Goal: Task Accomplishment & Management: Manage account settings

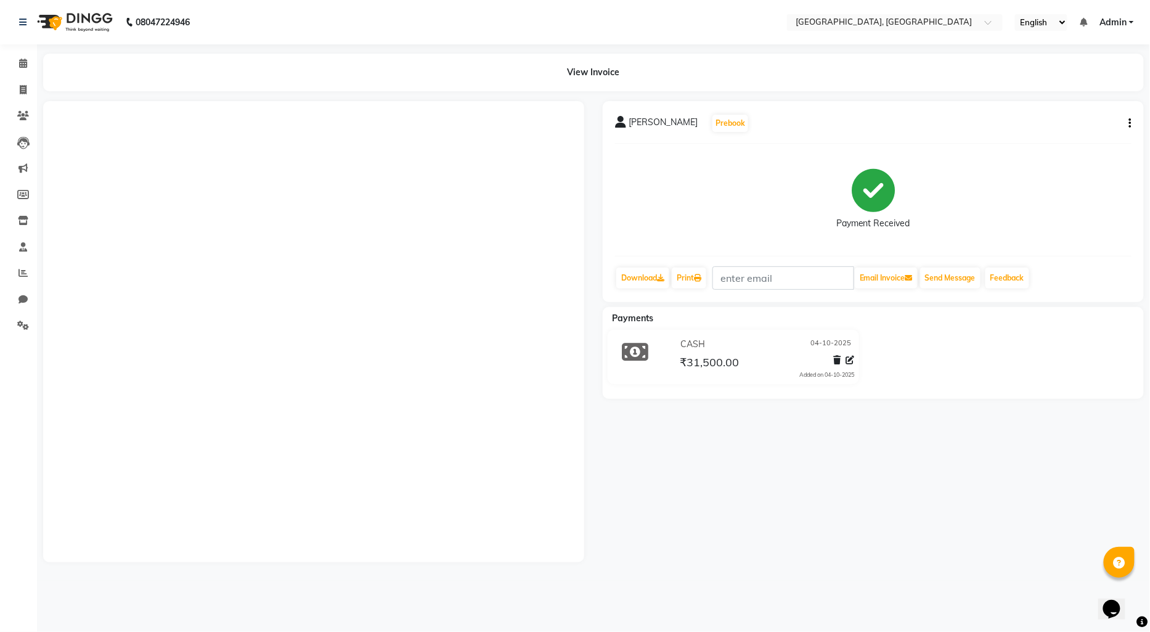
click at [53, 15] on img at bounding box center [73, 22] width 84 height 35
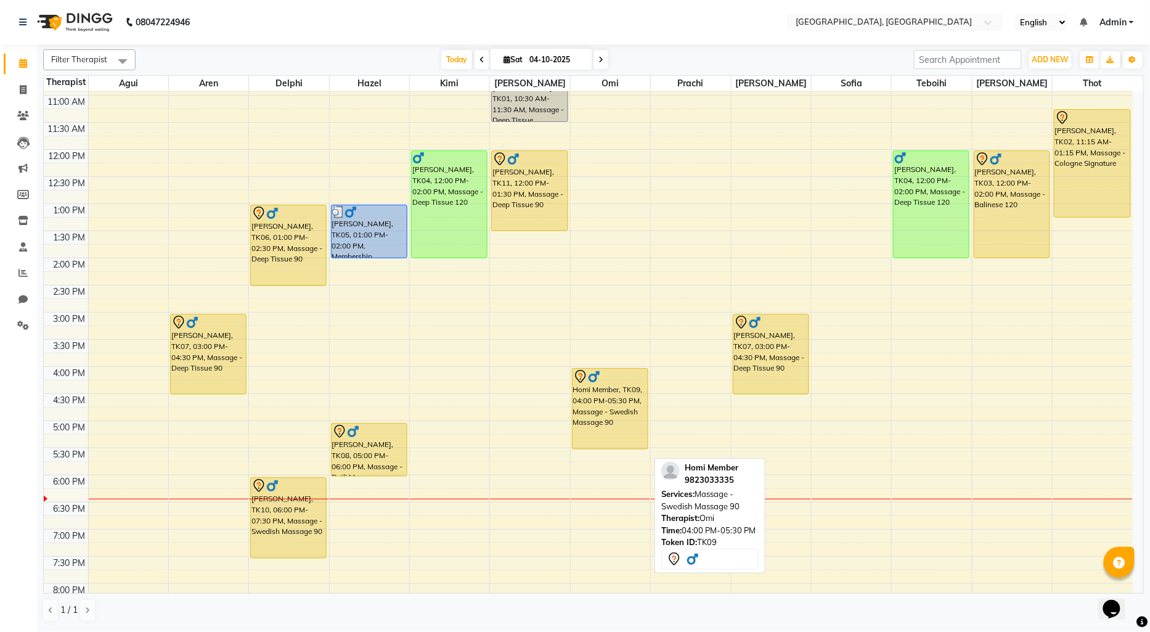
scroll to position [137, 0]
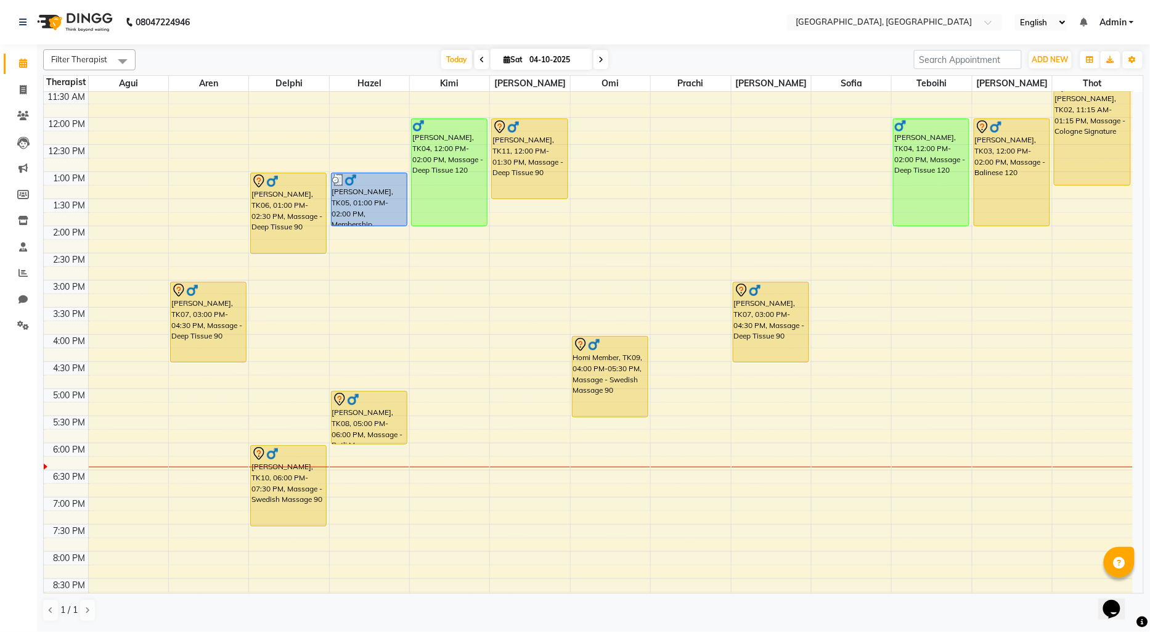
click at [660, 314] on div "9:00 AM 9:30 AM 10:00 AM 10:30 AM 11:00 AM 11:30 AM 12:00 PM 12:30 PM 1:00 PM 1…" at bounding box center [588, 334] width 1089 height 759
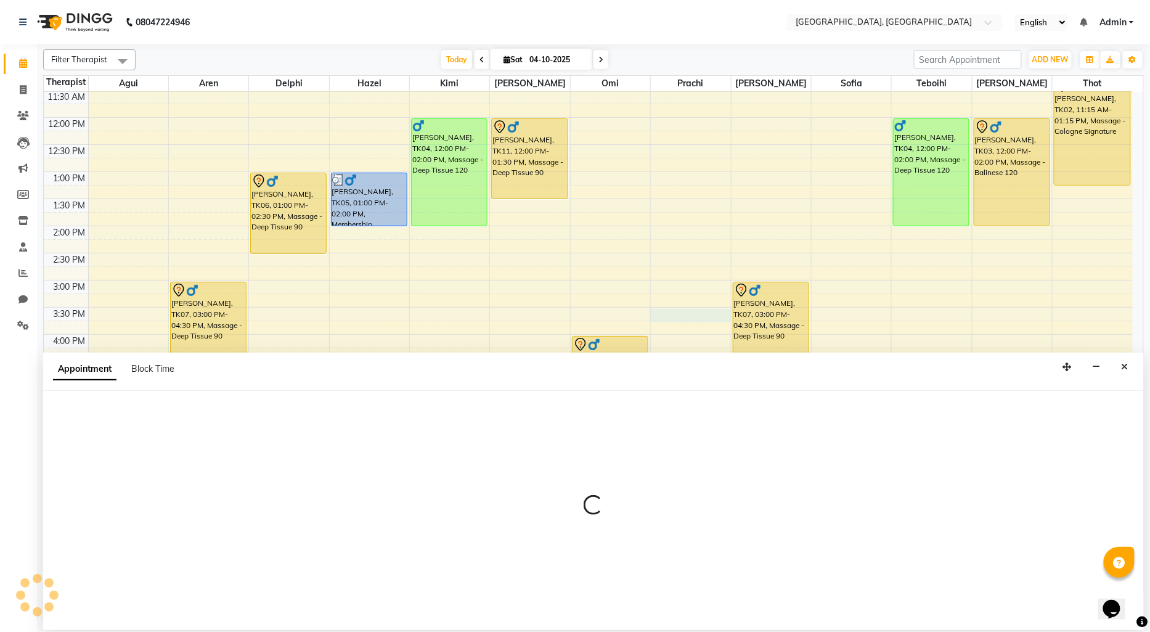
select select "16780"
select select "930"
select select "tentative"
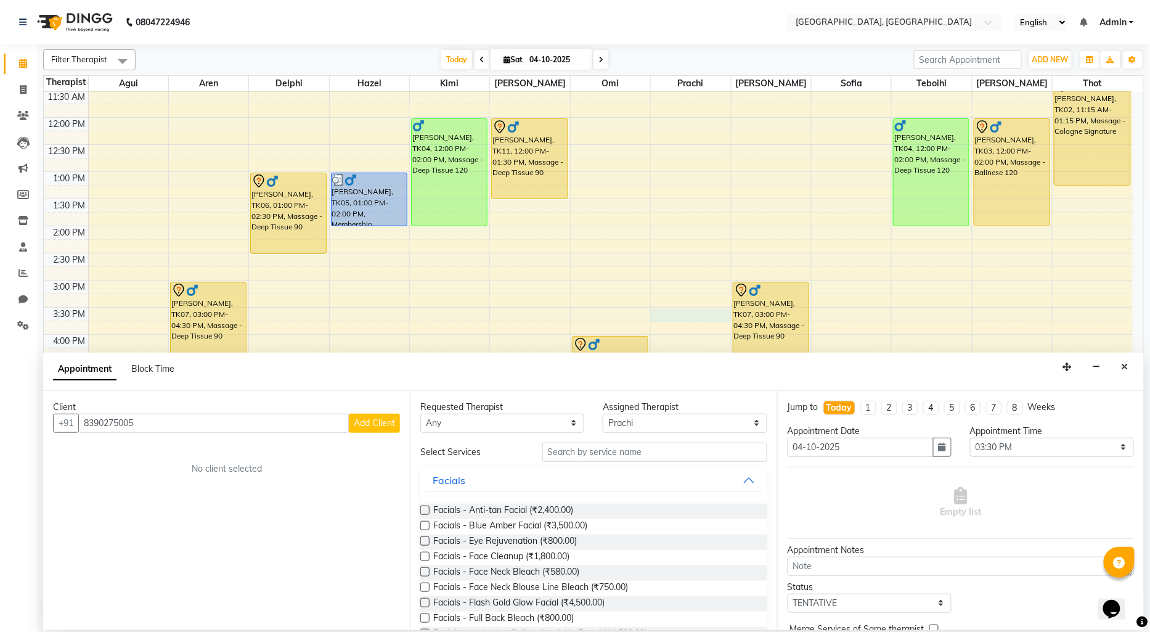
type input "8390275005"
click at [359, 424] on span "Add Client" at bounding box center [374, 422] width 41 height 11
select select "22"
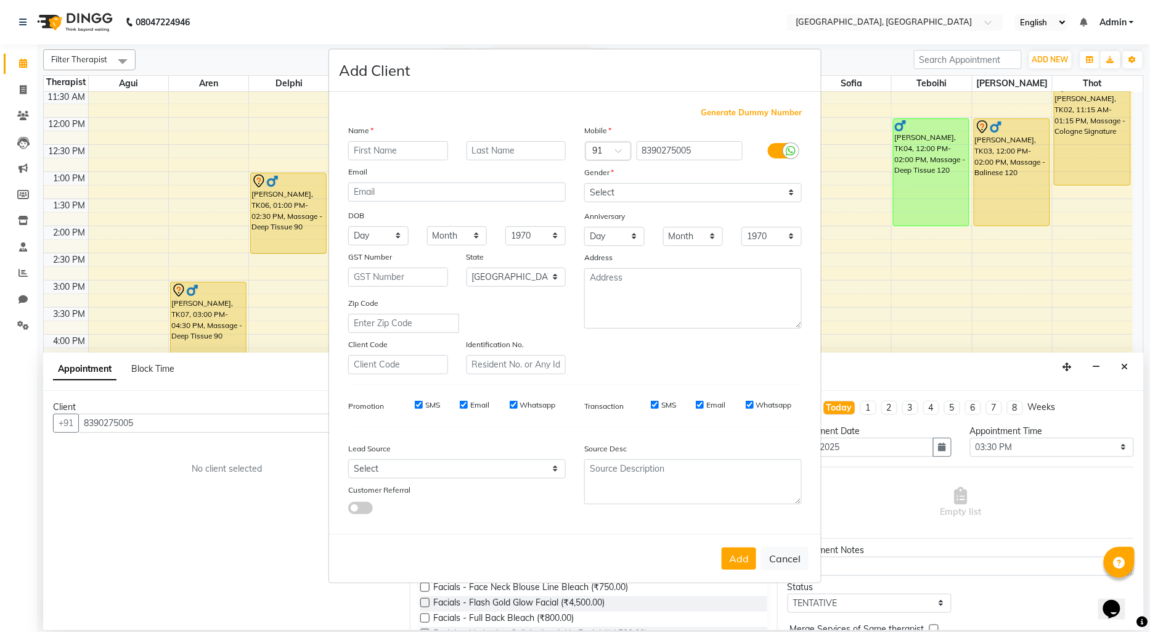
click at [367, 146] on input "text" at bounding box center [398, 150] width 100 height 19
type input "[PERSON_NAME] mane"
click at [653, 189] on select "Select [DEMOGRAPHIC_DATA] [DEMOGRAPHIC_DATA] Other Prefer Not To Say" at bounding box center [693, 192] width 218 height 19
select select "[DEMOGRAPHIC_DATA]"
click at [584, 183] on select "Select [DEMOGRAPHIC_DATA] [DEMOGRAPHIC_DATA] Other Prefer Not To Say" at bounding box center [693, 192] width 218 height 19
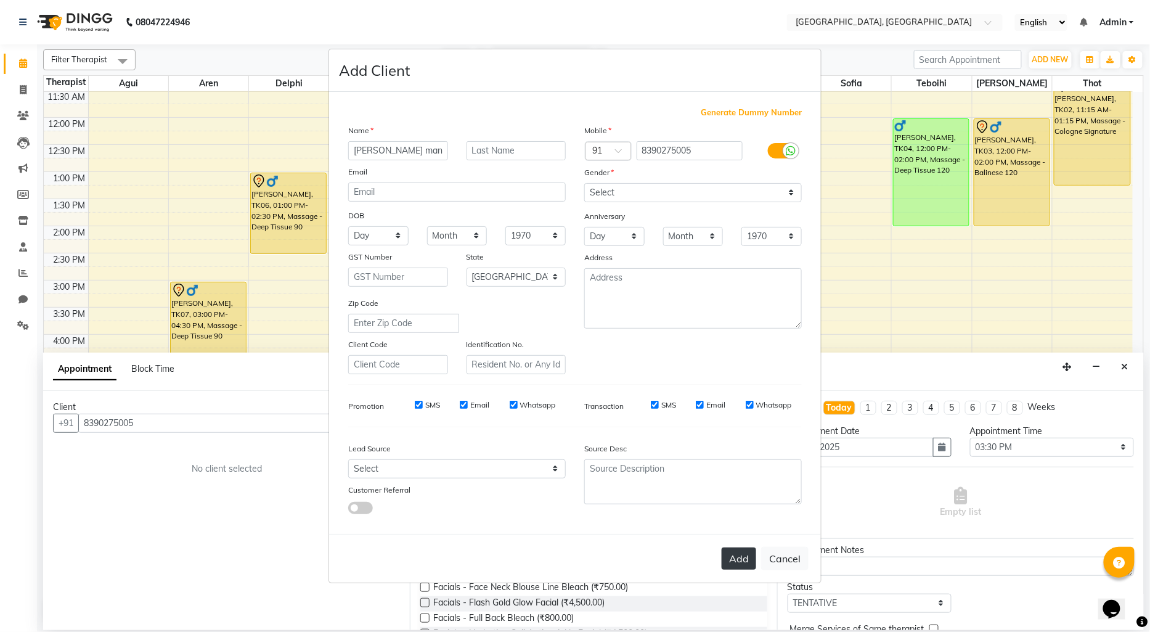
click at [734, 562] on button "Add" at bounding box center [739, 558] width 35 height 22
select select
select select "null"
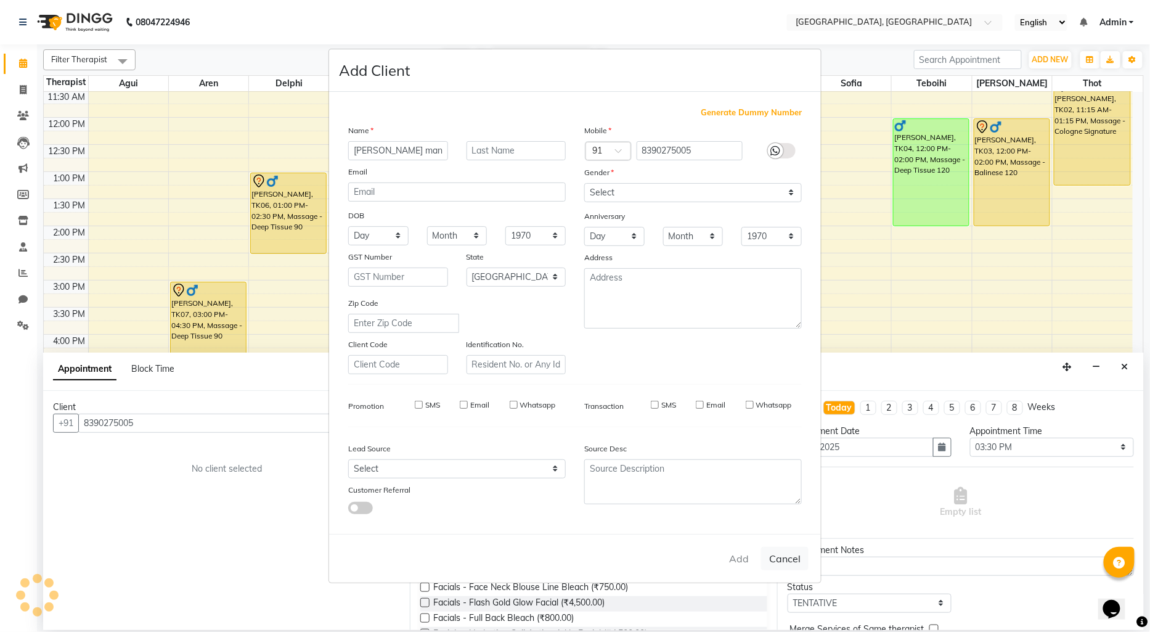
select select
checkbox input "false"
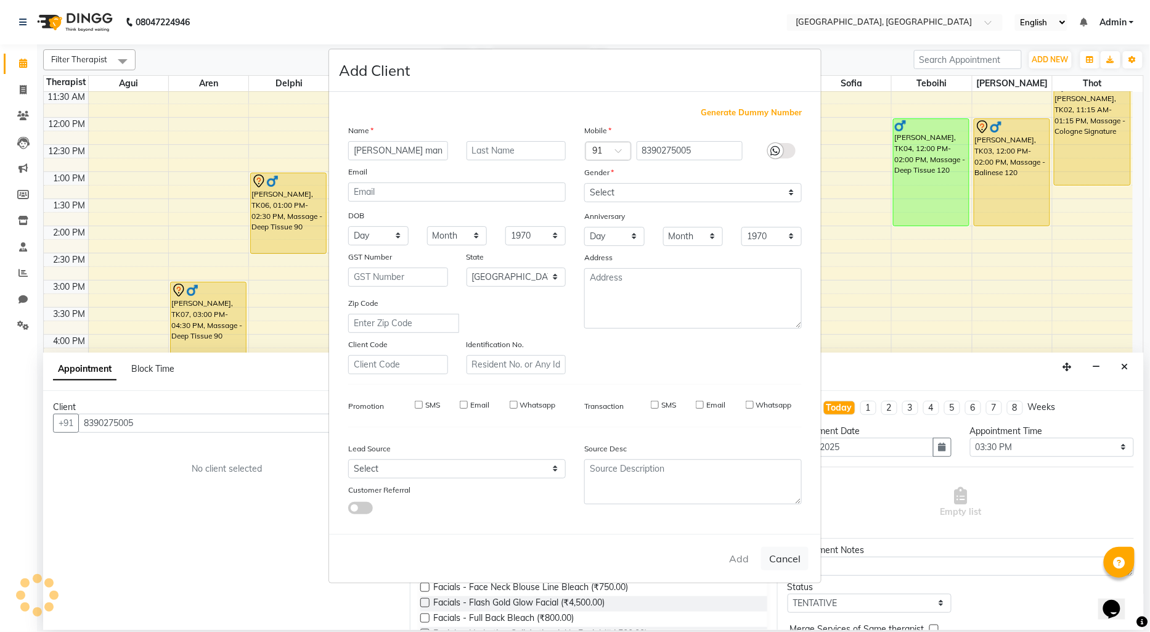
checkbox input "false"
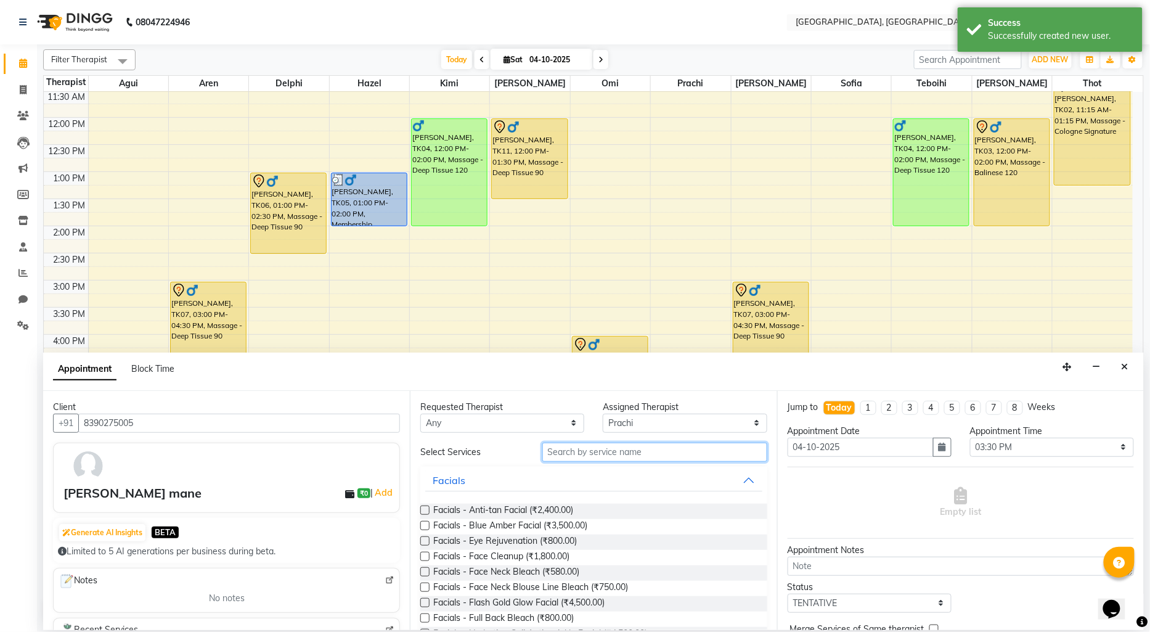
click at [581, 451] on input "text" at bounding box center [654, 452] width 225 height 19
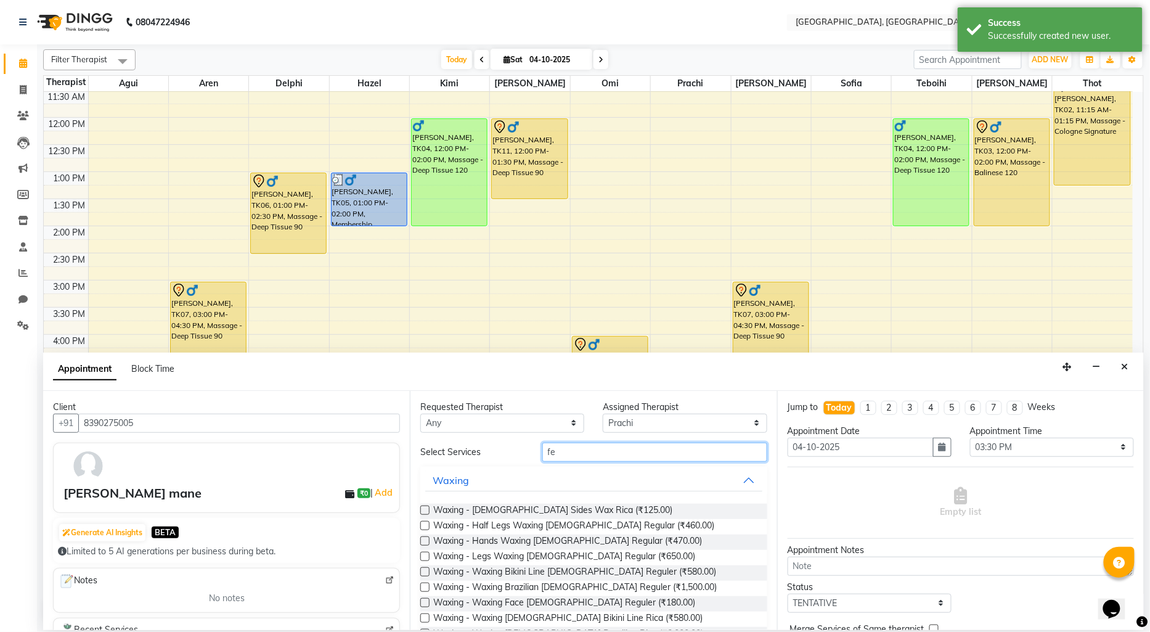
type input "f"
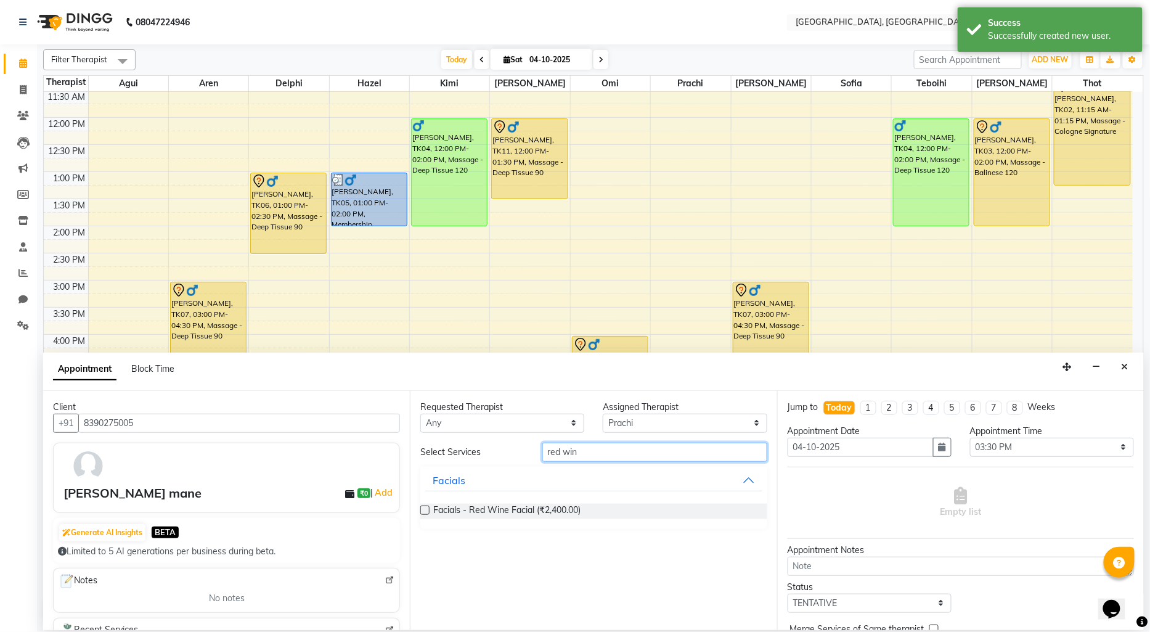
type input "red win"
click at [423, 509] on label at bounding box center [424, 509] width 9 height 9
click at [423, 509] on input "checkbox" at bounding box center [424, 511] width 8 height 8
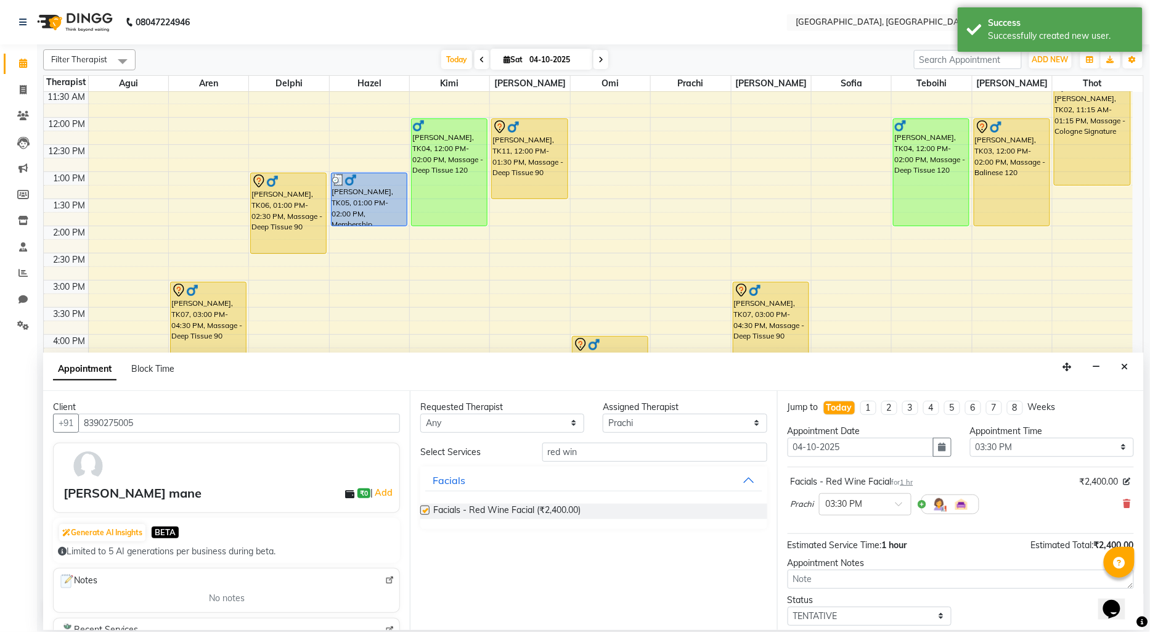
checkbox input "false"
click at [671, 430] on select "Select Agui Aren Delphi [PERSON_NAME] [PERSON_NAME] [PERSON_NAME] [PERSON_NAME]…" at bounding box center [685, 423] width 164 height 19
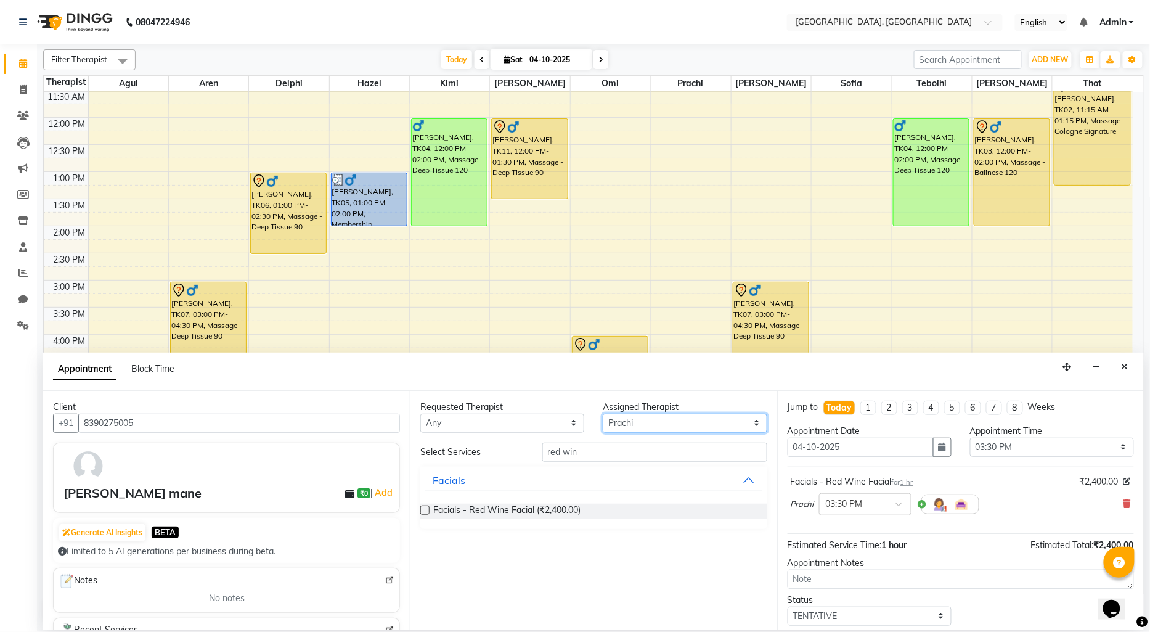
select select "7709"
click at [603, 414] on select "Select Agui Aren Delphi [PERSON_NAME] [PERSON_NAME] [PERSON_NAME] [PERSON_NAME]…" at bounding box center [685, 423] width 164 height 19
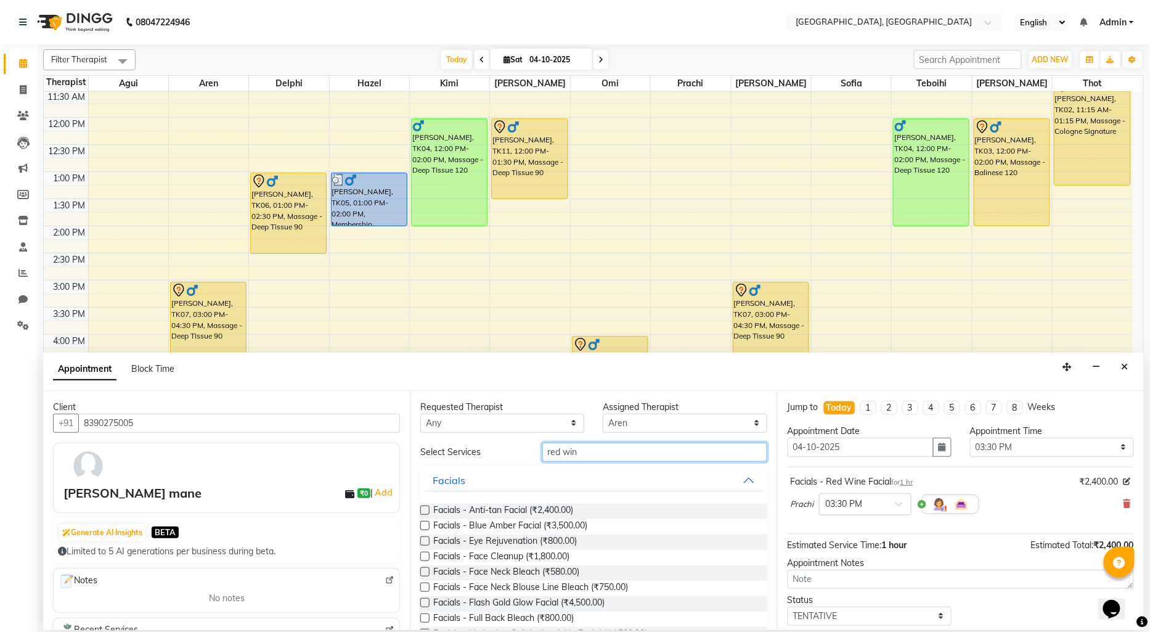
click at [594, 458] on input "red win" at bounding box center [654, 452] width 225 height 19
type input "r"
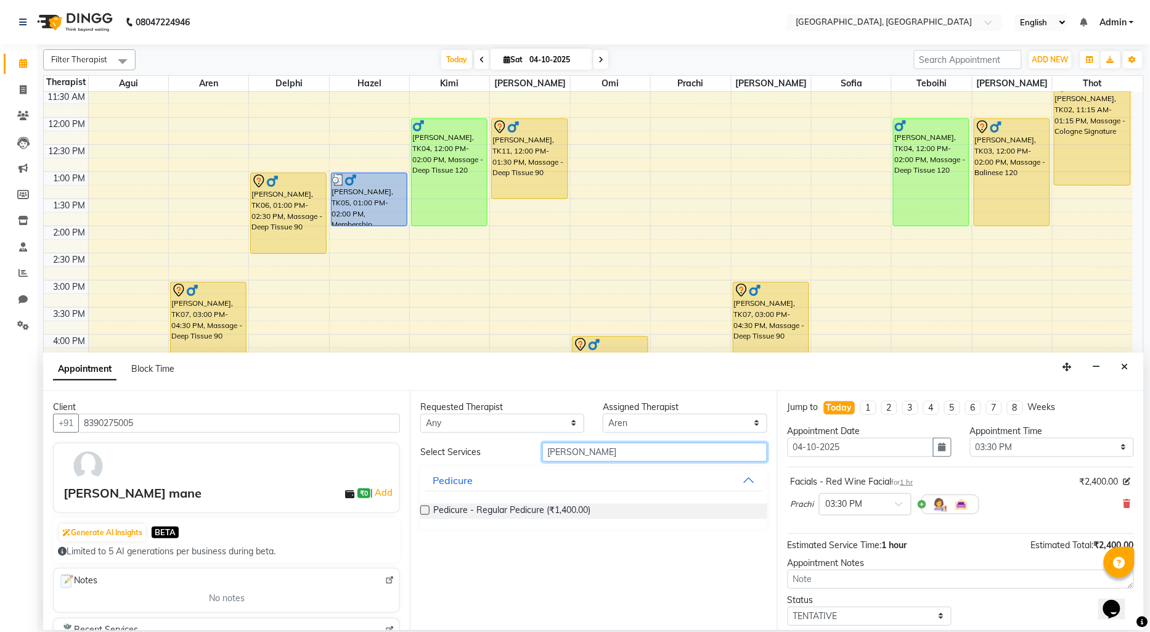
type input "[PERSON_NAME]"
click at [423, 512] on label at bounding box center [424, 509] width 9 height 9
click at [423, 512] on input "checkbox" at bounding box center [424, 511] width 8 height 8
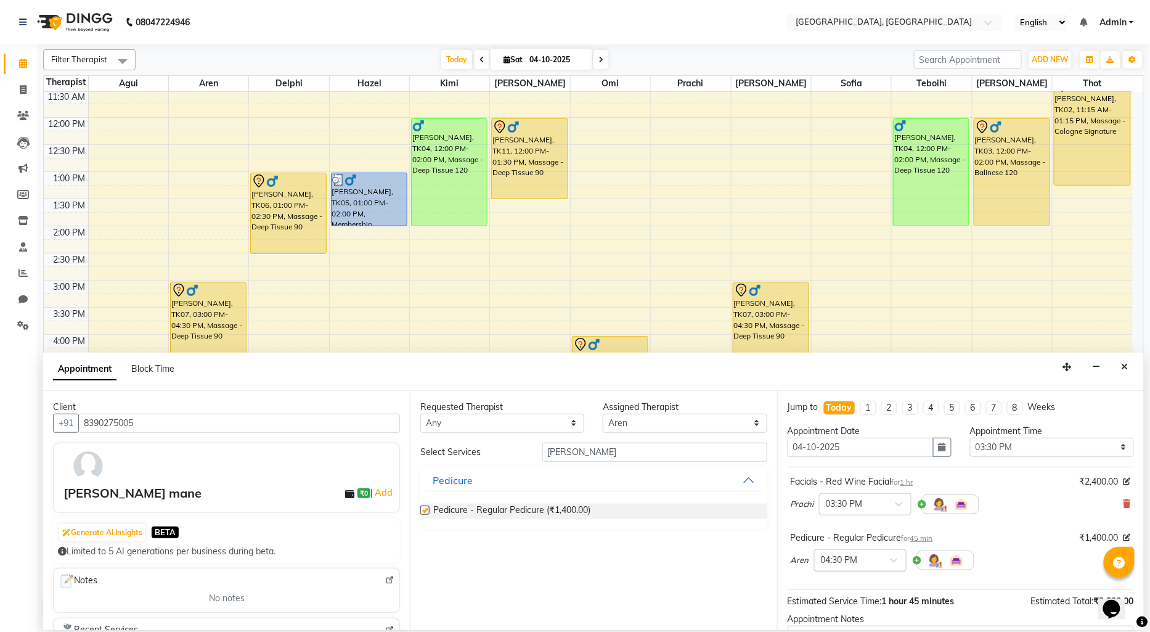
checkbox input "false"
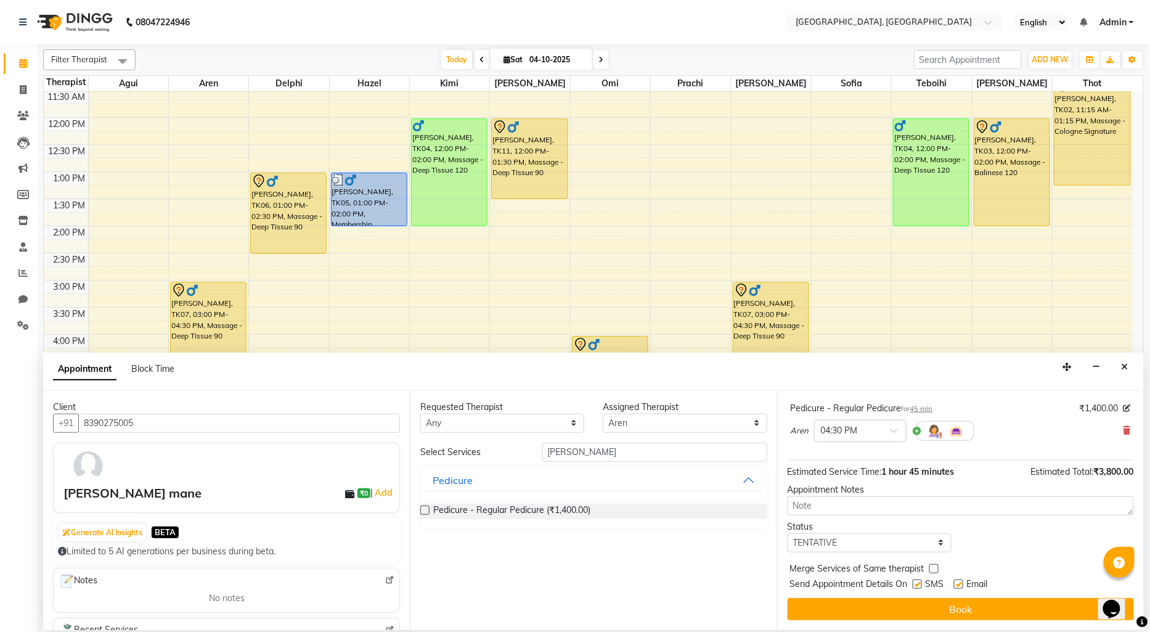
scroll to position [60, 0]
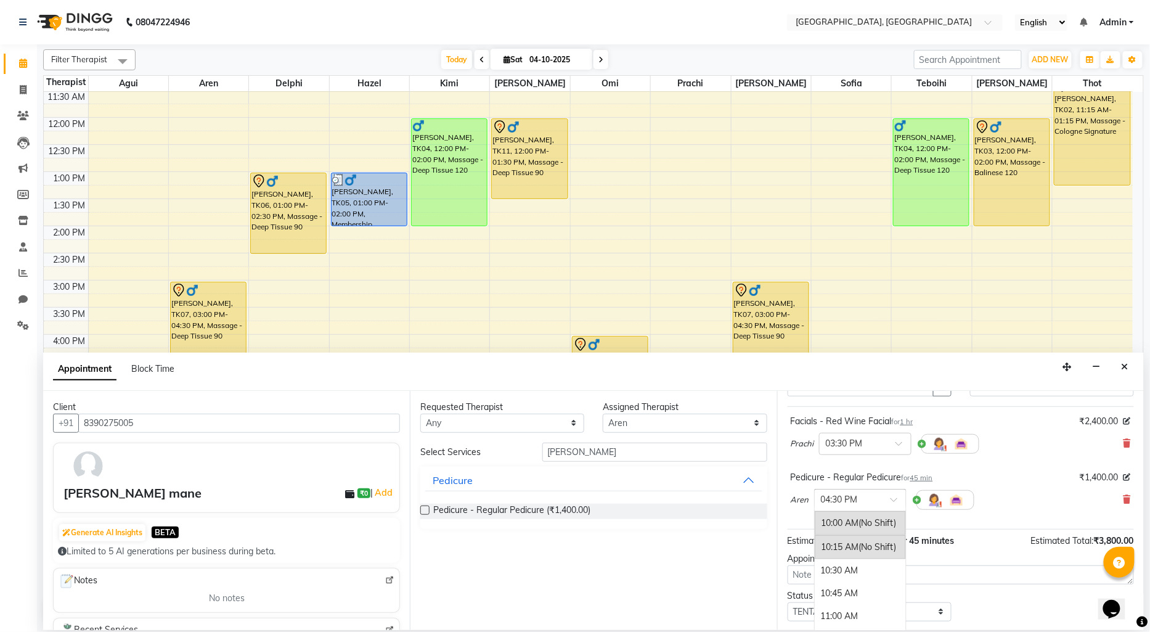
click at [858, 501] on input "text" at bounding box center [848, 499] width 54 height 13
click at [853, 565] on div "03:30 PM (Booked)" at bounding box center [860, 564] width 91 height 24
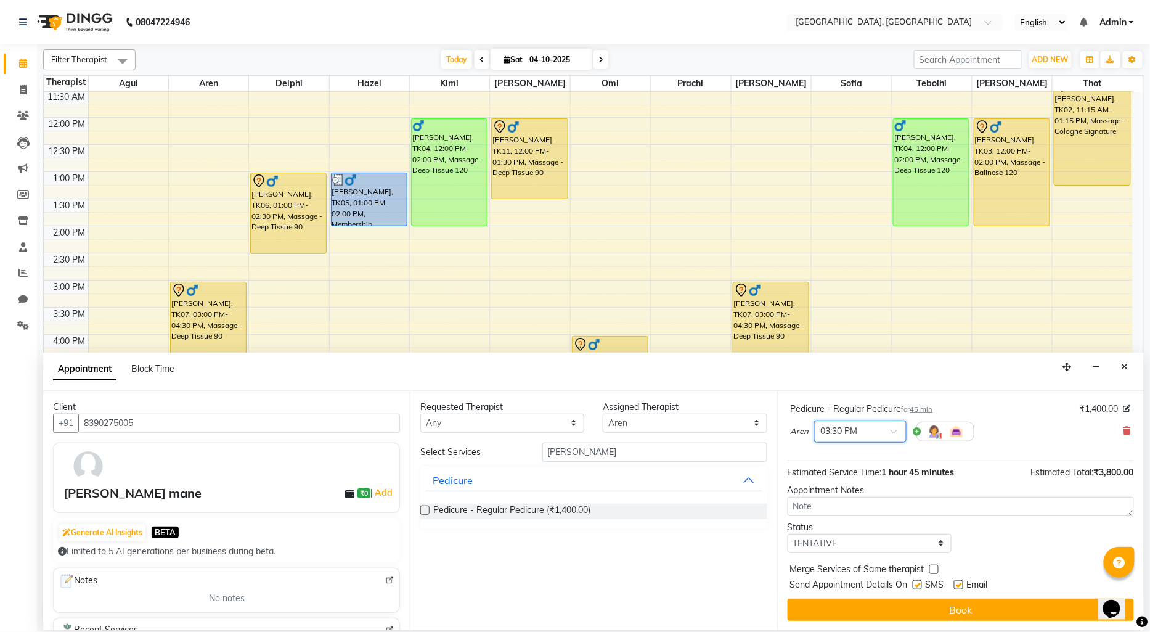
scroll to position [142, 0]
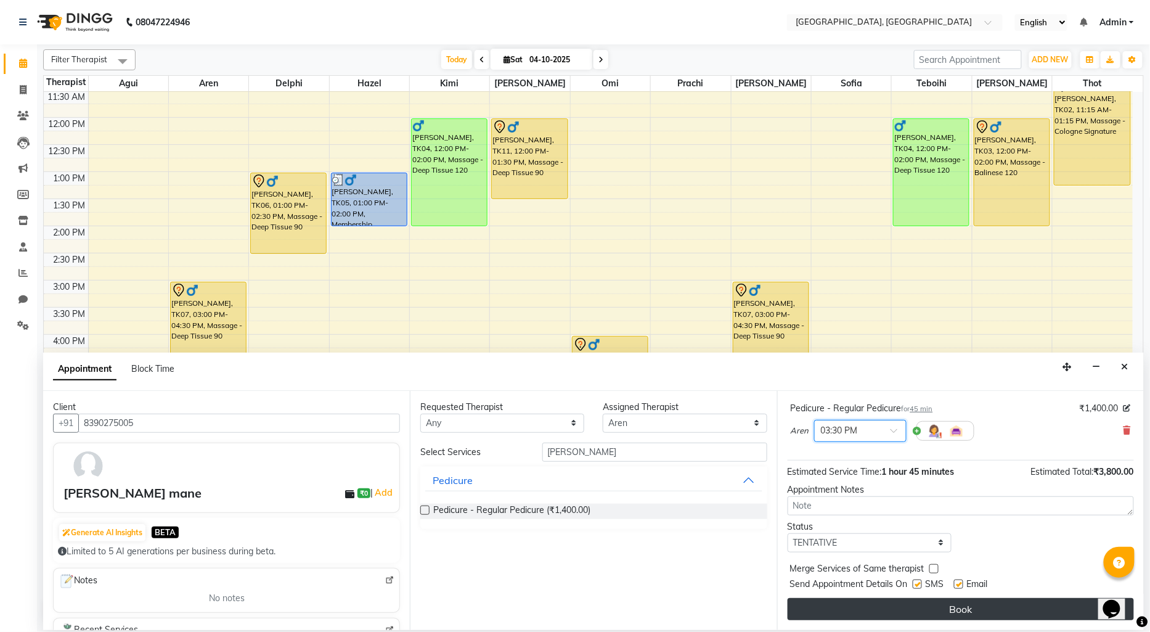
click at [888, 607] on button "Book" at bounding box center [961, 609] width 346 height 22
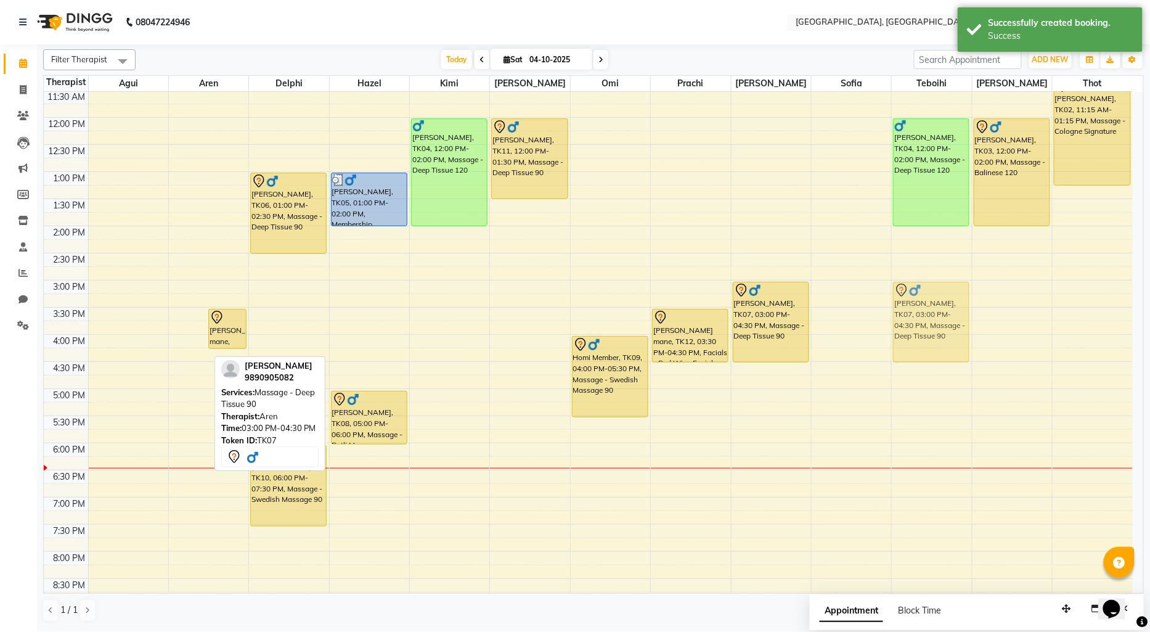
drag, startPoint x: 174, startPoint y: 312, endPoint x: 889, endPoint y: 319, distance: 714.5
click at [933, 318] on tr "[PERSON_NAME], TK07, 03:00 PM-04:30 PM, Massage - Deep Tissue 90 [PERSON_NAME] …" at bounding box center [588, 334] width 1089 height 759
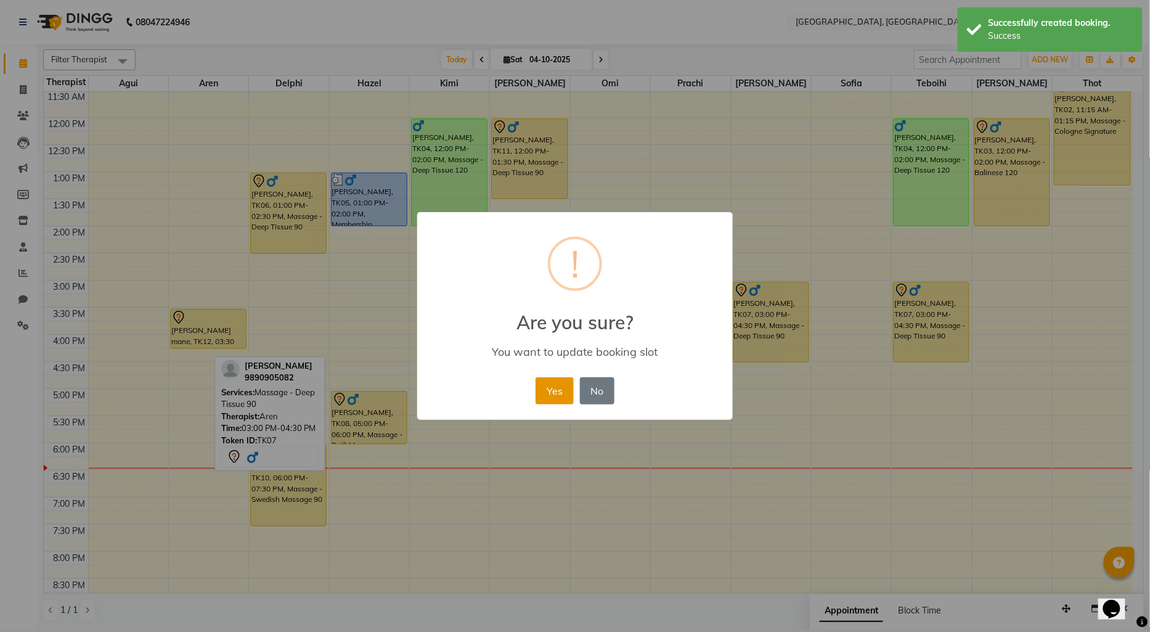
click at [550, 388] on button "Yes" at bounding box center [555, 390] width 38 height 27
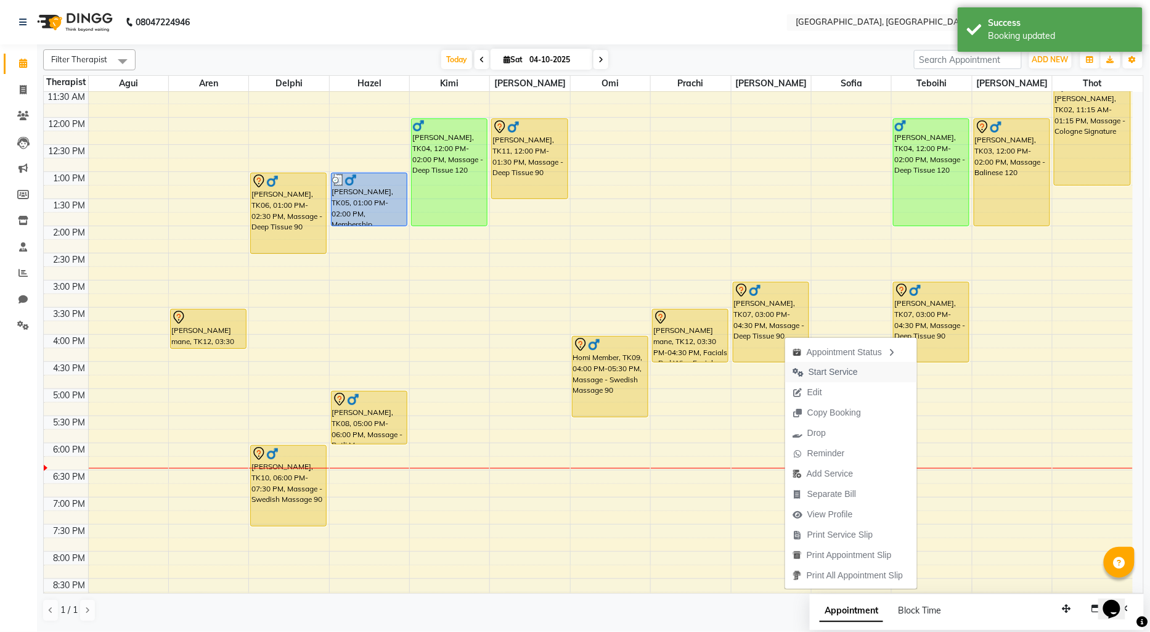
click at [821, 372] on span "Start Service" at bounding box center [833, 372] width 49 height 13
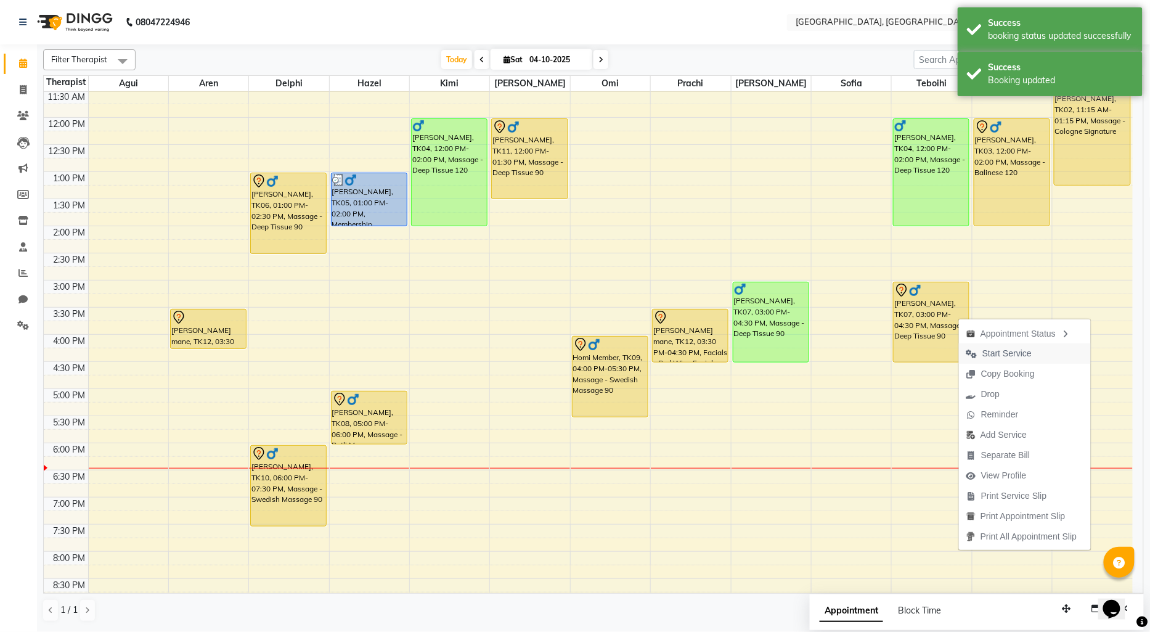
click at [981, 354] on span "Start Service" at bounding box center [999, 353] width 80 height 20
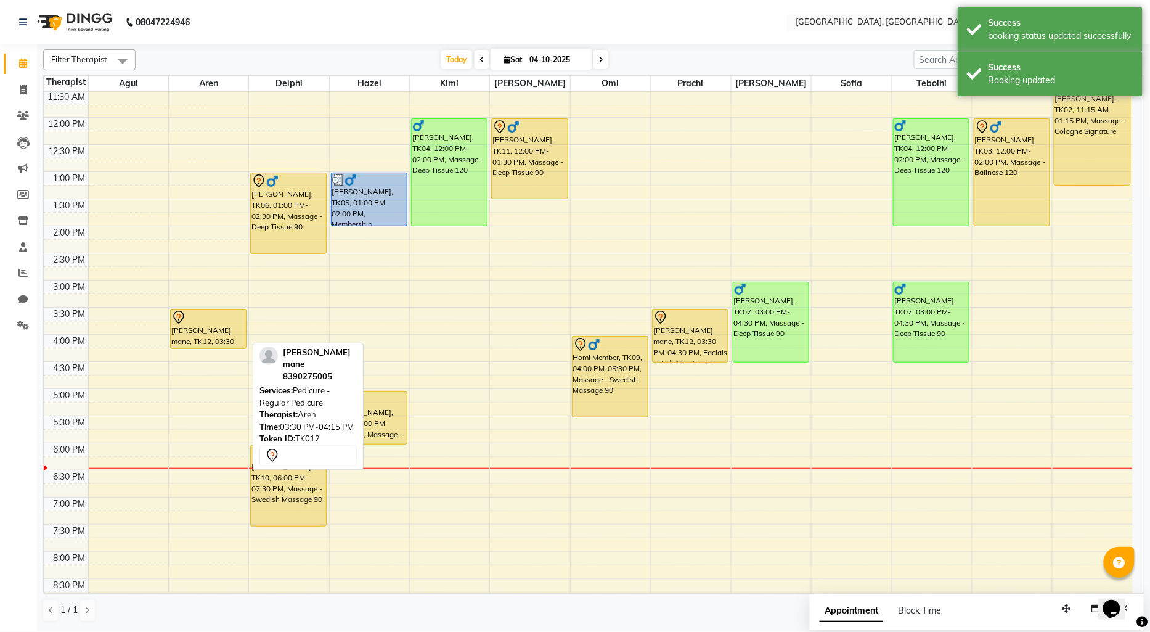
click at [231, 329] on div "[PERSON_NAME] mane, TK12, 03:30 PM-04:15 PM, Pedicure - Regular Pedicure" at bounding box center [208, 328] width 75 height 39
select select "7"
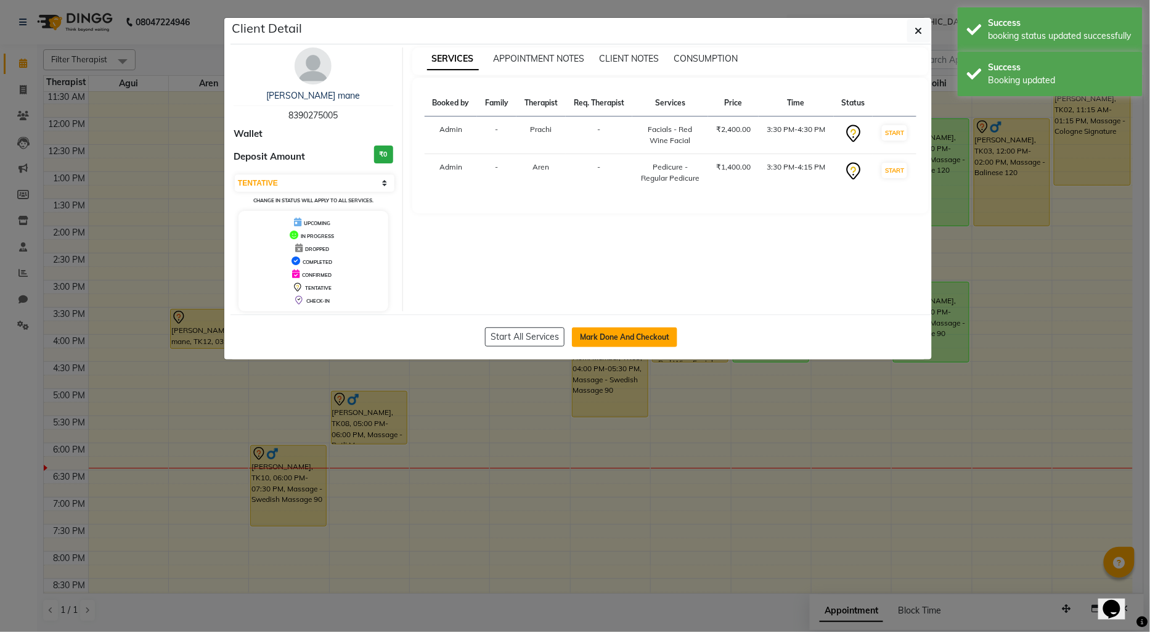
click at [607, 334] on button "Mark Done And Checkout" at bounding box center [624, 337] width 105 height 20
select select "service"
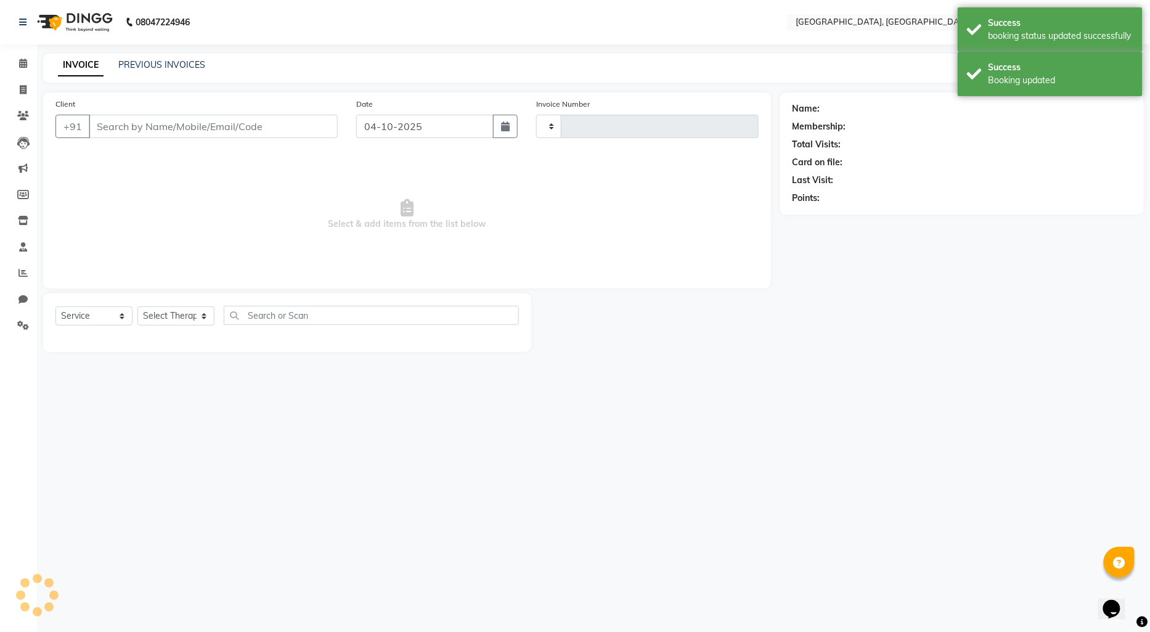
type input "1466"
select select "575"
type input "8390275005"
select select "16780"
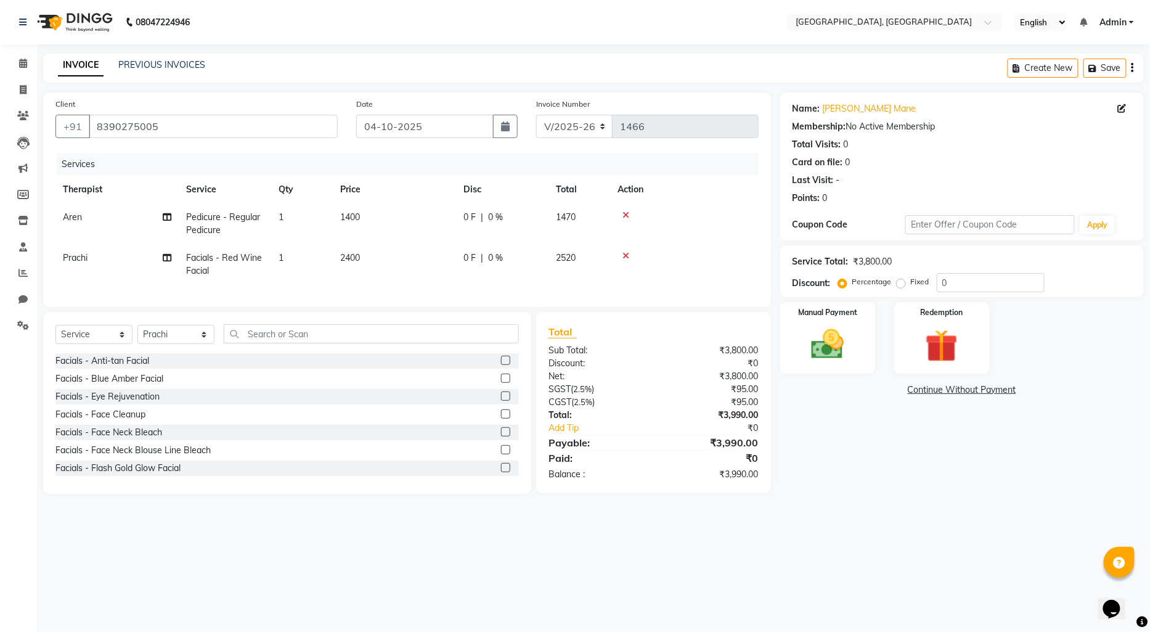
click at [237, 220] on span "Pedicure - Regular Pedicure" at bounding box center [223, 223] width 74 height 24
select select "7709"
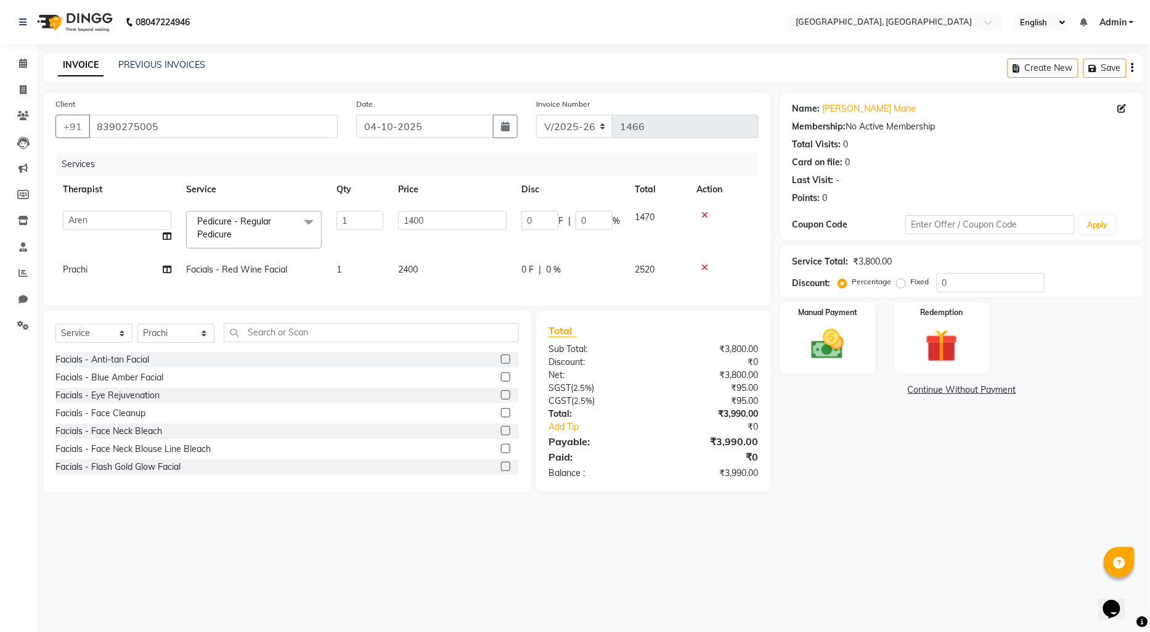
click at [285, 222] on span "Pedicure - Regular Pedicure x" at bounding box center [248, 228] width 108 height 27
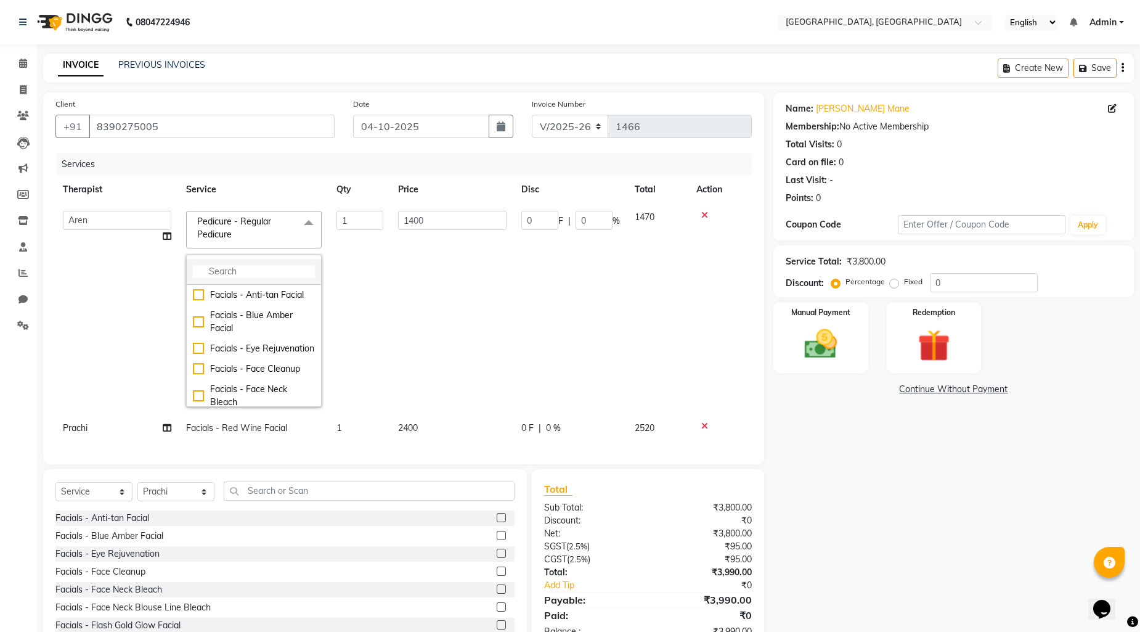
click at [259, 265] on input "multiselect-search" at bounding box center [254, 271] width 122 height 13
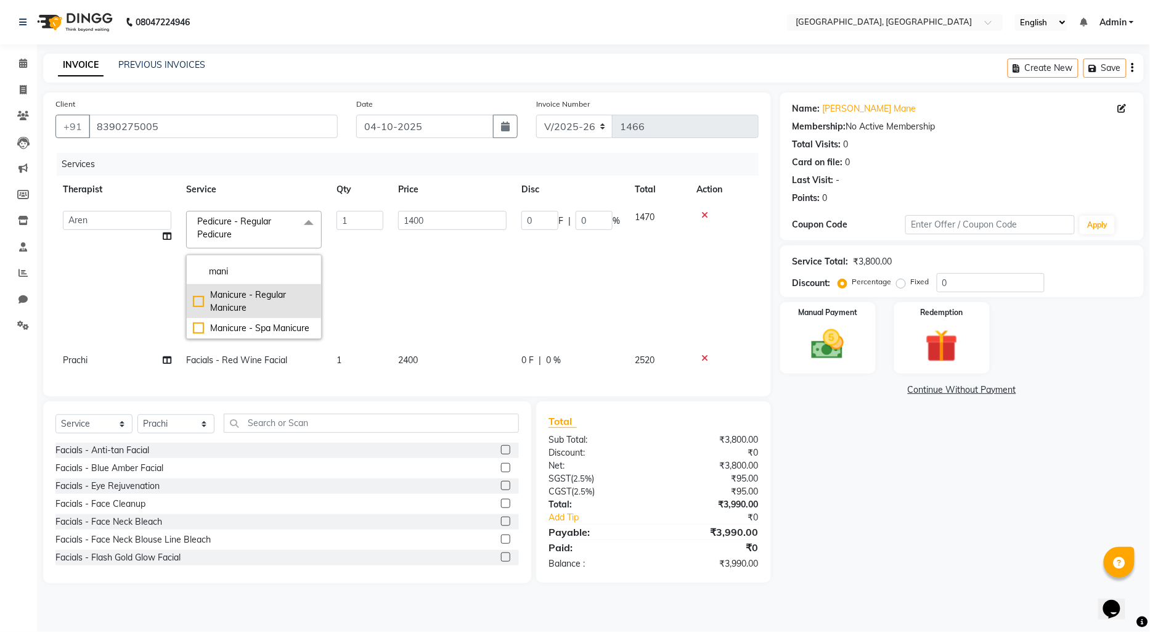
type input "mani"
click at [259, 300] on div "Manicure - Regular Manicure" at bounding box center [254, 302] width 122 height 26
checkbox input "true"
type input "1100"
click at [973, 489] on div "Name: [PERSON_NAME] Membership: No Active Membership Total Visits: 0 Card on fi…" at bounding box center [966, 337] width 373 height 491
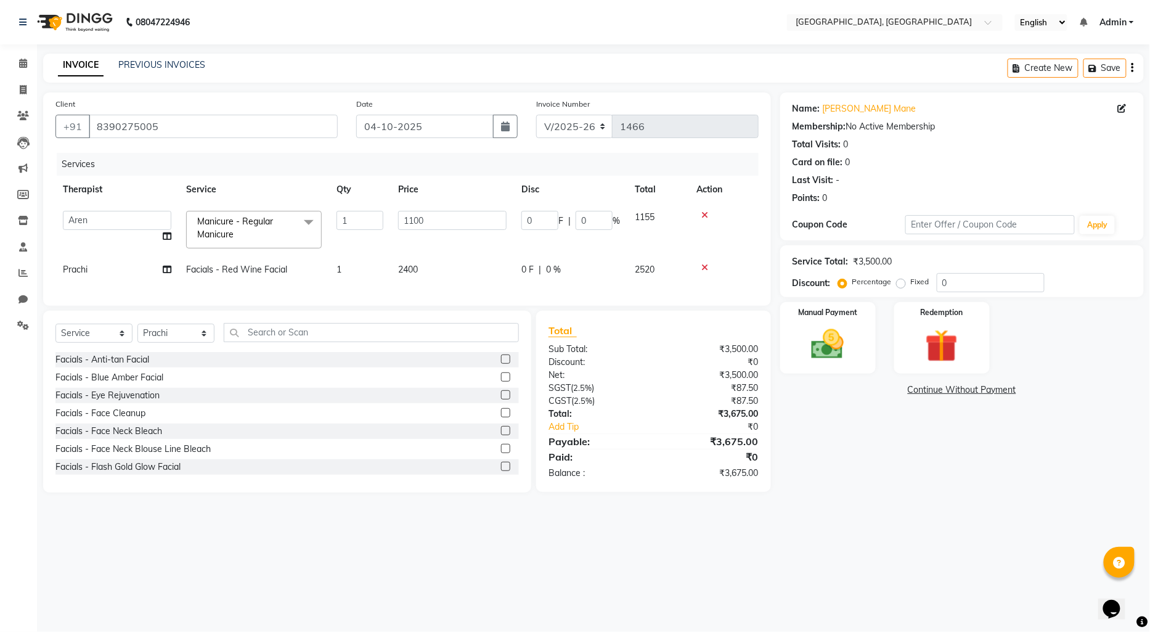
click at [971, 383] on link "Continue Without Payment" at bounding box center [962, 389] width 359 height 13
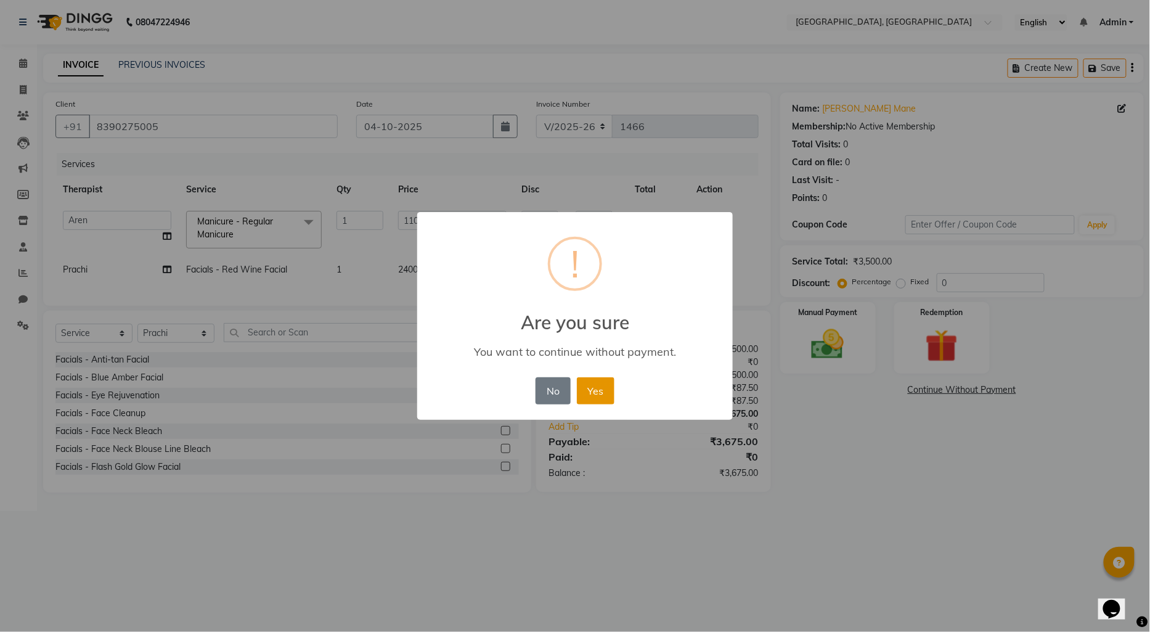
click at [603, 391] on button "Yes" at bounding box center [596, 390] width 38 height 27
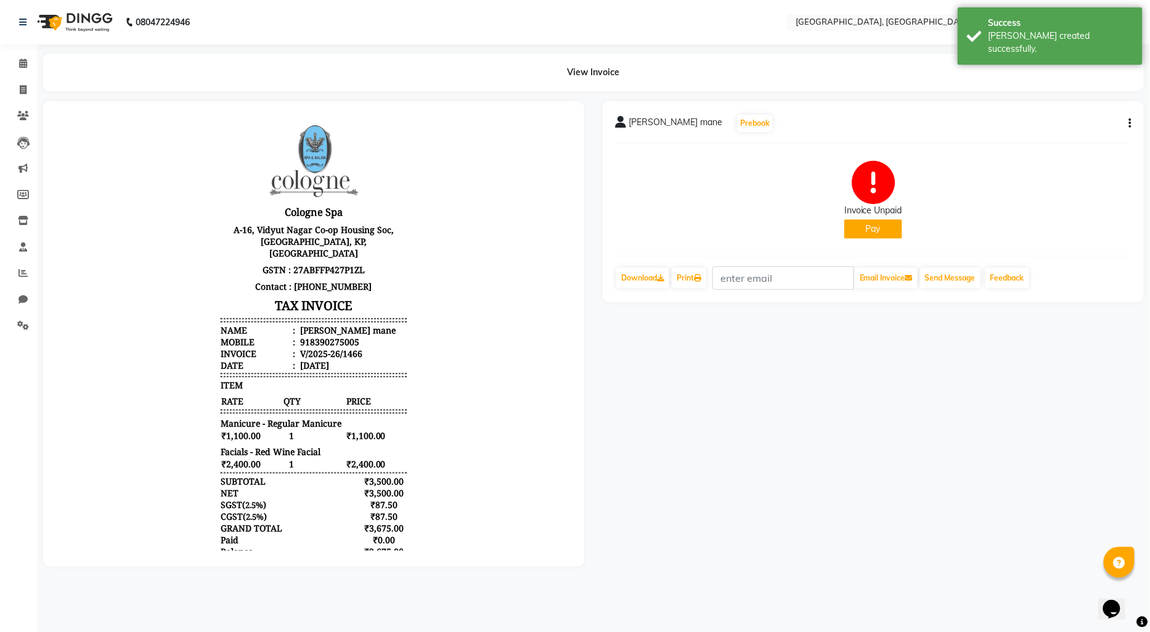
click at [857, 226] on button "Pay" at bounding box center [874, 228] width 58 height 19
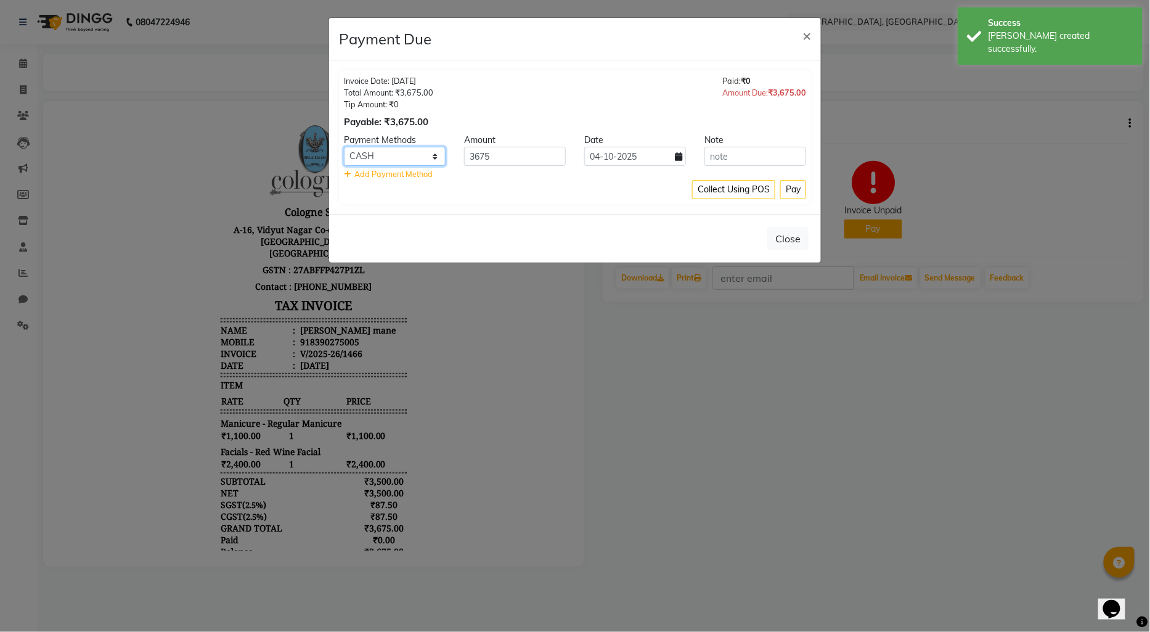
click at [404, 150] on select "CASH CARD ONLINE CUSTOM GPay PayTM PhonePe UPI NearBuy Loan BharatPay Cheque Mo…" at bounding box center [395, 156] width 102 height 19
select select "2"
click at [344, 147] on select "CASH CARD ONLINE CUSTOM GPay PayTM PhonePe UPI NearBuy Loan BharatPay Cheque Mo…" at bounding box center [395, 156] width 102 height 19
click at [788, 184] on button "Pay" at bounding box center [793, 189] width 26 height 19
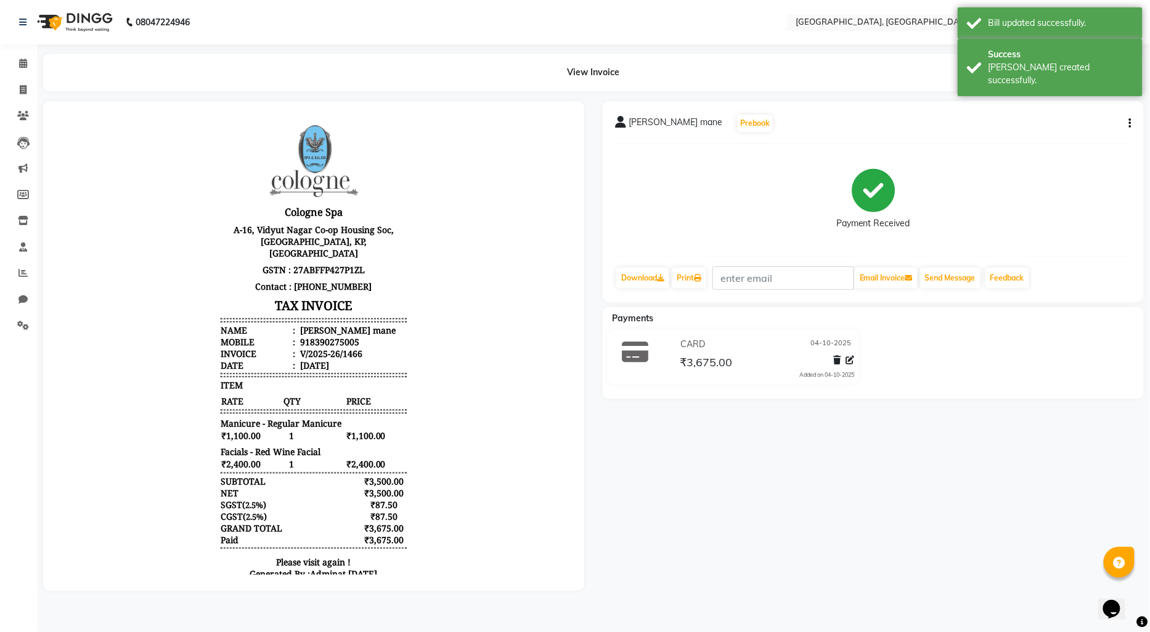
click at [57, 19] on img at bounding box center [73, 22] width 84 height 35
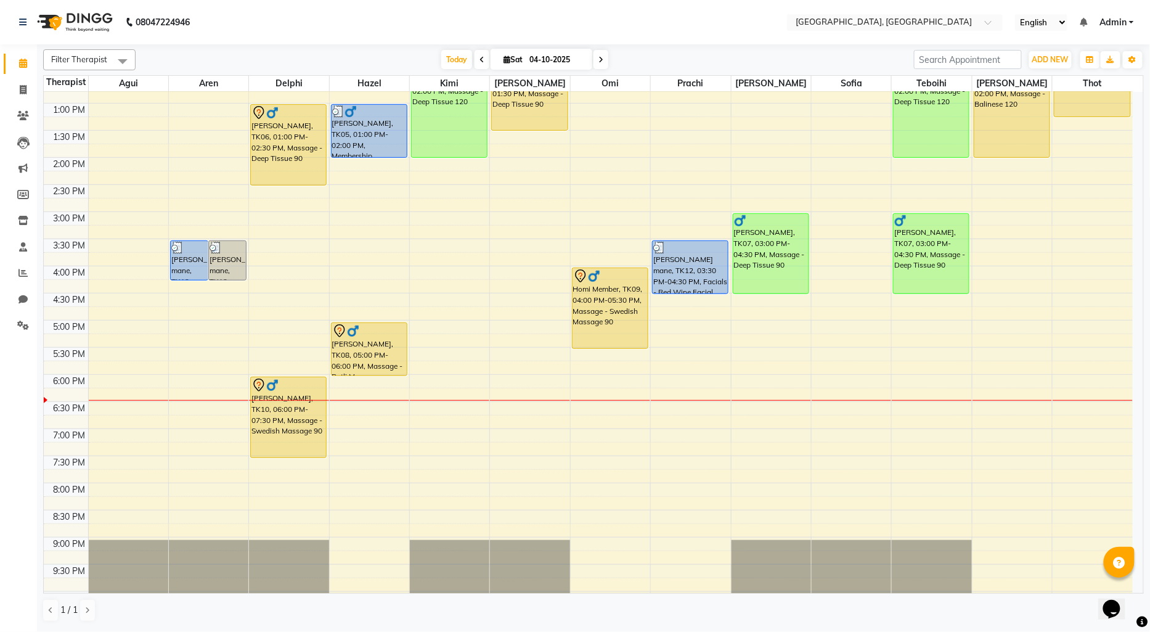
scroll to position [261, 0]
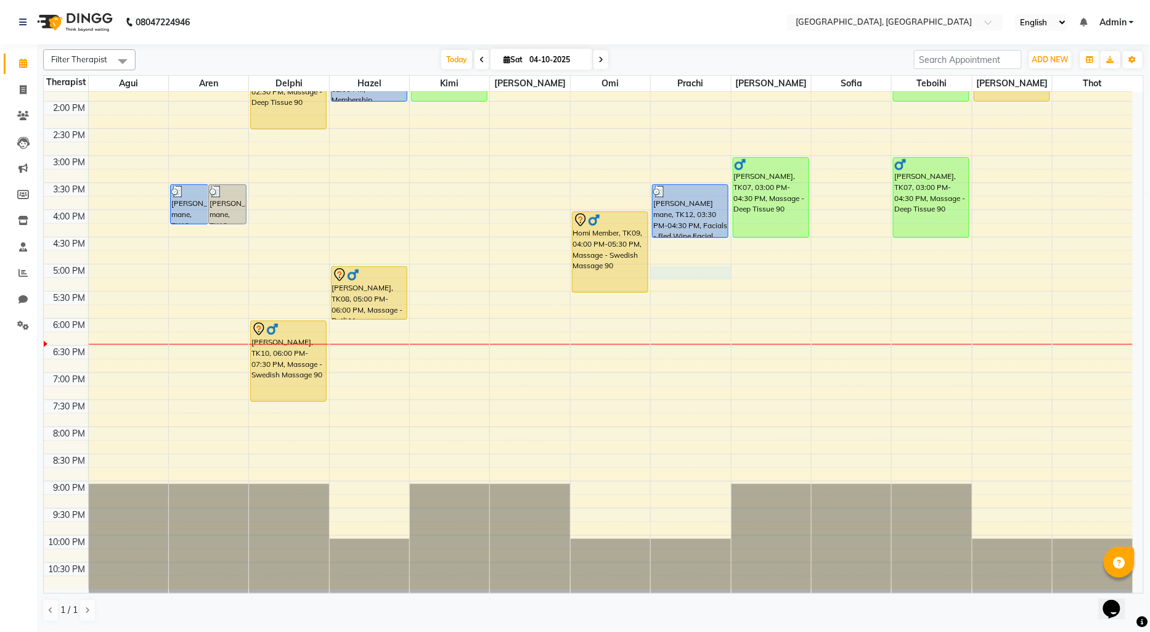
click at [665, 271] on div "9:00 AM 9:30 AM 10:00 AM 10:30 AM 11:00 AM 11:30 AM 12:00 PM 12:30 PM 1:00 PM 1…" at bounding box center [588, 209] width 1089 height 759
select select "16780"
select select "1020"
select select "tentative"
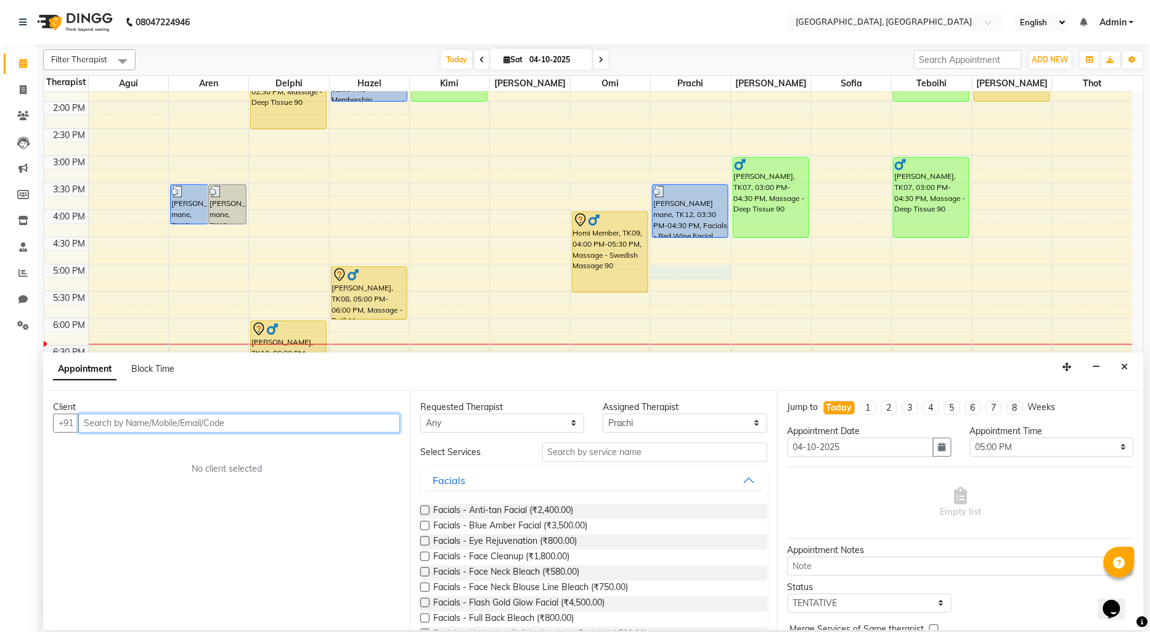
paste input "9850998540"
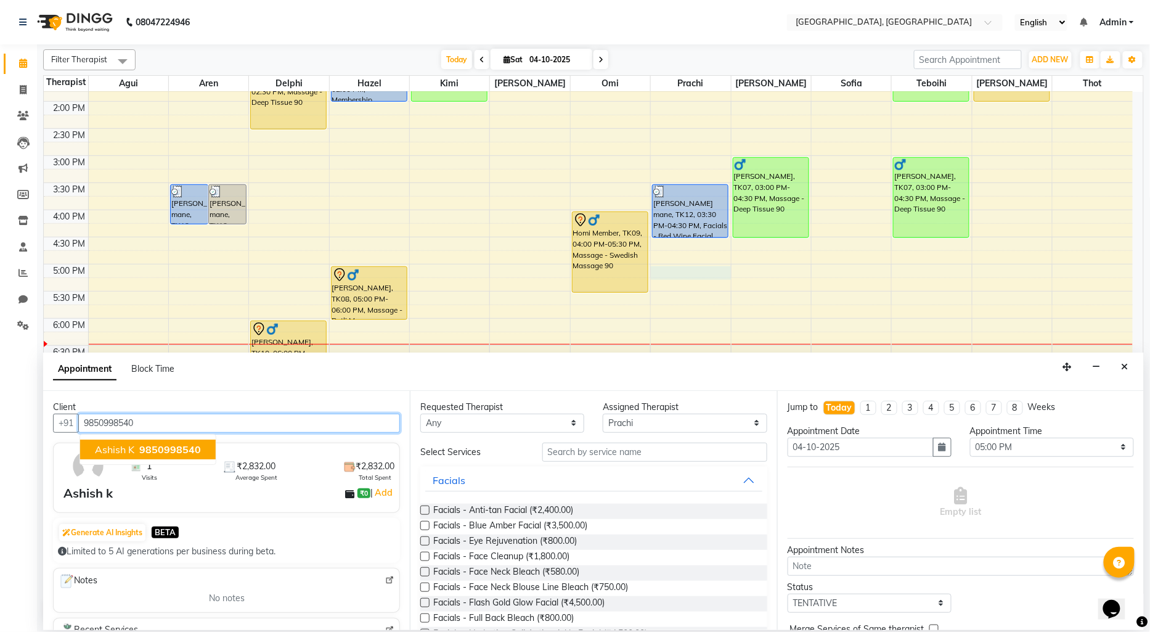
click at [185, 449] on span "9850998540" at bounding box center [170, 449] width 62 height 12
type input "9850998540"
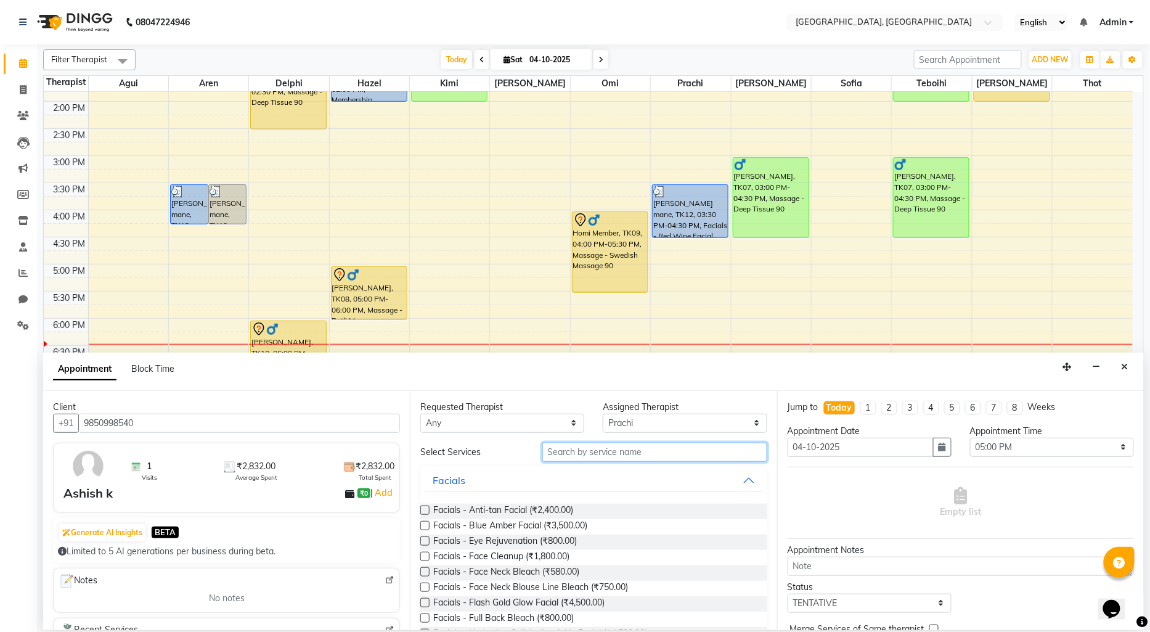
click at [577, 457] on input "text" at bounding box center [654, 452] width 225 height 19
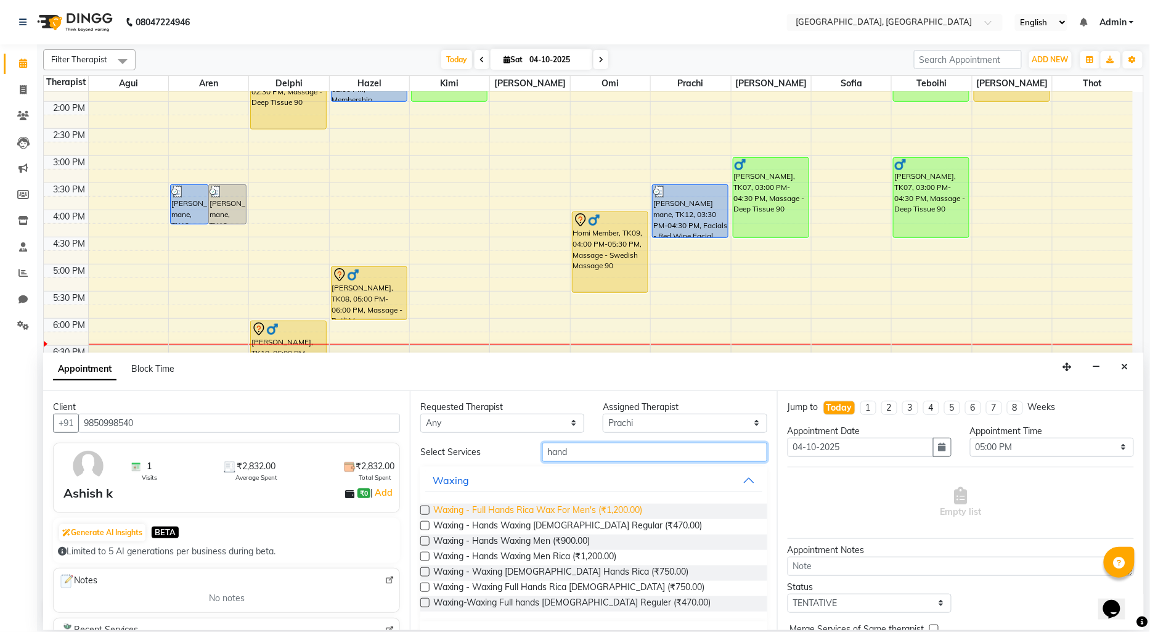
type input "hand"
click at [602, 507] on span "Waxing - Full Hands Rica Wax For Men's (₹1,200.00)" at bounding box center [537, 511] width 209 height 15
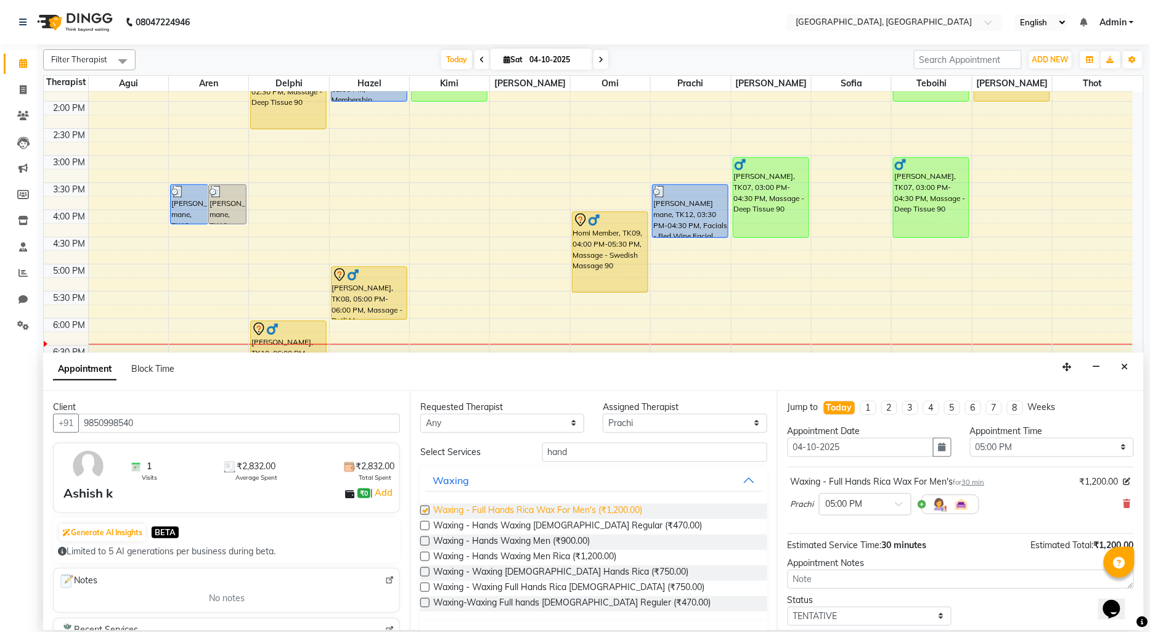
checkbox input "false"
click at [602, 457] on input "hand" at bounding box center [654, 452] width 225 height 19
type input "h"
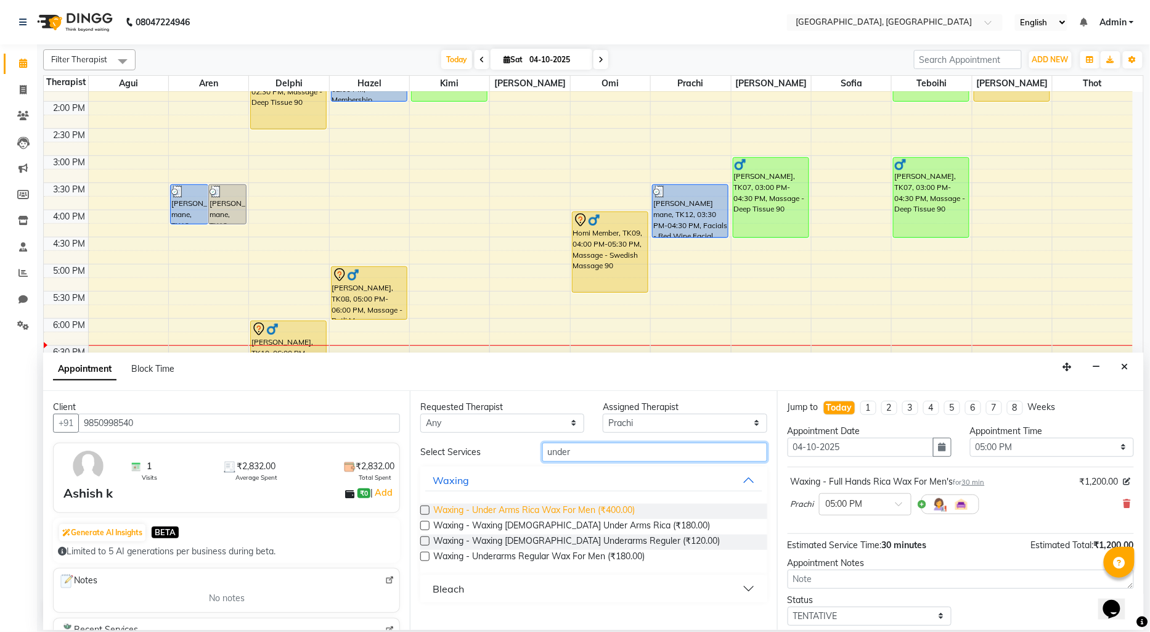
type input "under"
click at [609, 510] on span "Waxing - Under Arms Rica Wax For Men (₹400.00)" at bounding box center [534, 511] width 202 height 15
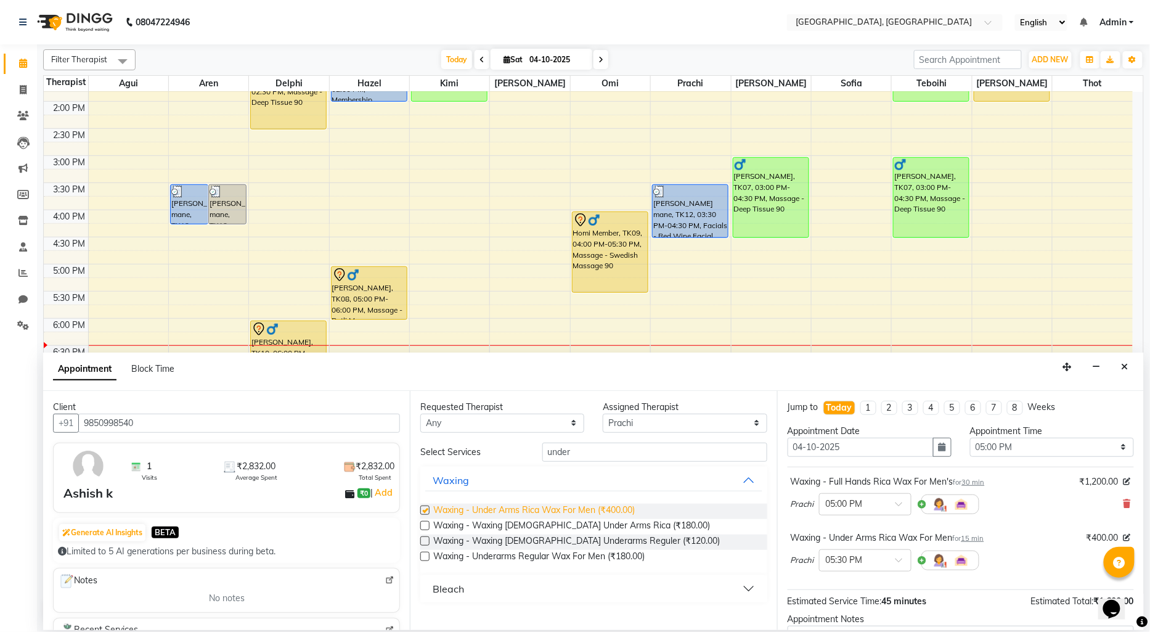
checkbox input "false"
click at [589, 451] on input "under" at bounding box center [654, 452] width 225 height 19
type input "u"
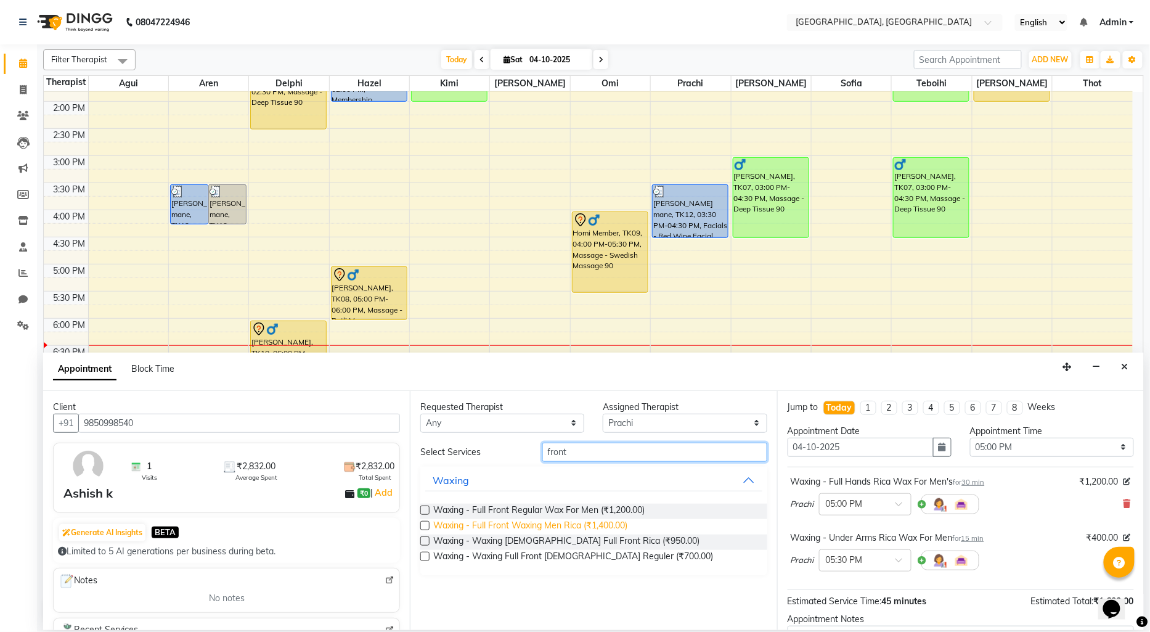
type input "front"
click at [599, 526] on span "Waxing - Full Front Waxing Men Rica (₹1,400.00)" at bounding box center [530, 526] width 194 height 15
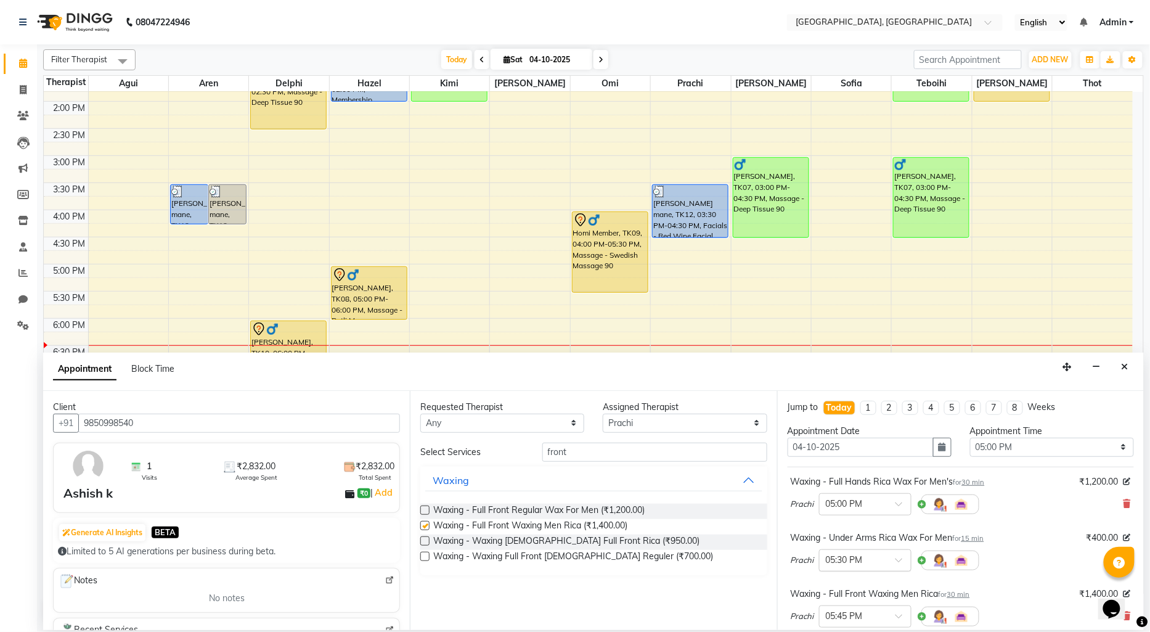
checkbox input "false"
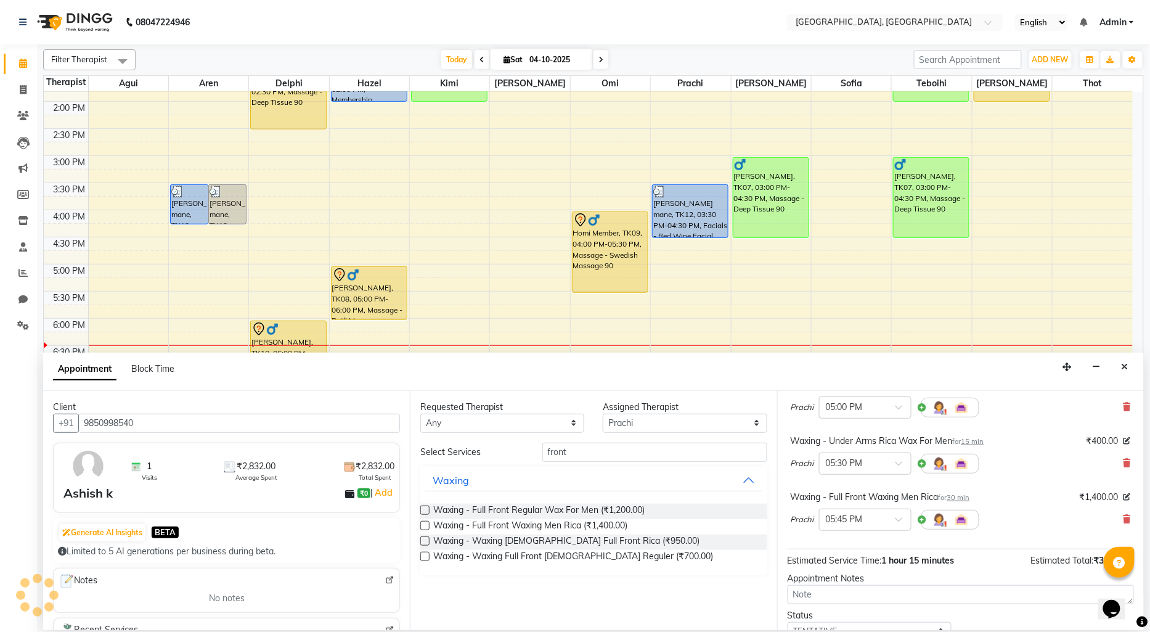
scroll to position [186, 0]
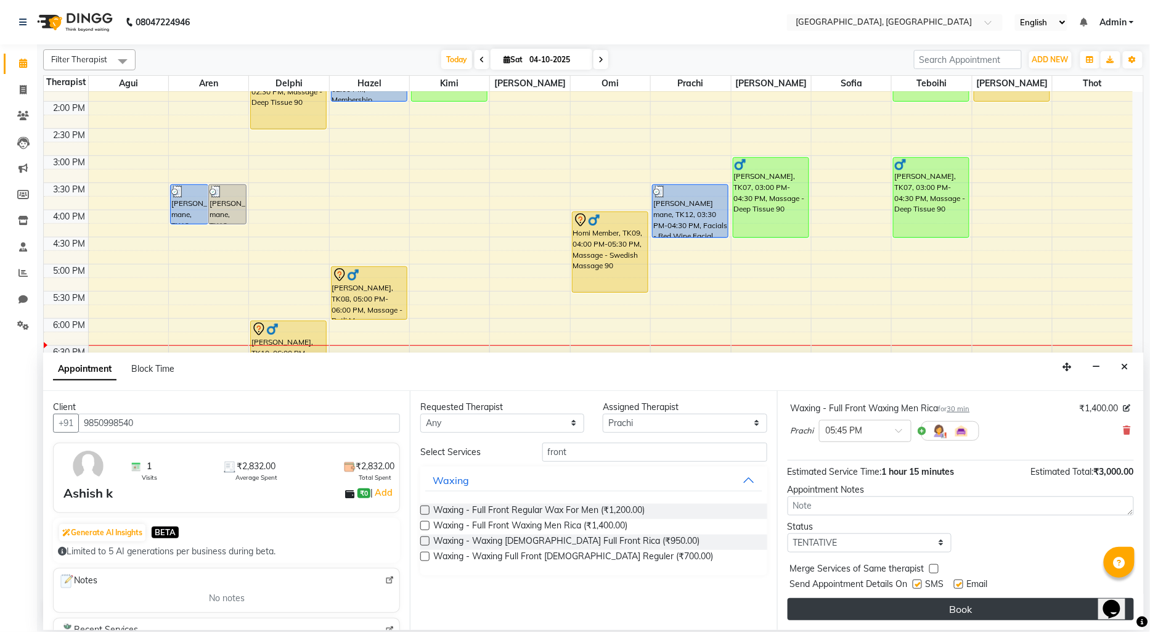
click at [904, 608] on button "Book" at bounding box center [961, 609] width 346 height 22
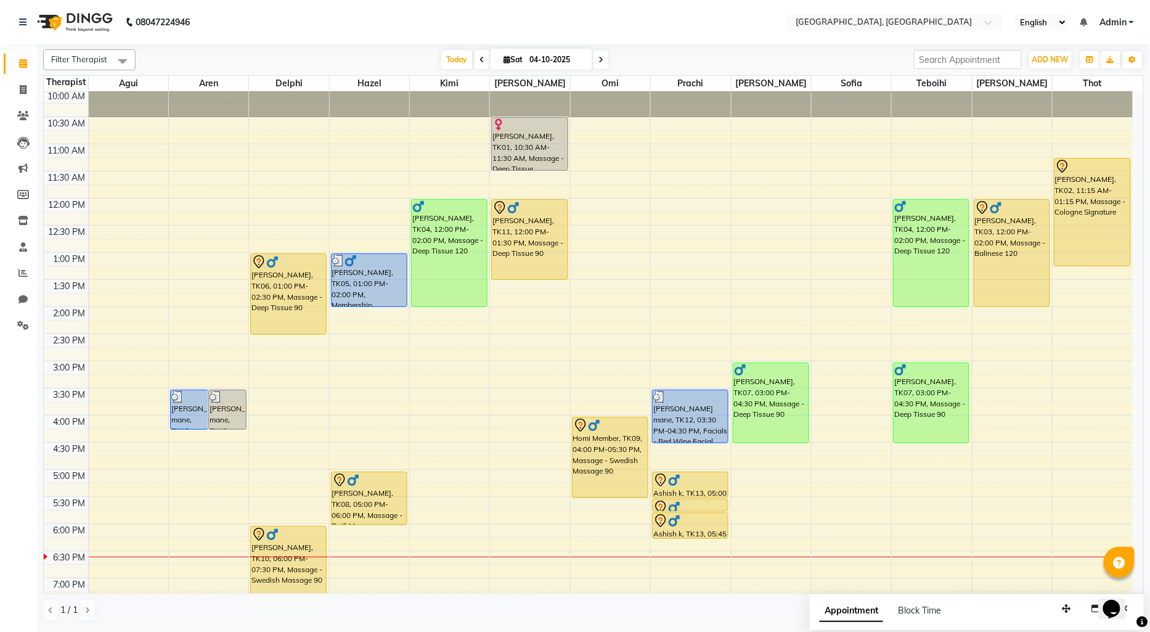
scroll to position [125, 0]
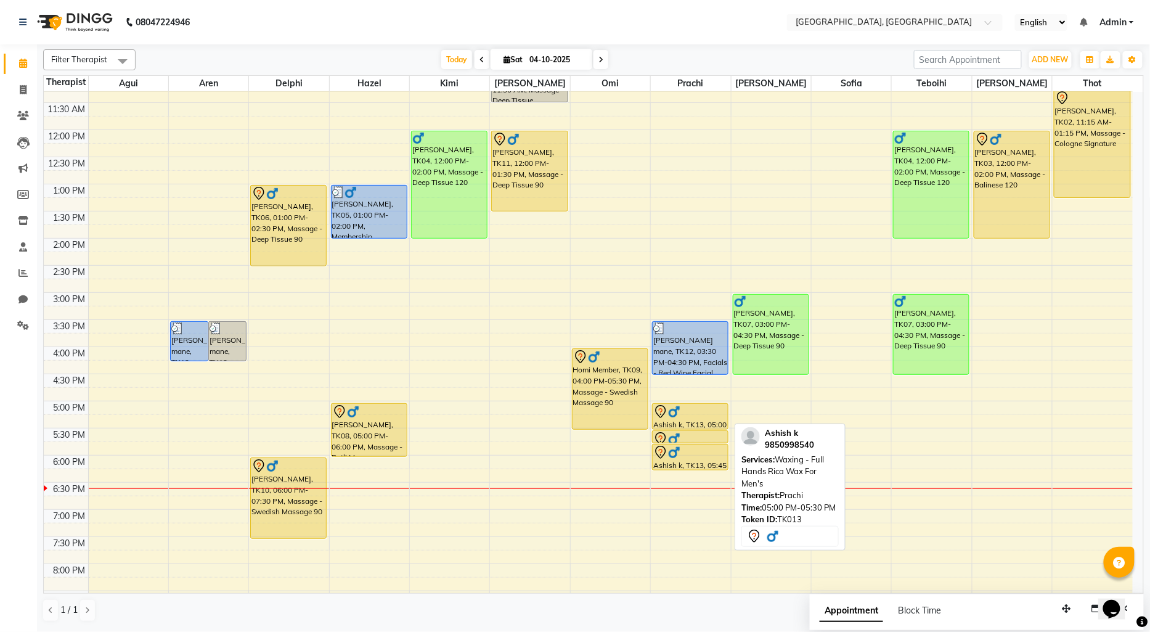
click at [676, 418] on div at bounding box center [690, 411] width 74 height 15
select select "7"
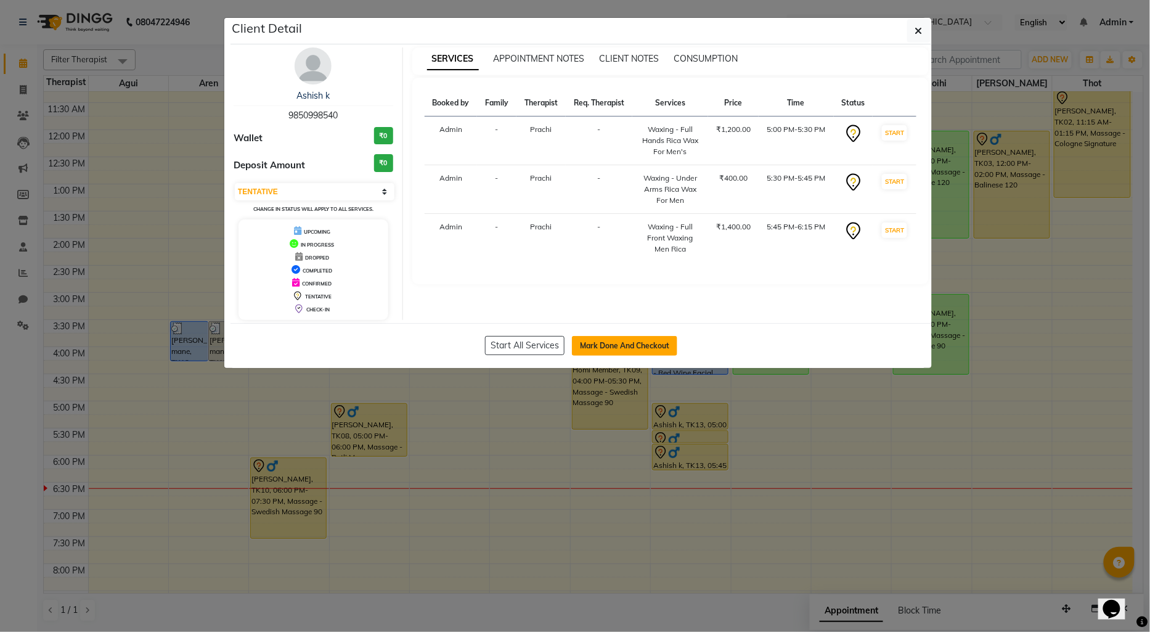
click at [634, 344] on button "Mark Done And Checkout" at bounding box center [624, 346] width 105 height 20
select select "service"
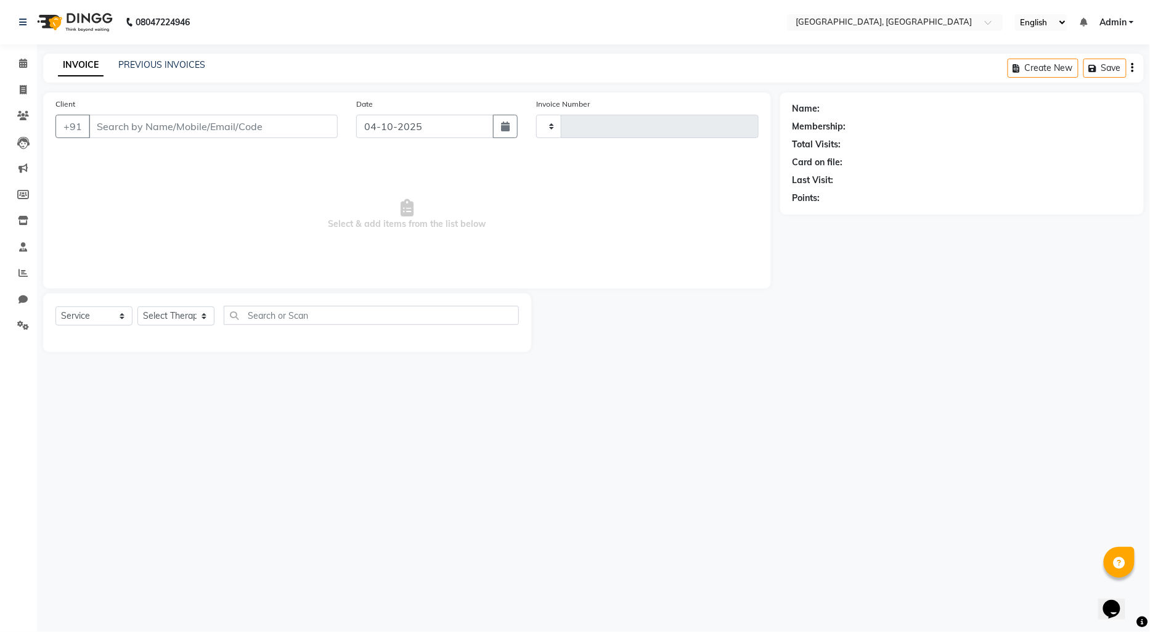
type input "1467"
select select "575"
type input "9850998540"
select select "16780"
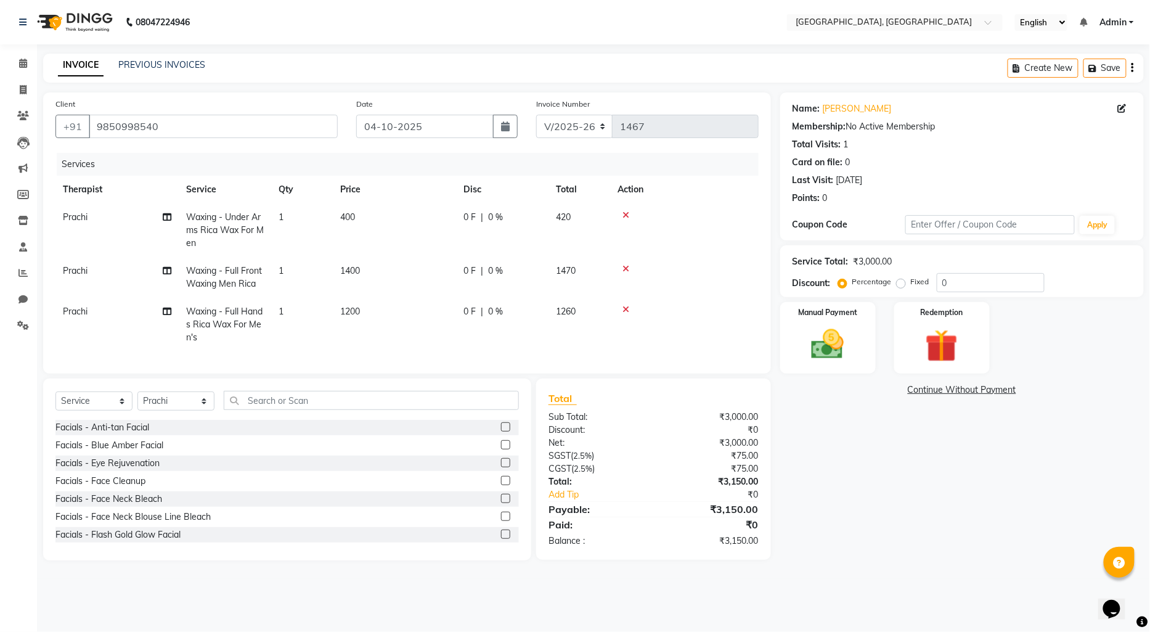
click at [976, 385] on link "Continue Without Payment" at bounding box center [962, 389] width 359 height 13
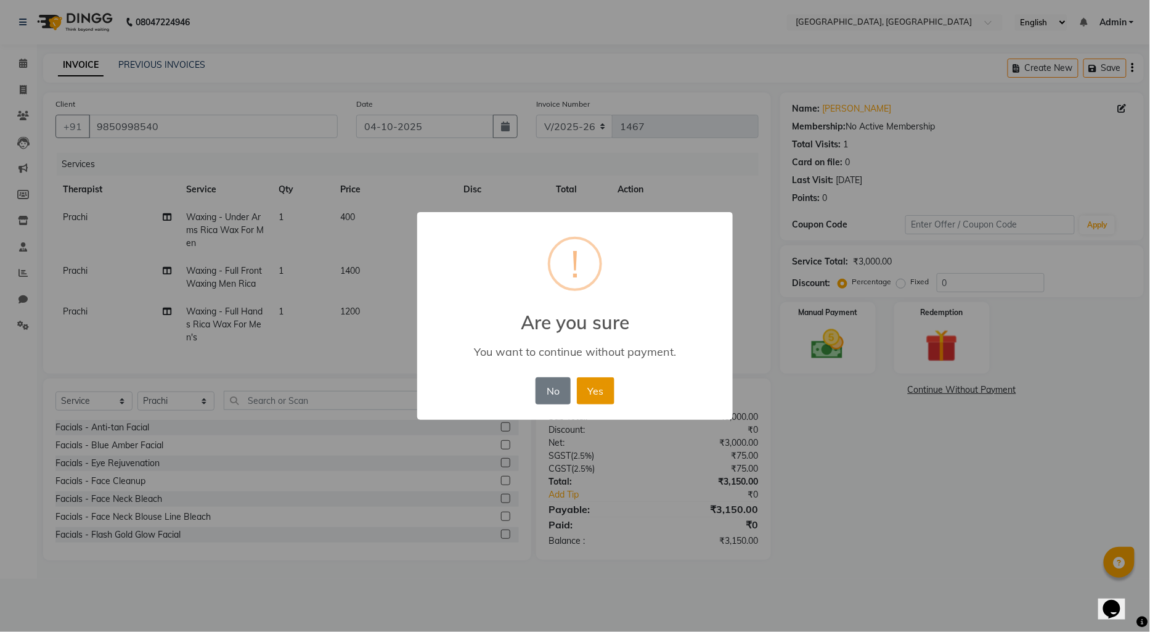
click at [595, 390] on button "Yes" at bounding box center [596, 390] width 38 height 27
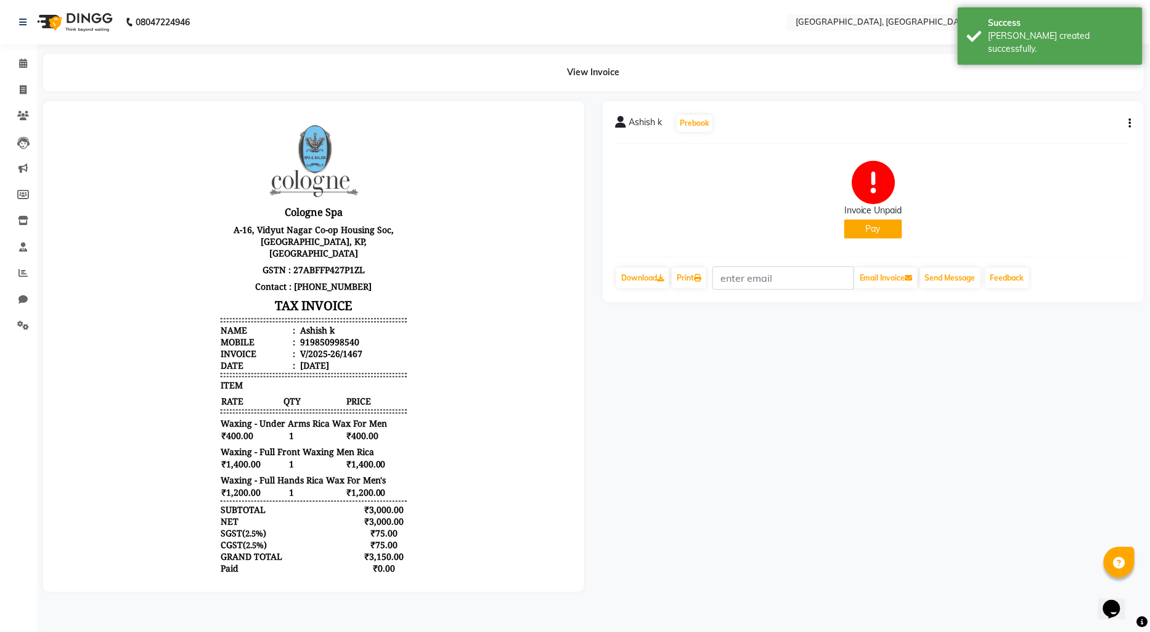
click at [867, 224] on button "Pay" at bounding box center [874, 228] width 58 height 19
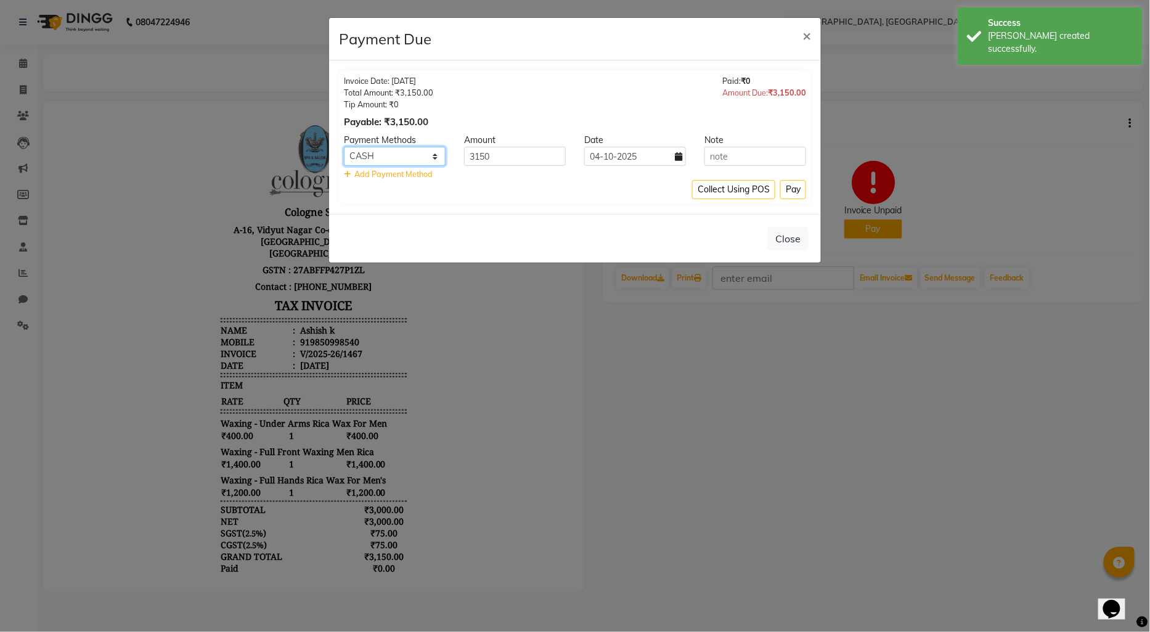
click at [390, 155] on select "CASH CARD ONLINE CUSTOM GPay PayTM PhonePe UPI NearBuy Loan BharatPay Cheque Mo…" at bounding box center [395, 156] width 102 height 19
select select "2"
click at [344, 147] on select "CASH CARD ONLINE CUSTOM GPay PayTM PhonePe UPI NearBuy Loan BharatPay Cheque Mo…" at bounding box center [395, 156] width 102 height 19
click at [796, 187] on button "Pay" at bounding box center [793, 189] width 26 height 19
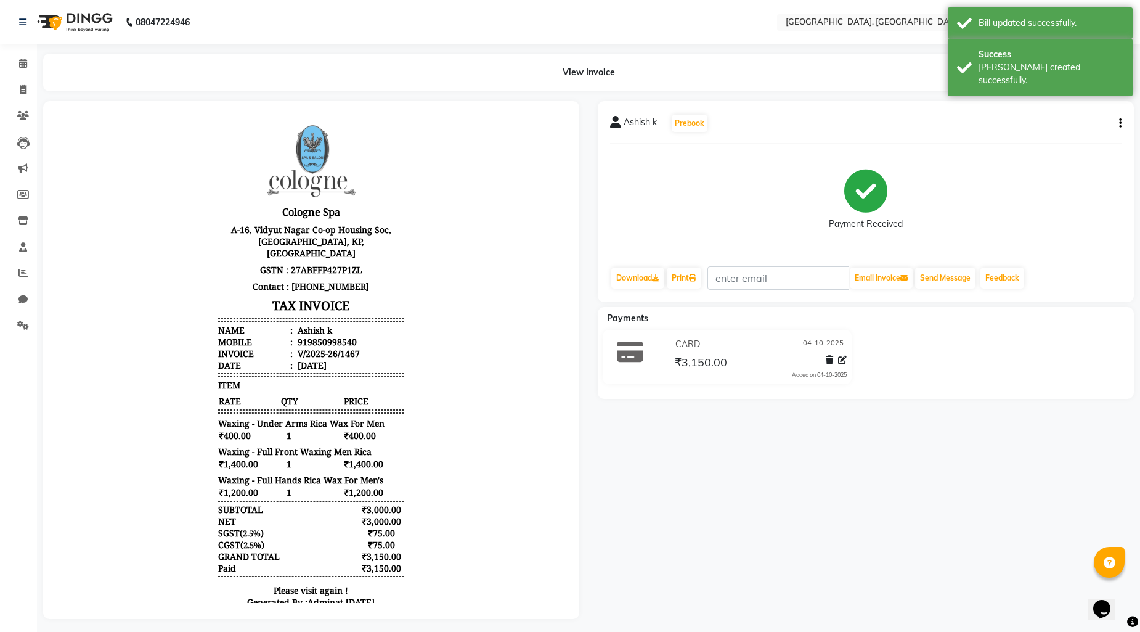
click at [55, 15] on img at bounding box center [73, 22] width 84 height 35
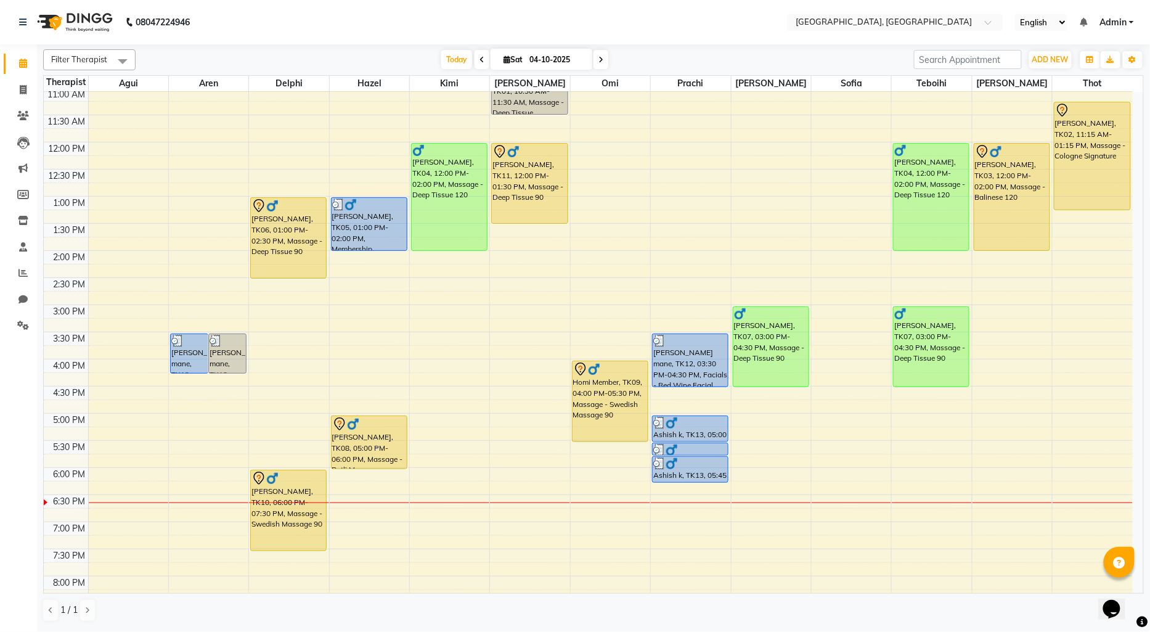
scroll to position [137, 0]
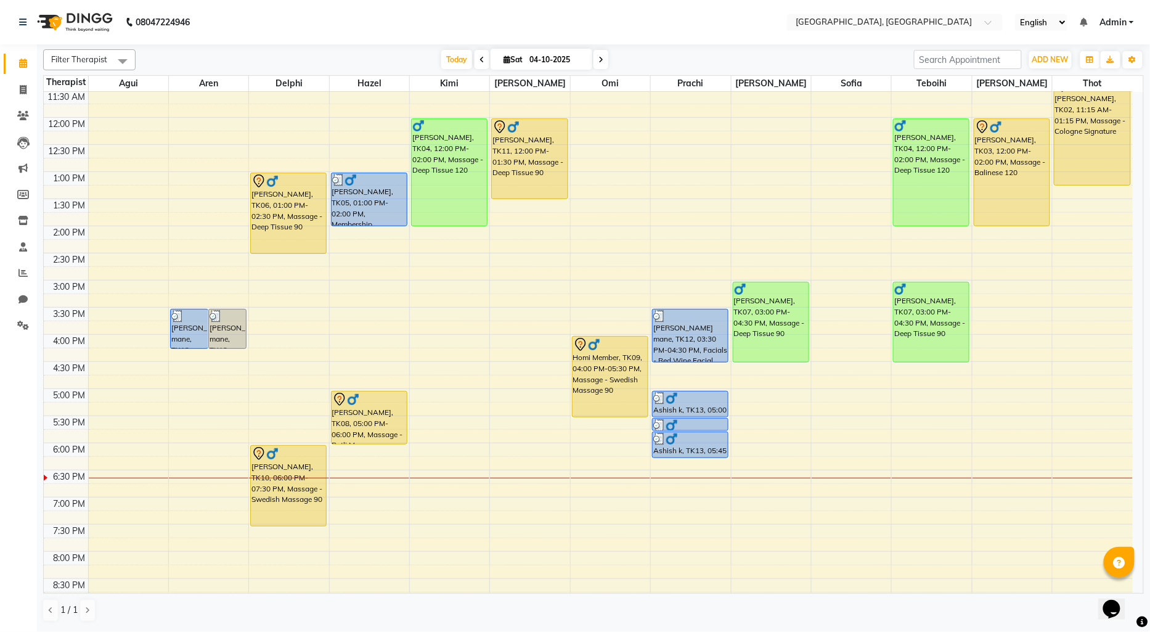
click at [418, 395] on div "9:00 AM 9:30 AM 10:00 AM 10:30 AM 11:00 AM 11:30 AM 12:00 PM 12:30 PM 1:00 PM 1…" at bounding box center [588, 334] width 1089 height 759
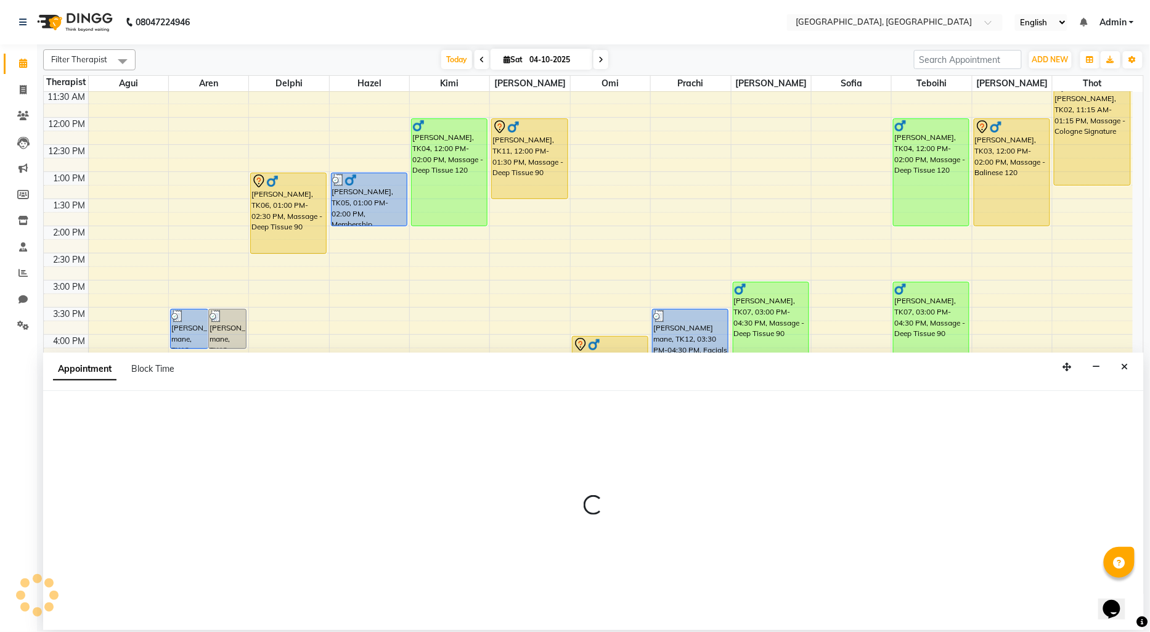
select select "15045"
select select "1020"
select select "tentative"
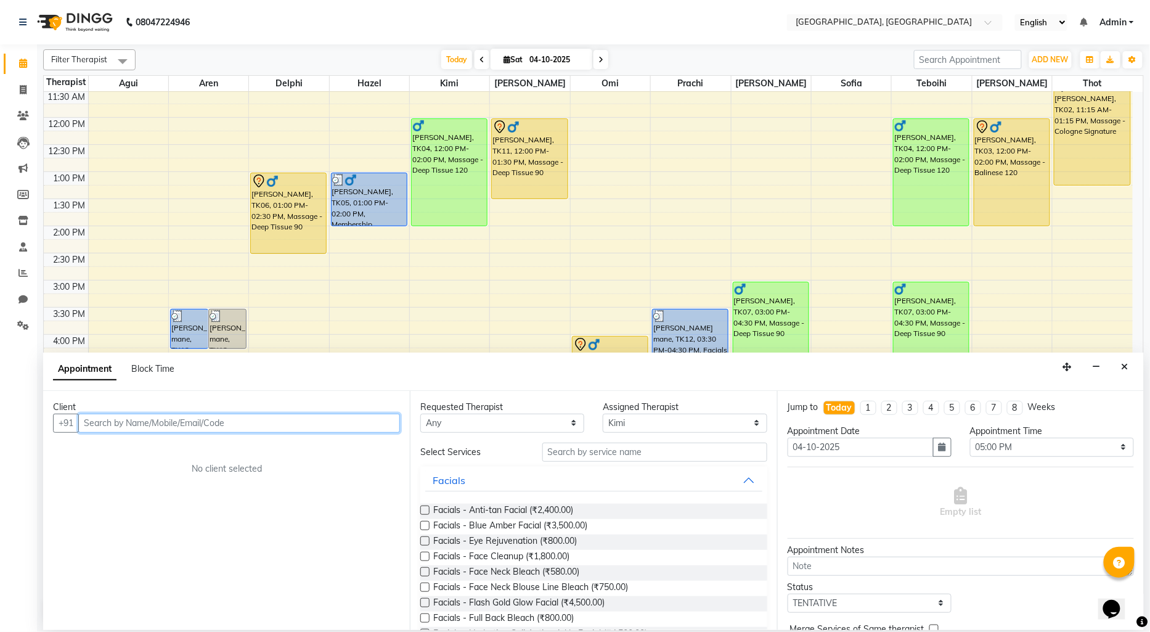
drag, startPoint x: 129, startPoint y: 411, endPoint x: 107, endPoint y: 420, distance: 24.9
paste input "9373749155"
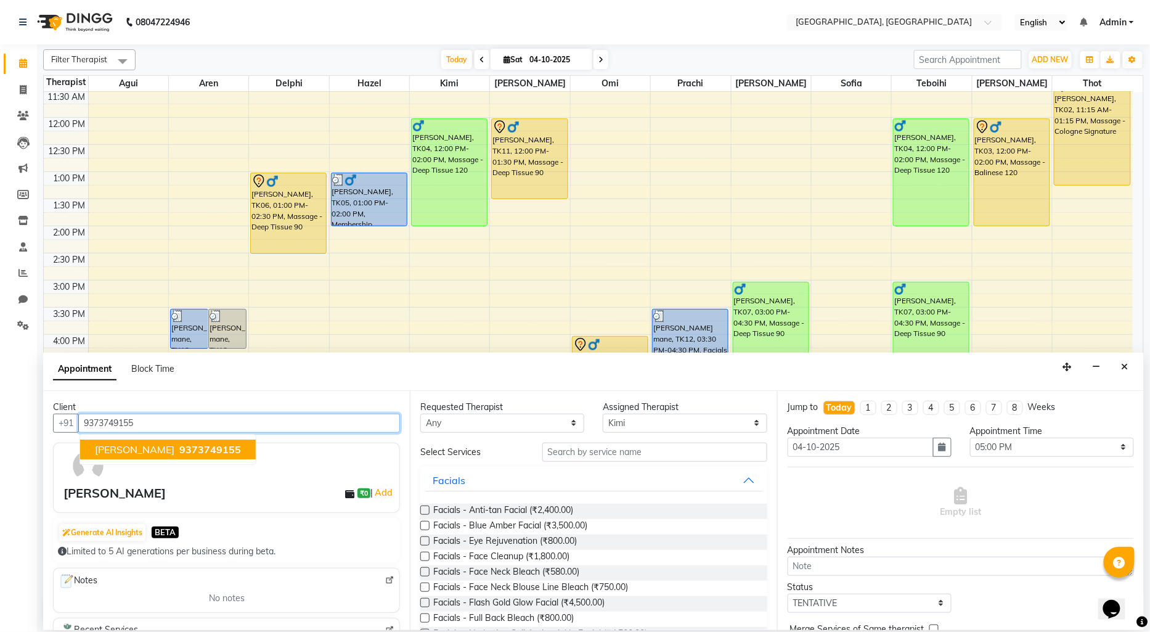
click at [194, 444] on span "9373749155" at bounding box center [210, 449] width 62 height 12
type input "9373749155"
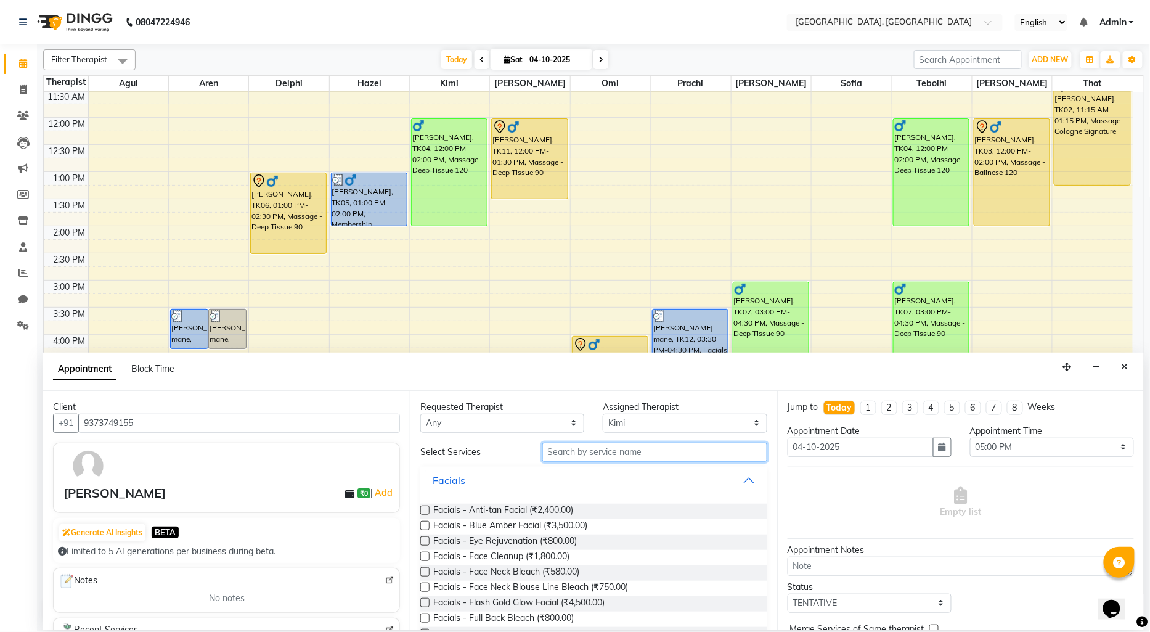
click at [662, 446] on input "text" at bounding box center [654, 452] width 225 height 19
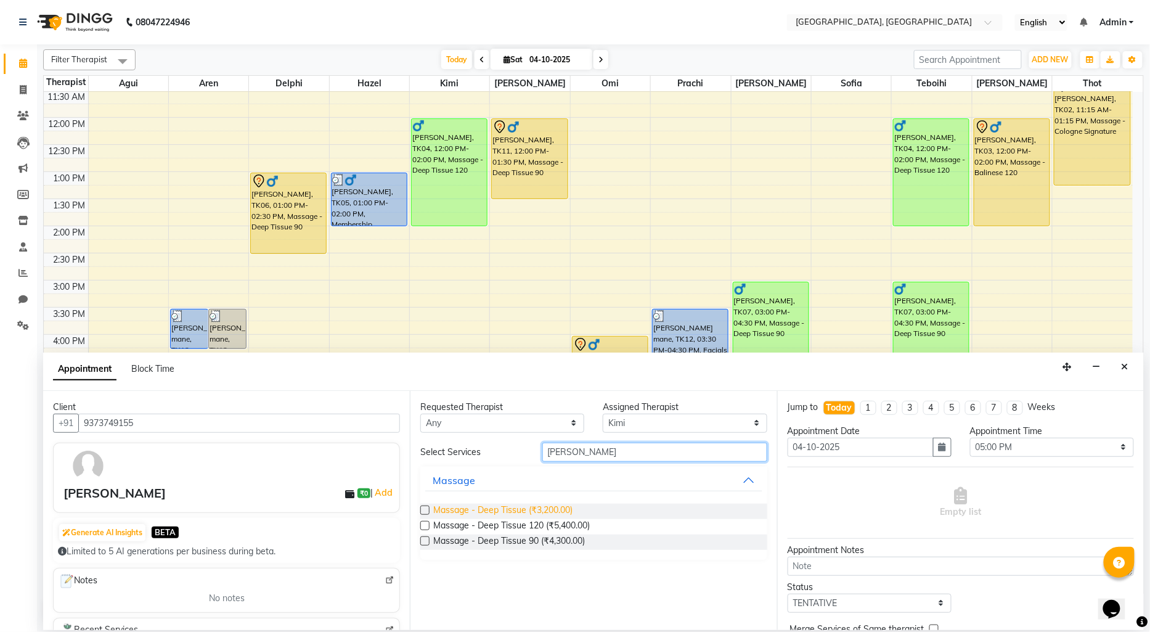
type input "[PERSON_NAME]"
click at [558, 504] on span "Massage - Deep Tissue (₹3,200.00)" at bounding box center [502, 511] width 139 height 15
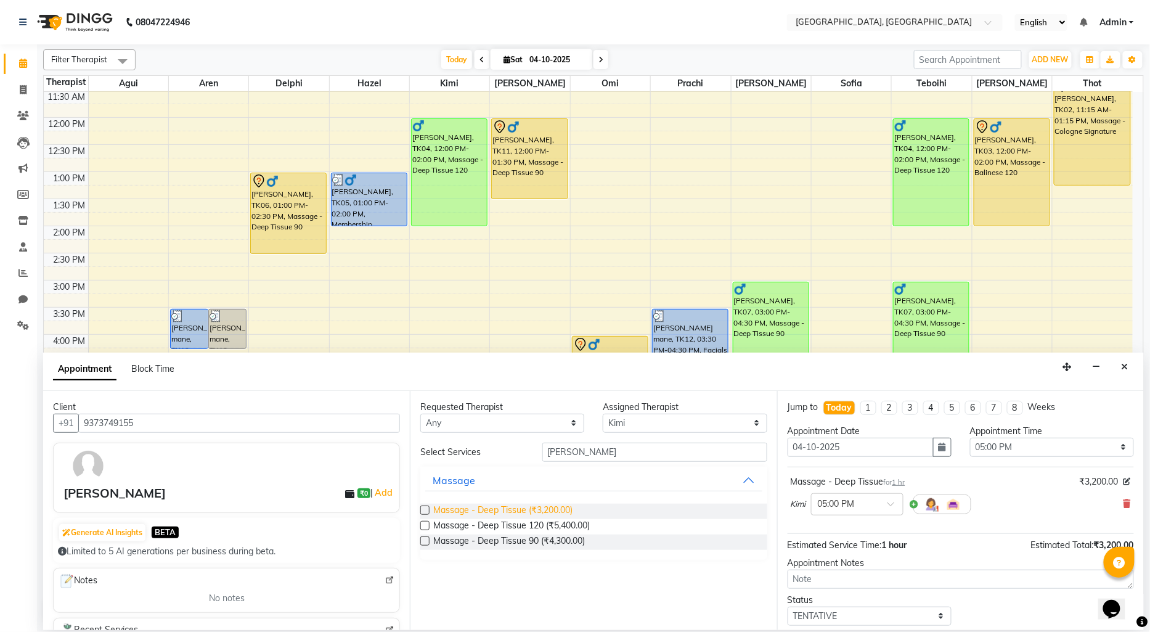
click at [558, 504] on span "Massage - Deep Tissue (₹3,200.00)" at bounding box center [502, 511] width 139 height 15
checkbox input "false"
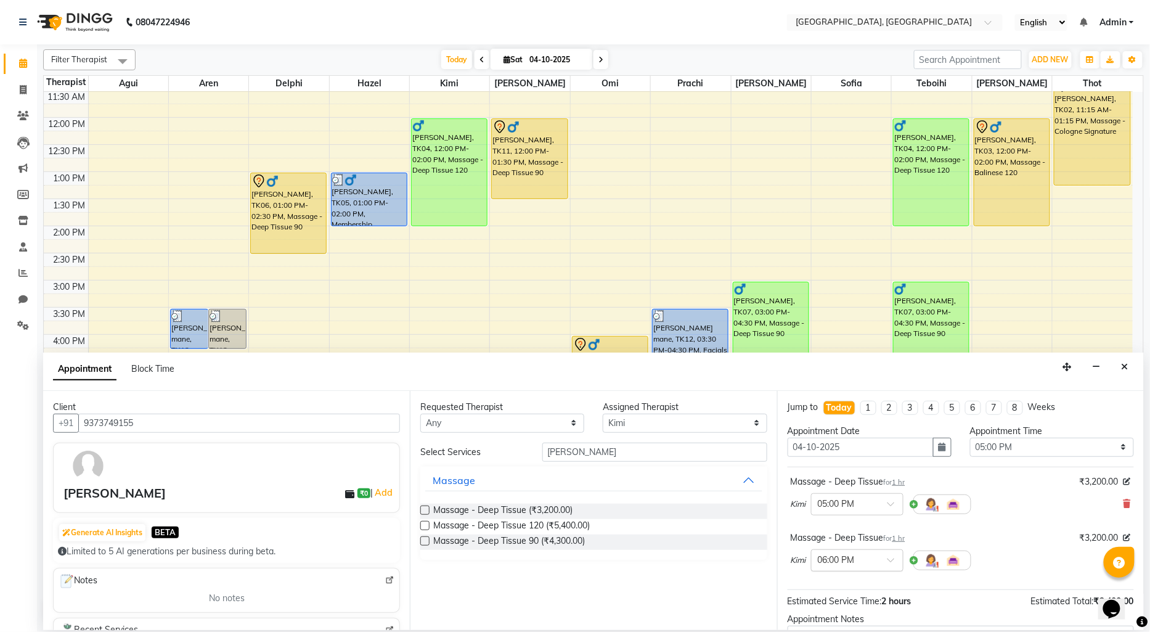
click at [838, 562] on input "text" at bounding box center [845, 559] width 54 height 13
click at [843, 620] on div "05:00 PM" at bounding box center [857, 627] width 91 height 23
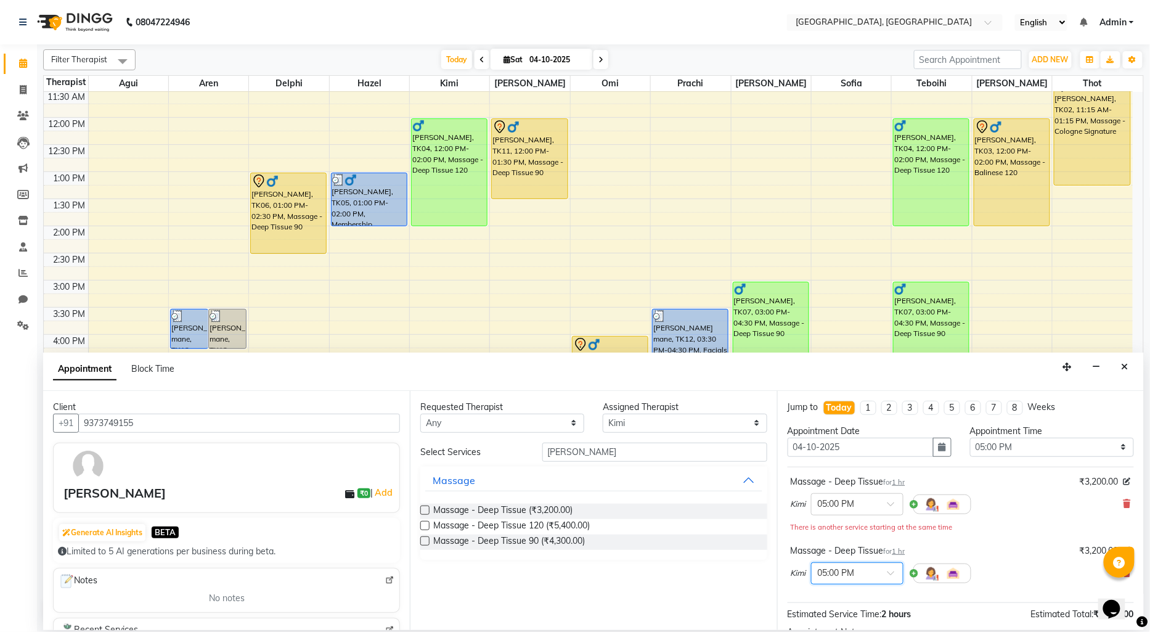
scroll to position [142, 0]
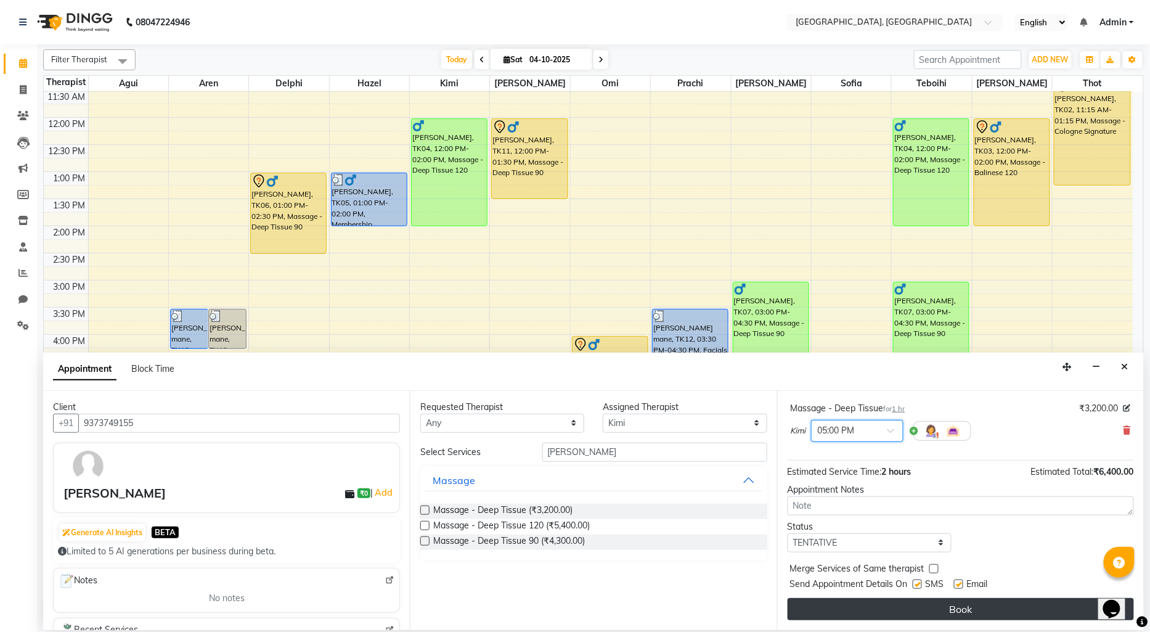
click at [916, 607] on button "Book" at bounding box center [961, 609] width 346 height 22
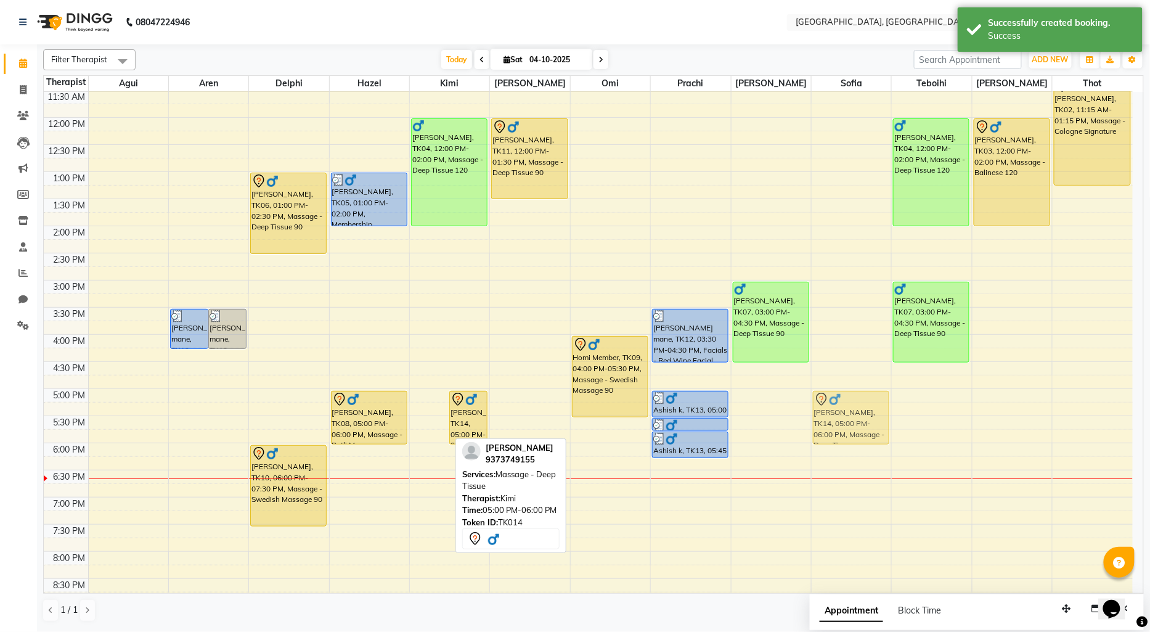
drag, startPoint x: 430, startPoint y: 414, endPoint x: 857, endPoint y: 410, distance: 427.2
click at [857, 410] on tr "[PERSON_NAME] mane, TK12, 03:30 PM-04:15 PM, Manicure - Regular Manicure [PERSO…" at bounding box center [588, 334] width 1089 height 759
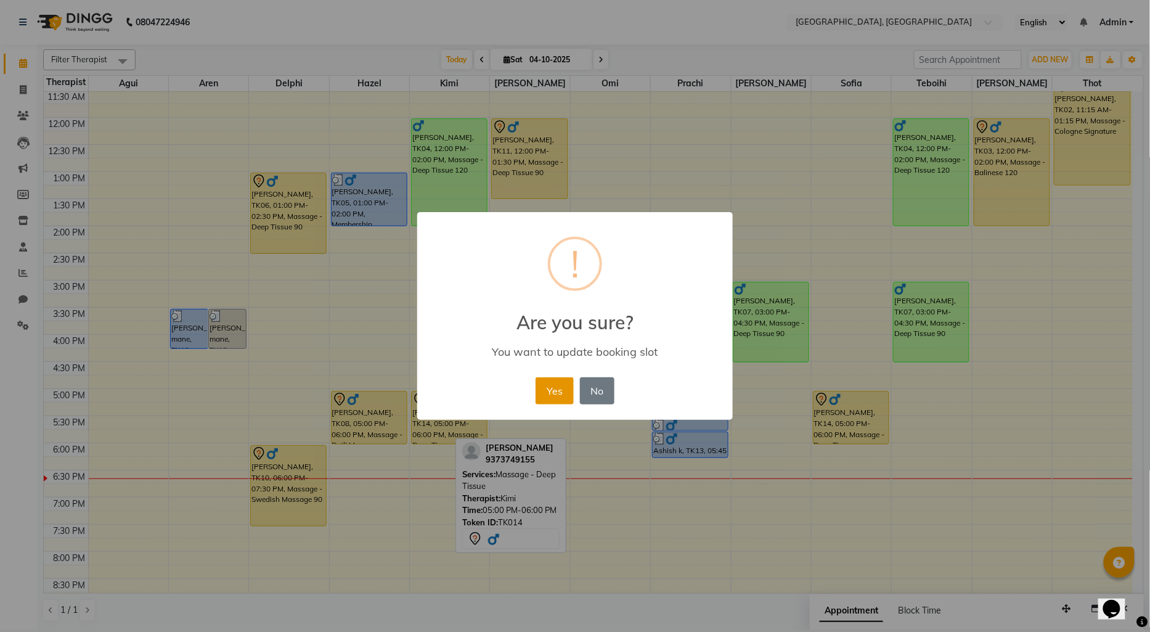
click at [553, 391] on button "Yes" at bounding box center [555, 390] width 38 height 27
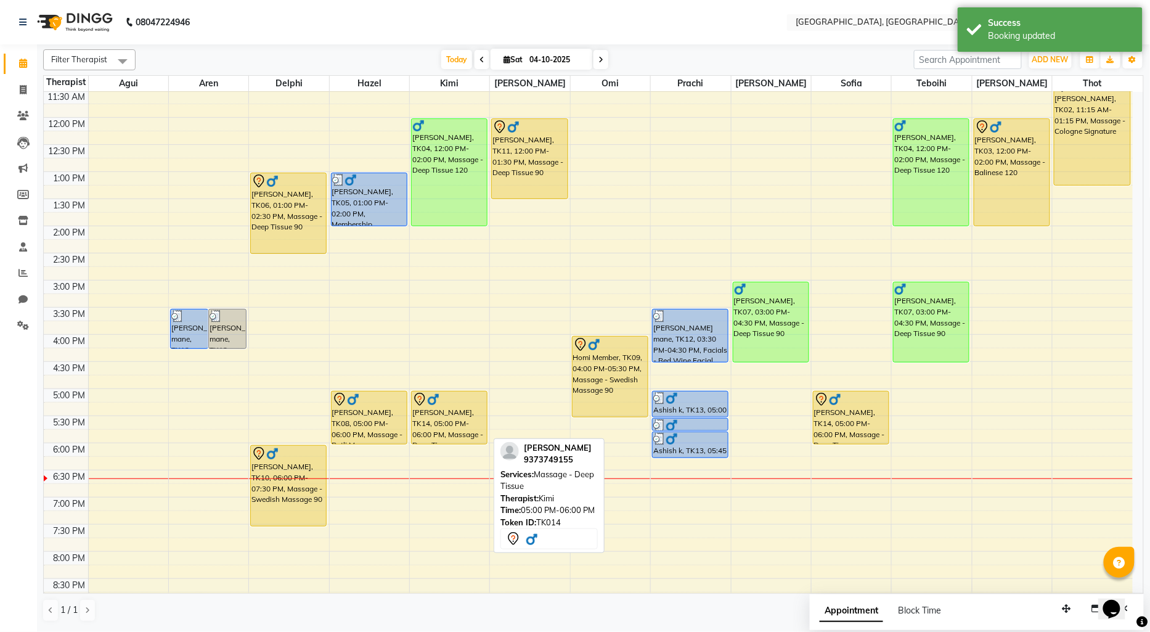
click at [472, 407] on div "[PERSON_NAME], TK14, 05:00 PM-06:00 PM, Massage - Deep Tissue" at bounding box center [449, 417] width 75 height 52
select select "7"
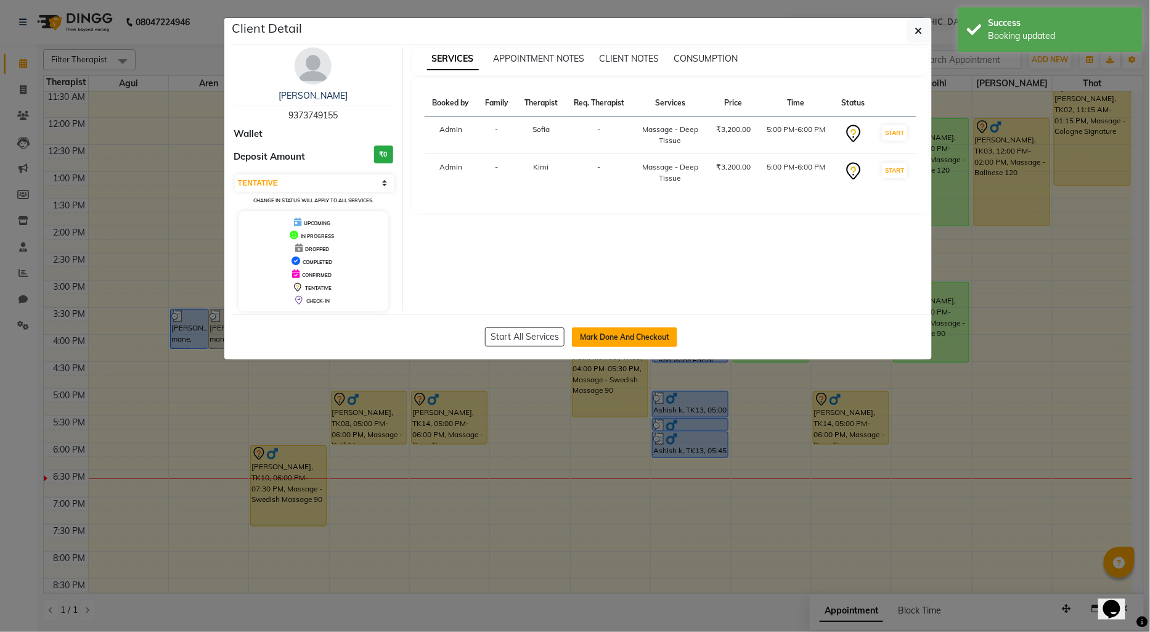
click at [593, 328] on button "Mark Done And Checkout" at bounding box center [624, 337] width 105 height 20
select select "service"
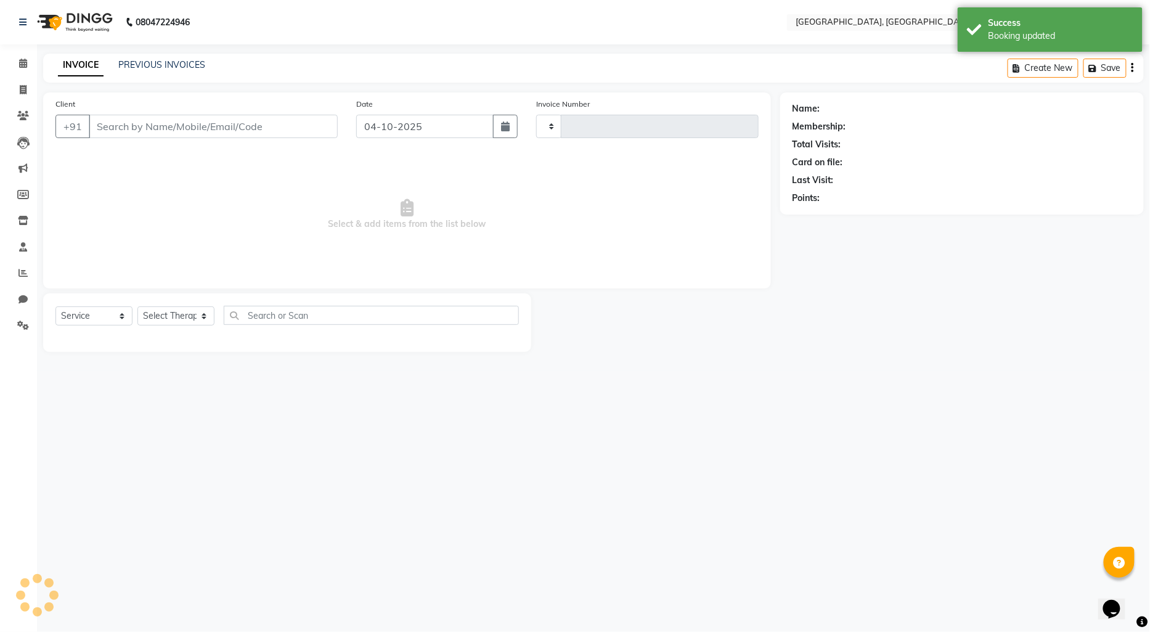
type input "1468"
select select "3"
select select "575"
type input "9373749155"
select select "7708"
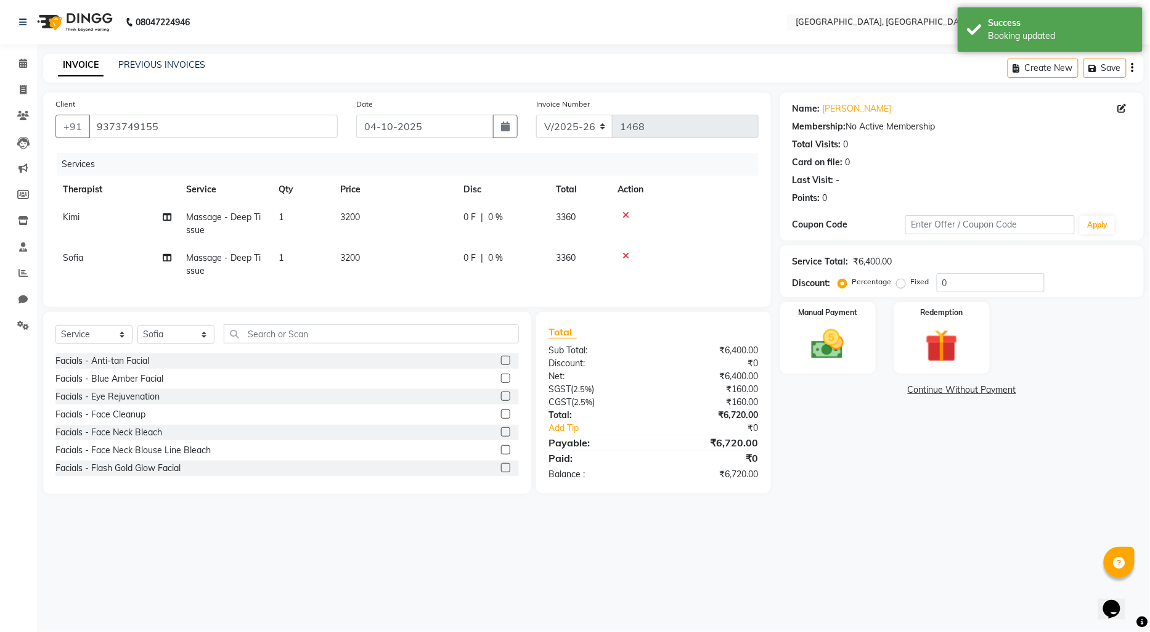
click at [960, 388] on link "Continue Without Payment" at bounding box center [962, 389] width 359 height 13
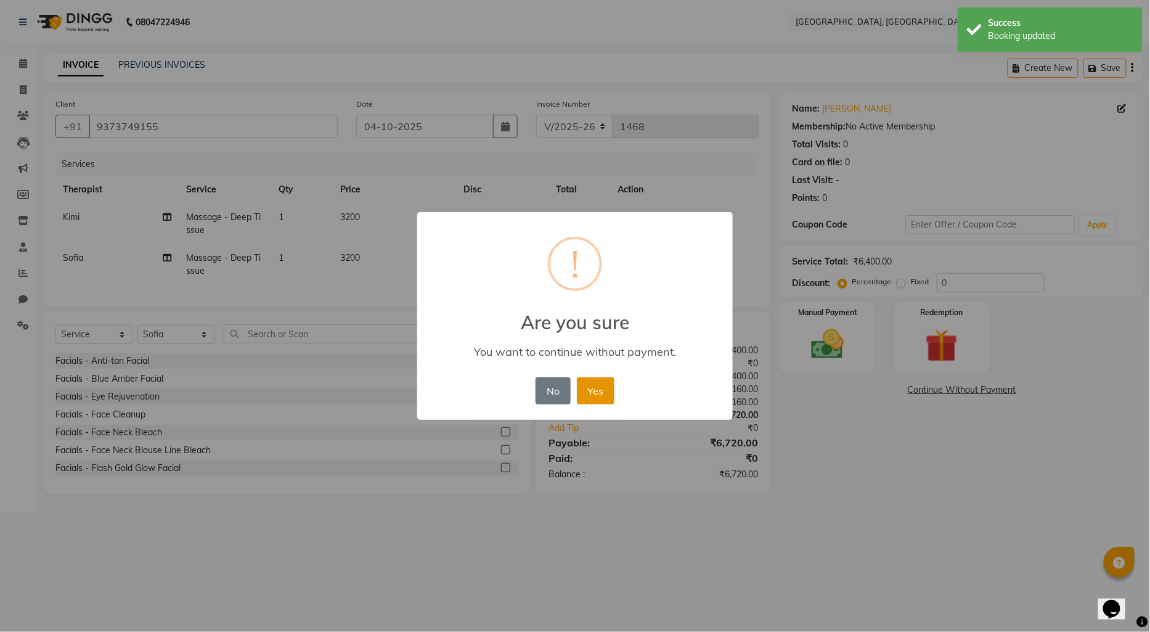
click at [595, 387] on button "Yes" at bounding box center [596, 390] width 38 height 27
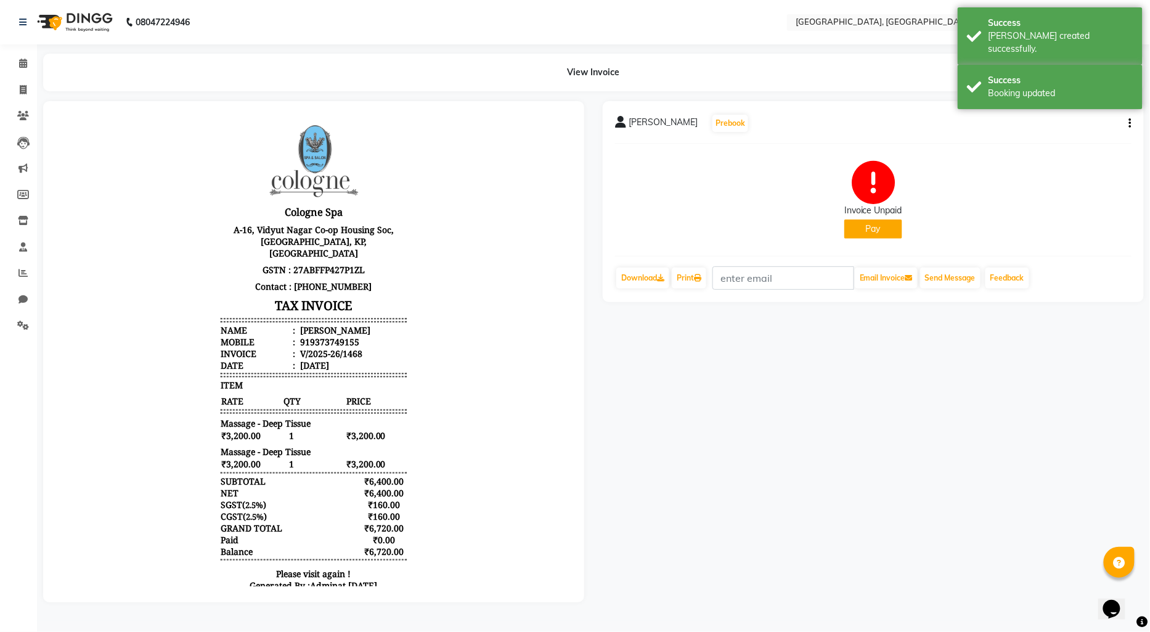
click at [882, 229] on button "Pay" at bounding box center [874, 228] width 58 height 19
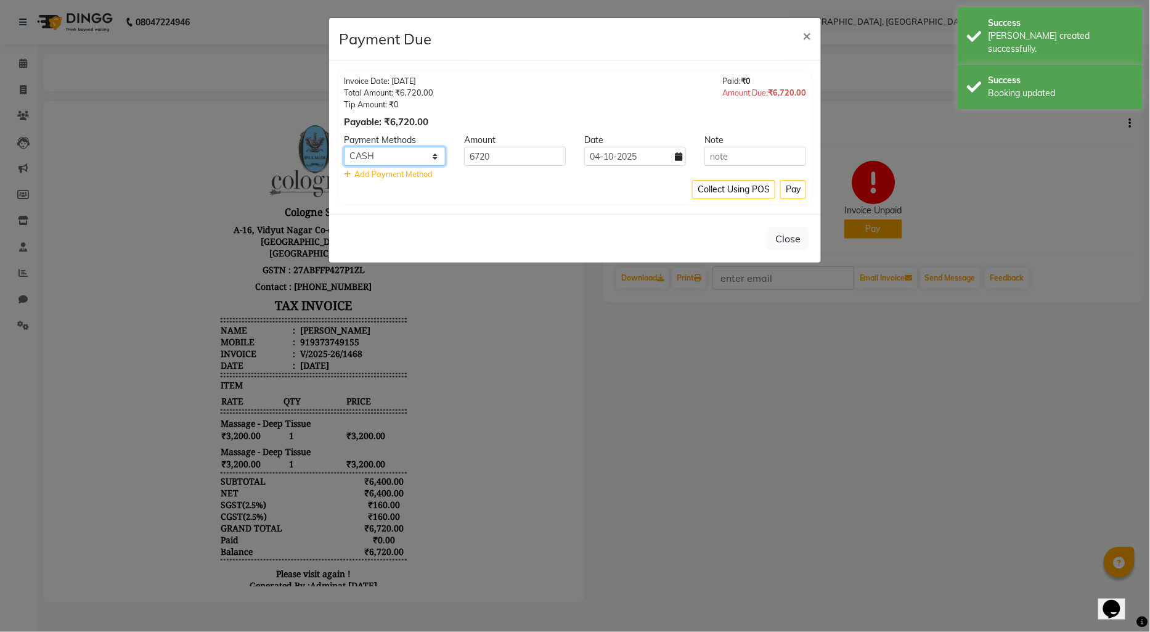
click at [404, 157] on select "CASH CARD ONLINE CUSTOM GPay PayTM PhonePe UPI NearBuy Loan BharatPay Cheque Mo…" at bounding box center [395, 156] width 102 height 19
select select "2"
click at [344, 147] on select "CASH CARD ONLINE CUSTOM GPay PayTM PhonePe UPI NearBuy Loan BharatPay Cheque Mo…" at bounding box center [395, 156] width 102 height 19
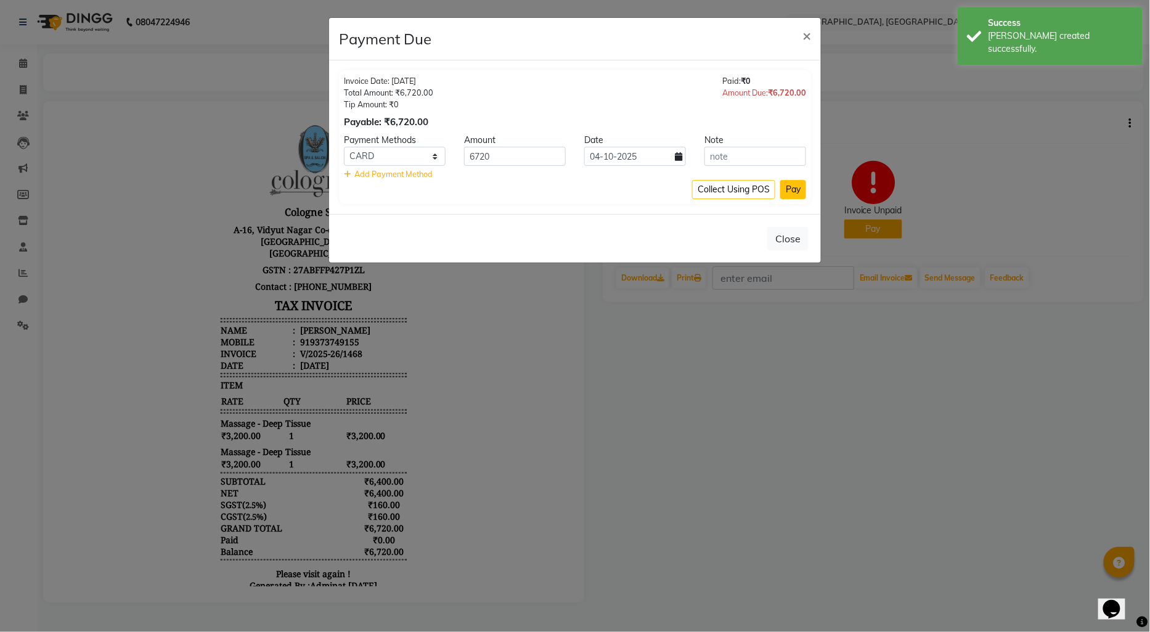
click at [804, 194] on button "Pay" at bounding box center [793, 189] width 26 height 19
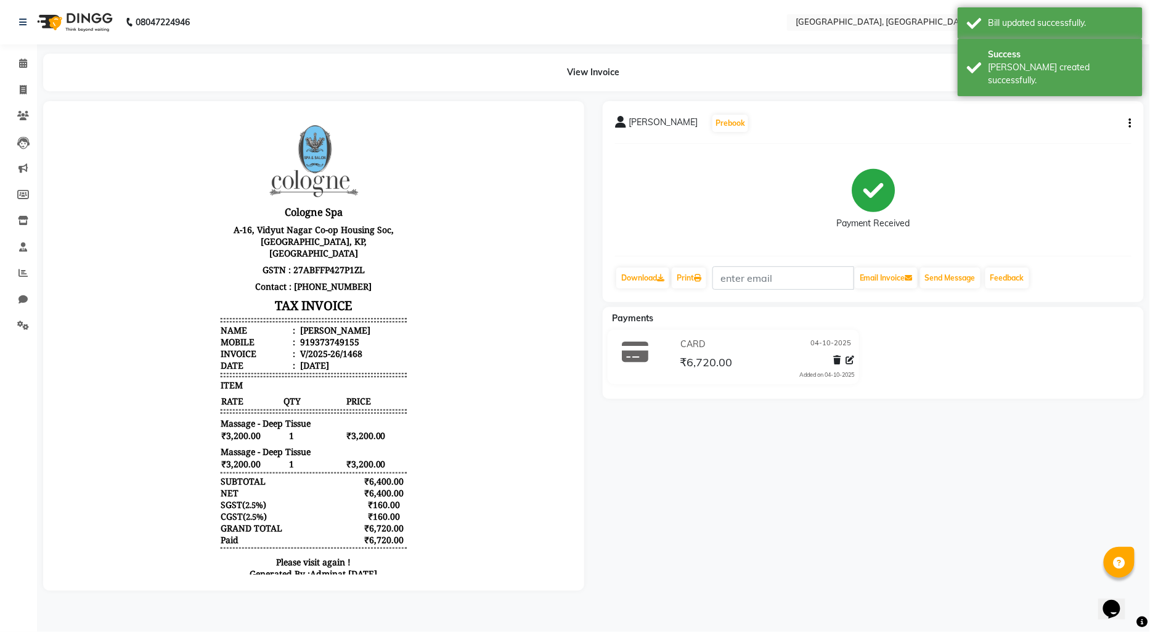
click at [62, 22] on img at bounding box center [73, 22] width 84 height 35
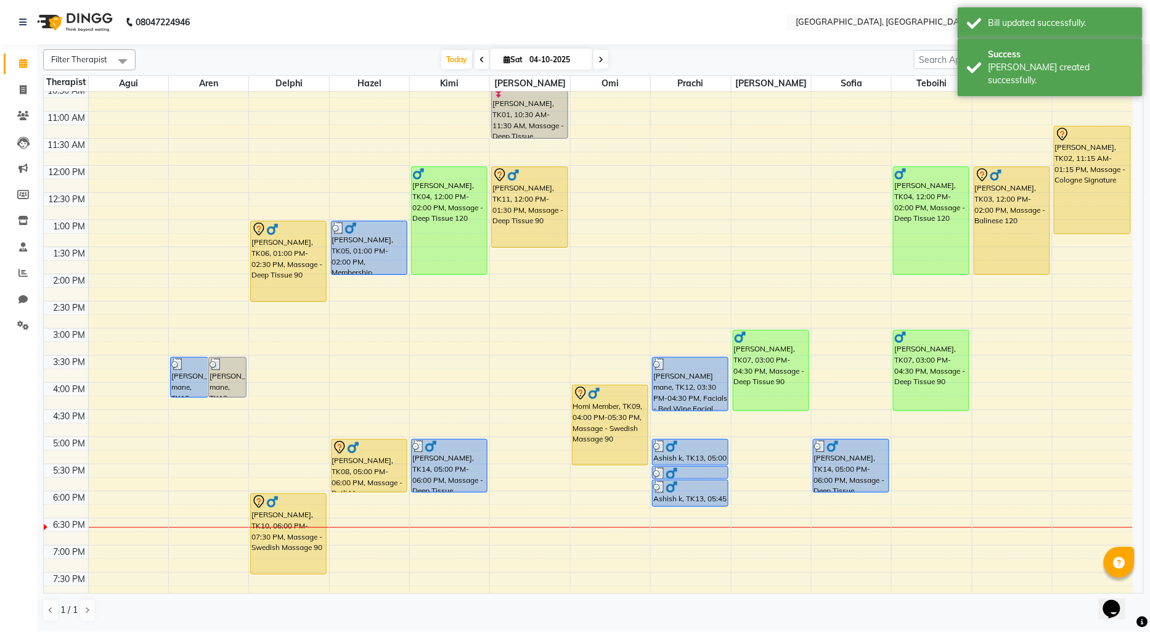
scroll to position [152, 0]
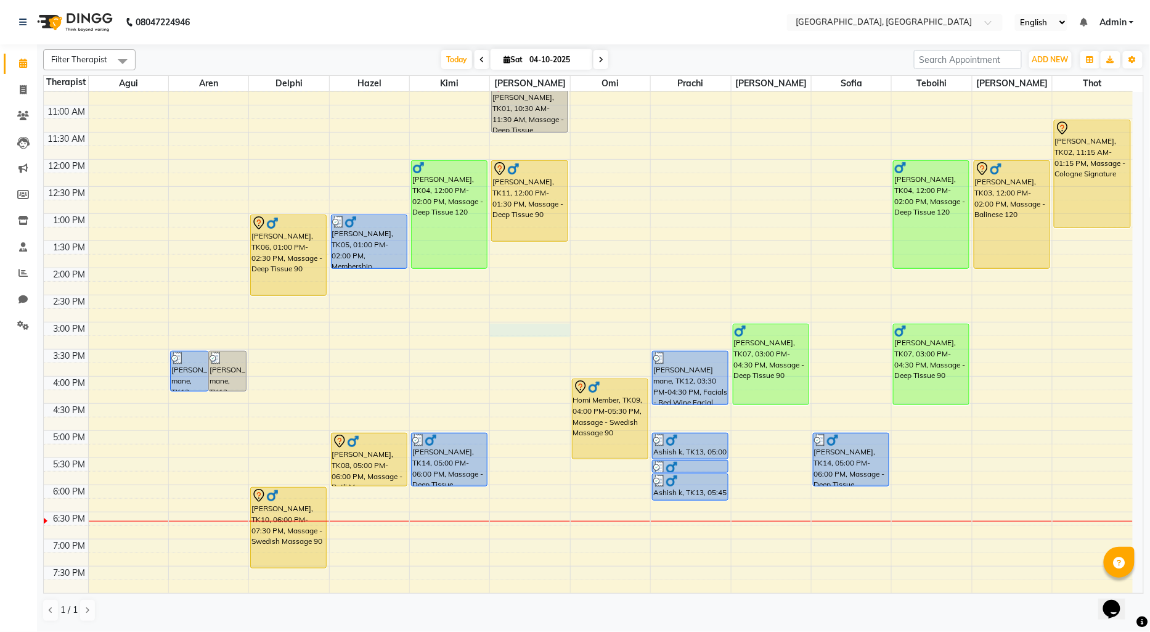
click at [502, 324] on div "8:00 AM 8:30 AM 9:00 AM 9:30 AM 10:00 AM 10:30 AM 11:00 AM 11:30 AM 12:00 PM 12…" at bounding box center [588, 268] width 1089 height 650
select select "12125"
select select "tentative"
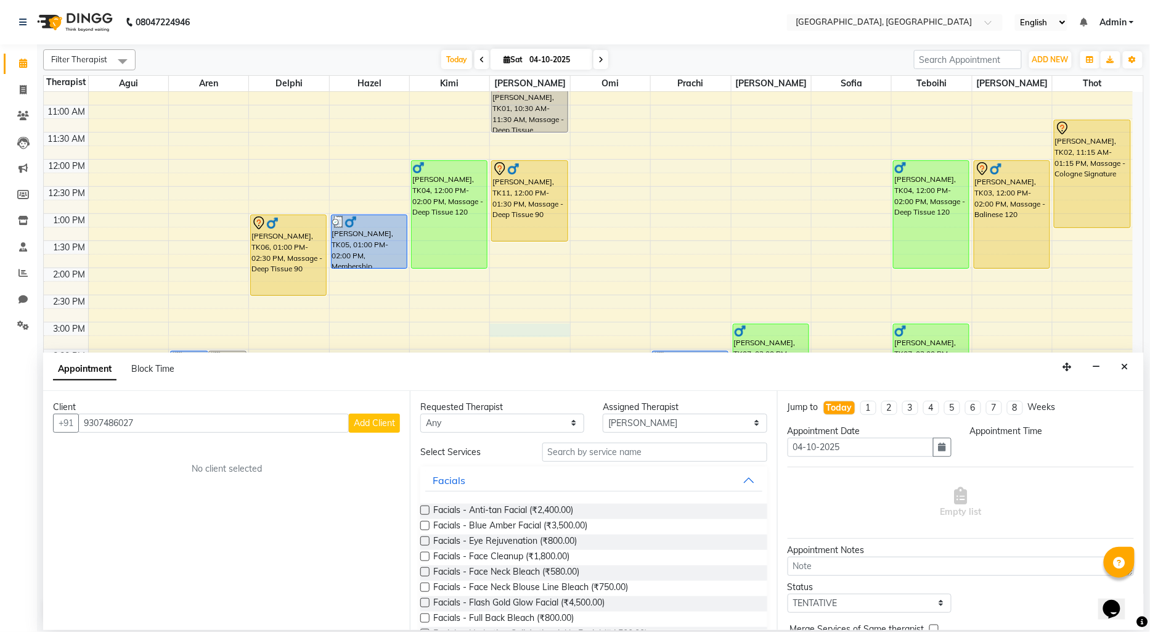
type input "9307486027"
click at [355, 422] on span "Add Client" at bounding box center [374, 422] width 41 height 11
select select "22"
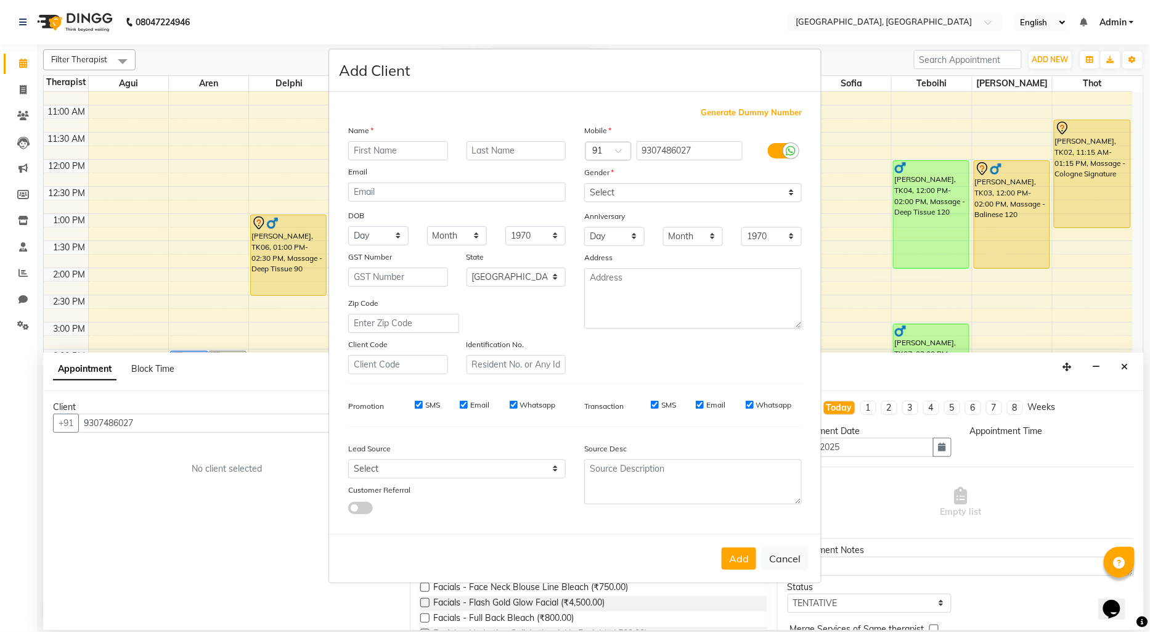
click at [369, 155] on input "text" at bounding box center [398, 150] width 100 height 19
type input "Smita"
click at [496, 145] on input "text" at bounding box center [517, 150] width 100 height 19
type input "nair"
click at [615, 196] on select "Select [DEMOGRAPHIC_DATA] [DEMOGRAPHIC_DATA] Other Prefer Not To Say" at bounding box center [693, 192] width 218 height 19
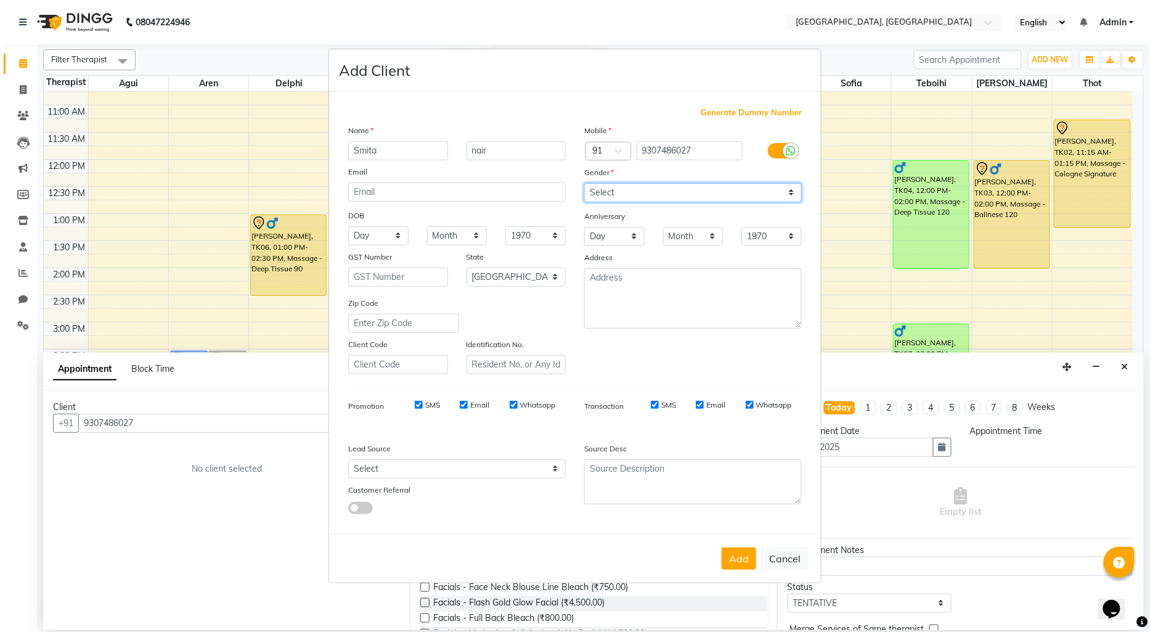
select select "[DEMOGRAPHIC_DATA]"
click at [584, 183] on select "Select [DEMOGRAPHIC_DATA] [DEMOGRAPHIC_DATA] Other Prefer Not To Say" at bounding box center [693, 192] width 218 height 19
click at [732, 563] on button "Add" at bounding box center [739, 558] width 35 height 22
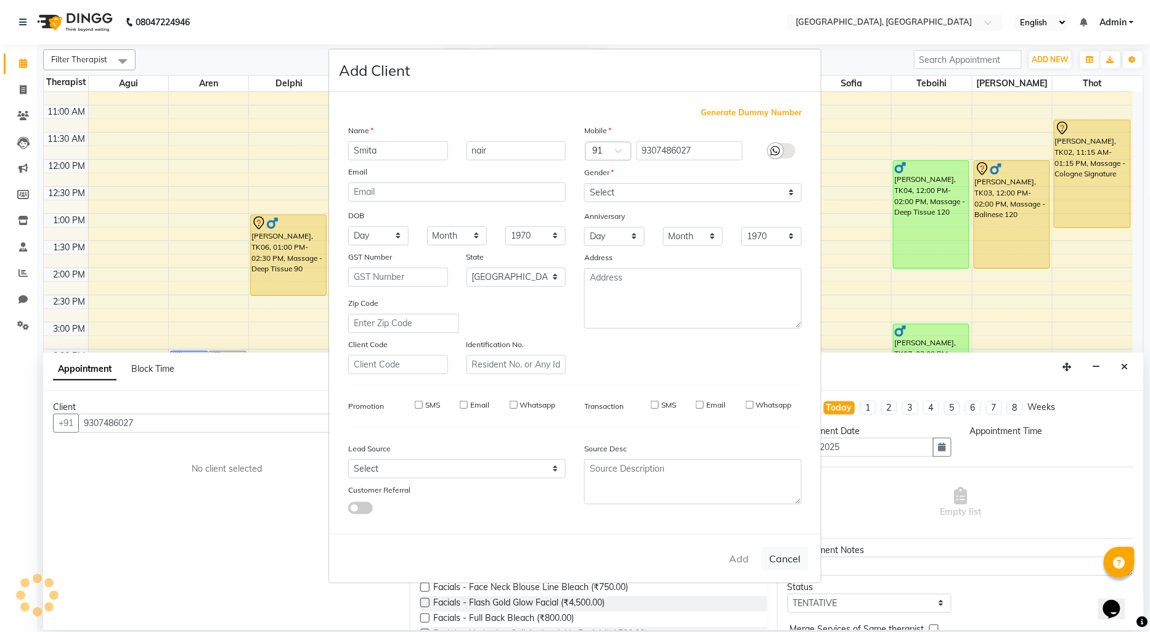
select select
select select "null"
select select
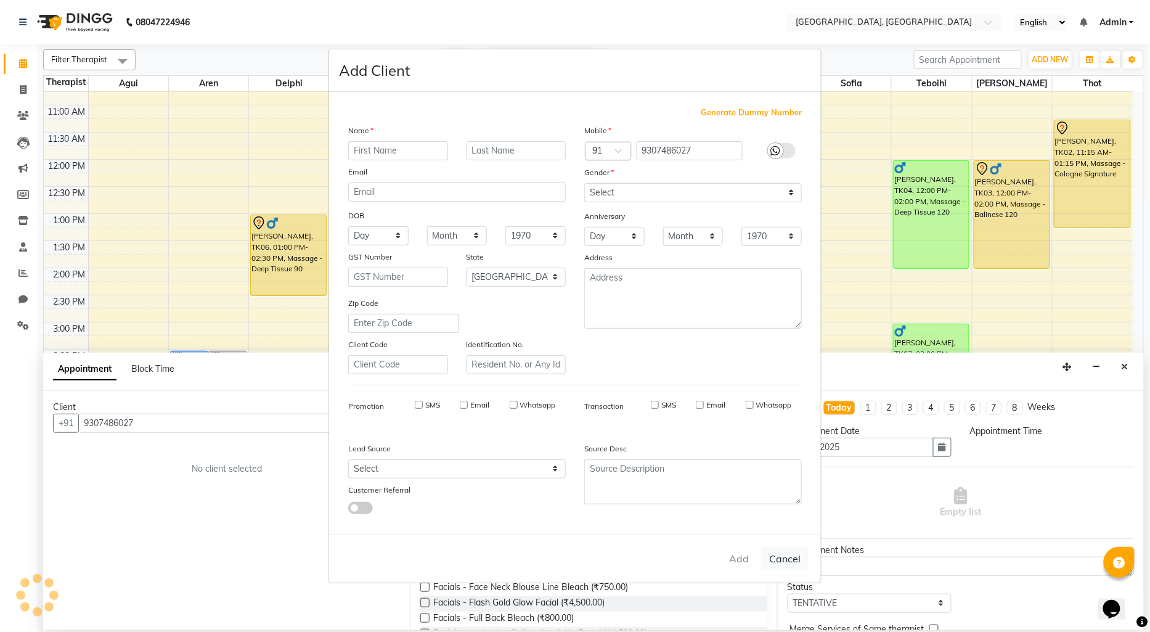
select select
checkbox input "false"
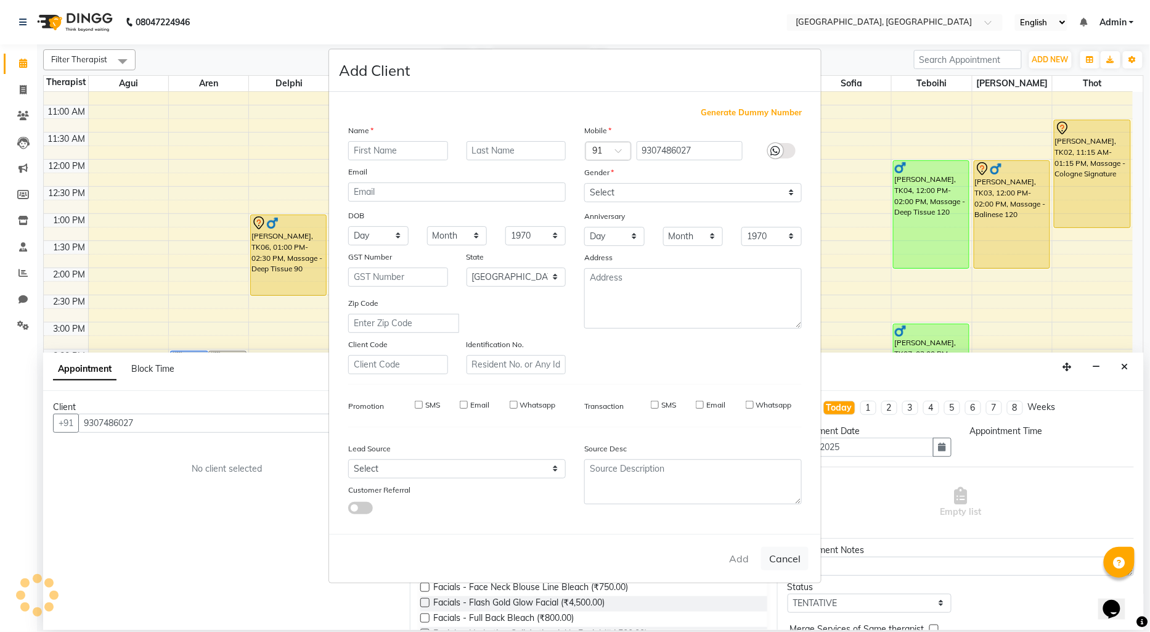
checkbox input "false"
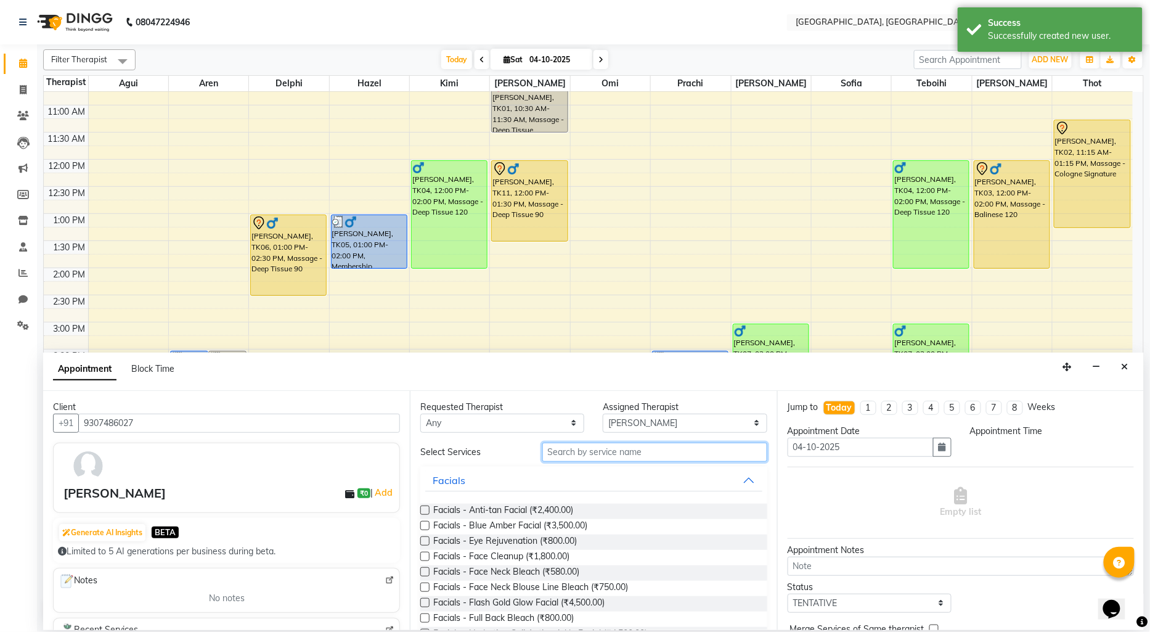
click at [567, 455] on input "text" at bounding box center [654, 452] width 225 height 19
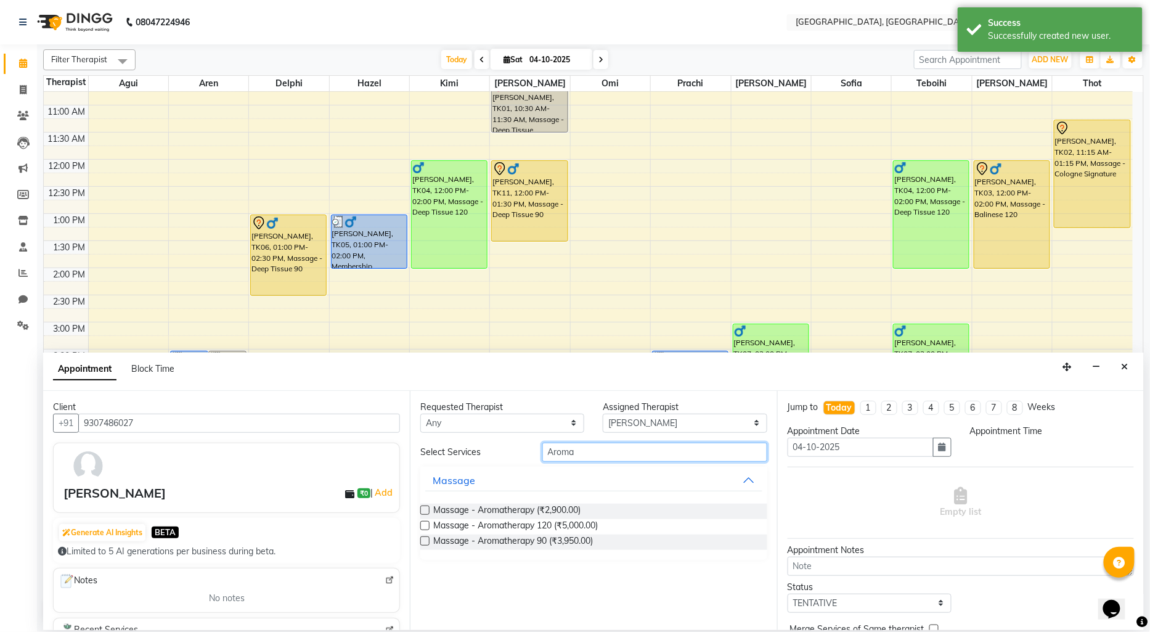
type input "Aroma"
click at [422, 541] on label at bounding box center [424, 540] width 9 height 9
click at [422, 541] on input "checkbox" at bounding box center [424, 542] width 8 height 8
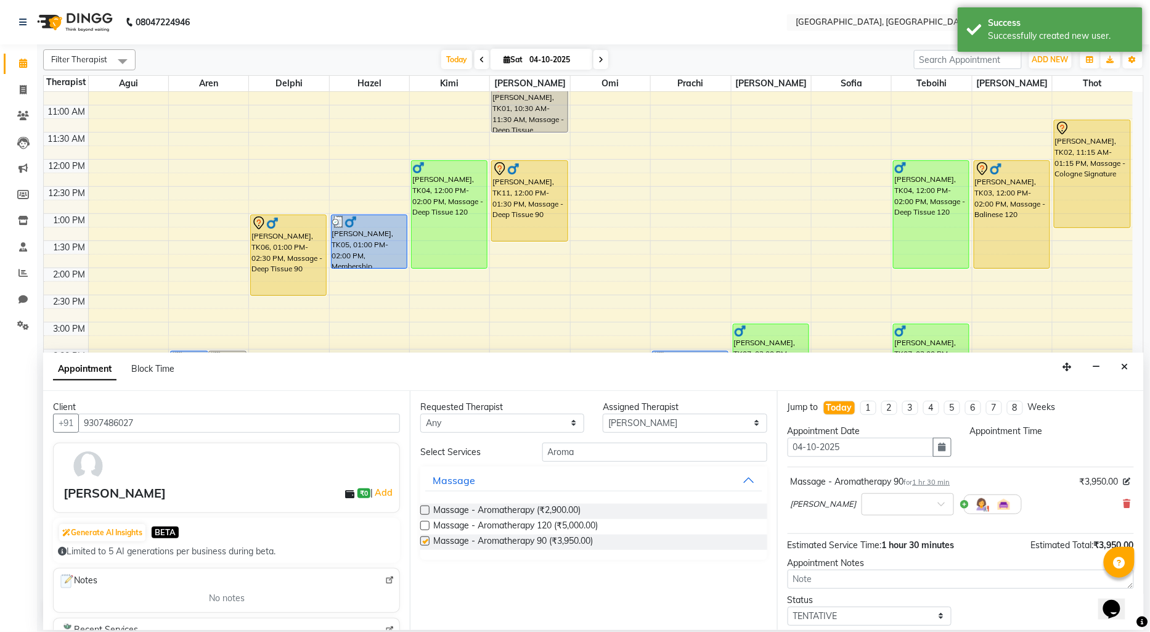
checkbox input "false"
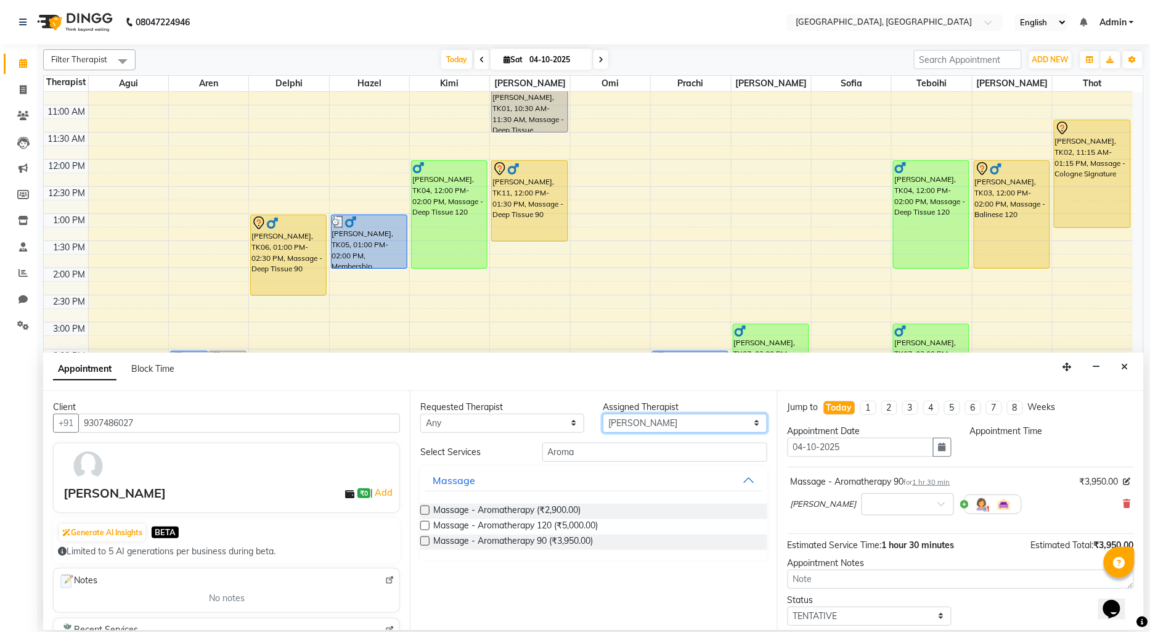
click at [660, 426] on select "Select Agui Aren Delphi [PERSON_NAME] [PERSON_NAME] [PERSON_NAME] [PERSON_NAME]…" at bounding box center [685, 423] width 164 height 19
select select "43726"
click at [603, 414] on select "Select Agui Aren Delphi [PERSON_NAME] [PERSON_NAME] [PERSON_NAME] [PERSON_NAME]…" at bounding box center [685, 423] width 164 height 19
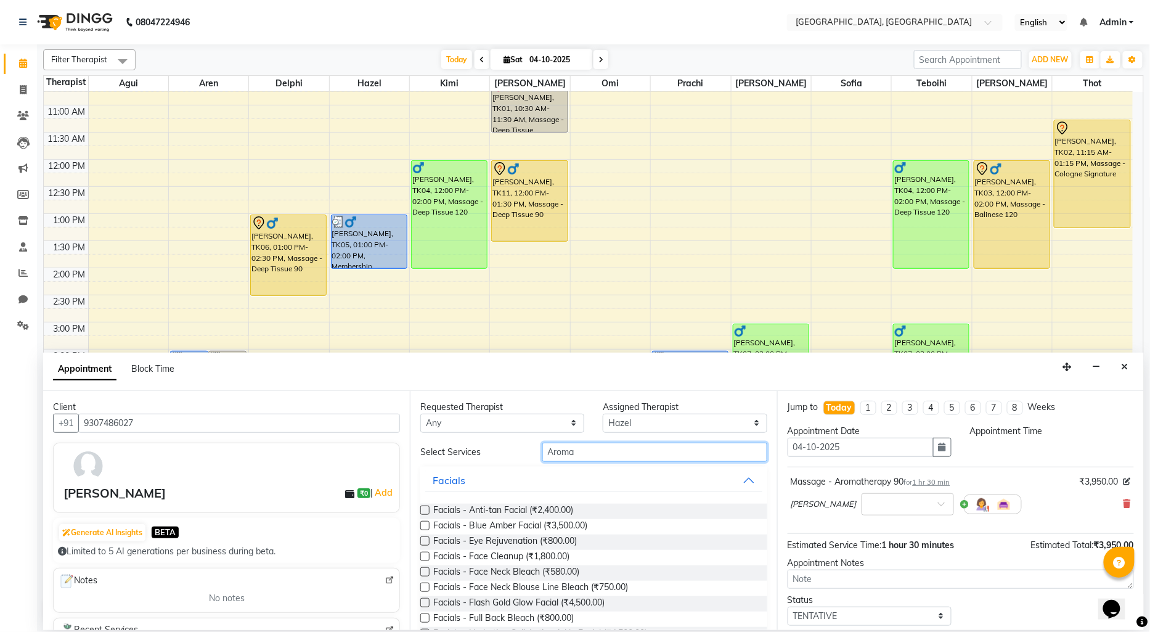
click at [594, 453] on input "Aroma" at bounding box center [654, 452] width 225 height 19
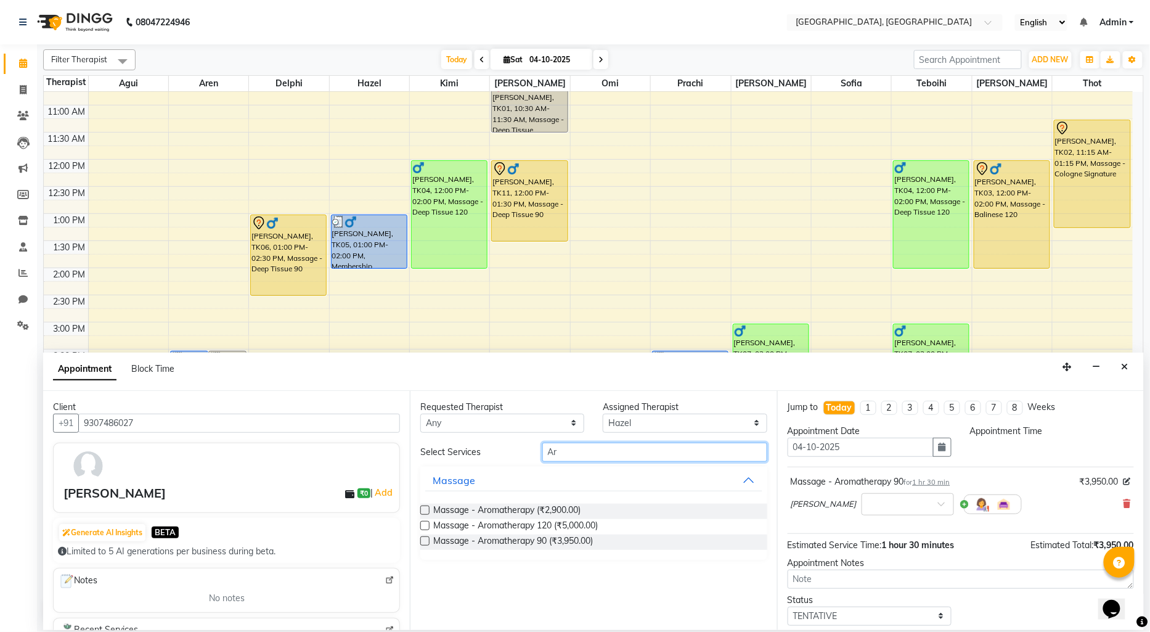
type input "A"
type input "eye"
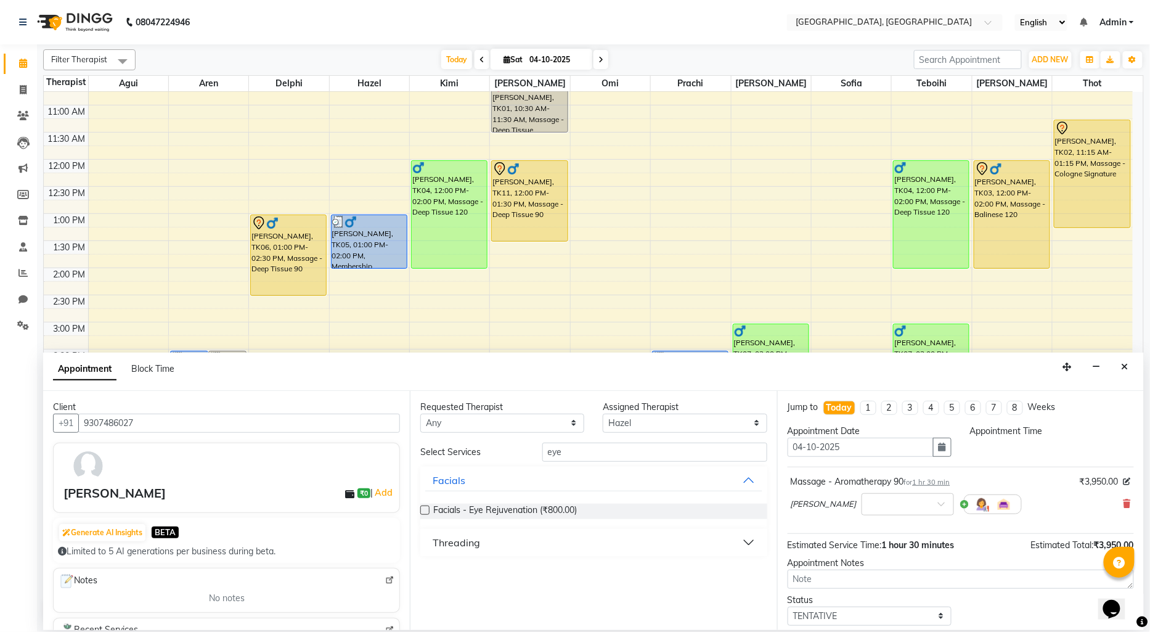
click at [425, 512] on label at bounding box center [424, 509] width 9 height 9
click at [425, 512] on input "checkbox" at bounding box center [424, 511] width 8 height 8
checkbox input "true"
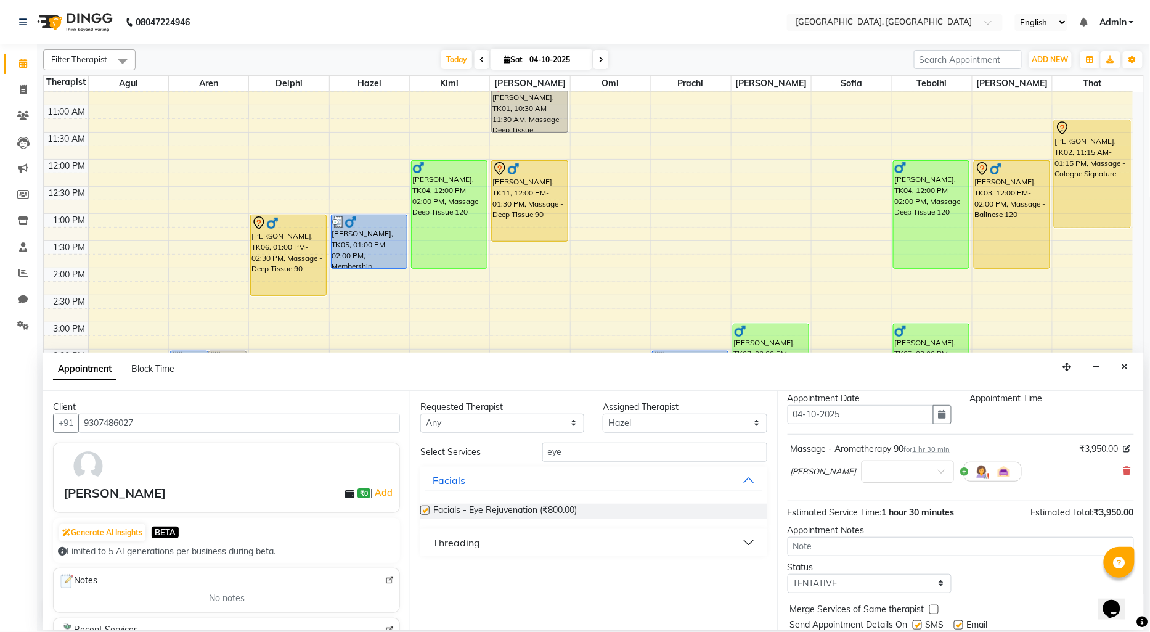
scroll to position [0, 0]
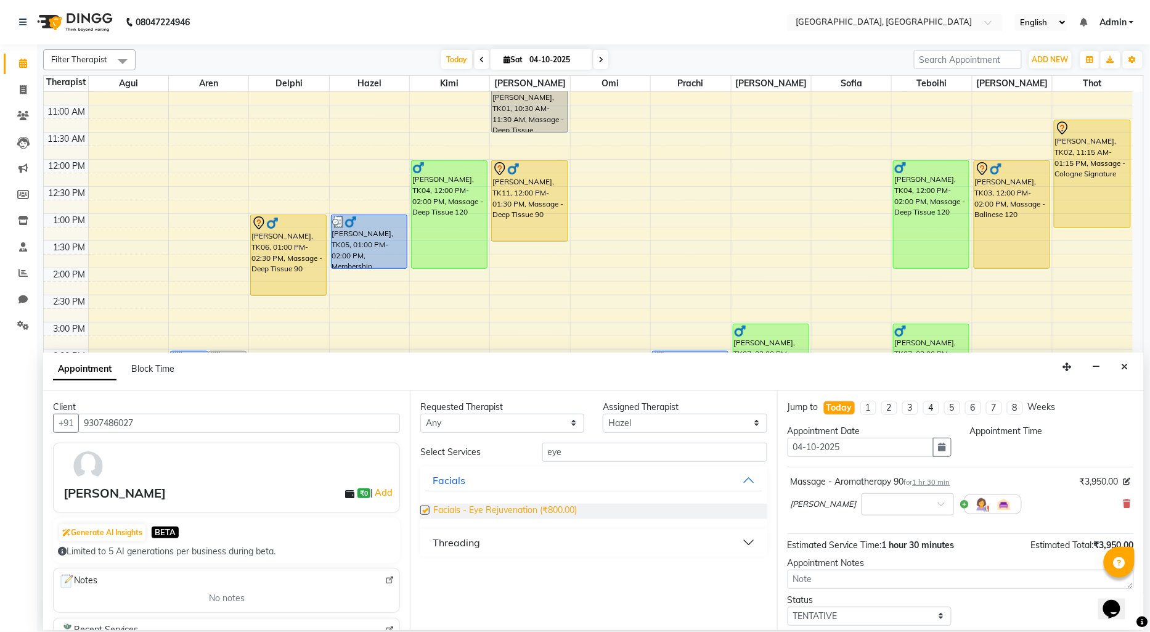
click at [521, 508] on span "Facials - Eye Rejuvenation (₹800.00)" at bounding box center [505, 511] width 144 height 15
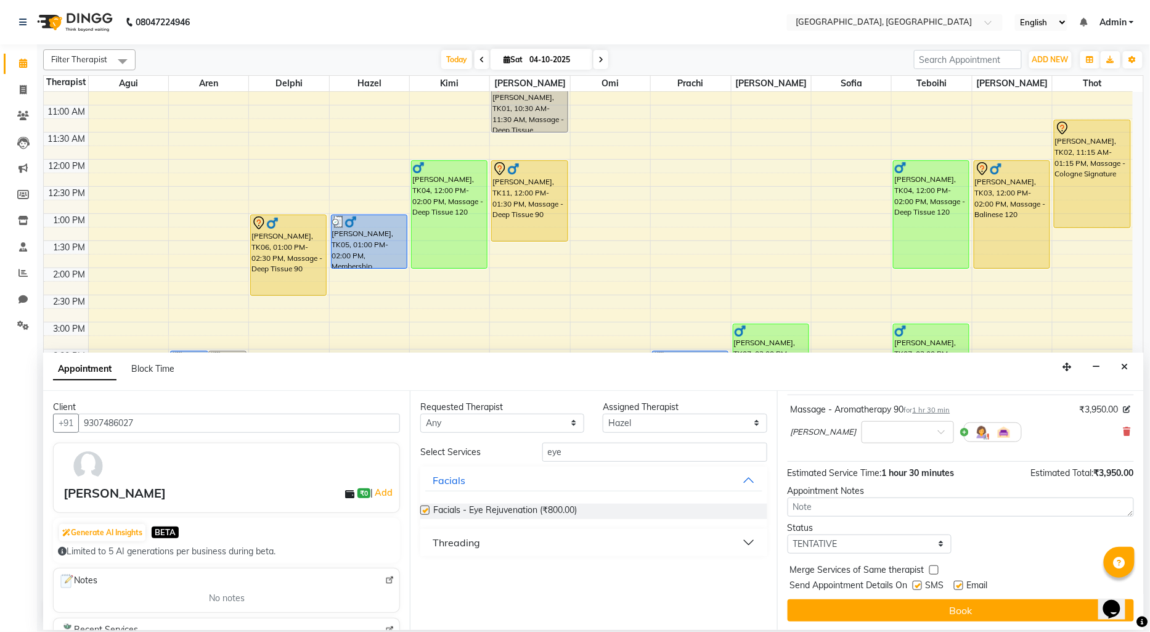
scroll to position [73, 0]
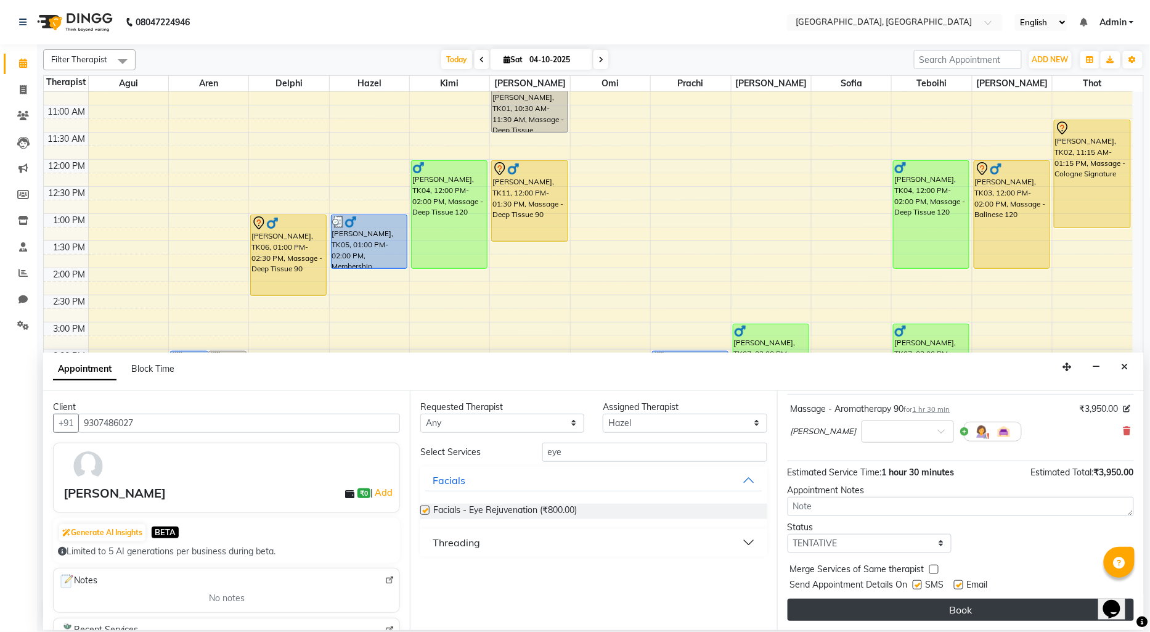
click at [926, 609] on button "Book" at bounding box center [961, 610] width 346 height 22
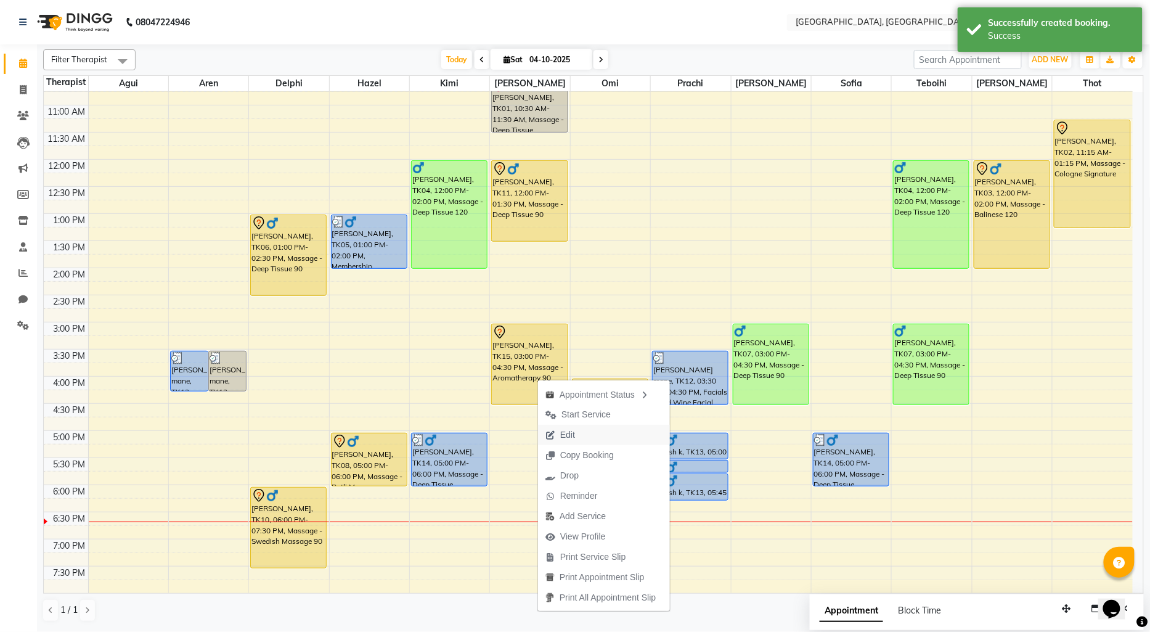
click at [575, 433] on span "Edit" at bounding box center [560, 435] width 44 height 20
select select "tentative"
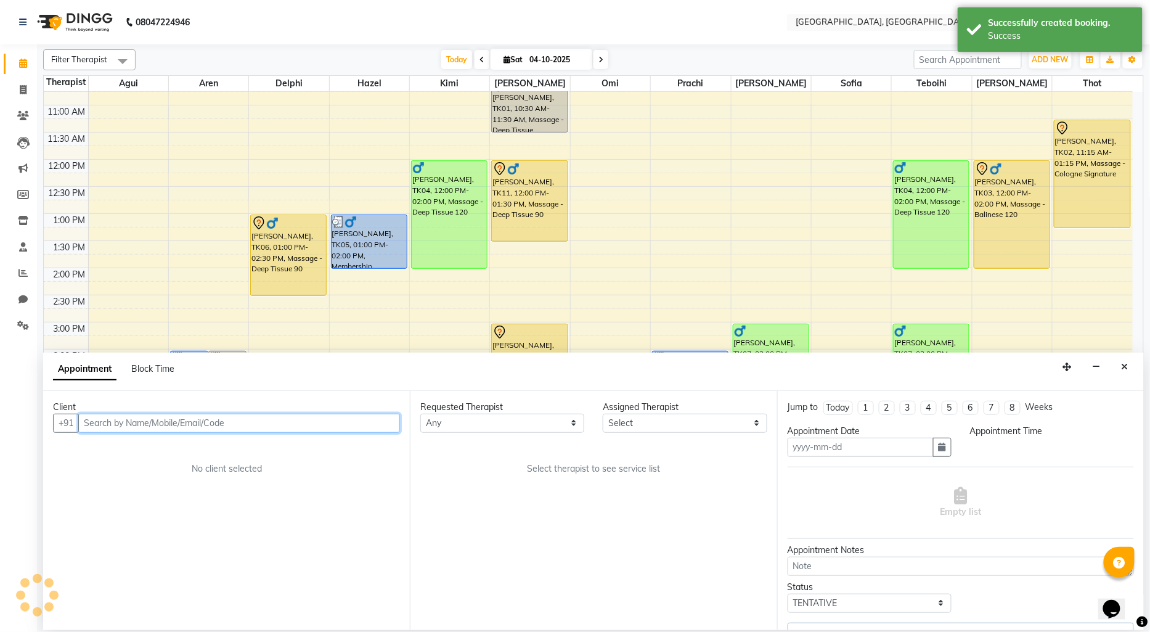
type input "04-10-2025"
select select "12125"
select select "1710"
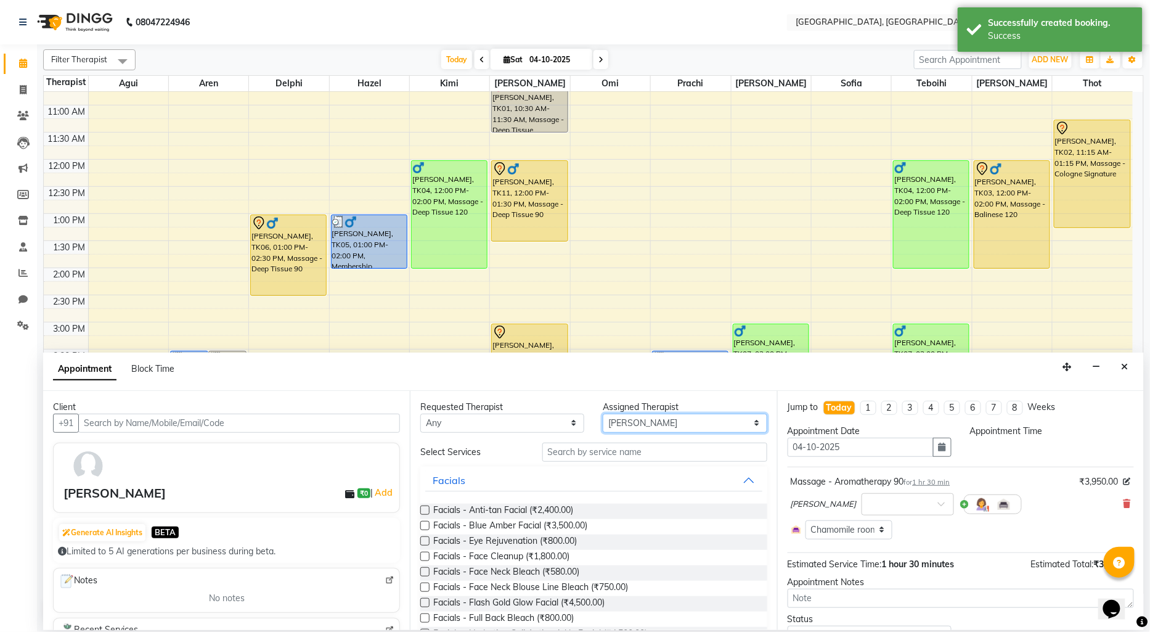
drag, startPoint x: 646, startPoint y: 426, endPoint x: 646, endPoint y: 415, distance: 11.1
click at [646, 426] on select "Select Agui Aren Delphi [PERSON_NAME] [PERSON_NAME] [PERSON_NAME] [PERSON_NAME]…" at bounding box center [685, 423] width 164 height 19
select select "43726"
click at [603, 414] on select "Select Agui Aren Delphi [PERSON_NAME] [PERSON_NAME] [PERSON_NAME] [PERSON_NAME]…" at bounding box center [685, 423] width 164 height 19
click at [575, 444] on input "text" at bounding box center [654, 452] width 225 height 19
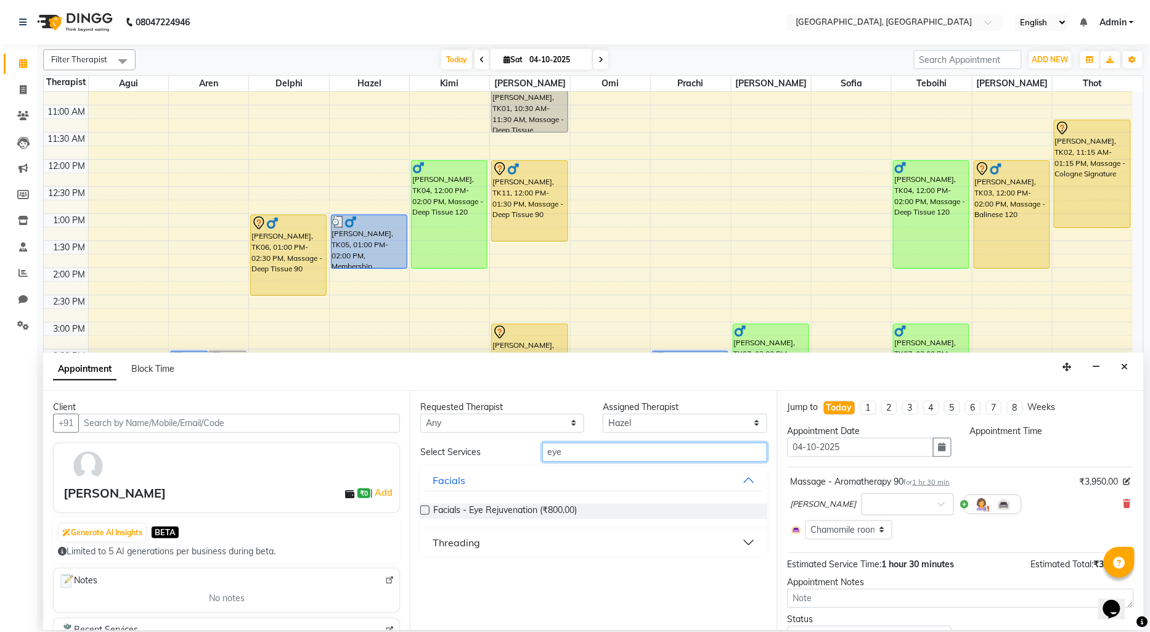
type input "eye"
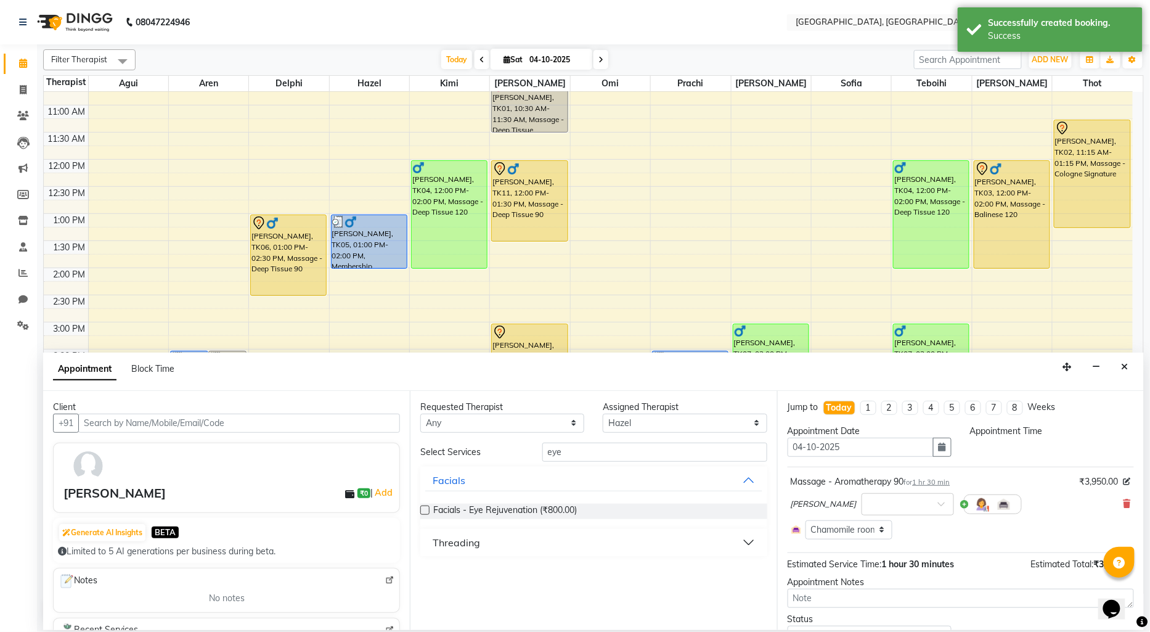
click at [420, 510] on label at bounding box center [424, 509] width 9 height 9
click at [420, 510] on input "checkbox" at bounding box center [424, 511] width 8 height 8
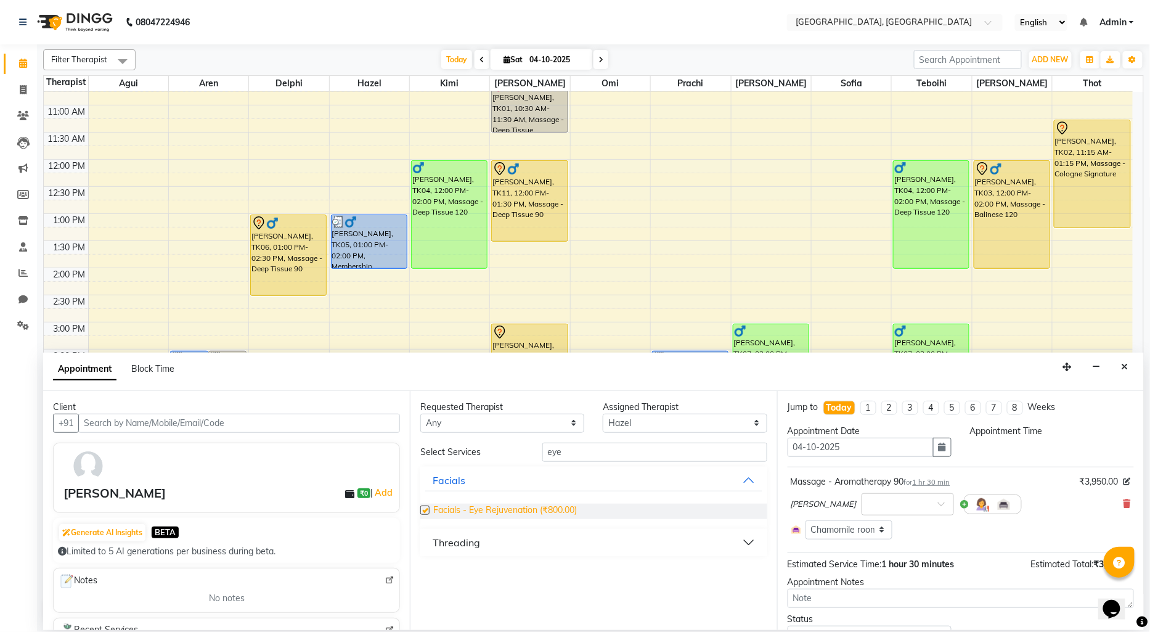
click at [485, 514] on span "Facials - Eye Rejuvenation (₹800.00)" at bounding box center [505, 511] width 144 height 15
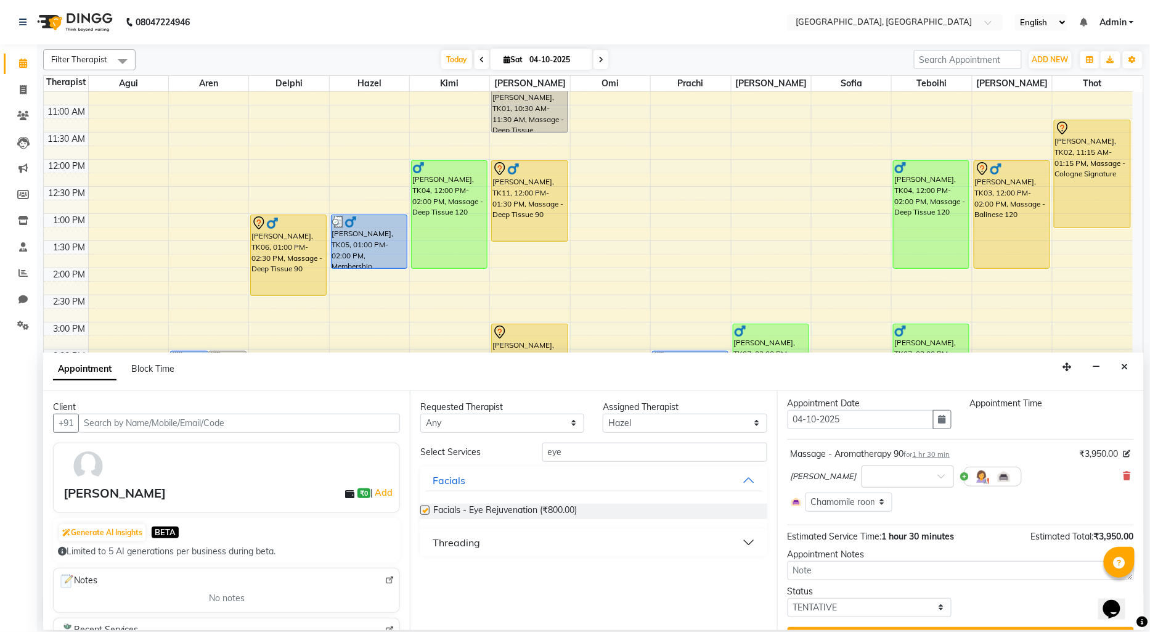
scroll to position [0, 0]
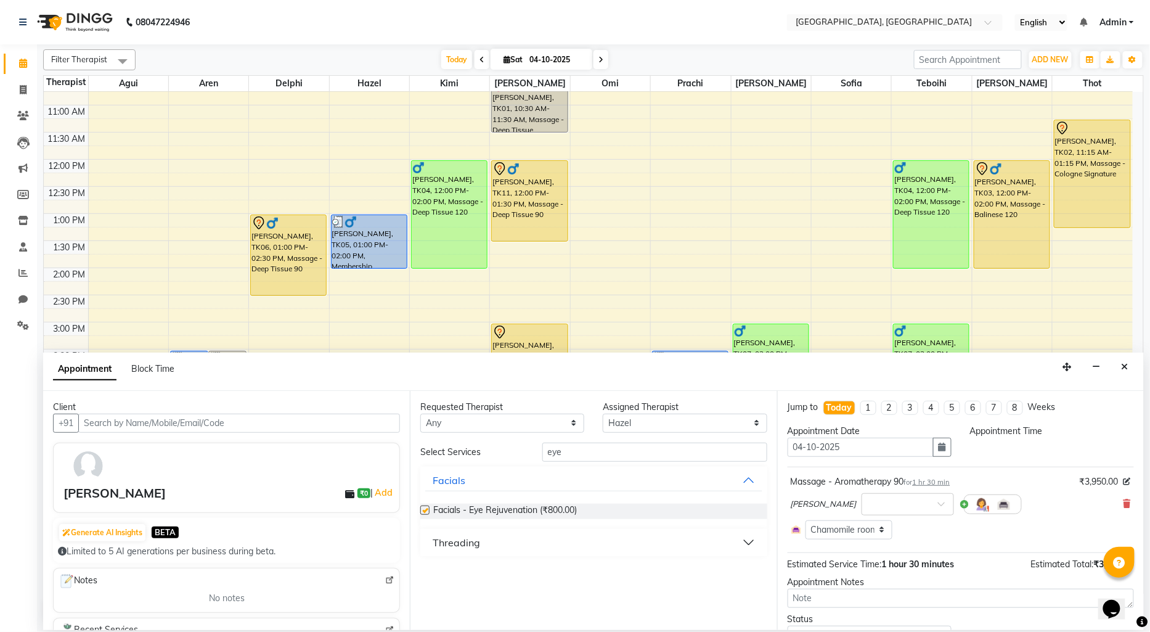
click at [423, 510] on label at bounding box center [424, 509] width 9 height 9
click at [423, 510] on input "checkbox" at bounding box center [424, 511] width 8 height 8
checkbox input "false"
click at [608, 454] on input "eye" at bounding box center [654, 452] width 225 height 19
type input "e"
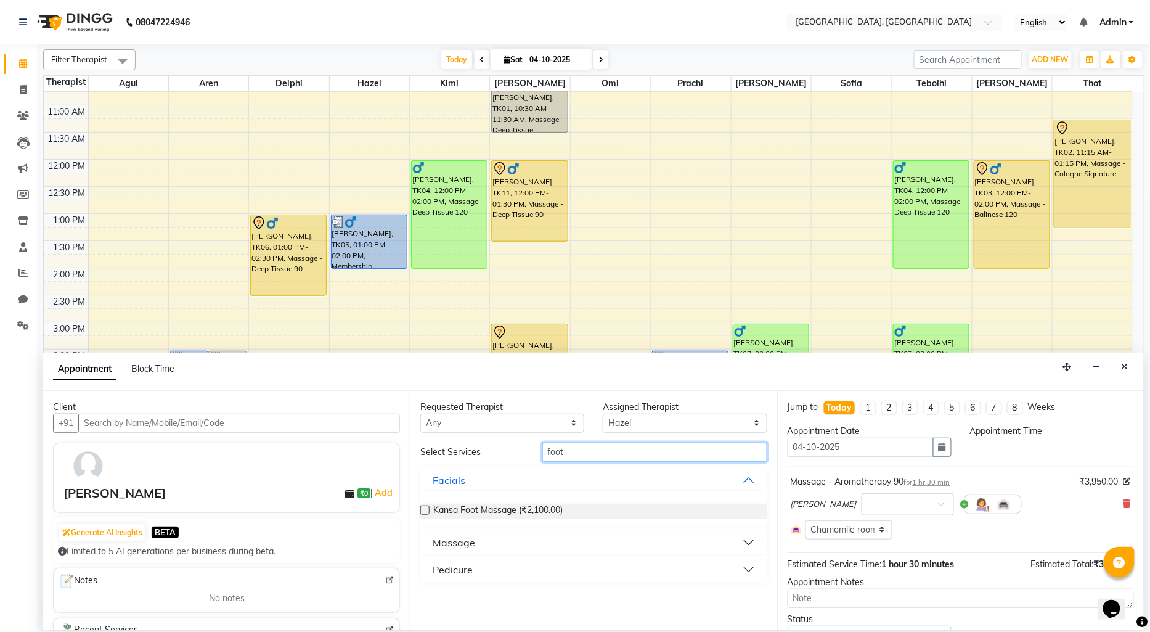
type input "foot"
click at [459, 539] on div "Massage" at bounding box center [454, 542] width 43 height 15
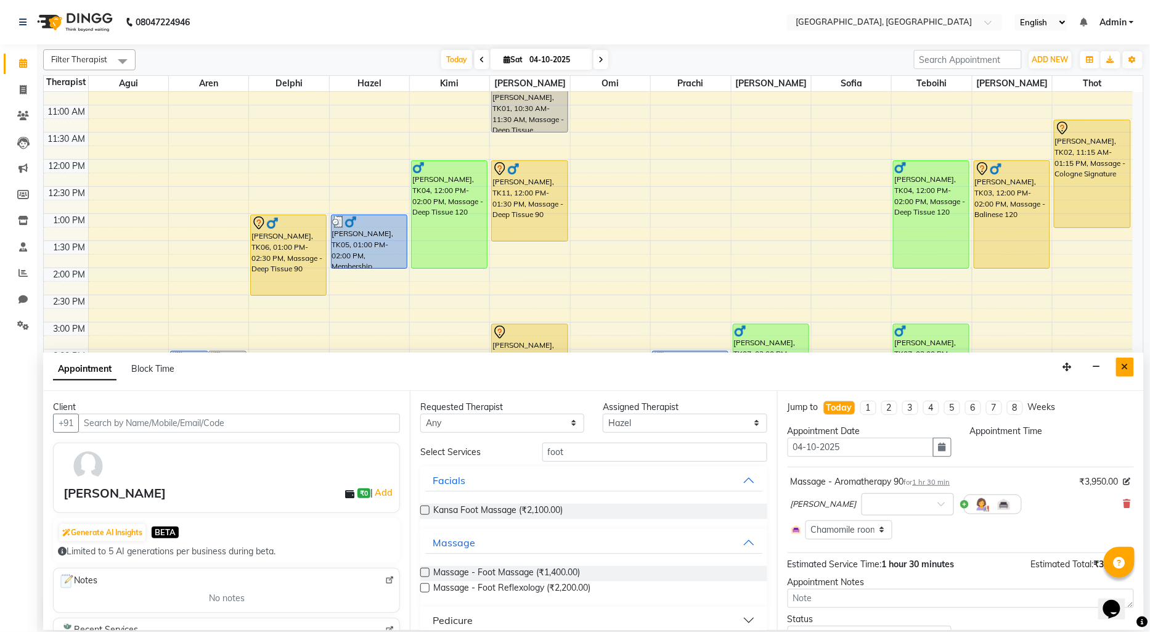
click at [1124, 367] on icon "Close" at bounding box center [1125, 366] width 7 height 9
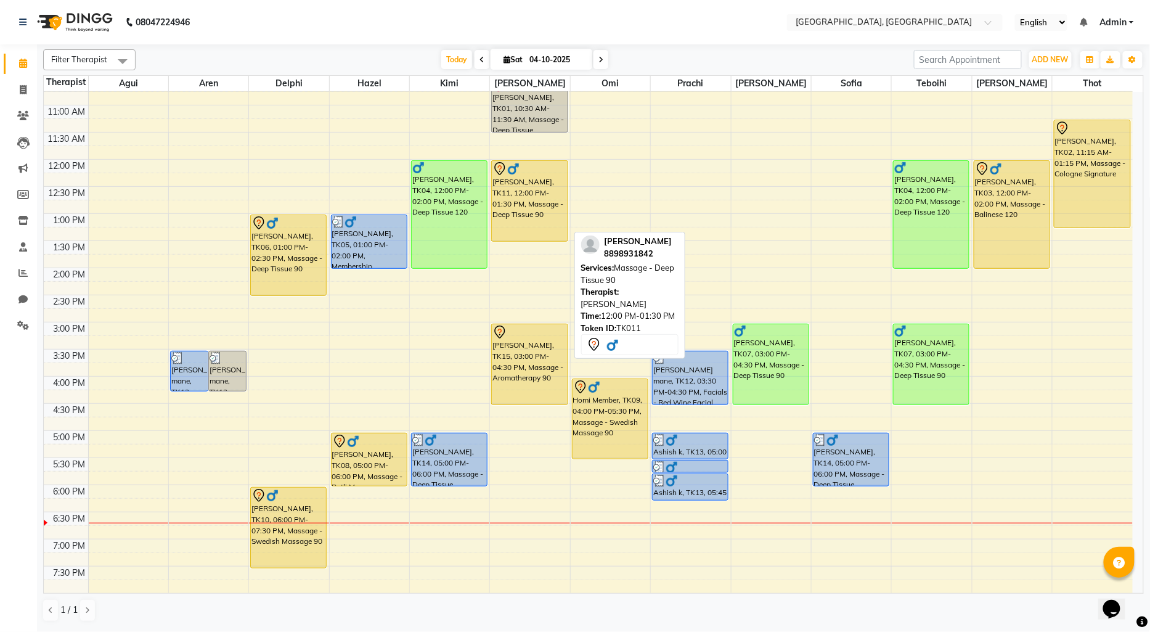
click at [523, 223] on div "[PERSON_NAME], TK11, 12:00 PM-01:30 PM, Massage - Deep Tissue 90" at bounding box center [529, 201] width 75 height 80
select select "7"
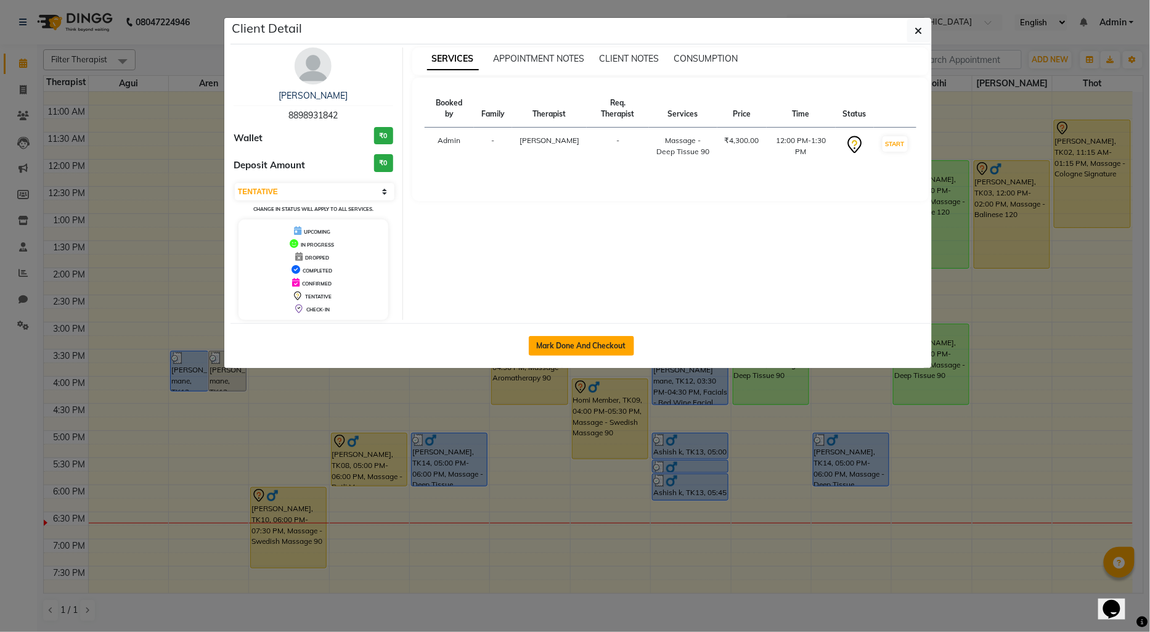
click at [561, 343] on button "Mark Done And Checkout" at bounding box center [581, 346] width 105 height 20
select select "575"
select select "service"
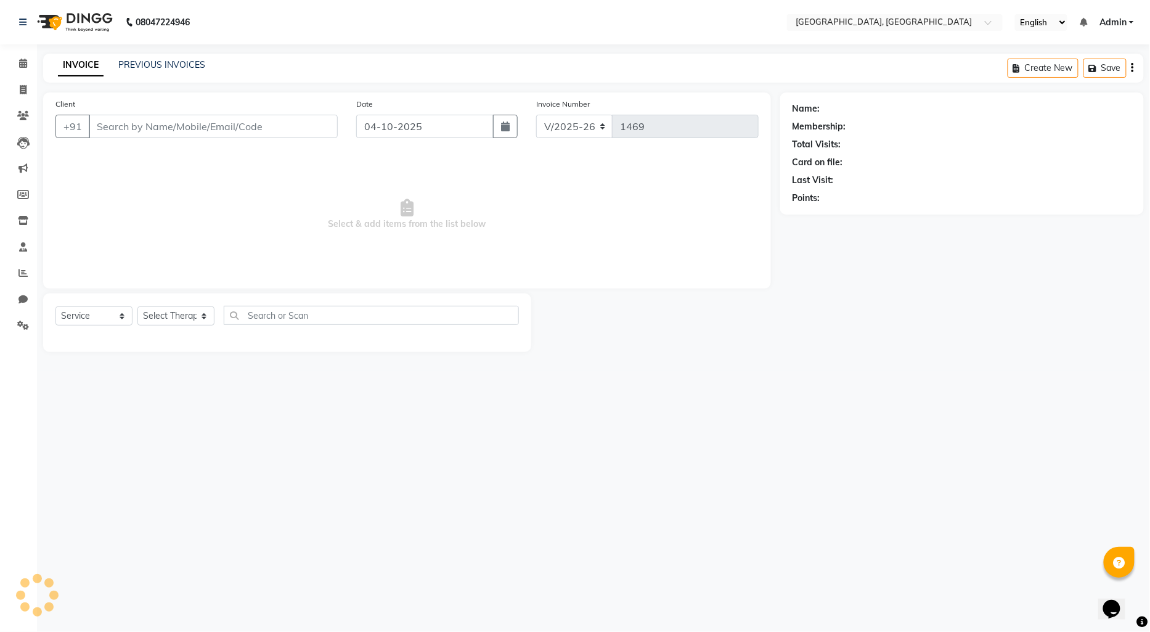
type input "8898931842"
select select "12125"
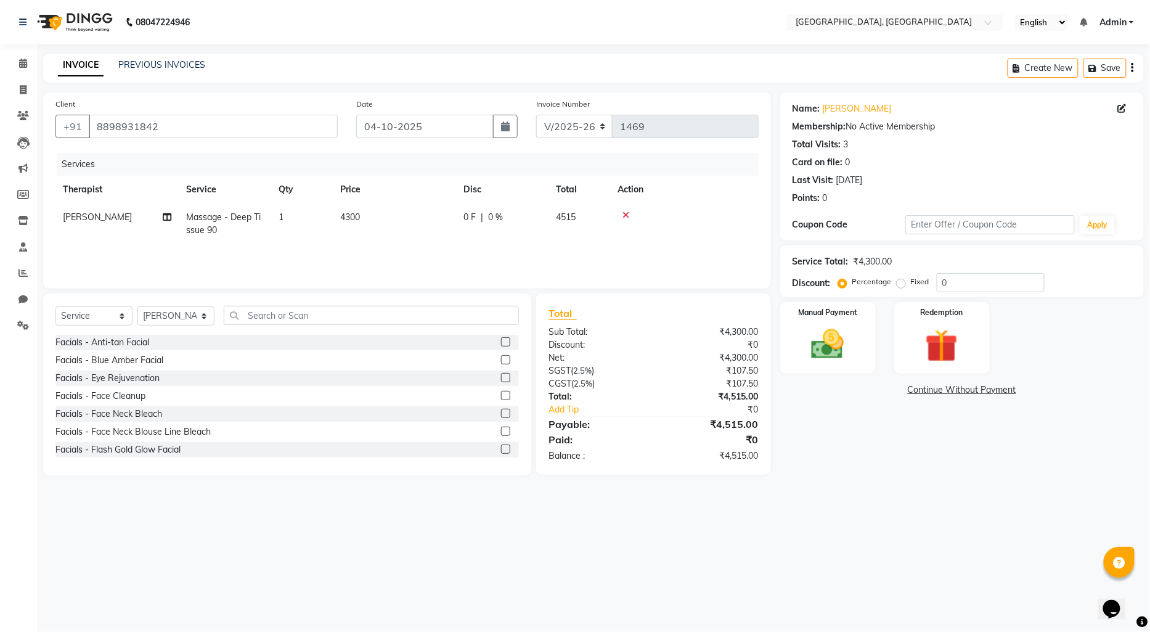
click at [960, 388] on link "Continue Without Payment" at bounding box center [962, 389] width 359 height 13
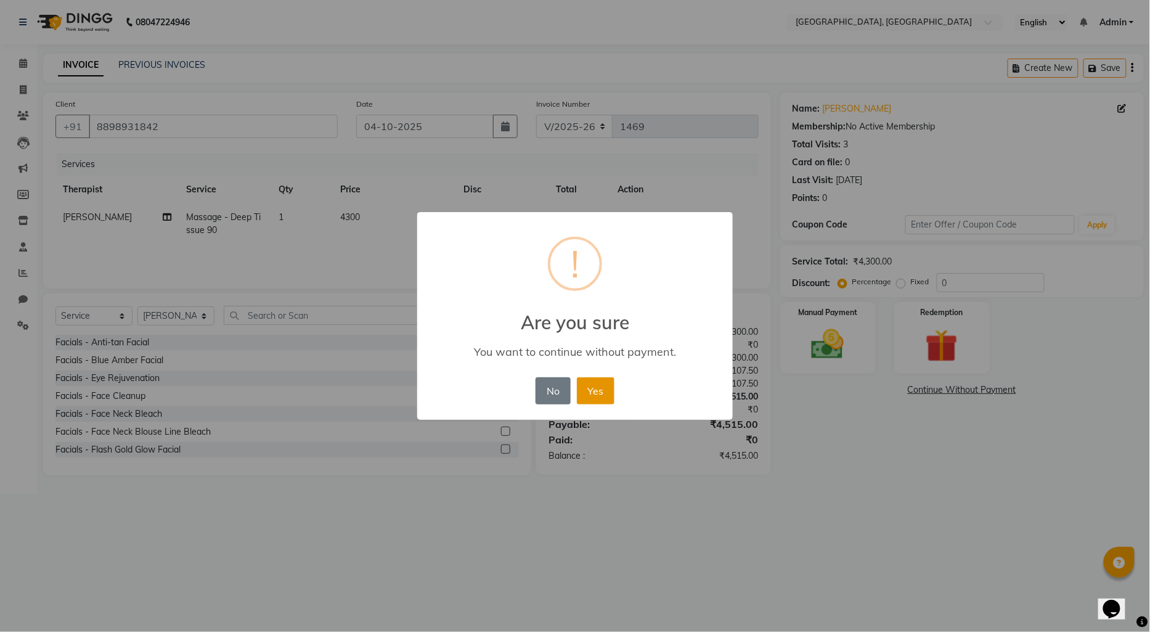
click at [599, 391] on button "Yes" at bounding box center [596, 390] width 38 height 27
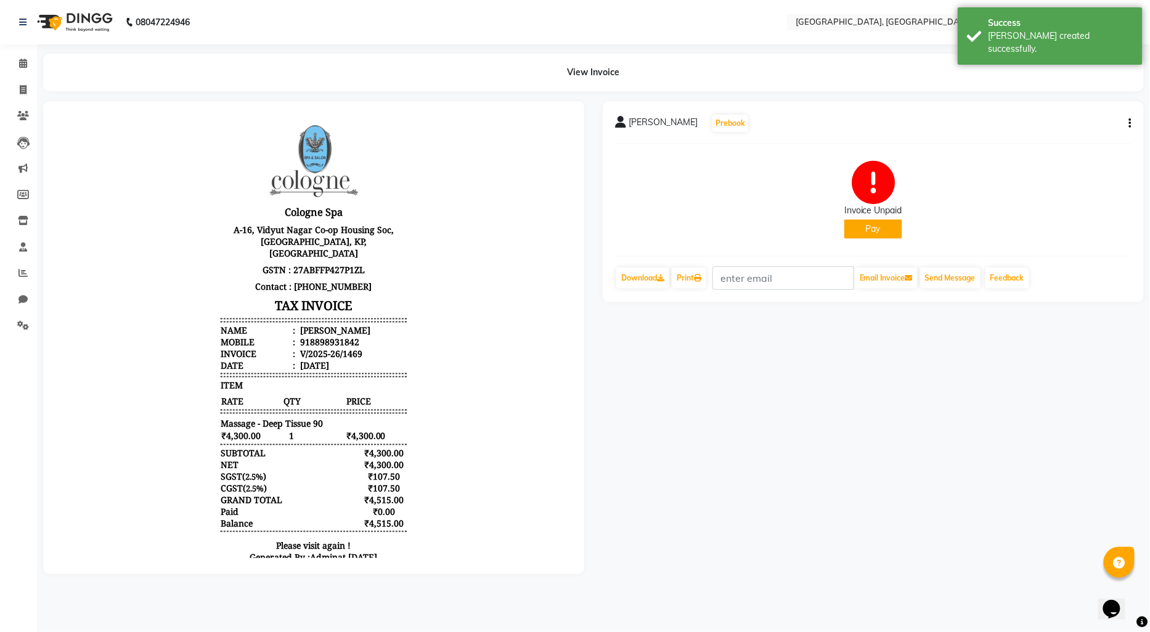
click at [873, 229] on button "Pay" at bounding box center [874, 228] width 58 height 19
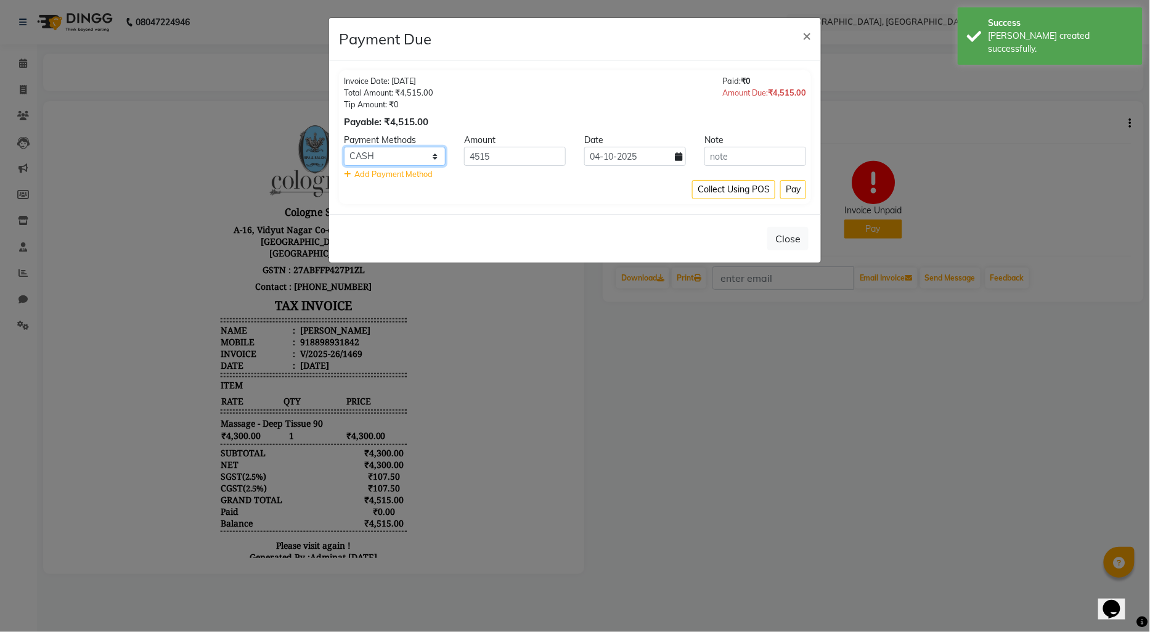
click at [390, 152] on select "CASH CARD ONLINE CUSTOM GPay PayTM PhonePe UPI NearBuy Loan BharatPay Cheque Mo…" at bounding box center [395, 156] width 102 height 19
select select "2"
click at [344, 147] on select "CASH CARD ONLINE CUSTOM GPay PayTM PhonePe UPI NearBuy Loan BharatPay Cheque Mo…" at bounding box center [395, 156] width 102 height 19
click at [793, 187] on button "Pay" at bounding box center [793, 189] width 26 height 19
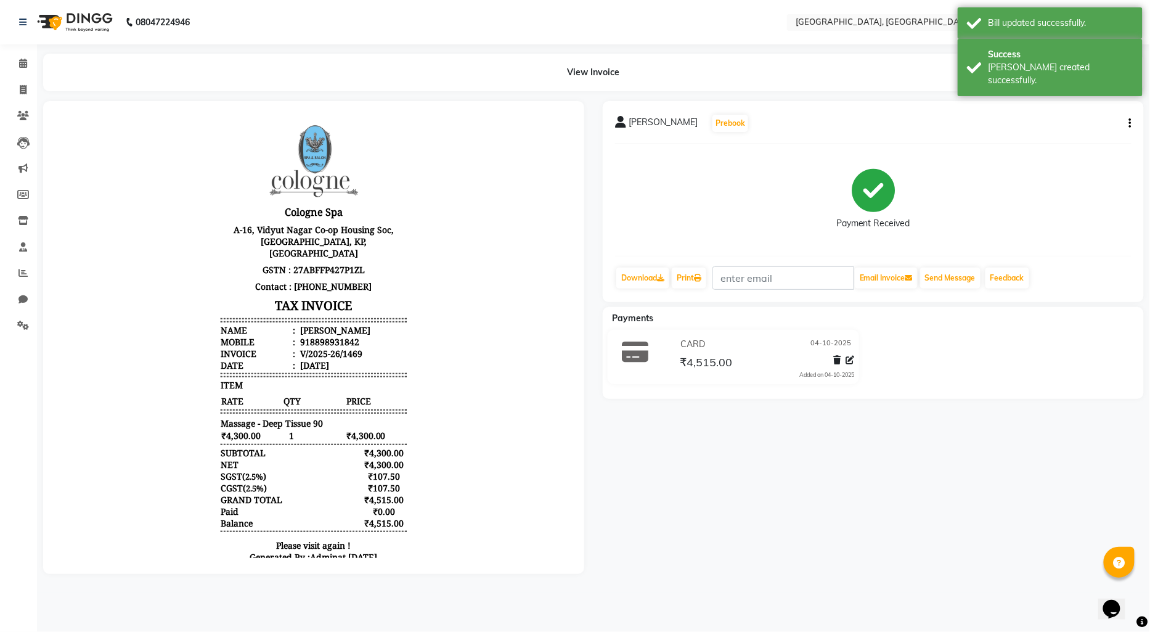
click at [58, 20] on img at bounding box center [73, 22] width 84 height 35
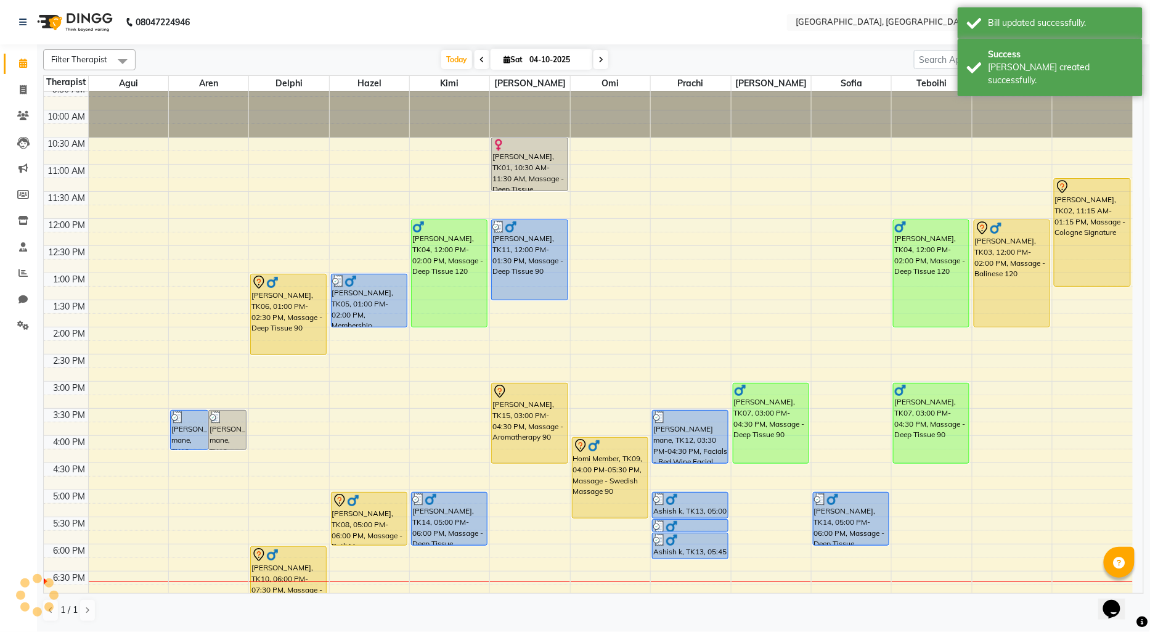
scroll to position [68, 0]
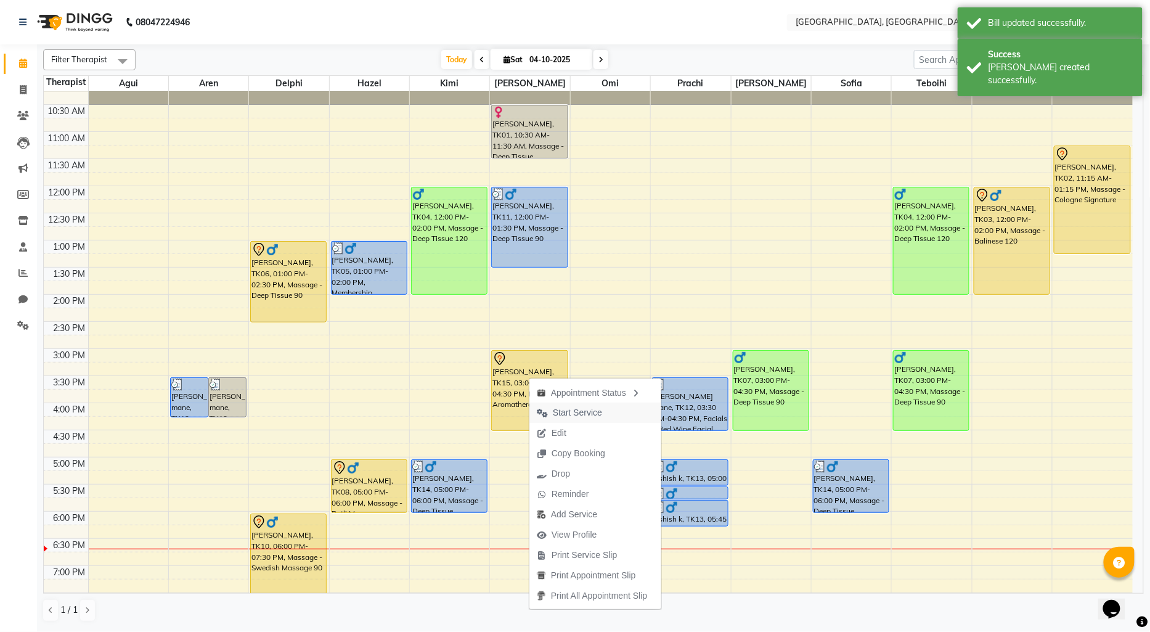
click at [581, 409] on span "Start Service" at bounding box center [577, 412] width 49 height 13
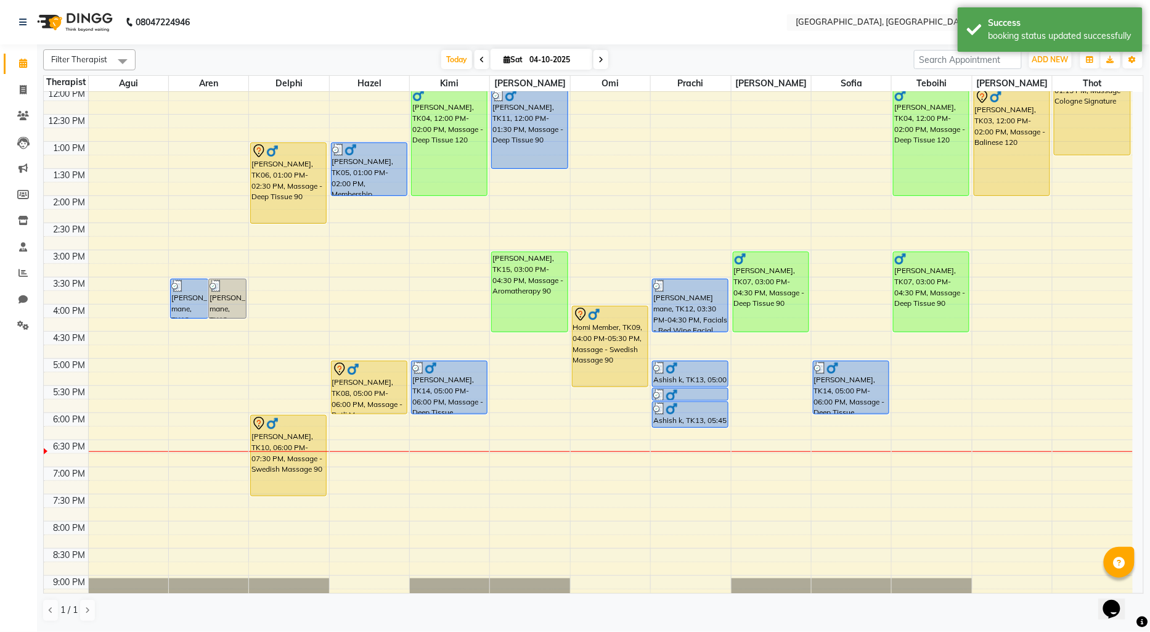
scroll to position [205, 0]
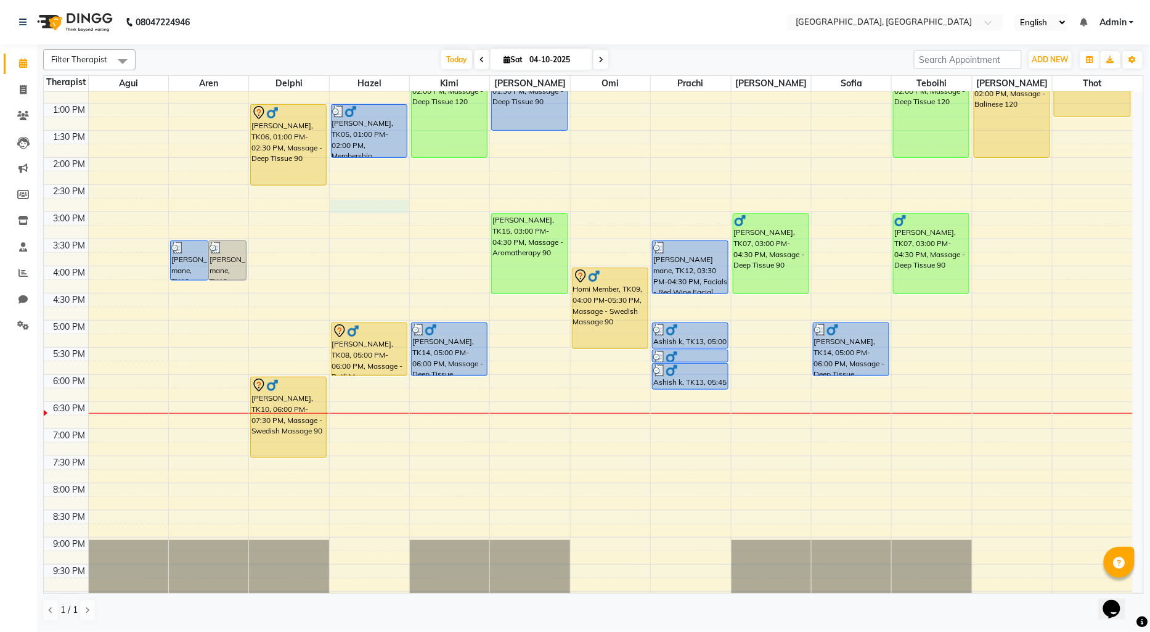
click at [341, 212] on div "9:00 AM 9:30 AM 10:00 AM 10:30 AM 11:00 AM 11:30 AM 12:00 PM 12:30 PM 1:00 PM 1…" at bounding box center [588, 266] width 1089 height 759
select select "43726"
select select "885"
select select "tentative"
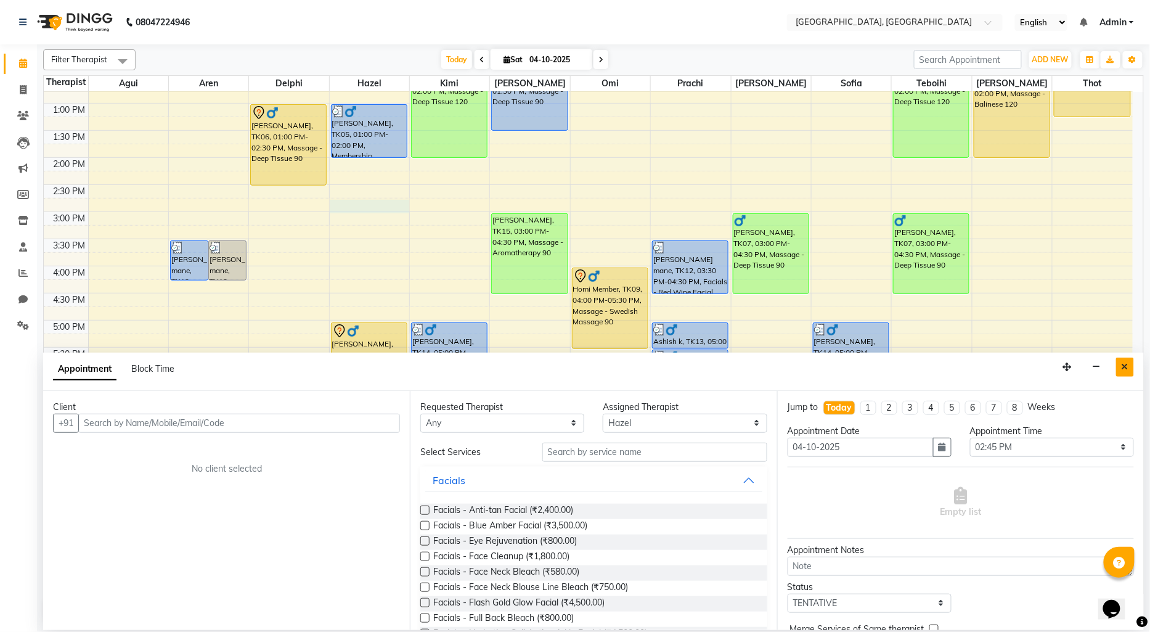
click at [1124, 364] on icon "Close" at bounding box center [1125, 366] width 7 height 9
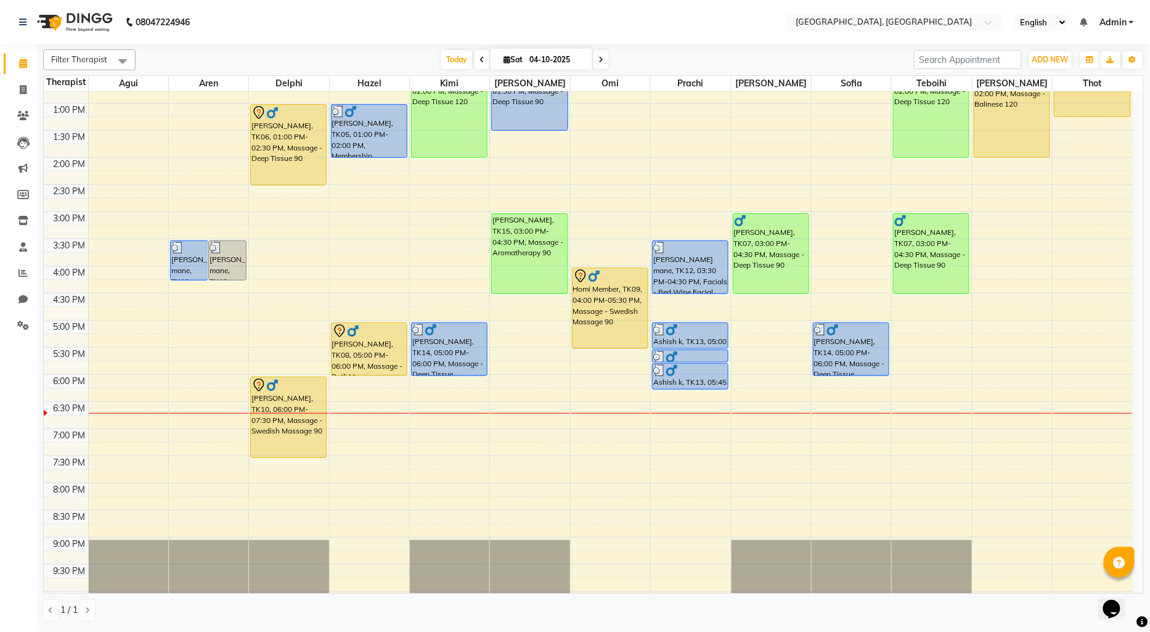
click at [340, 218] on div "9:00 AM 9:30 AM 10:00 AM 10:30 AM 11:00 AM 11:30 AM 12:00 PM 12:30 PM 1:00 PM 1…" at bounding box center [588, 266] width 1089 height 759
select select "43726"
select select "tentative"
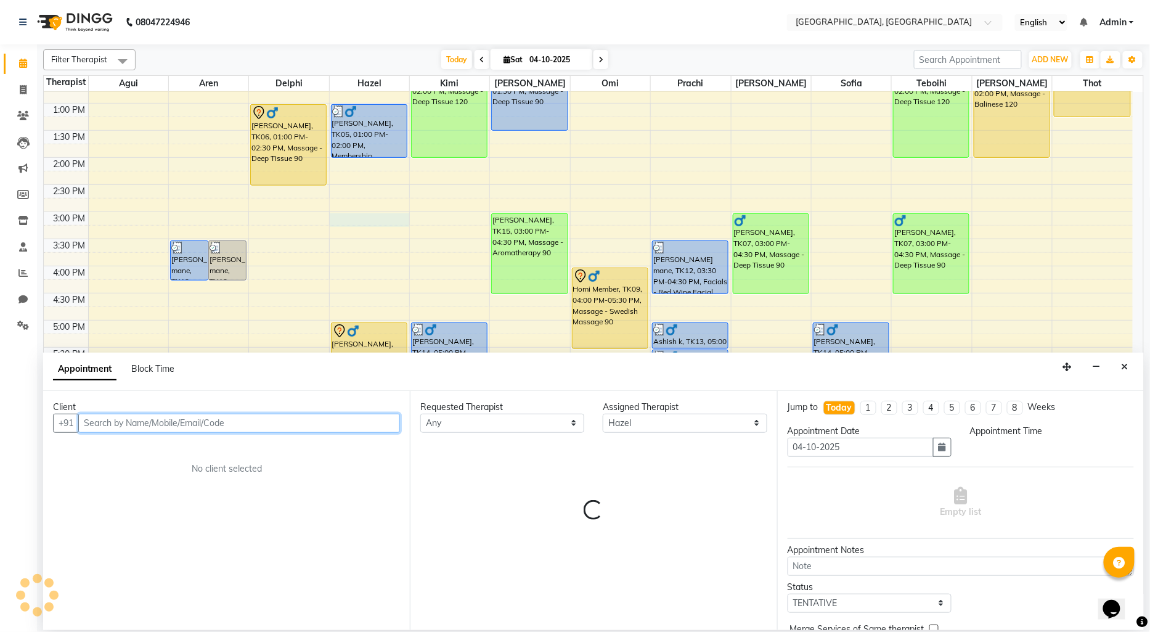
select select "900"
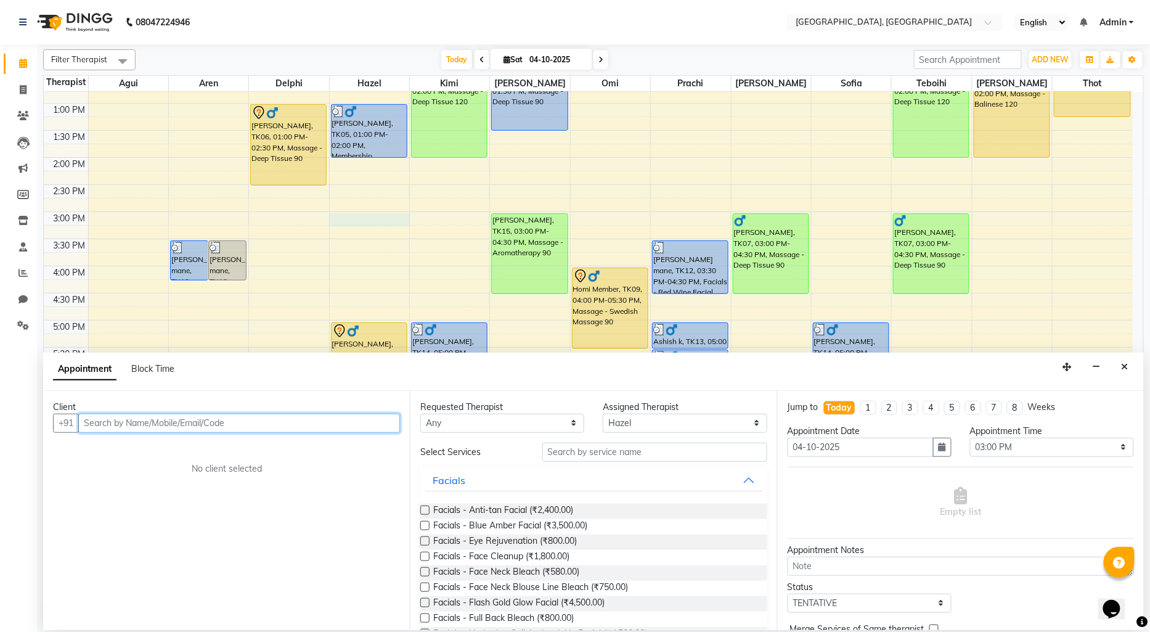
paste input "9307486027"
click at [173, 458] on button "[PERSON_NAME] 9307486027" at bounding box center [168, 450] width 176 height 20
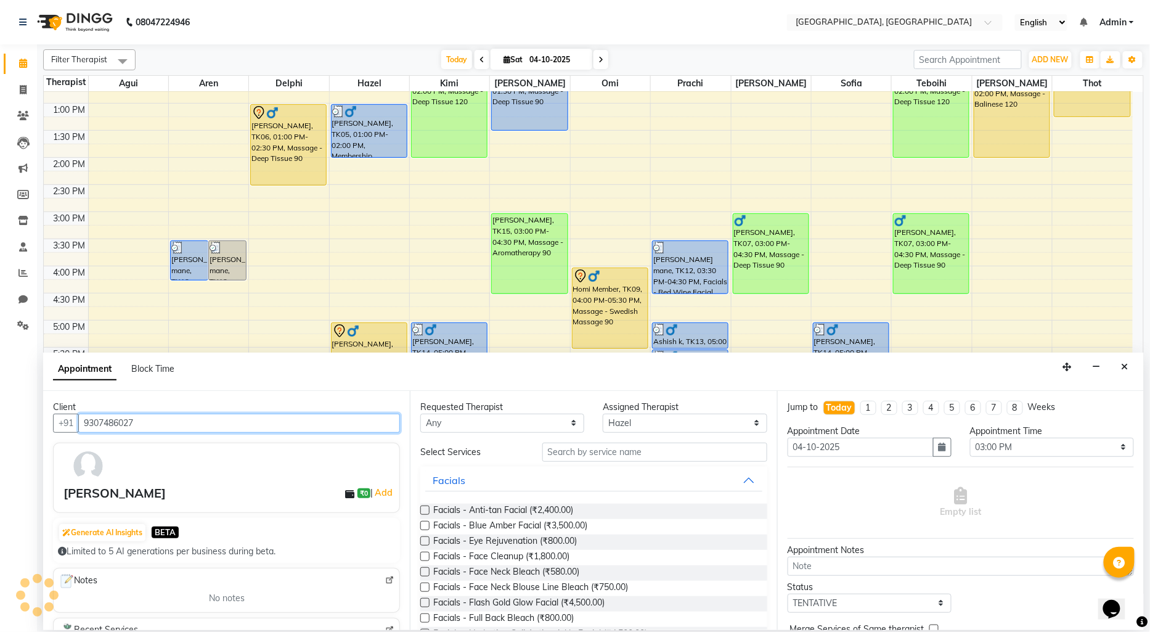
type input "9307486027"
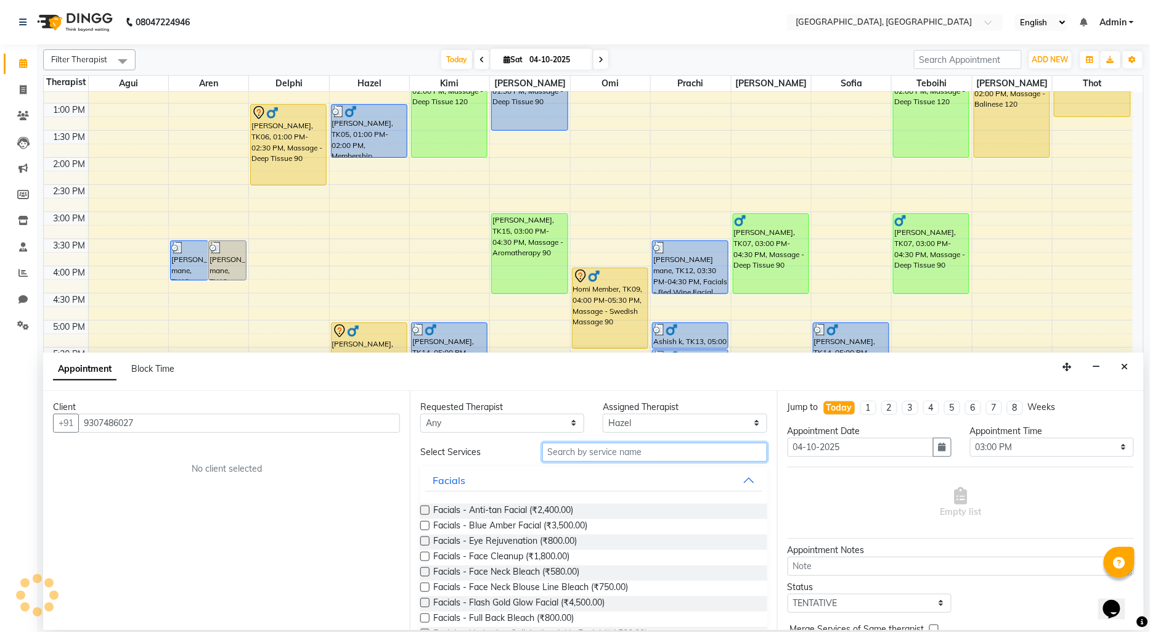
click at [566, 456] on input "text" at bounding box center [654, 452] width 225 height 19
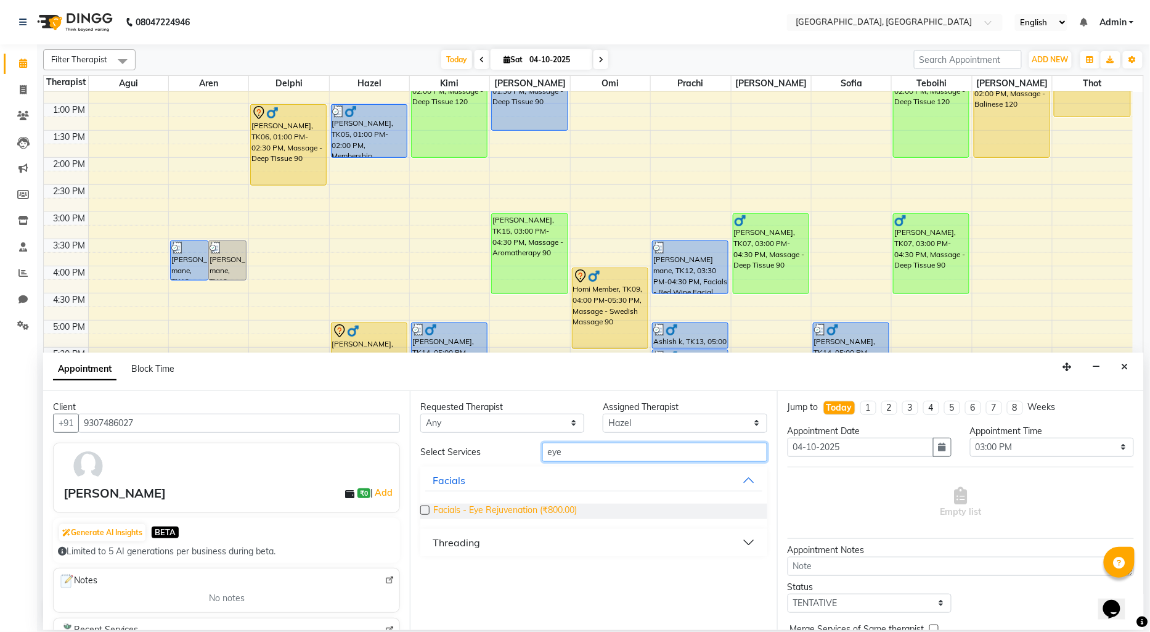
type input "eye"
click at [499, 514] on span "Facials - Eye Rejuvenation (₹800.00)" at bounding box center [505, 511] width 144 height 15
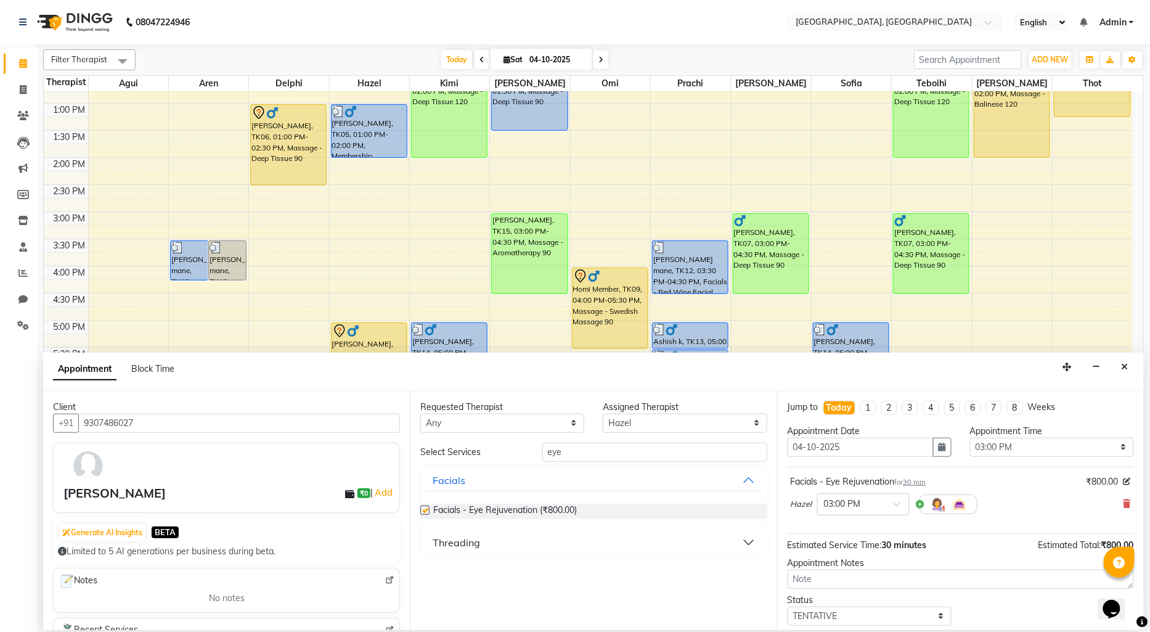
checkbox input "false"
click at [674, 424] on select "Select Agui Aren Delphi [PERSON_NAME] [PERSON_NAME] [PERSON_NAME] [PERSON_NAME]…" at bounding box center [685, 423] width 164 height 19
select select "90088"
click at [603, 414] on select "Select Agui Aren Delphi [PERSON_NAME] [PERSON_NAME] [PERSON_NAME] [PERSON_NAME]…" at bounding box center [685, 423] width 164 height 19
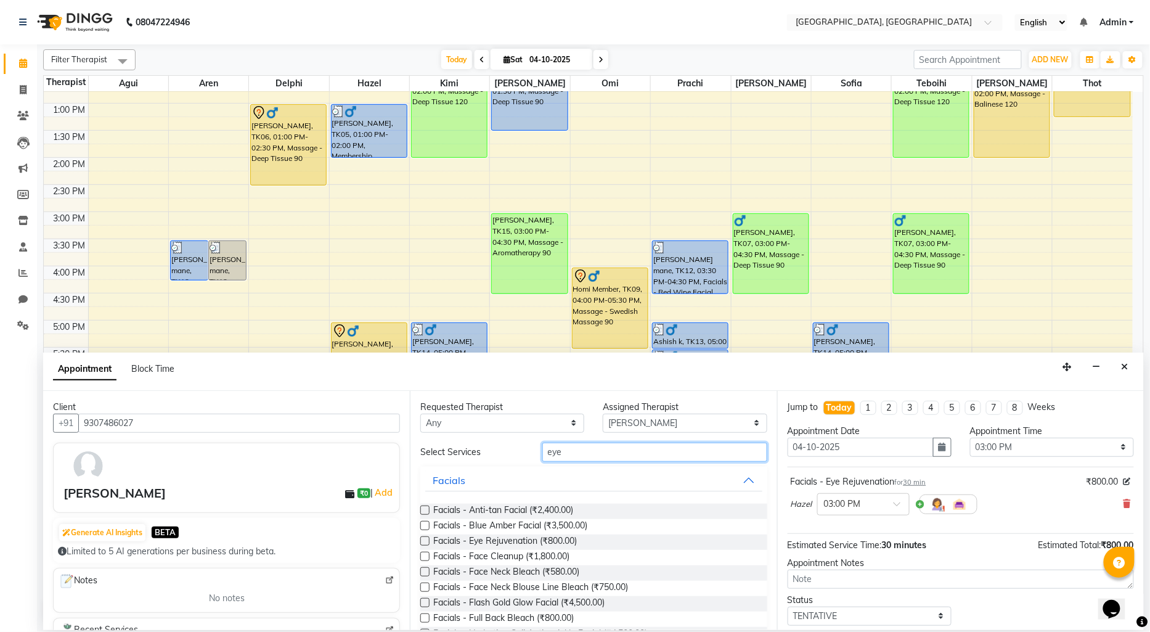
click at [576, 454] on input "eye" at bounding box center [654, 452] width 225 height 19
type input "e"
type input "Pedi"
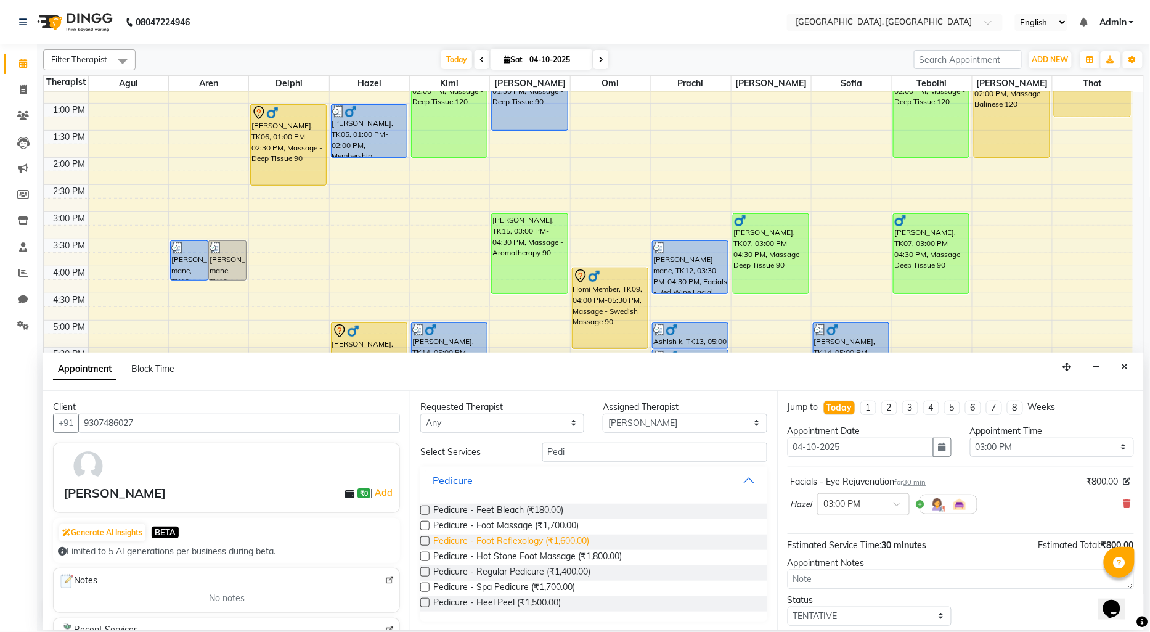
click at [578, 535] on span "Pedicure - Foot Reflexology (₹1,600.00)" at bounding box center [511, 541] width 156 height 15
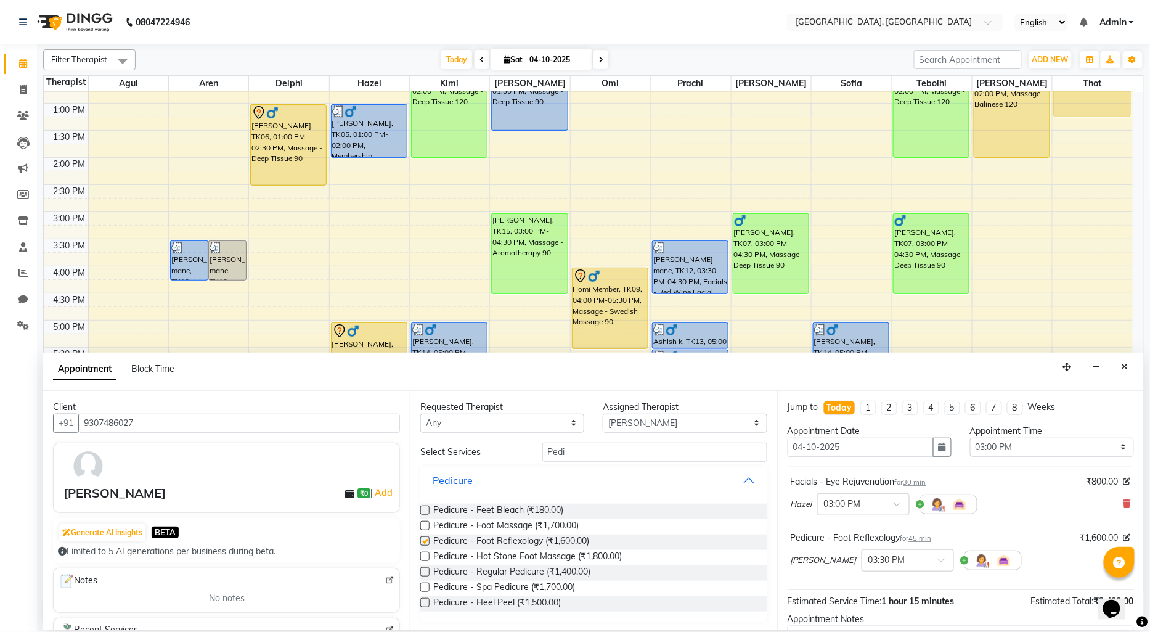
checkbox input "false"
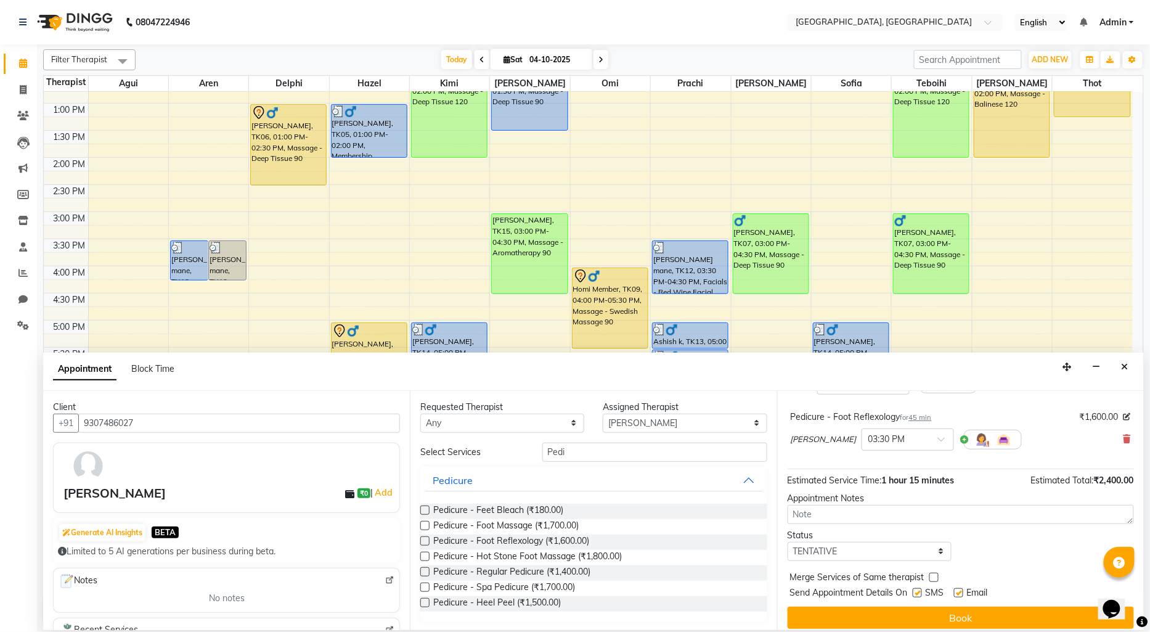
scroll to position [129, 0]
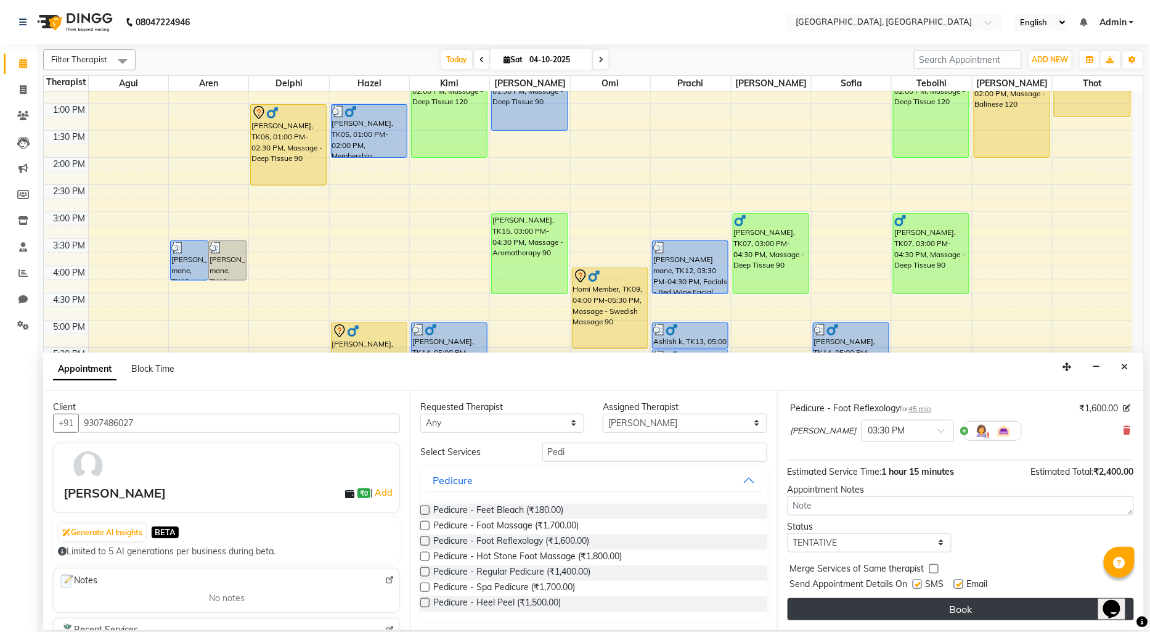
click at [897, 607] on button "Book" at bounding box center [961, 609] width 346 height 22
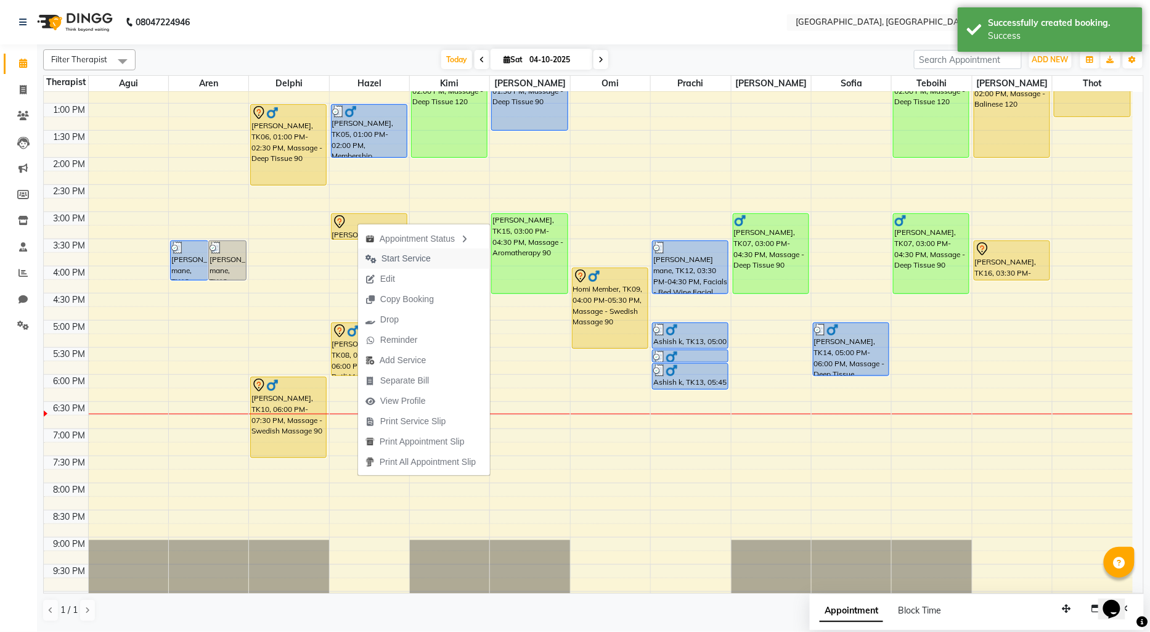
click at [390, 255] on span "Start Service" at bounding box center [406, 258] width 49 height 13
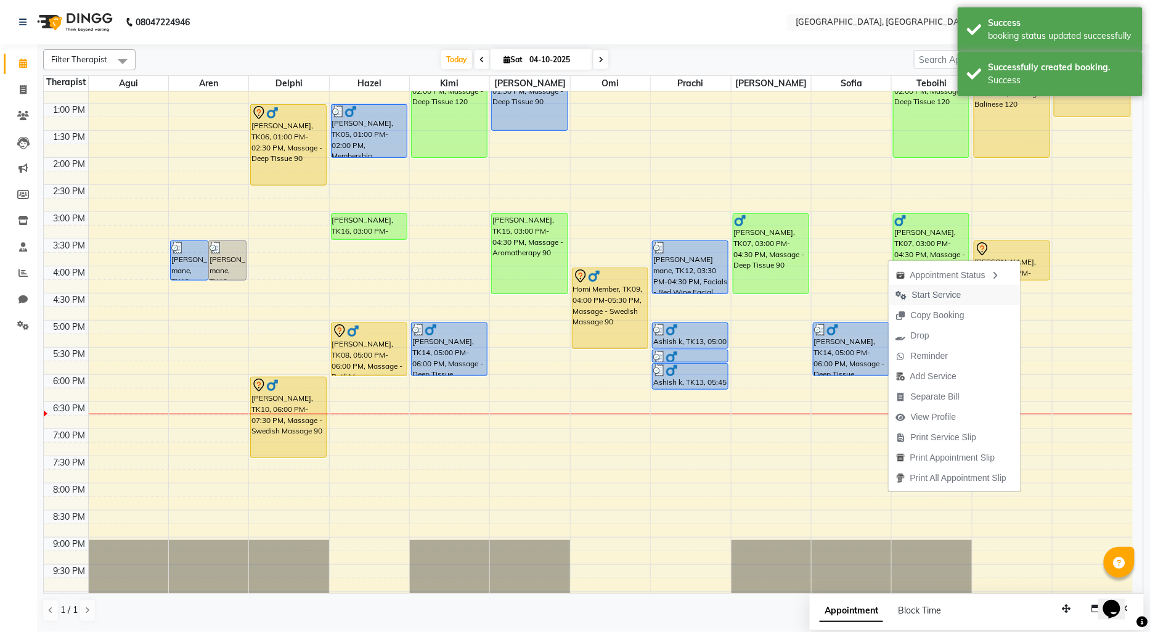
click at [944, 293] on span "Start Service" at bounding box center [936, 295] width 49 height 13
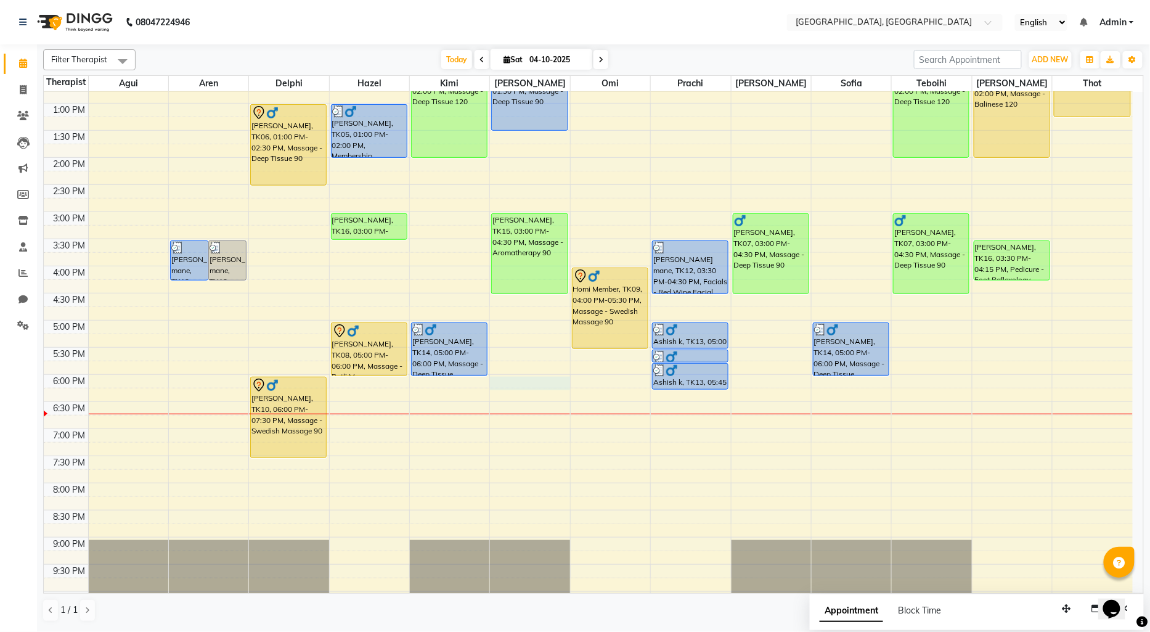
click at [505, 379] on div "9:00 AM 9:30 AM 10:00 AM 10:30 AM 11:00 AM 11:30 AM 12:00 PM 12:30 PM 1:00 PM 1…" at bounding box center [588, 266] width 1089 height 759
select select "12125"
select select "1080"
select select "tentative"
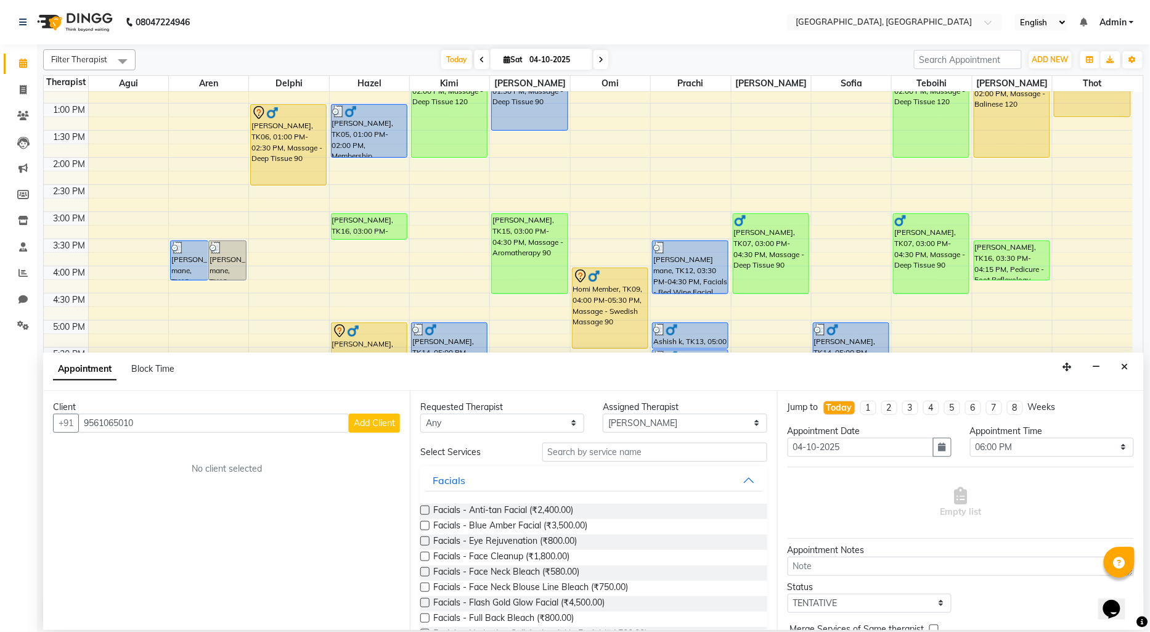
type input "9561065010"
click at [361, 417] on span "Add Client" at bounding box center [374, 422] width 41 height 11
select select "22"
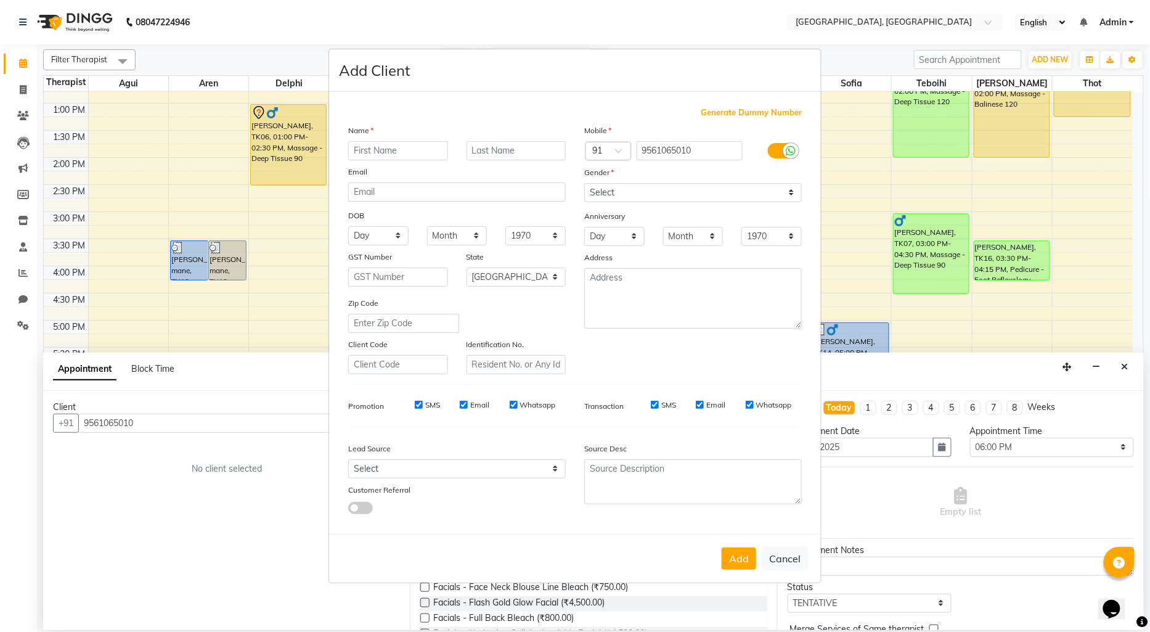
click at [379, 150] on input "text" at bounding box center [398, 150] width 100 height 19
type input "Uttara"
click at [650, 195] on select "Select [DEMOGRAPHIC_DATA] [DEMOGRAPHIC_DATA] Other Prefer Not To Say" at bounding box center [693, 192] width 218 height 19
select select "[DEMOGRAPHIC_DATA]"
click at [584, 183] on select "Select [DEMOGRAPHIC_DATA] [DEMOGRAPHIC_DATA] Other Prefer Not To Say" at bounding box center [693, 192] width 218 height 19
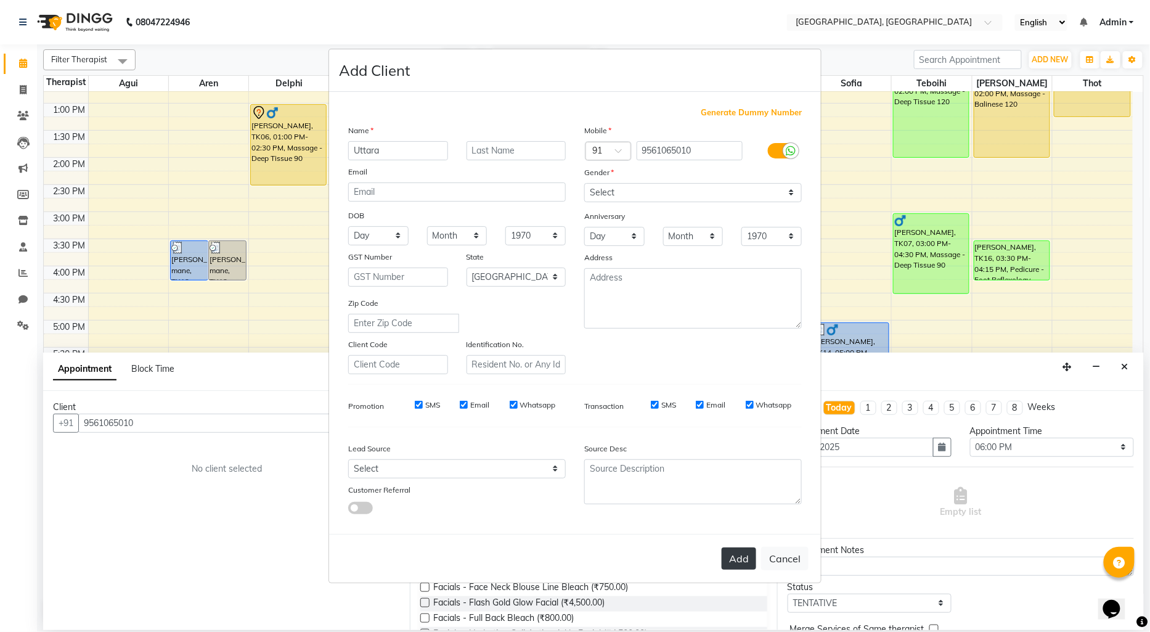
click at [740, 568] on button "Add" at bounding box center [739, 558] width 35 height 22
select select
select select "null"
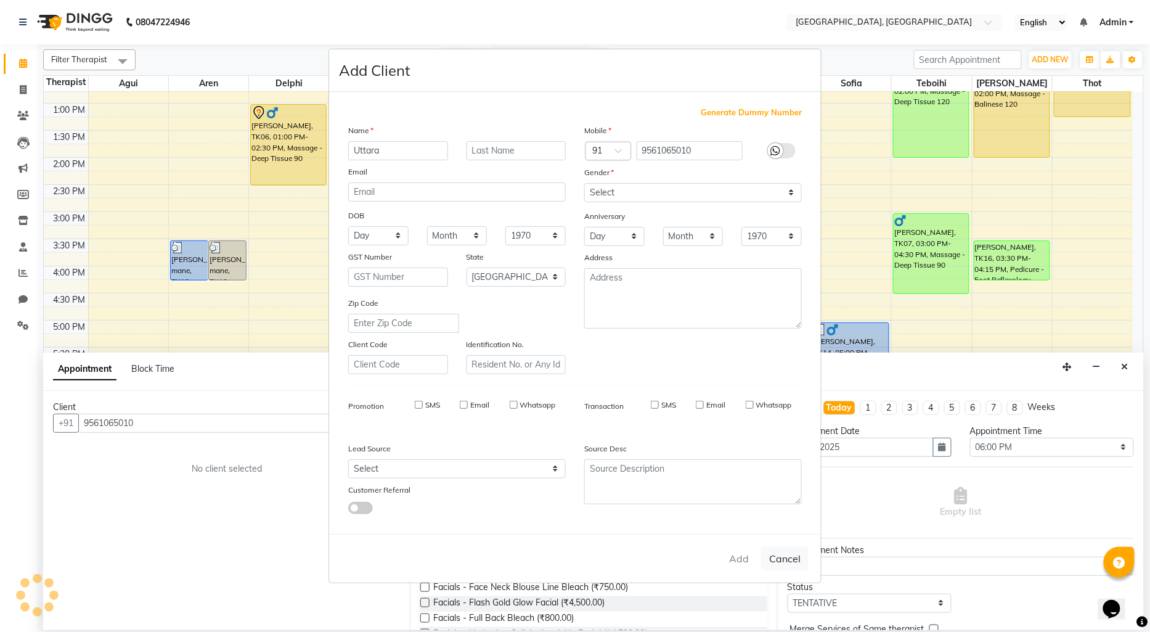
select select
checkbox input "false"
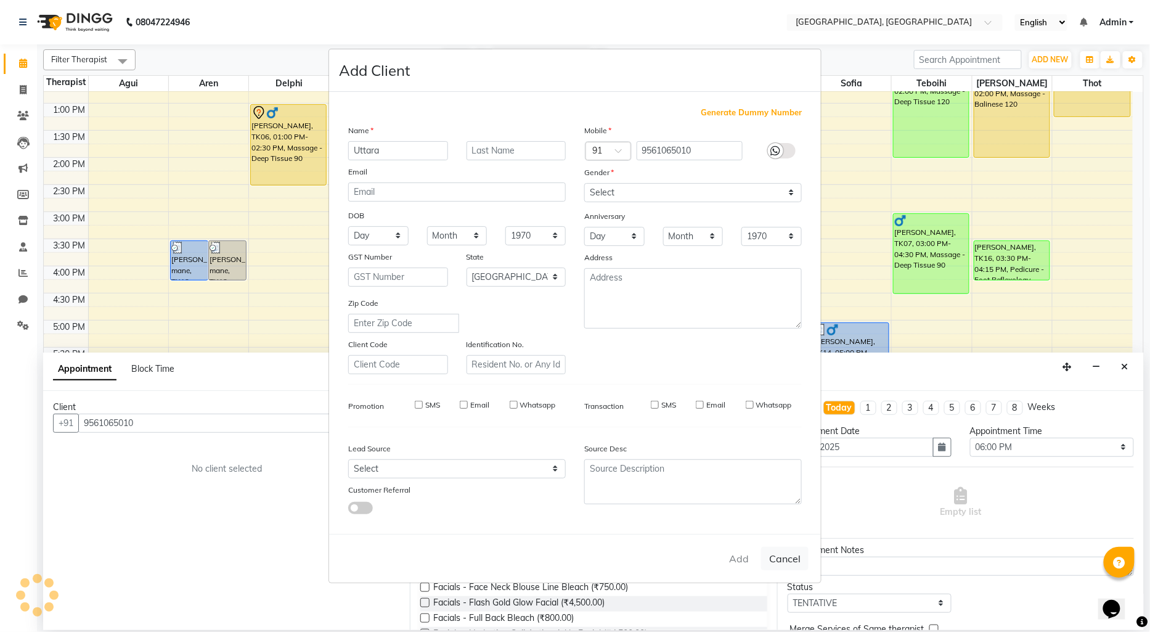
checkbox input "false"
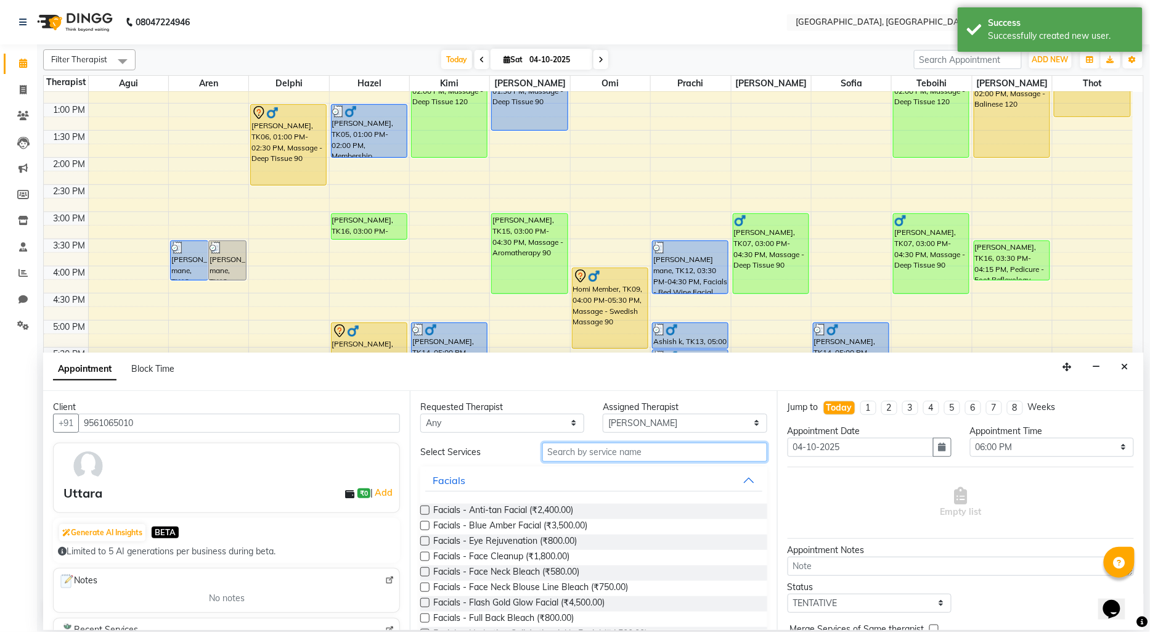
click at [575, 443] on input "text" at bounding box center [654, 452] width 225 height 19
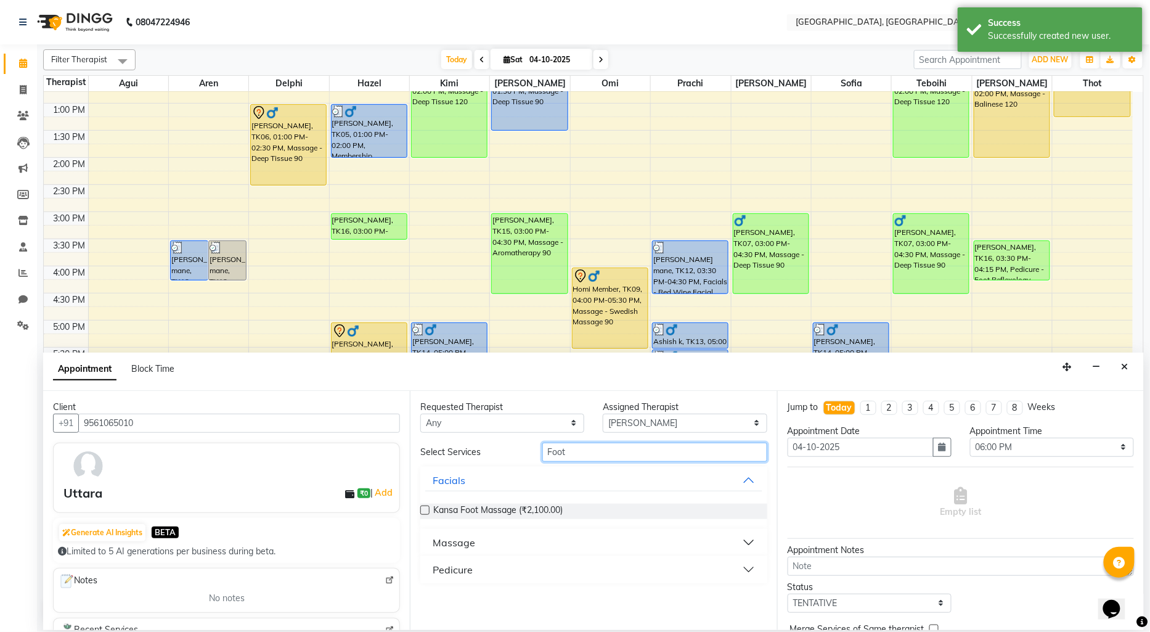
type input "Foot"
click at [455, 544] on div "Massage" at bounding box center [454, 542] width 43 height 15
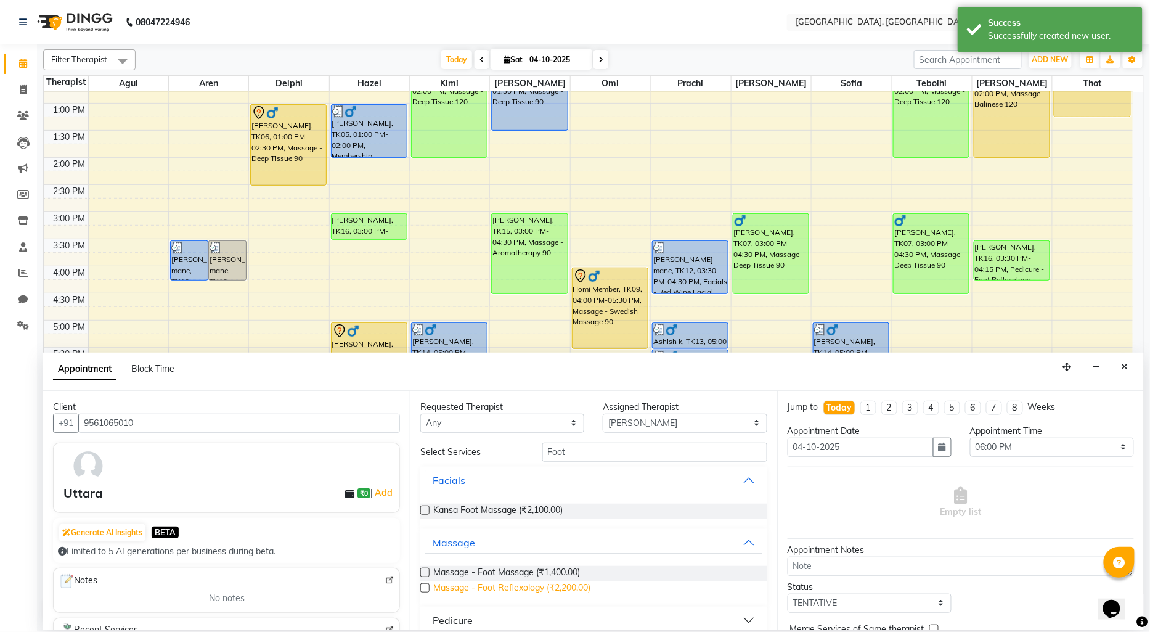
click at [480, 586] on span "Massage - Foot Reflexology (₹2,200.00)" at bounding box center [511, 588] width 157 height 15
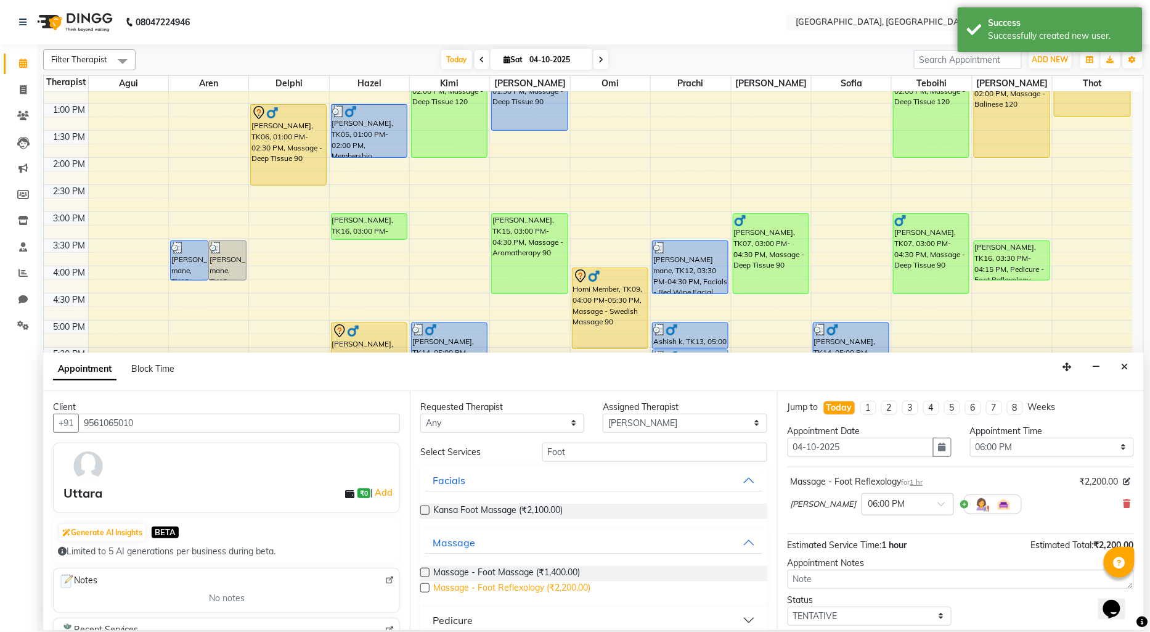
click at [480, 586] on span "Massage - Foot Reflexology (₹2,200.00)" at bounding box center [511, 588] width 157 height 15
checkbox input "false"
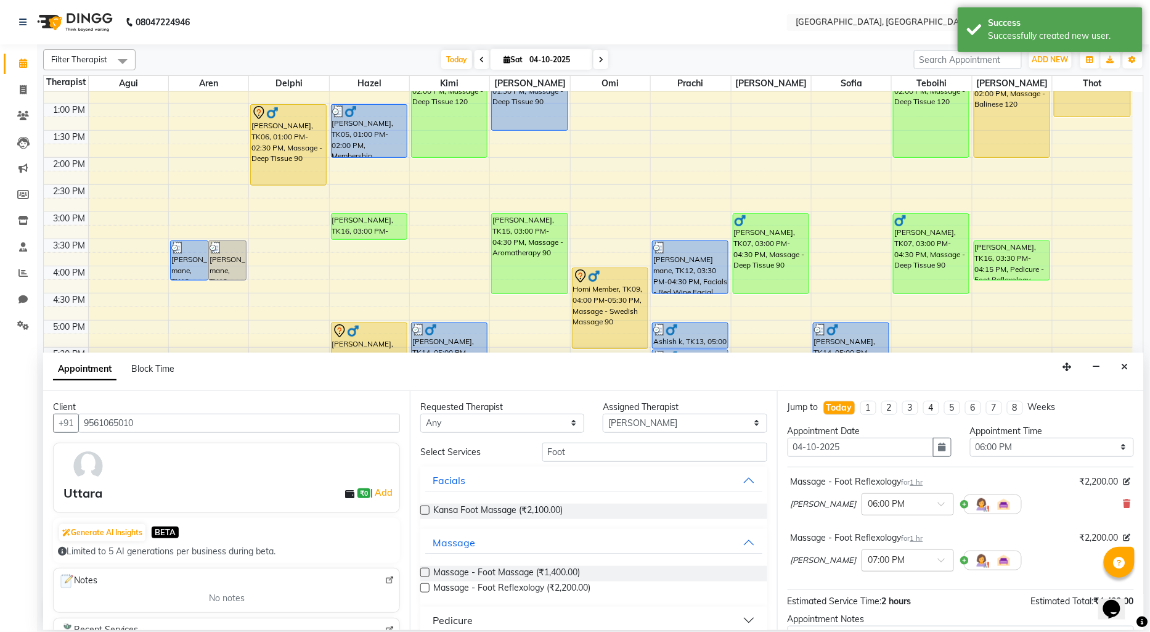
click at [869, 558] on input "text" at bounding box center [896, 559] width 54 height 13
click at [862, 621] on div "06:00 PM" at bounding box center [907, 627] width 91 height 23
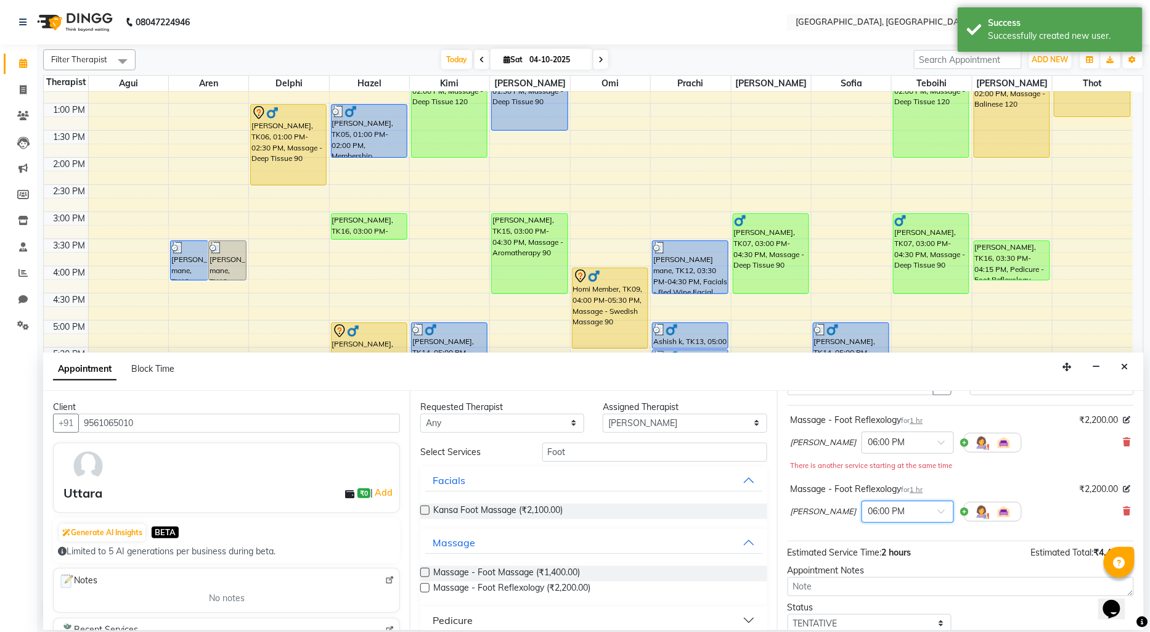
scroll to position [142, 0]
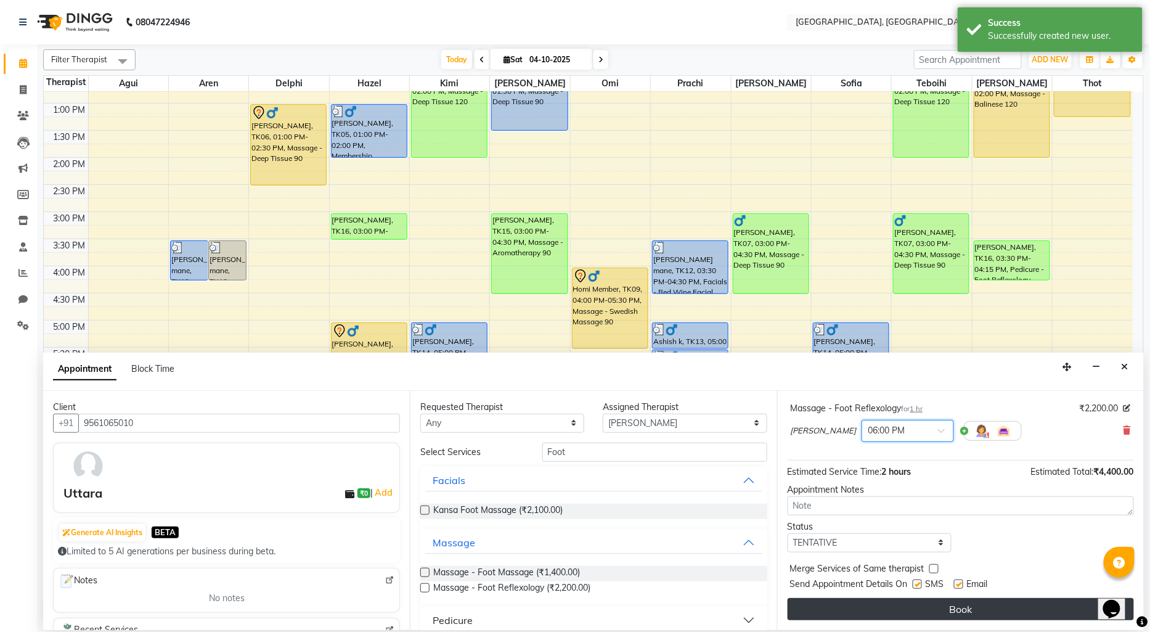
click at [919, 610] on button "Book" at bounding box center [961, 609] width 346 height 22
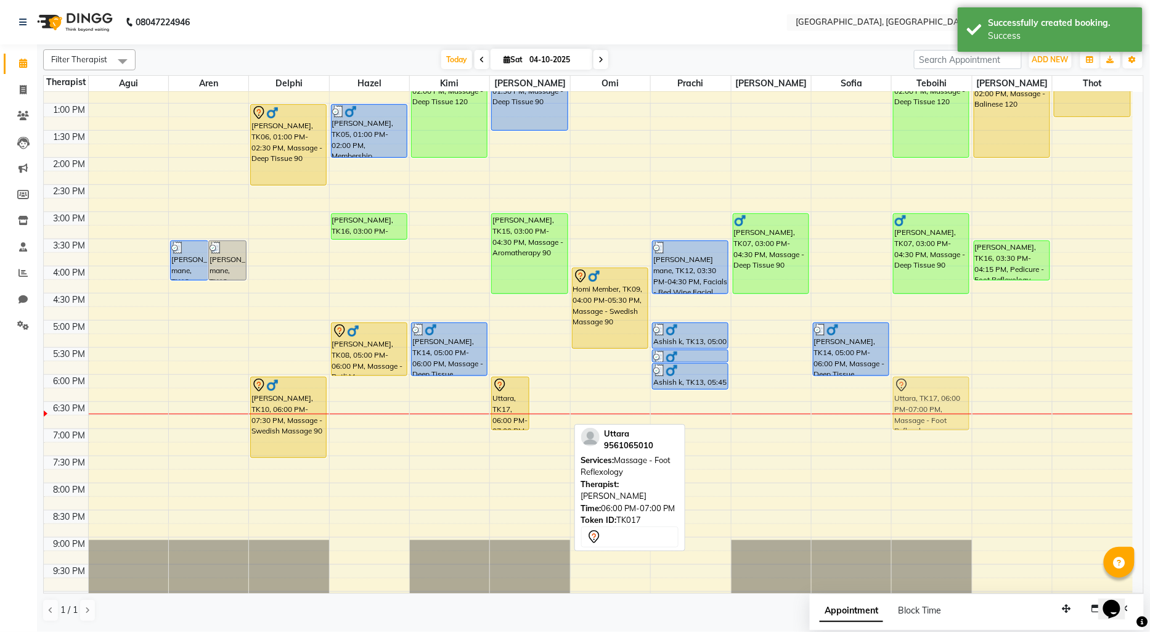
drag, startPoint x: 554, startPoint y: 392, endPoint x: 916, endPoint y: 392, distance: 362.5
click at [916, 392] on tr "[PERSON_NAME] mane, TK12, 03:30 PM-04:15 PM, Manicure - Regular Manicure [PERSO…" at bounding box center [588, 266] width 1089 height 759
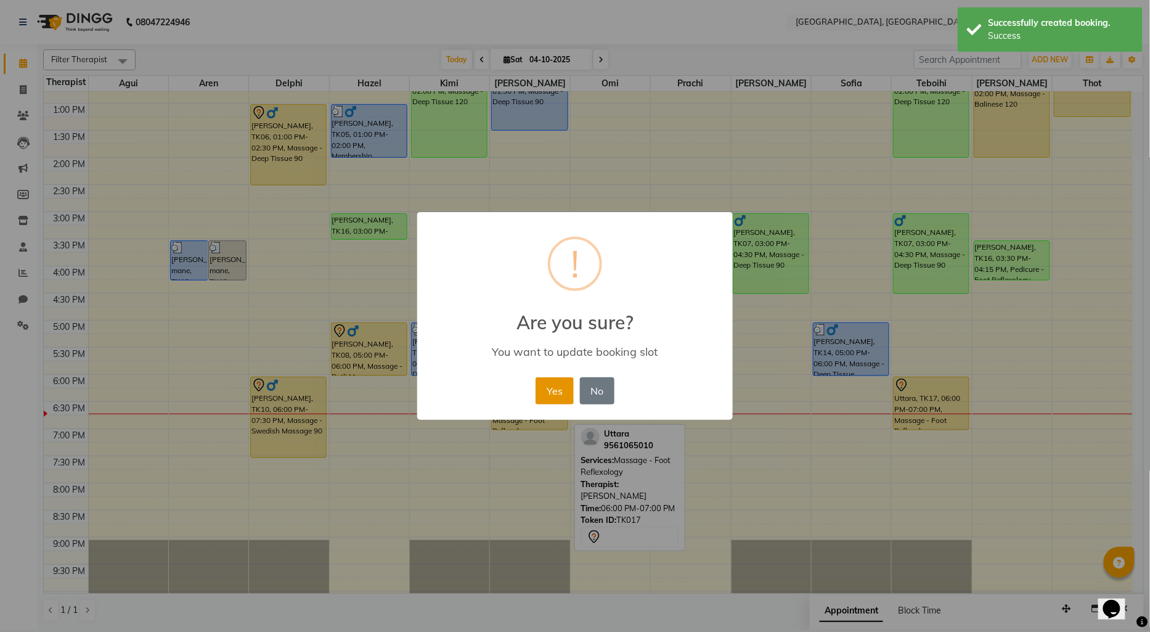
click at [551, 380] on button "Yes" at bounding box center [555, 390] width 38 height 27
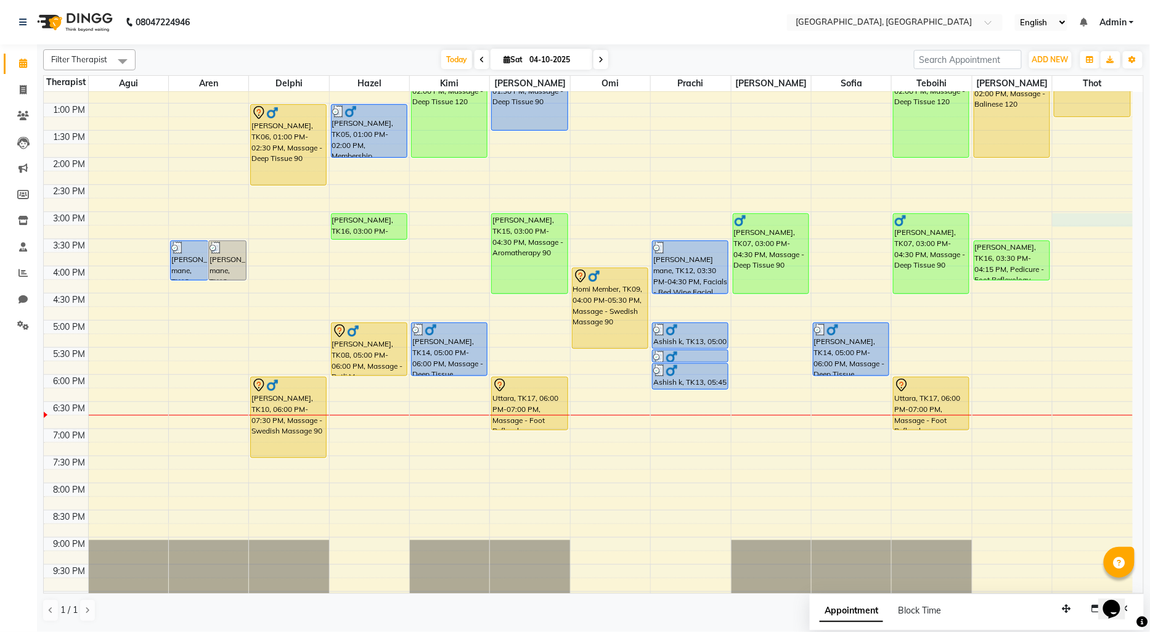
click at [1058, 217] on div "9:00 AM 9:30 AM 10:00 AM 10:30 AM 11:00 AM 11:30 AM 12:00 PM 12:30 PM 1:00 PM 1…" at bounding box center [588, 266] width 1089 height 759
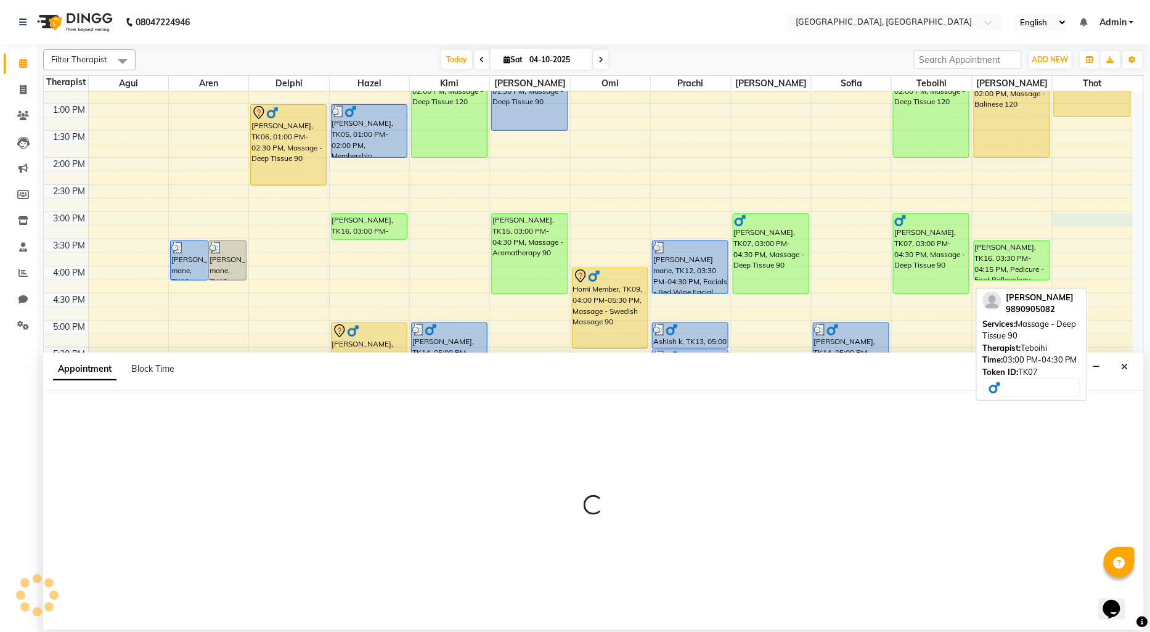
select select "80656"
select select "tentative"
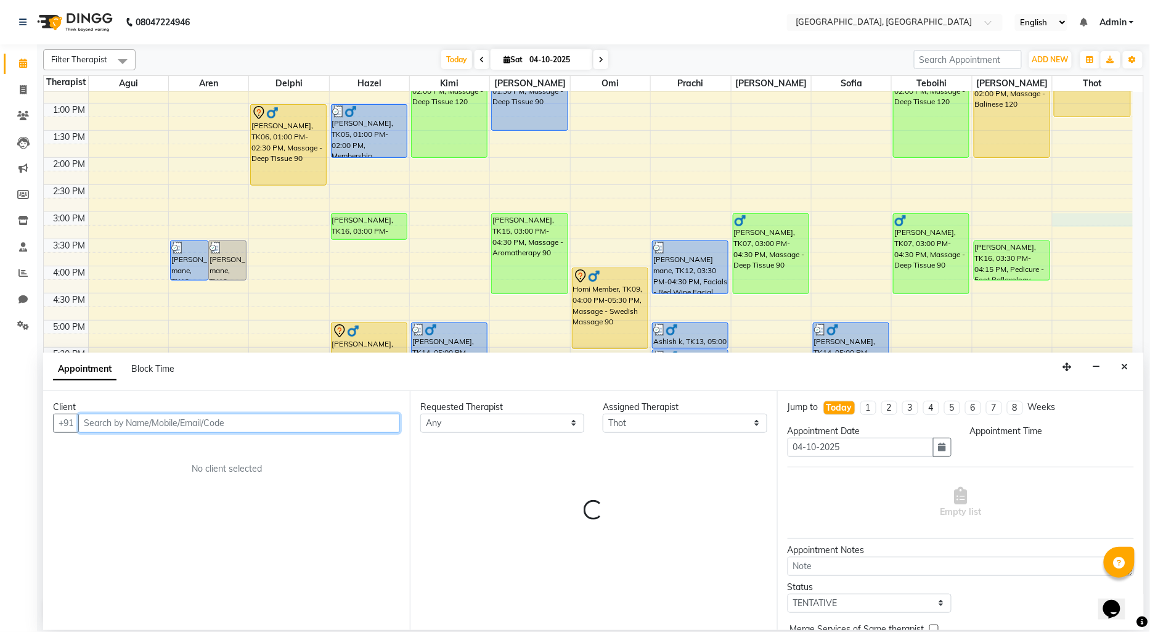
select select "900"
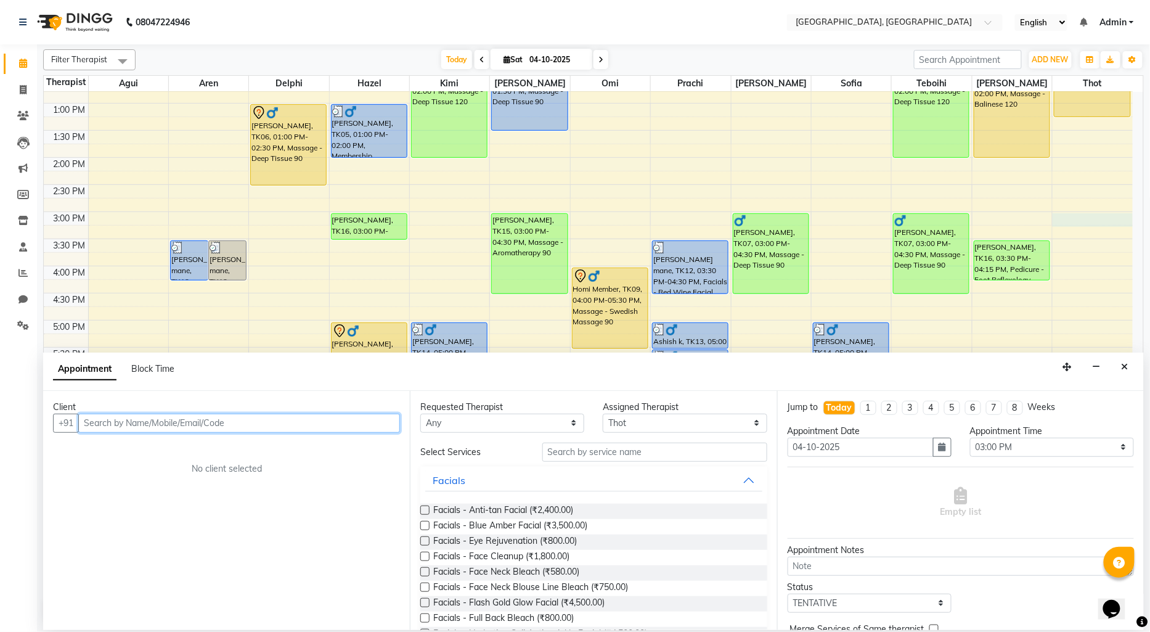
paste input "9619390993"
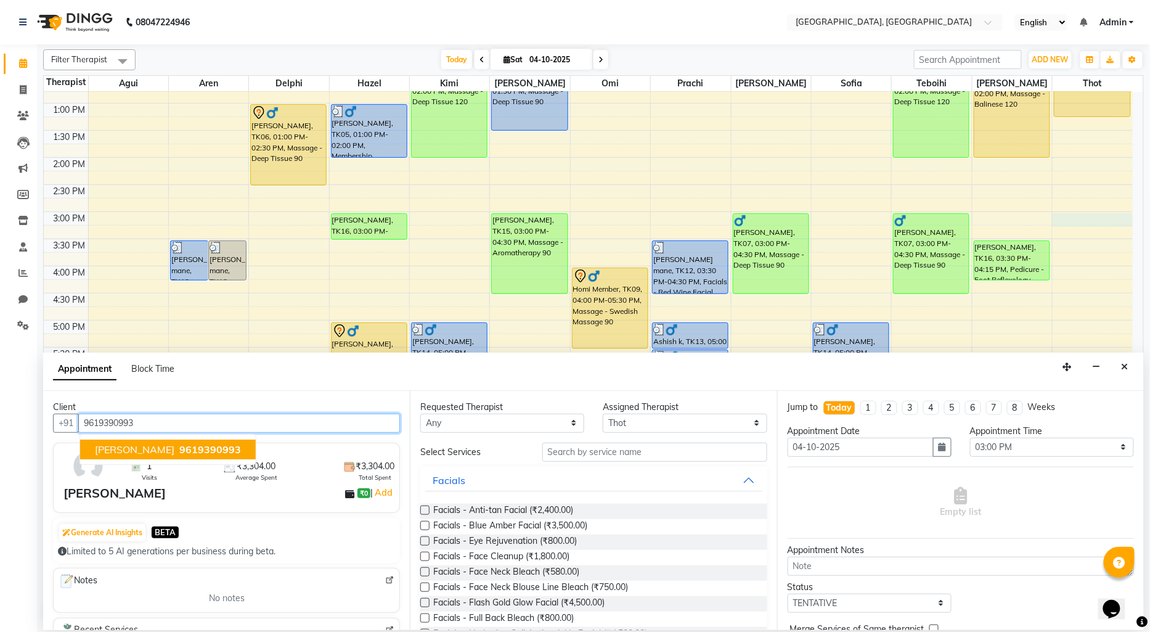
click at [179, 451] on span "9619390993" at bounding box center [210, 449] width 62 height 12
type input "9619390993"
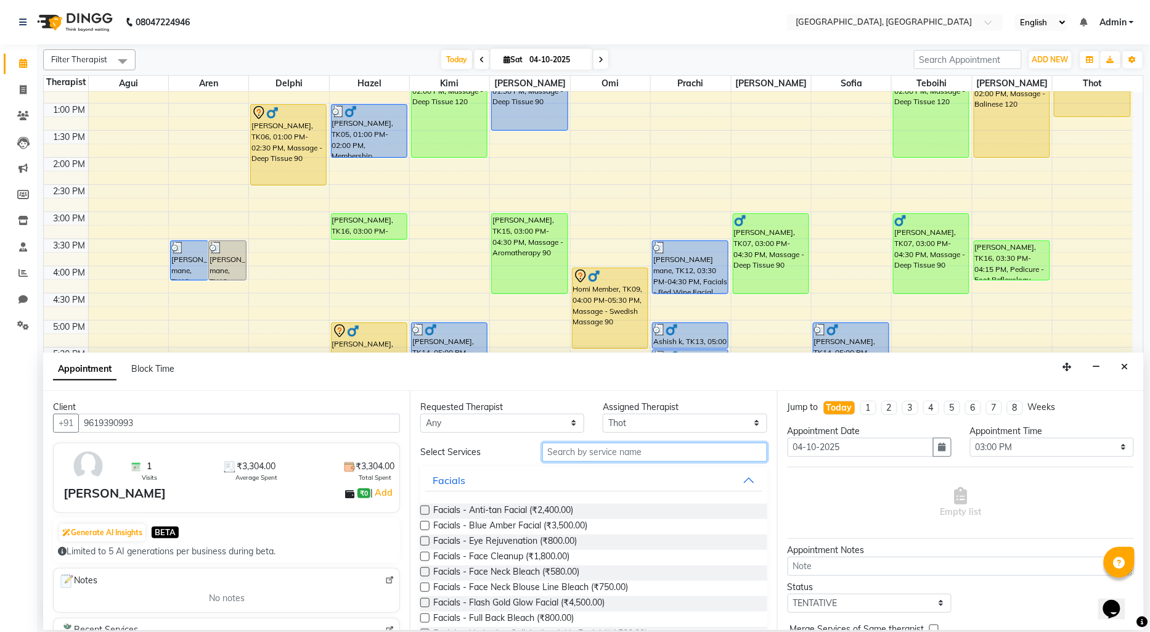
click at [578, 459] on input "text" at bounding box center [654, 452] width 225 height 19
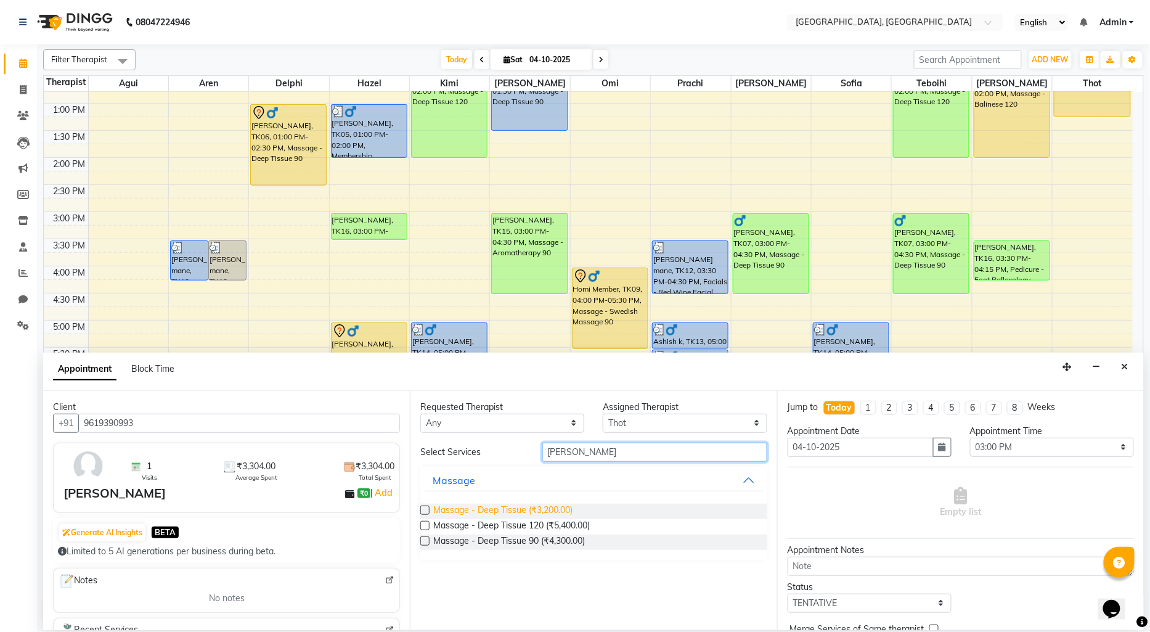
type input "[PERSON_NAME]"
click at [533, 509] on span "Massage - Deep Tissue (₹3,200.00)" at bounding box center [502, 511] width 139 height 15
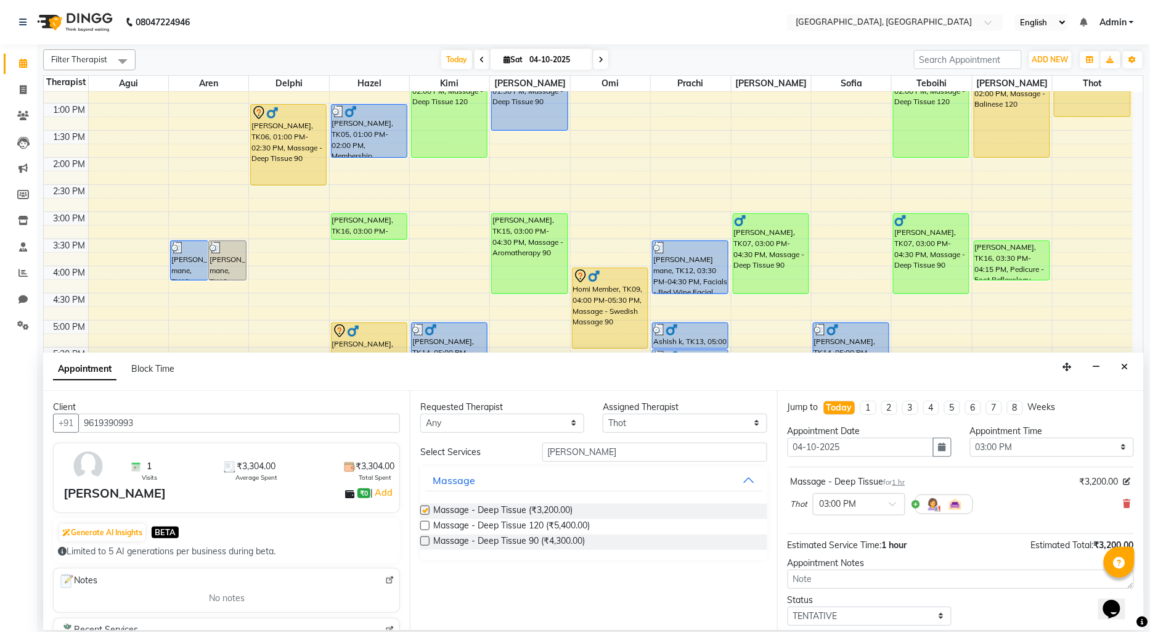
checkbox input "false"
click at [590, 457] on input "[PERSON_NAME]" at bounding box center [654, 452] width 225 height 19
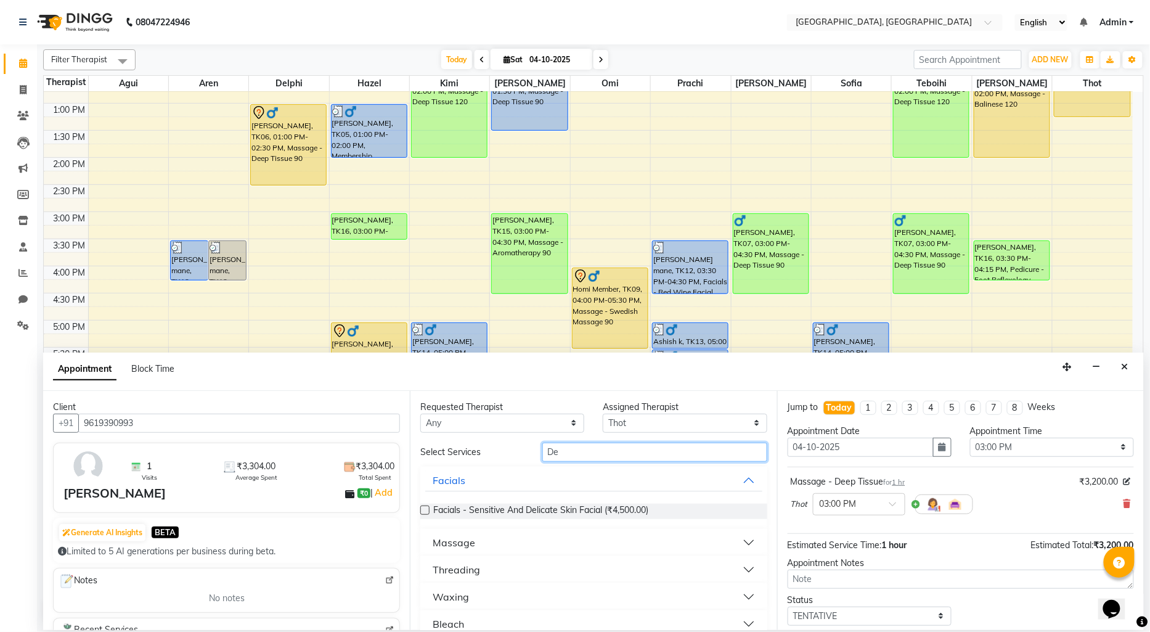
type input "D"
type input "upper"
click at [451, 510] on span "Threading - Upper Lips (₹100.00)" at bounding box center [498, 511] width 130 height 15
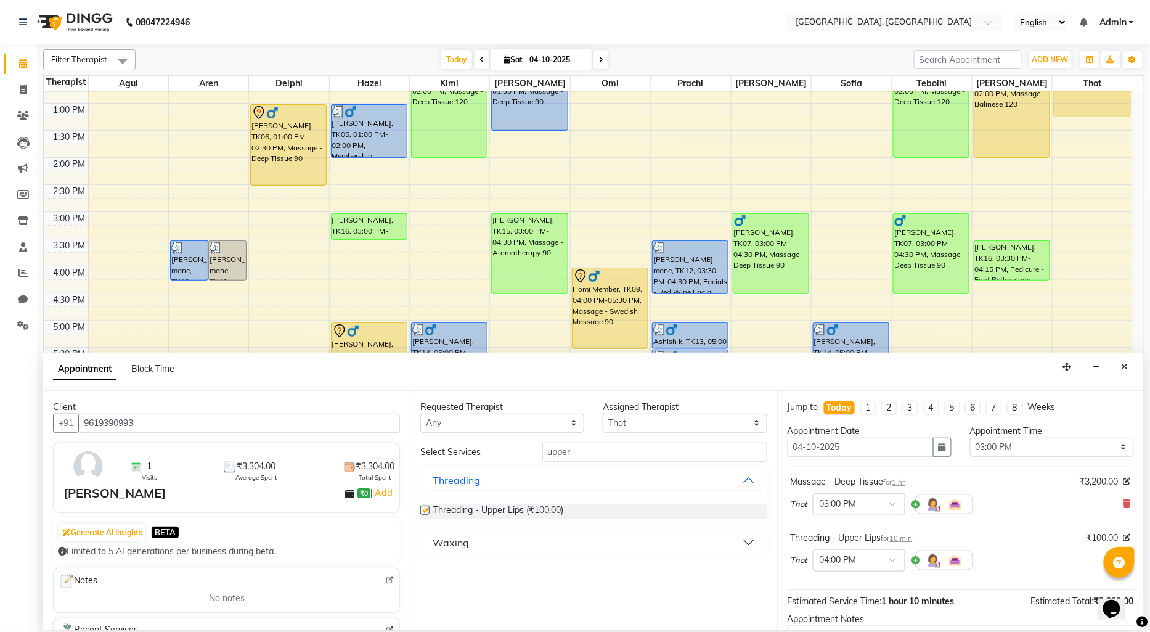
checkbox input "false"
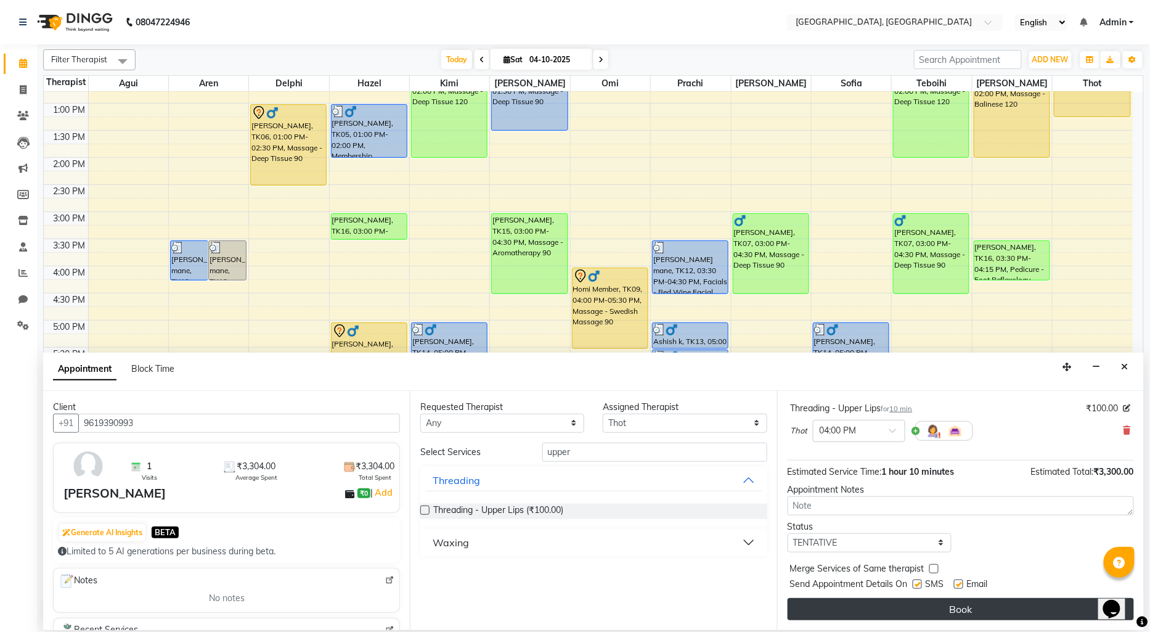
click at [928, 606] on button "Book" at bounding box center [961, 609] width 346 height 22
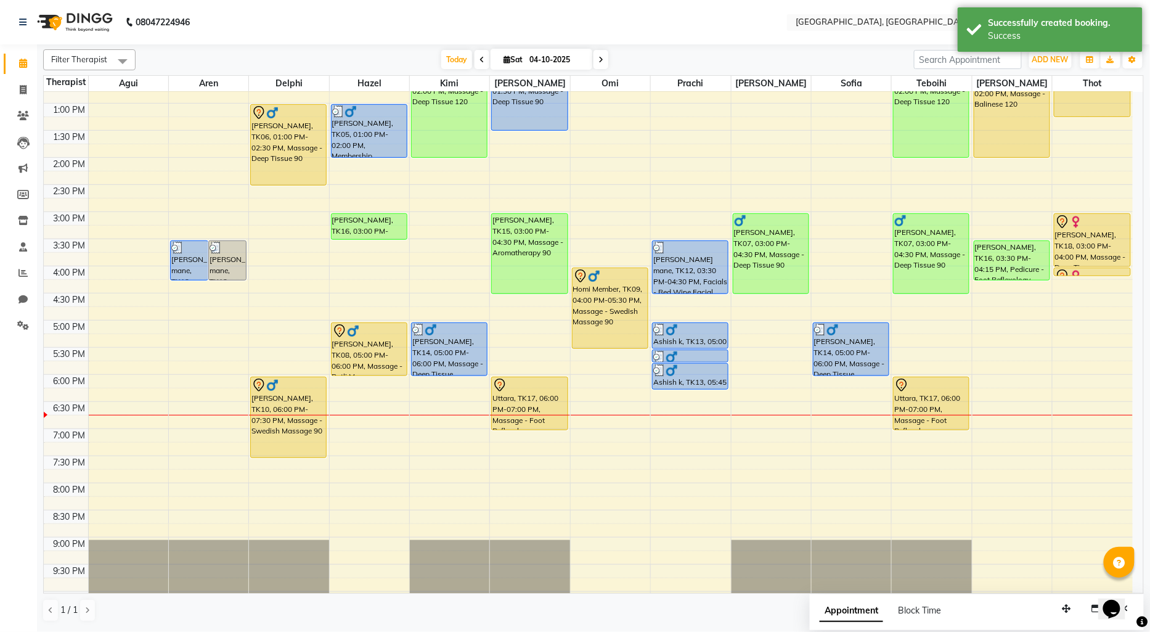
drag, startPoint x: 1082, startPoint y: 275, endPoint x: 102, endPoint y: 273, distance: 979.6
click at [102, 273] on div "9:00 AM 9:30 AM 10:00 AM 10:30 AM 11:00 AM 11:30 AM 12:00 PM 12:30 PM 1:00 PM 1…" at bounding box center [588, 266] width 1089 height 759
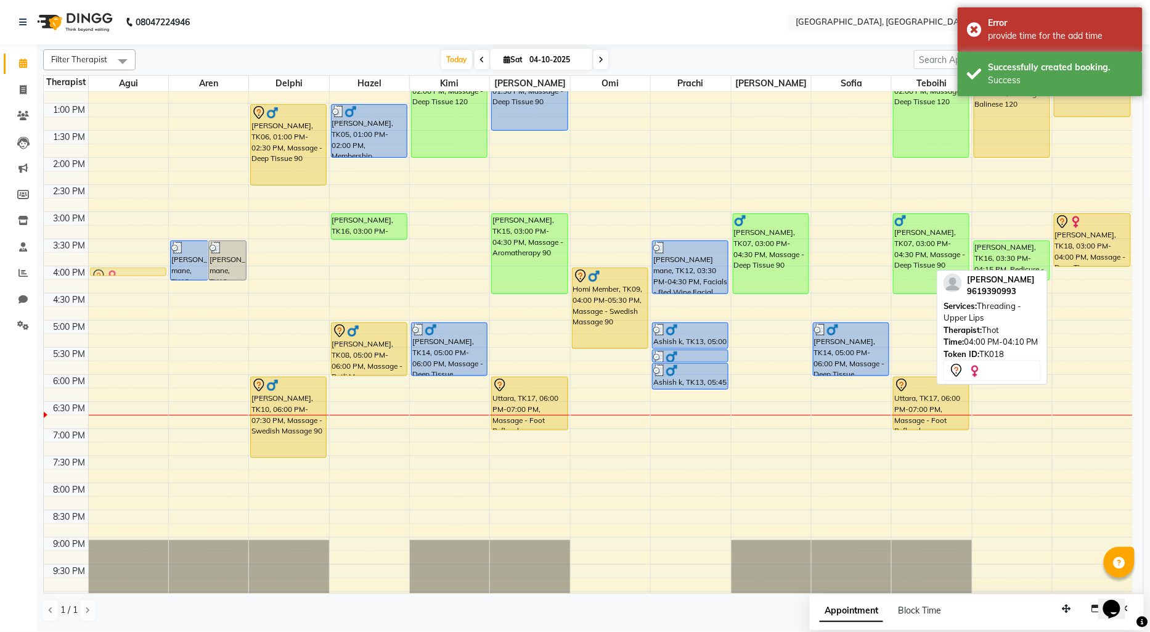
drag, startPoint x: 1070, startPoint y: 272, endPoint x: 108, endPoint y: 278, distance: 961.7
click at [108, 278] on div "9:00 AM 9:30 AM 10:00 AM 10:30 AM 11:00 AM 11:30 AM 12:00 PM 12:30 PM 1:00 PM 1…" at bounding box center [588, 266] width 1089 height 759
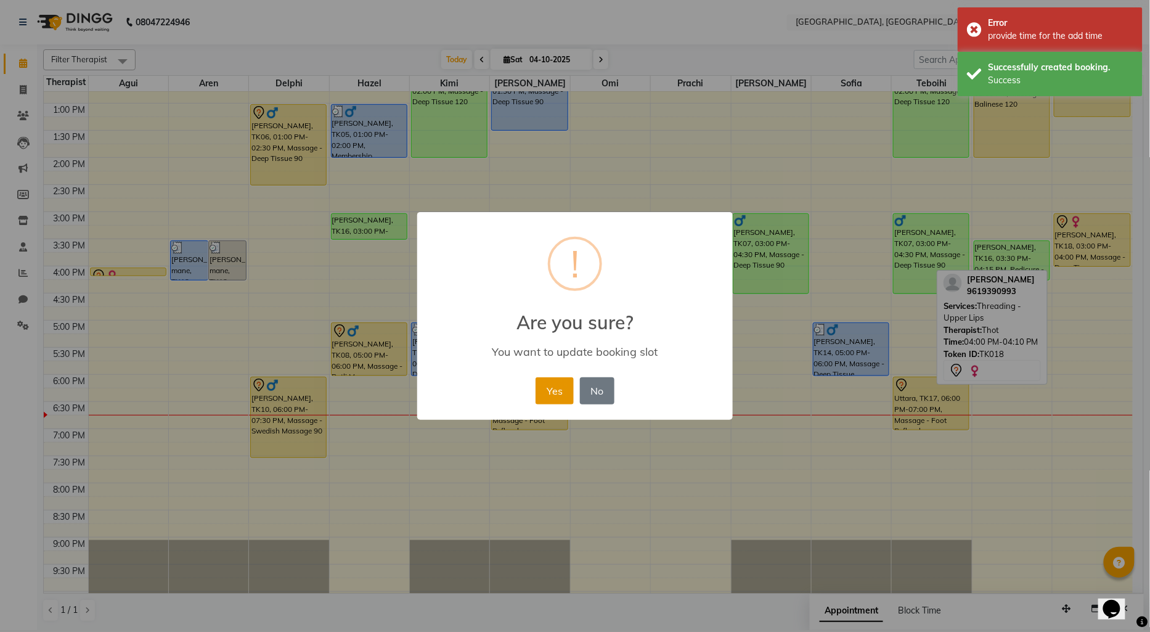
click at [555, 390] on button "Yes" at bounding box center [555, 390] width 38 height 27
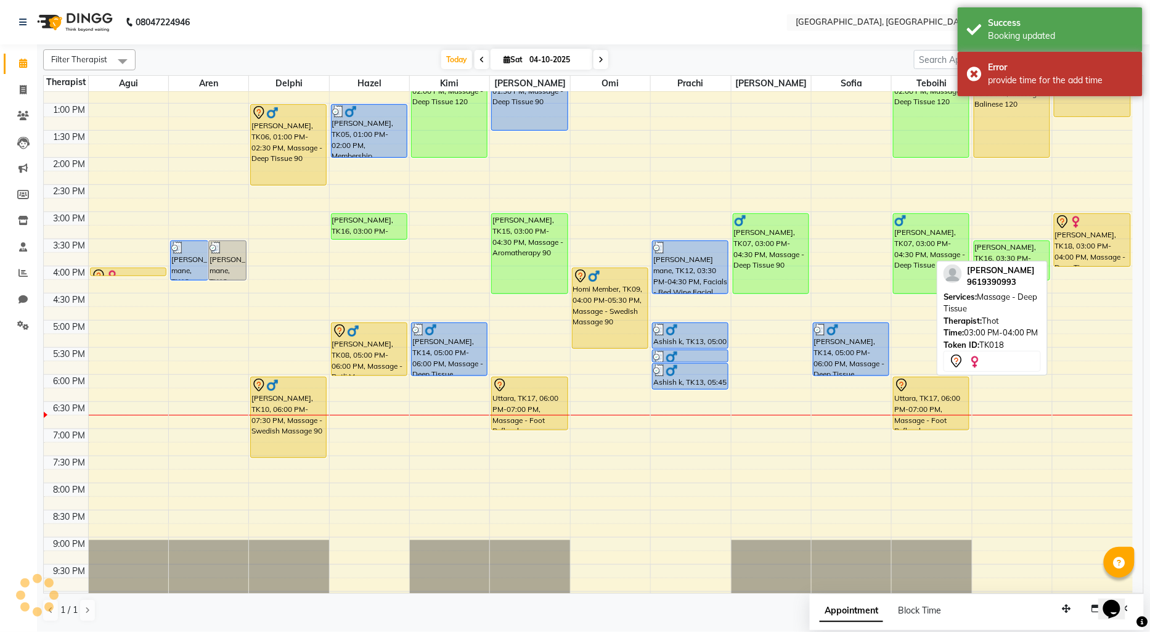
click at [1092, 235] on div "[PERSON_NAME], TK18, 03:00 PM-04:00 PM, Massage - Deep Tissue" at bounding box center [1093, 240] width 76 height 52
select select "7"
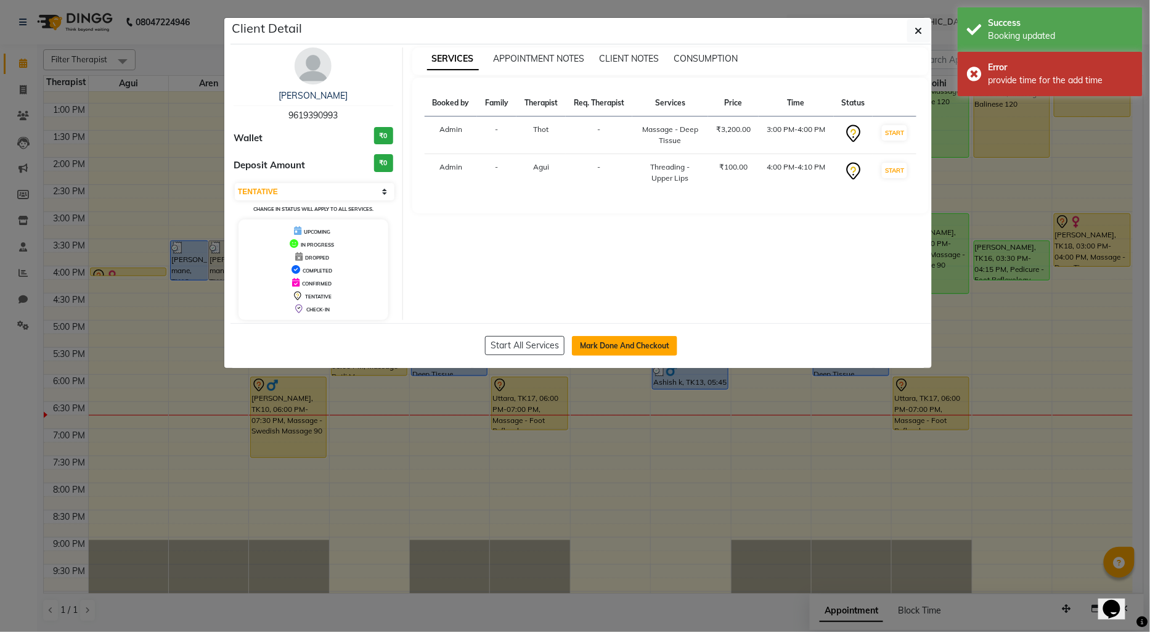
click at [624, 345] on button "Mark Done And Checkout" at bounding box center [624, 346] width 105 height 20
select select "575"
select select "service"
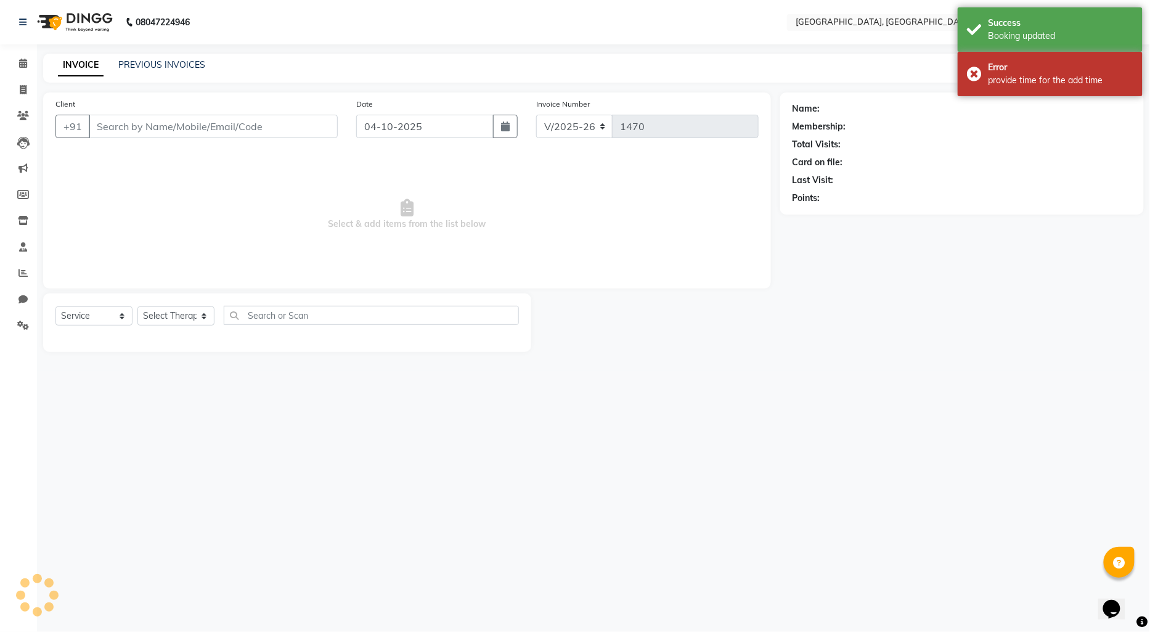
type input "9619390993"
select select "80656"
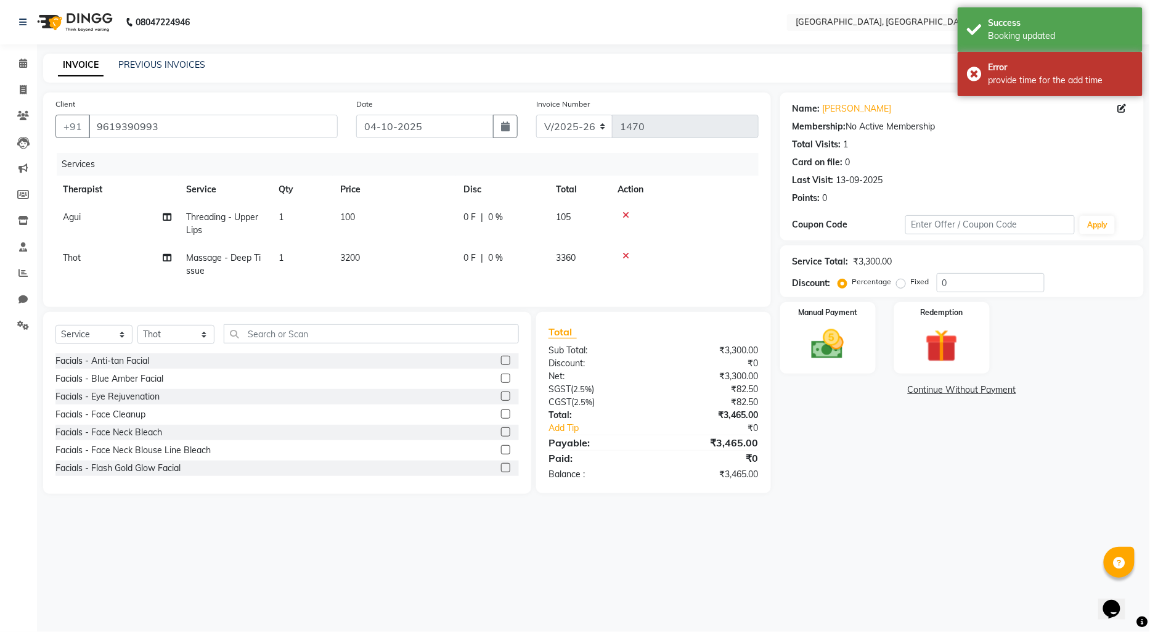
click at [953, 385] on link "Continue Without Payment" at bounding box center [962, 389] width 359 height 13
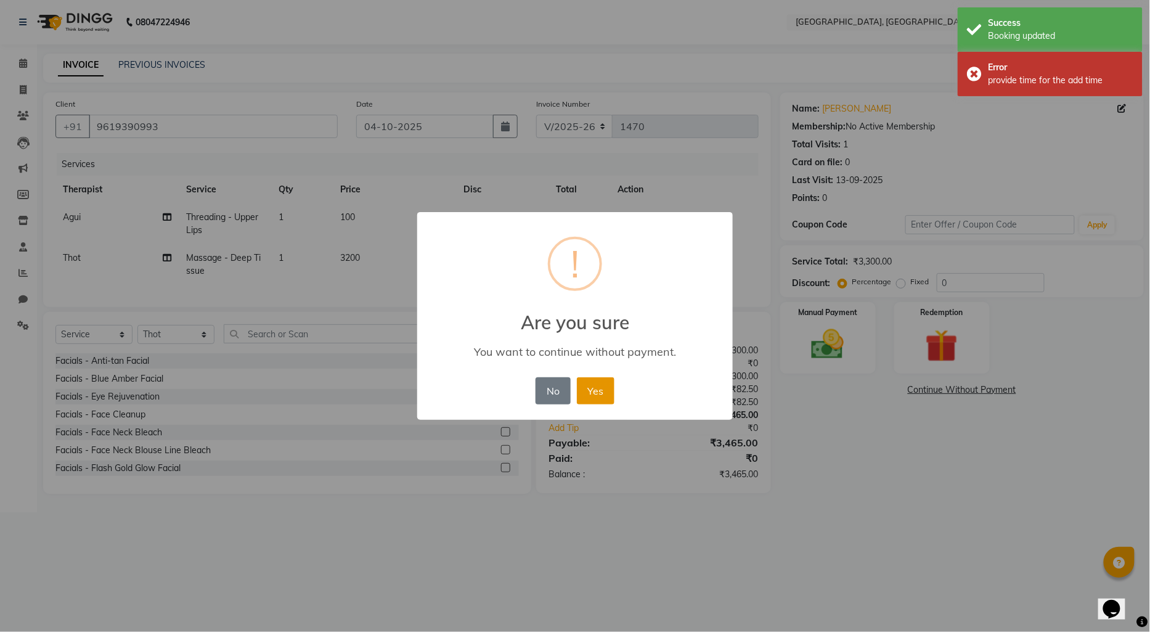
click at [592, 391] on button "Yes" at bounding box center [596, 390] width 38 height 27
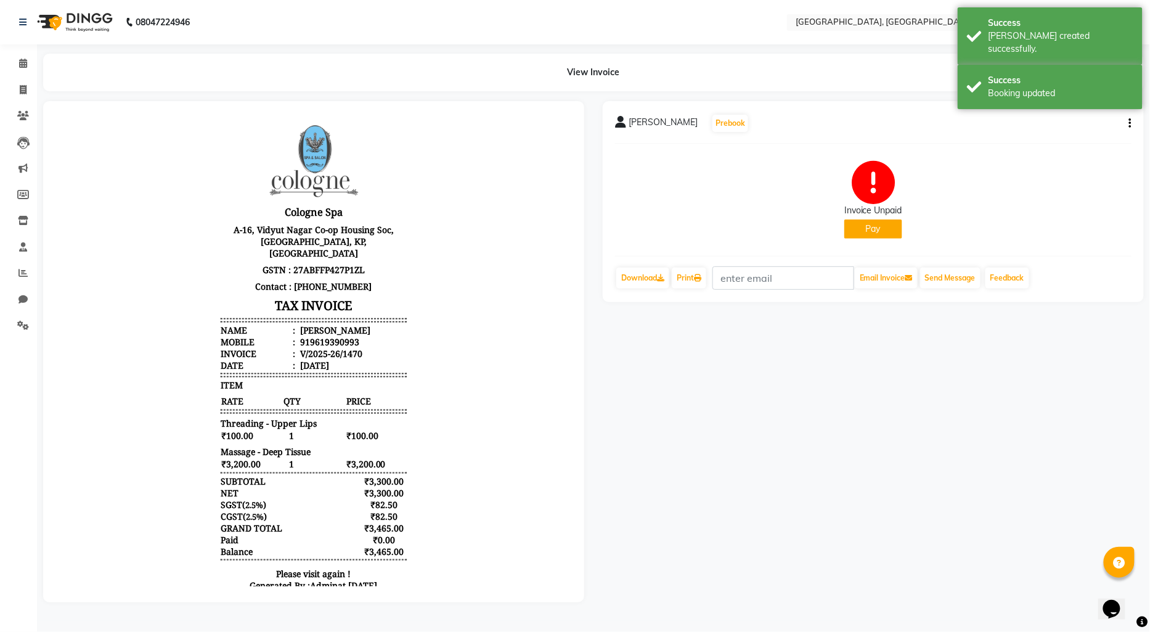
click at [861, 231] on button "Pay" at bounding box center [874, 228] width 58 height 19
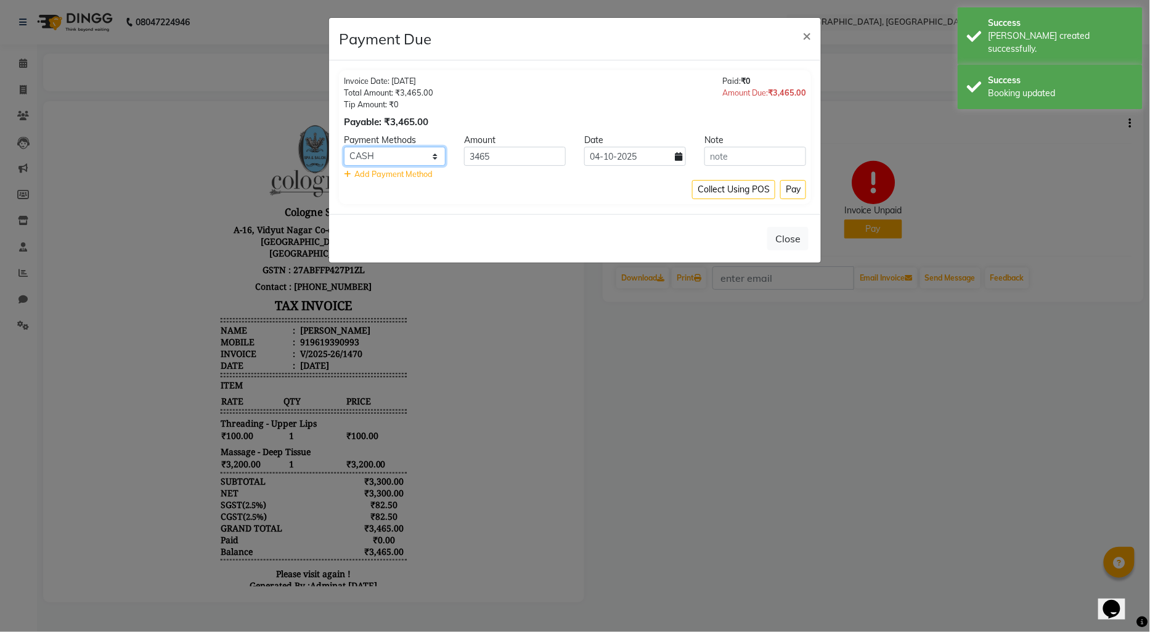
click at [407, 157] on select "CASH CARD ONLINE CUSTOM GPay PayTM PhonePe UPI NearBuy Loan BharatPay Cheque Mo…" at bounding box center [395, 156] width 102 height 19
select select "2"
click at [344, 147] on select "CASH CARD ONLINE CUSTOM GPay PayTM PhonePe UPI NearBuy Loan BharatPay Cheque Mo…" at bounding box center [395, 156] width 102 height 19
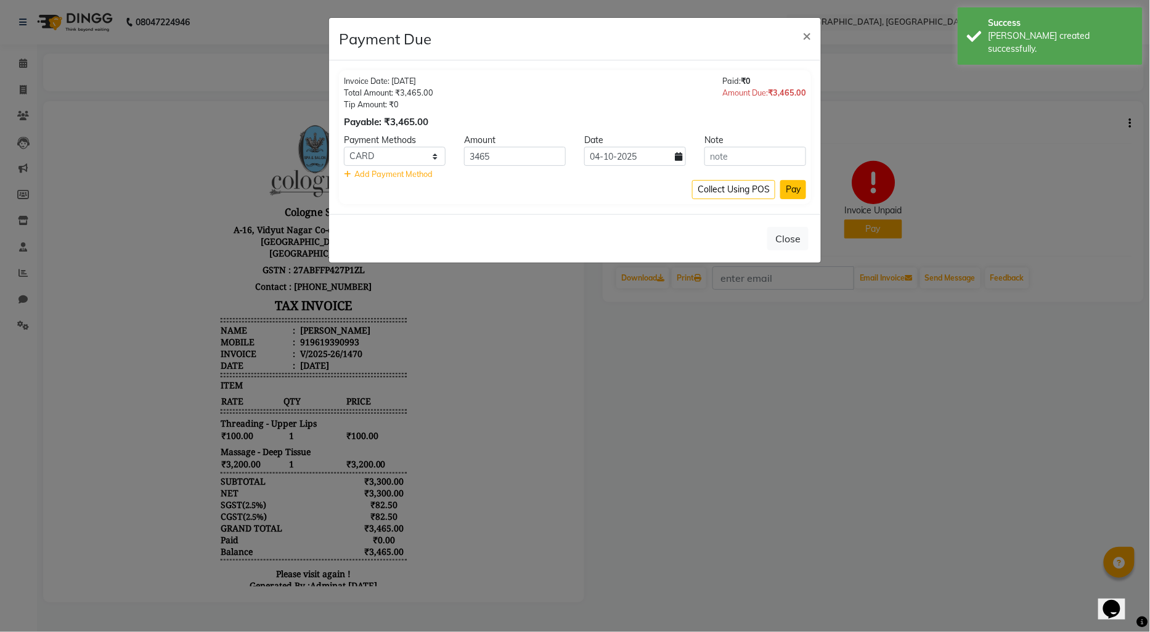
click at [796, 189] on button "Pay" at bounding box center [793, 189] width 26 height 19
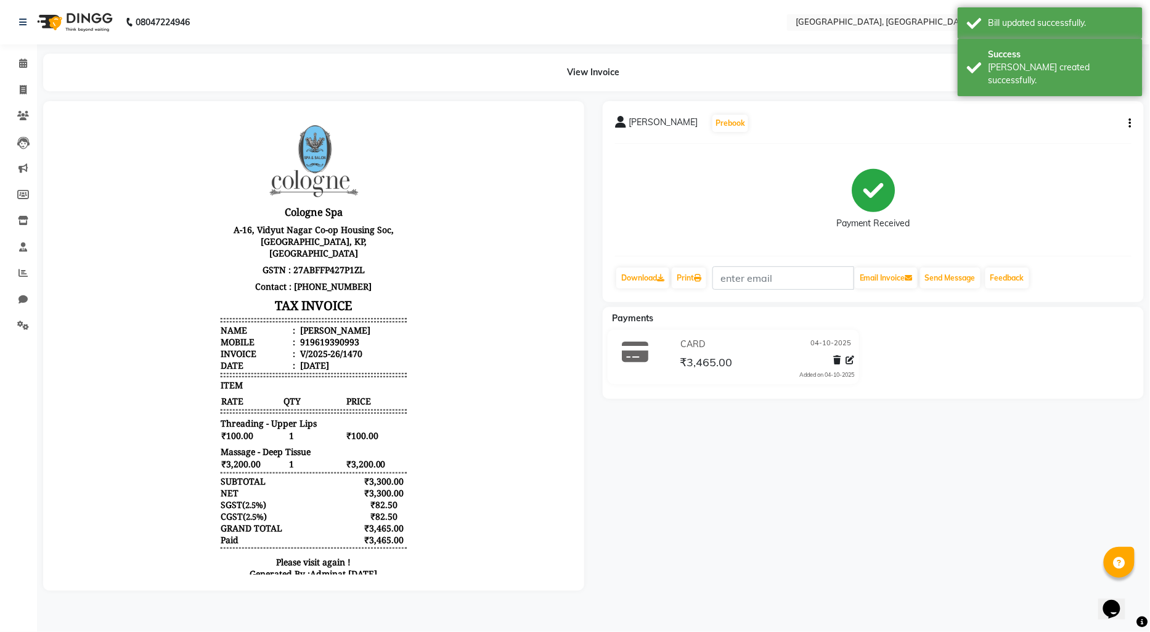
click at [57, 20] on img at bounding box center [73, 22] width 84 height 35
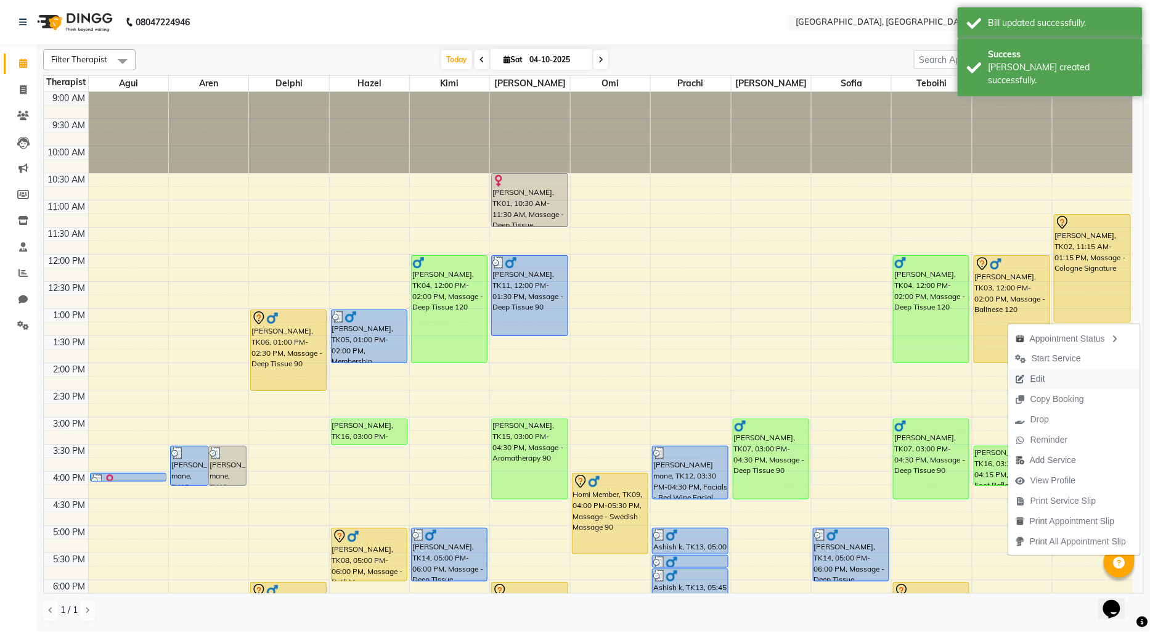
click at [1034, 377] on span "Edit" at bounding box center [1038, 378] width 15 height 13
select select "90088"
select select "720"
select select "tentative"
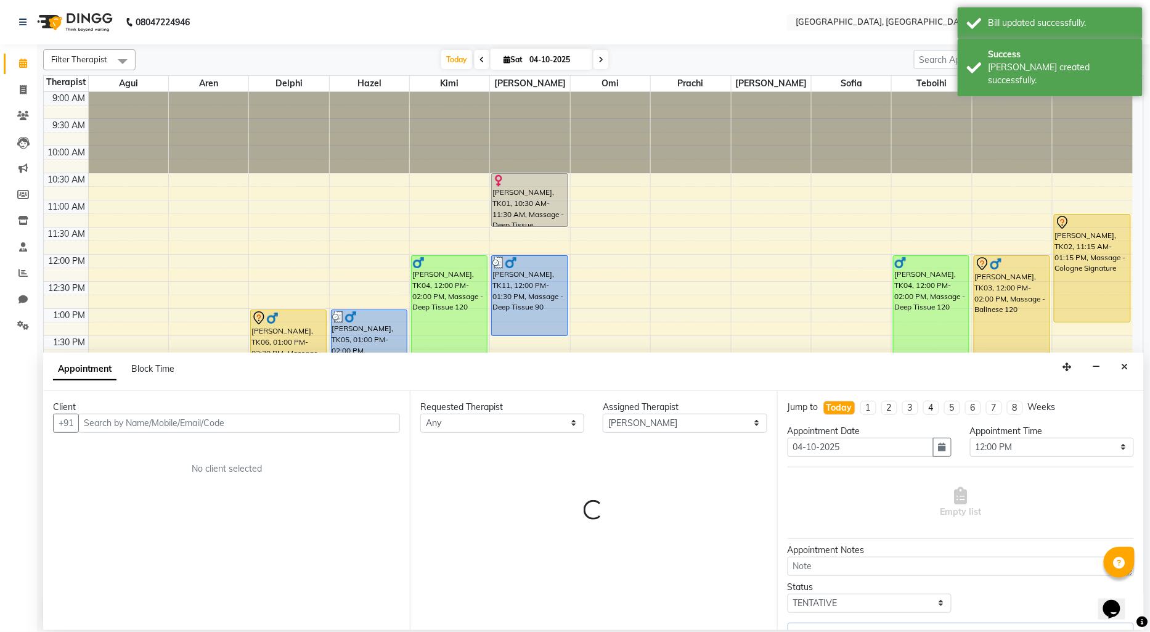
select select "1711"
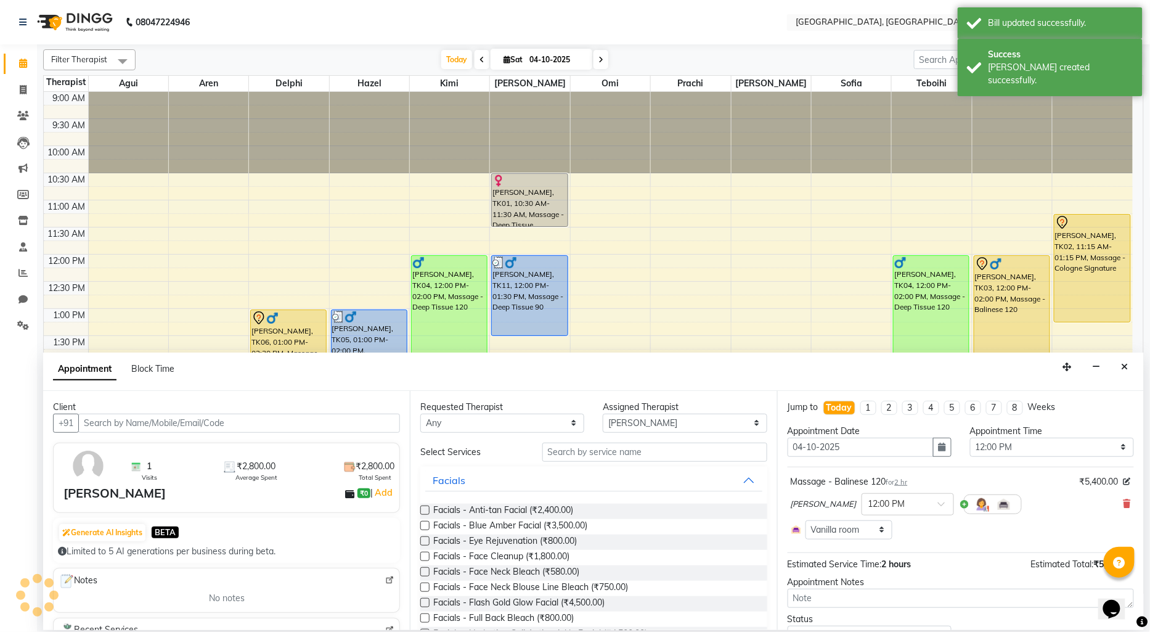
scroll to position [261, 0]
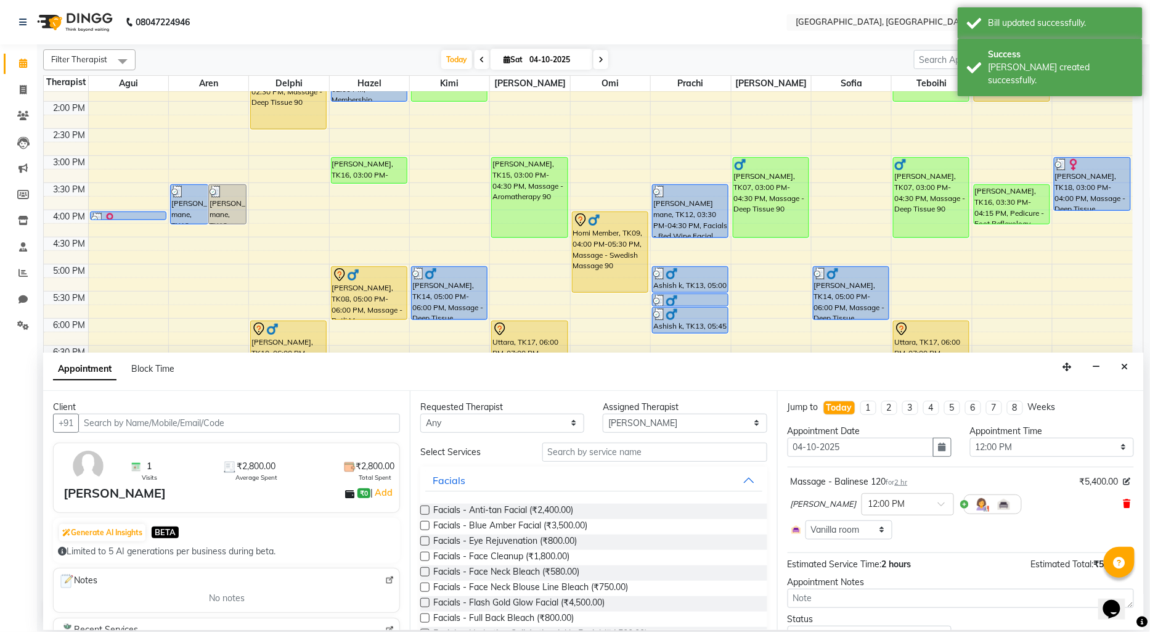
click at [1124, 502] on icon at bounding box center [1127, 503] width 7 height 9
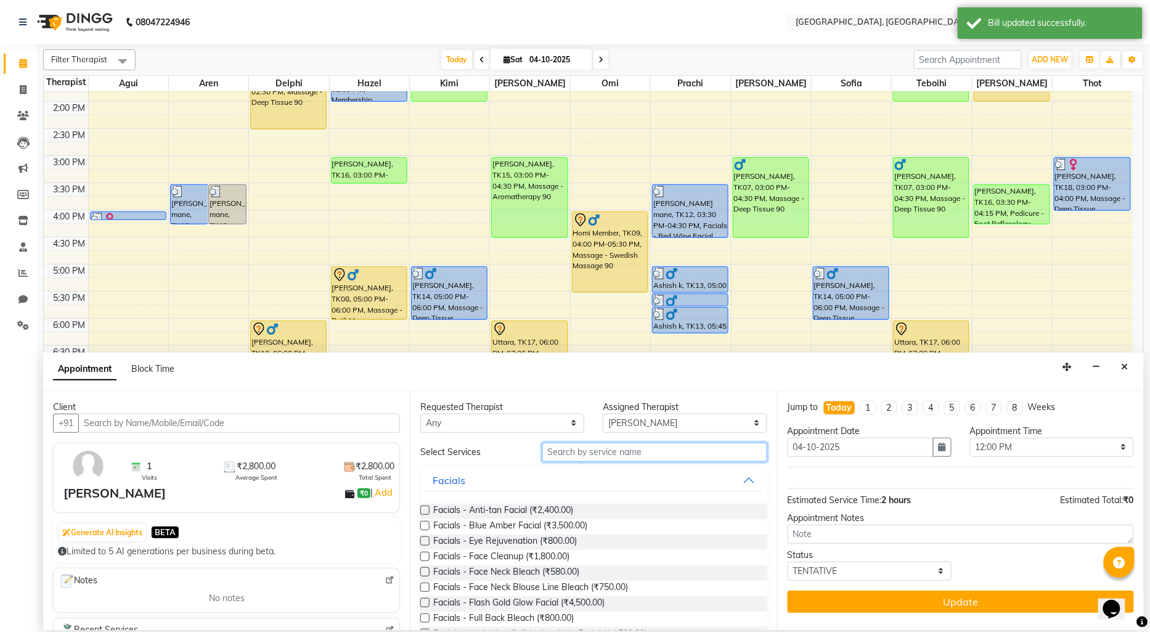
click at [610, 444] on input "text" at bounding box center [654, 452] width 225 height 19
type input "D"
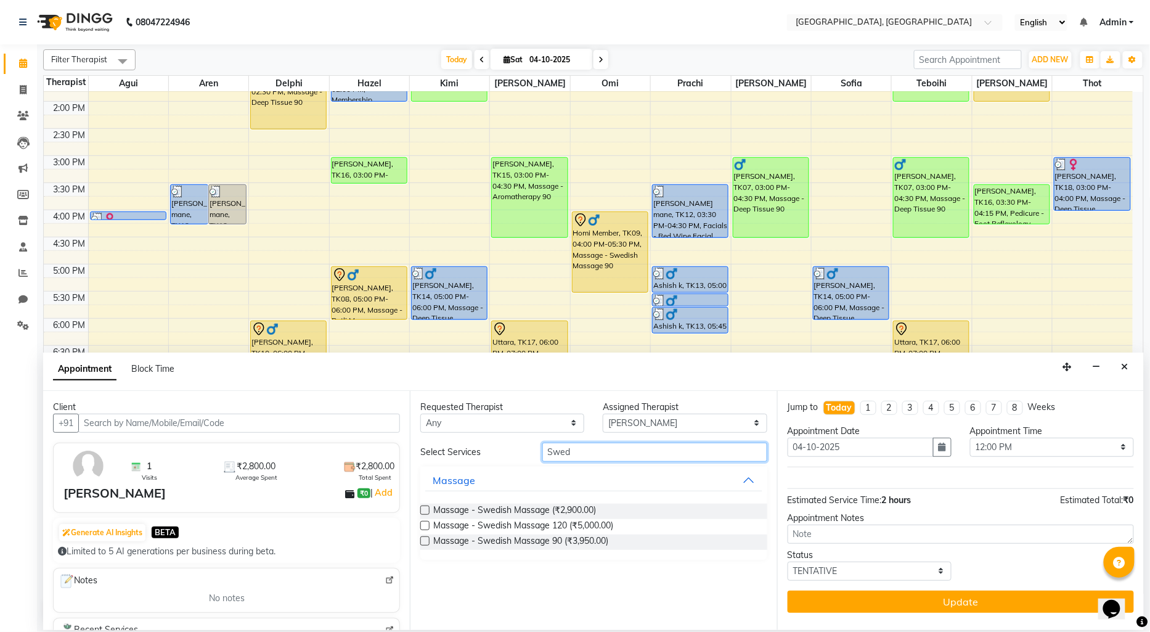
type input "Swed"
click at [424, 537] on label at bounding box center [424, 540] width 9 height 9
click at [424, 538] on input "checkbox" at bounding box center [424, 542] width 8 height 8
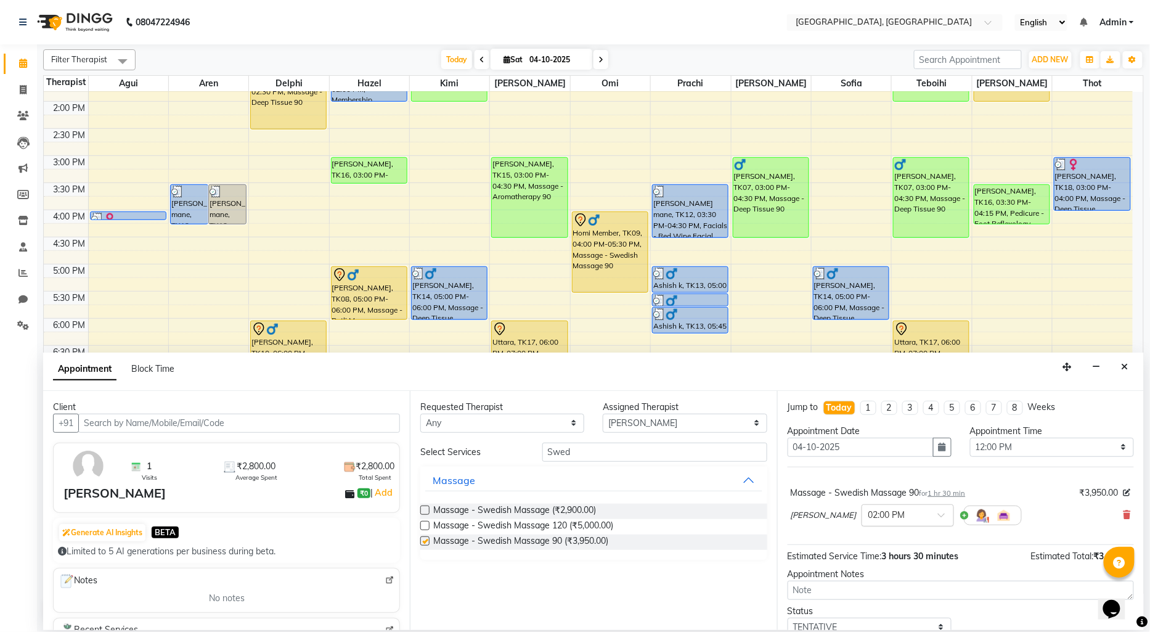
checkbox input "false"
click at [869, 517] on input "text" at bounding box center [896, 514] width 54 height 13
click at [862, 578] on div "01:00 PM" at bounding box center [907, 584] width 91 height 23
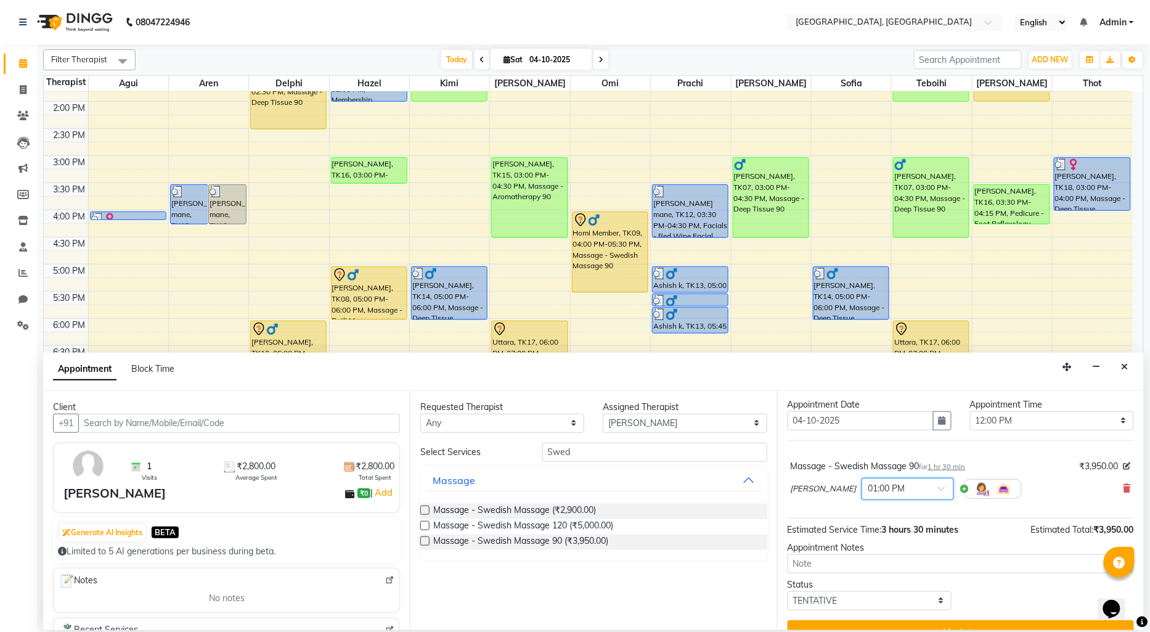
scroll to position [48, 0]
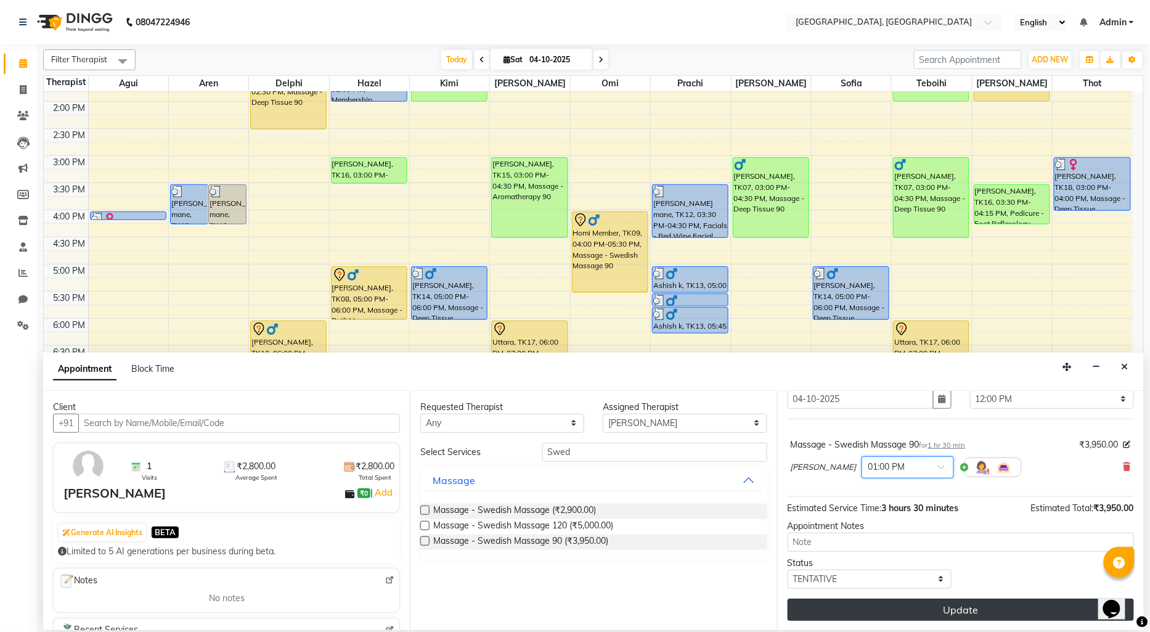
click at [935, 612] on button "Update" at bounding box center [961, 610] width 346 height 22
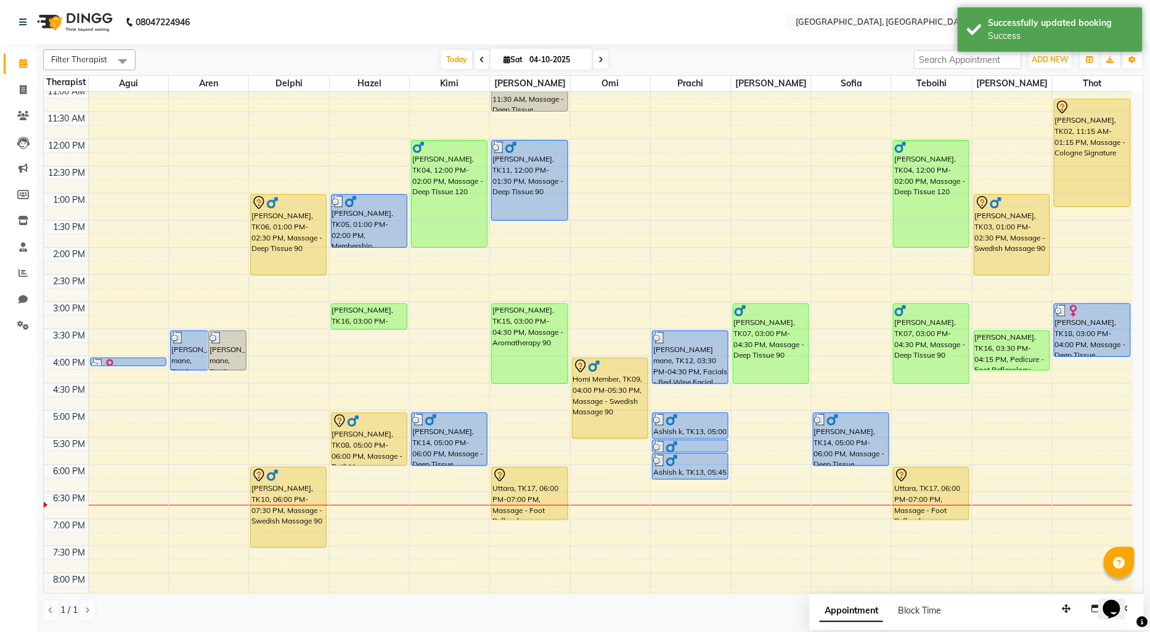
scroll to position [56, 0]
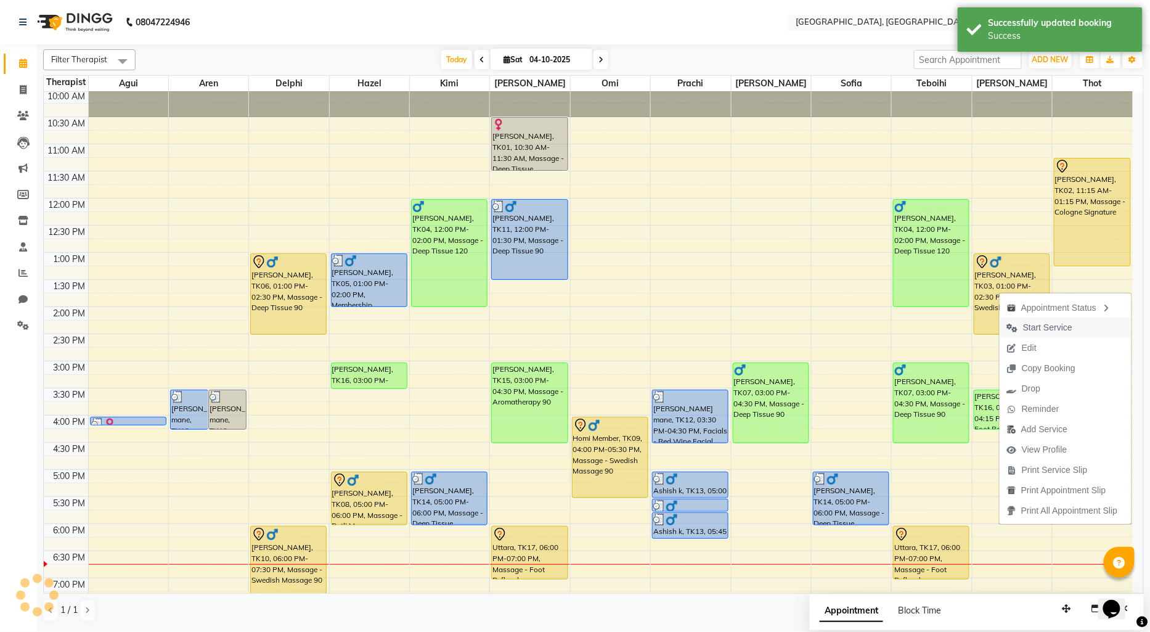
click at [1031, 323] on span "Start Service" at bounding box center [1047, 327] width 49 height 13
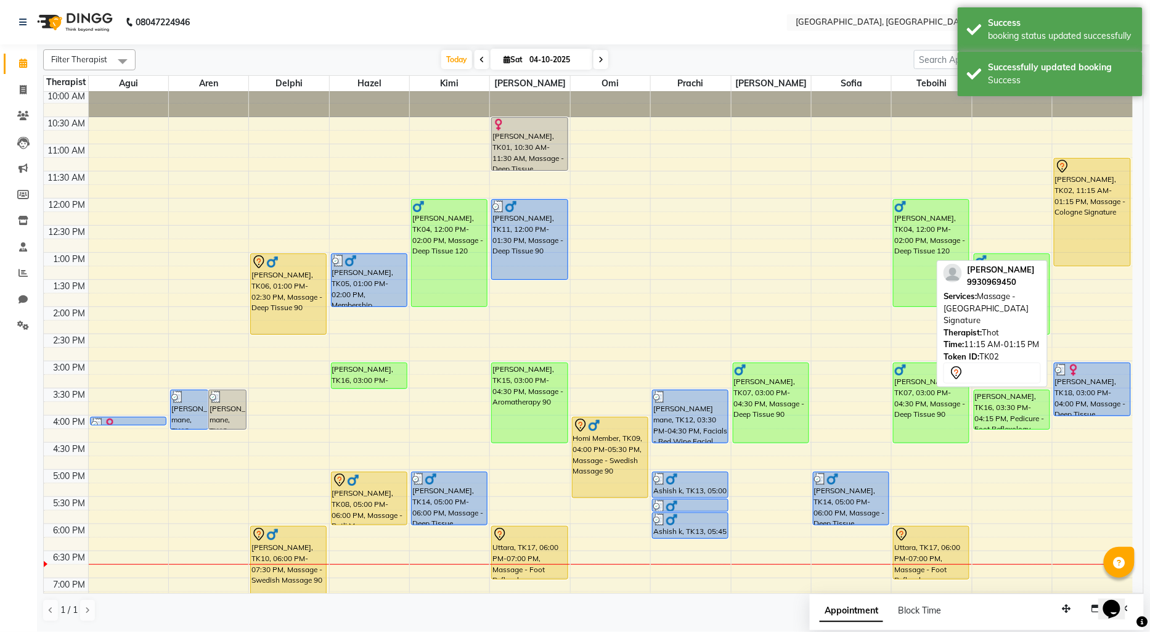
click at [1093, 235] on div "[PERSON_NAME], TK02, 11:15 AM-01:15 PM, Massage - Cologne Signature" at bounding box center [1093, 211] width 76 height 107
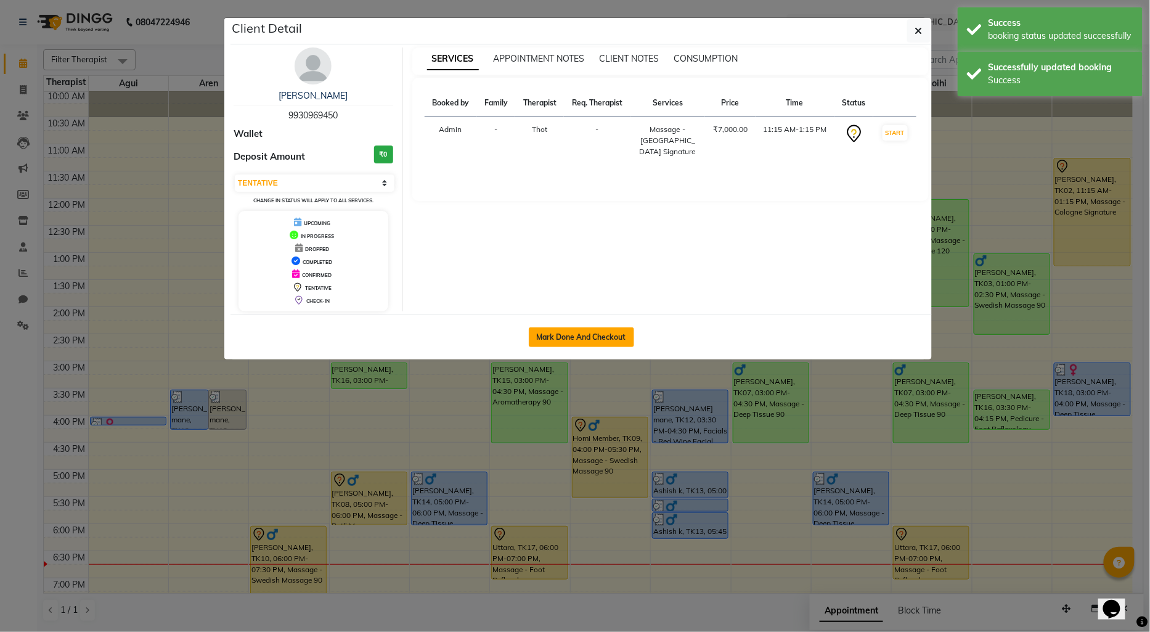
click at [600, 334] on button "Mark Done And Checkout" at bounding box center [581, 337] width 105 height 20
select select "3"
select select "575"
select select "service"
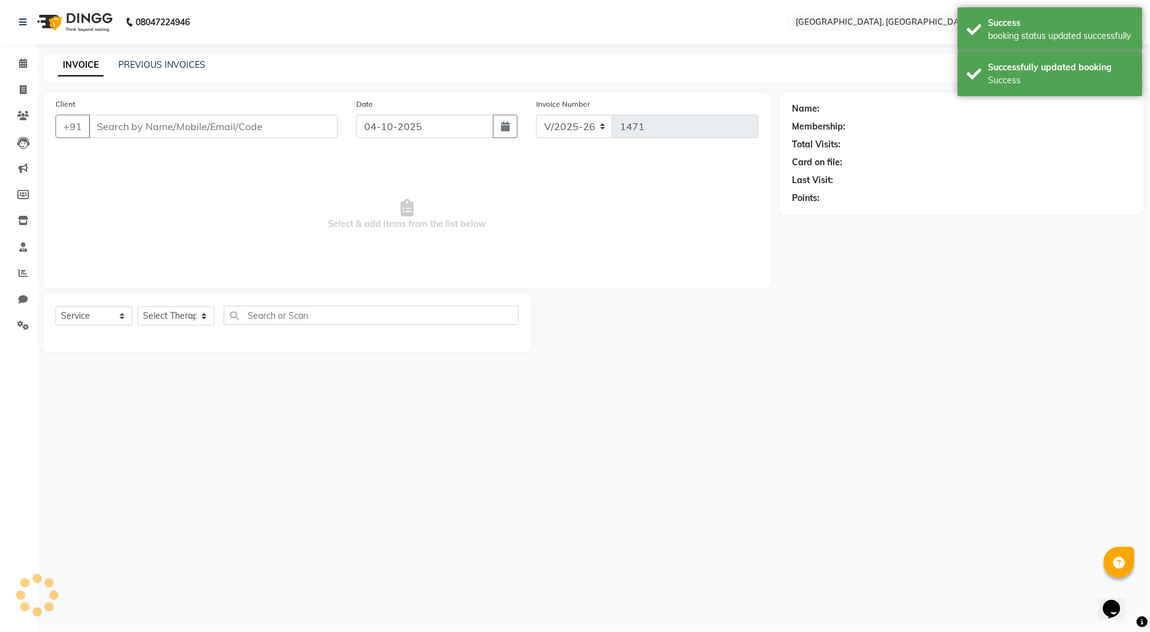
type input "9930969450"
select select "80656"
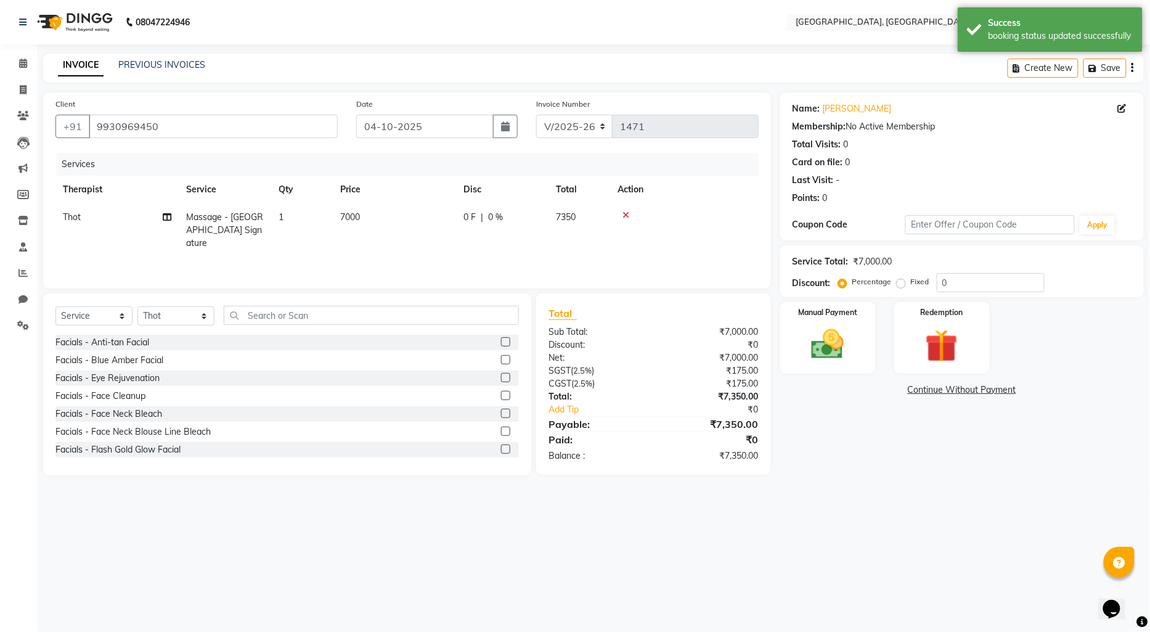
click at [928, 386] on link "Continue Without Payment" at bounding box center [962, 389] width 359 height 13
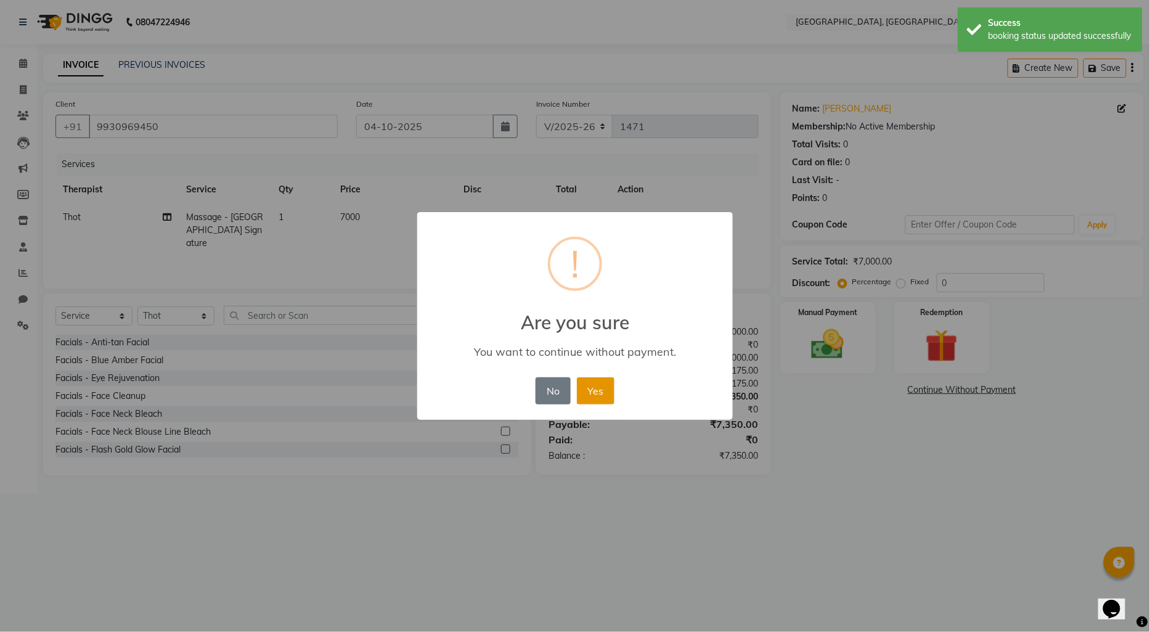
click at [588, 391] on button "Yes" at bounding box center [596, 390] width 38 height 27
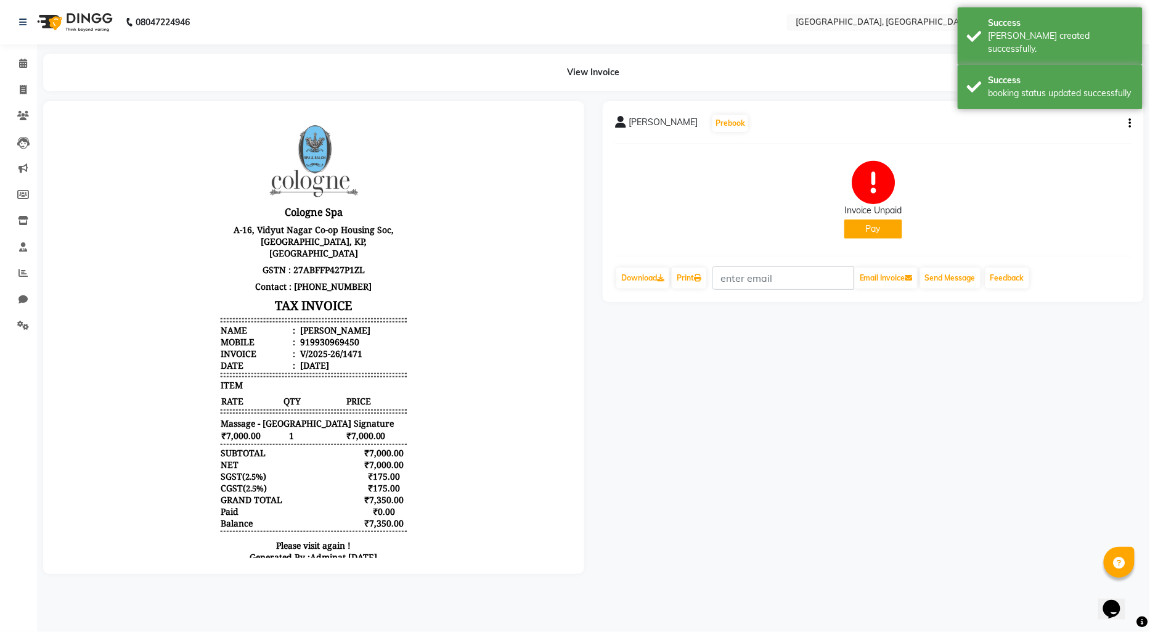
click at [864, 220] on button "Pay" at bounding box center [874, 228] width 58 height 19
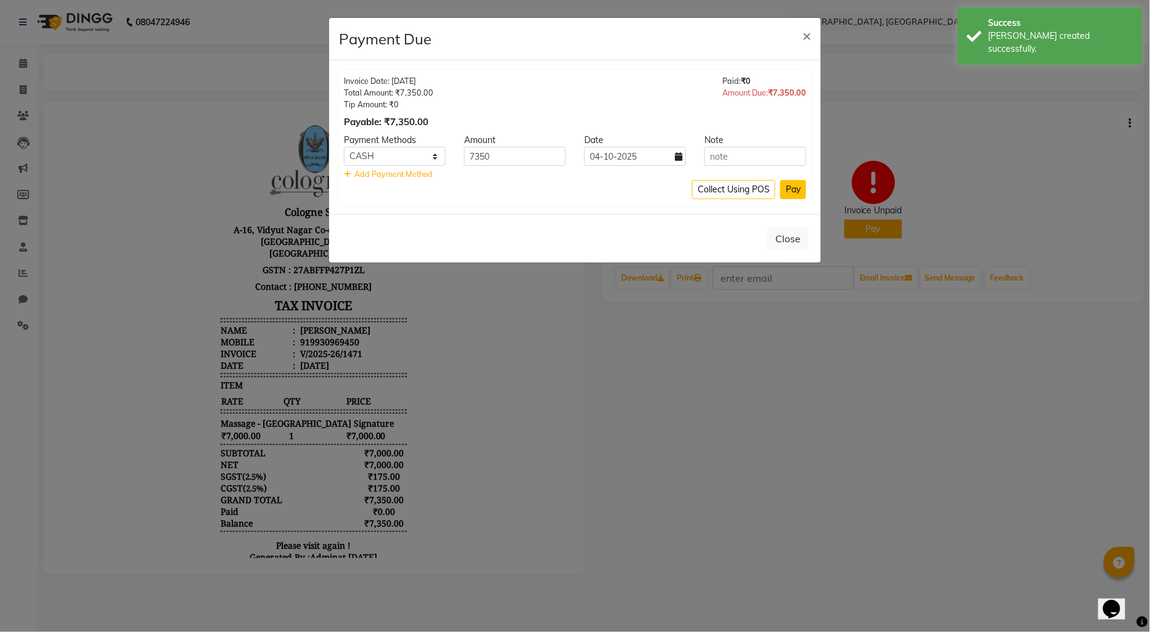
click at [796, 183] on button "Pay" at bounding box center [793, 189] width 26 height 19
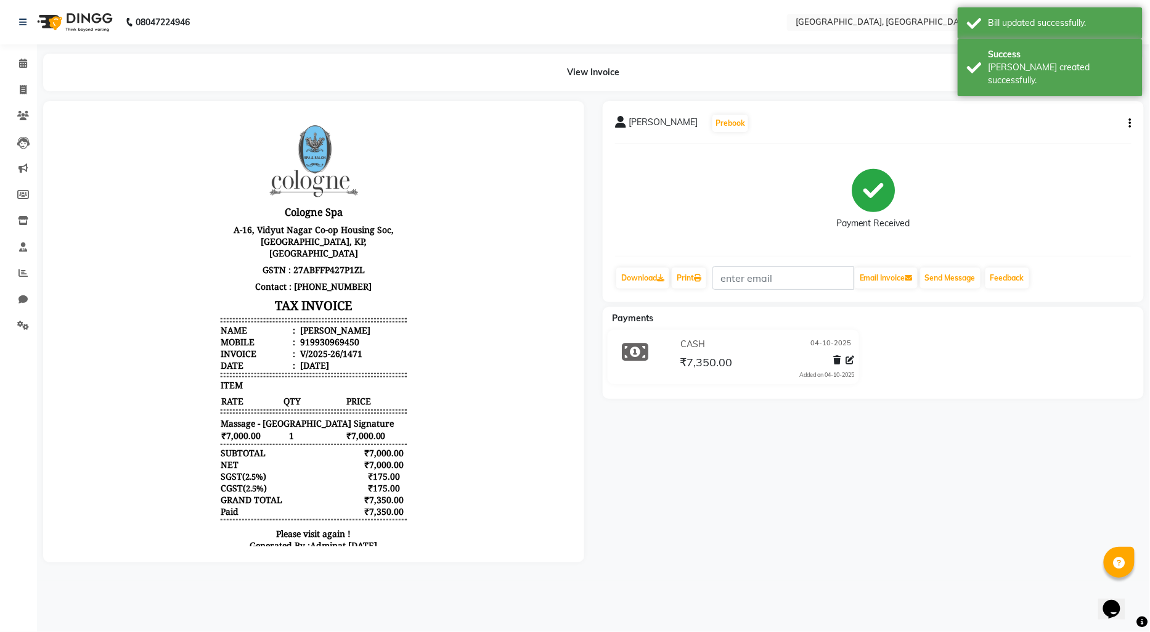
click at [47, 18] on img at bounding box center [73, 22] width 84 height 35
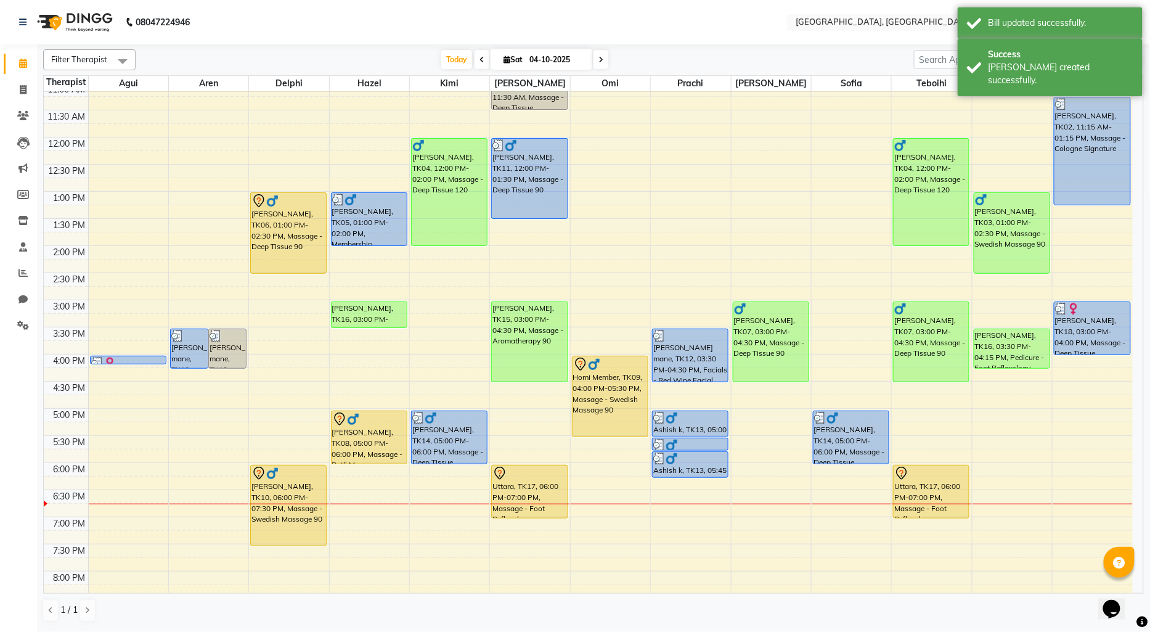
scroll to position [137, 0]
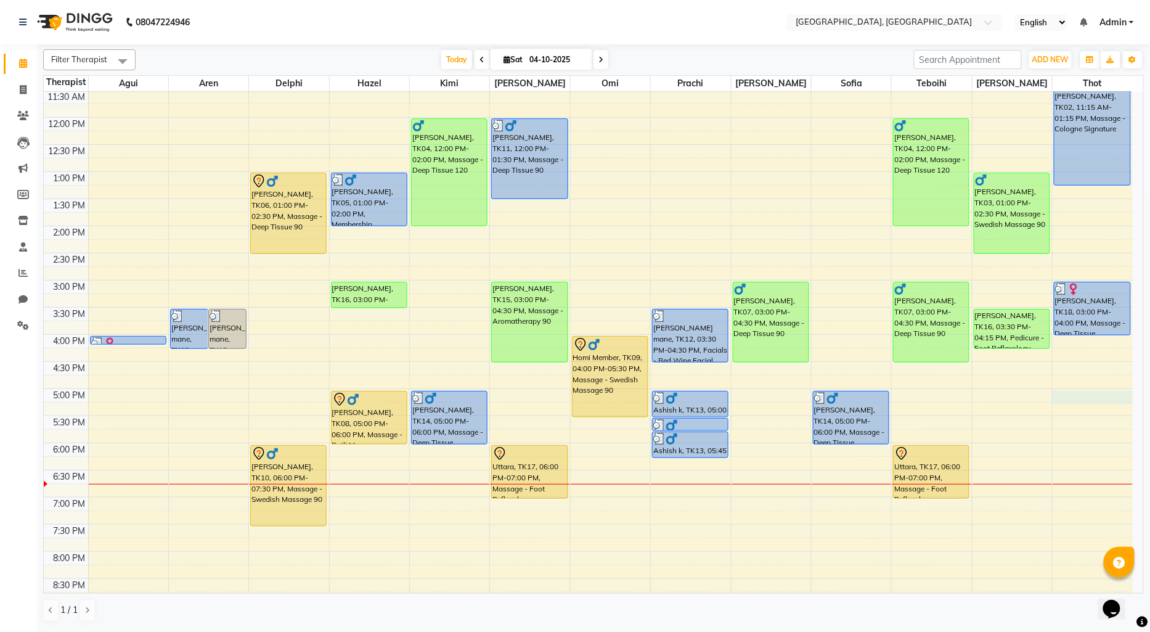
click at [1060, 395] on div "9:00 AM 9:30 AM 10:00 AM 10:30 AM 11:00 AM 11:30 AM 12:00 PM 12:30 PM 1:00 PM 1…" at bounding box center [588, 334] width 1089 height 759
select select "80656"
select select "1020"
select select "tentative"
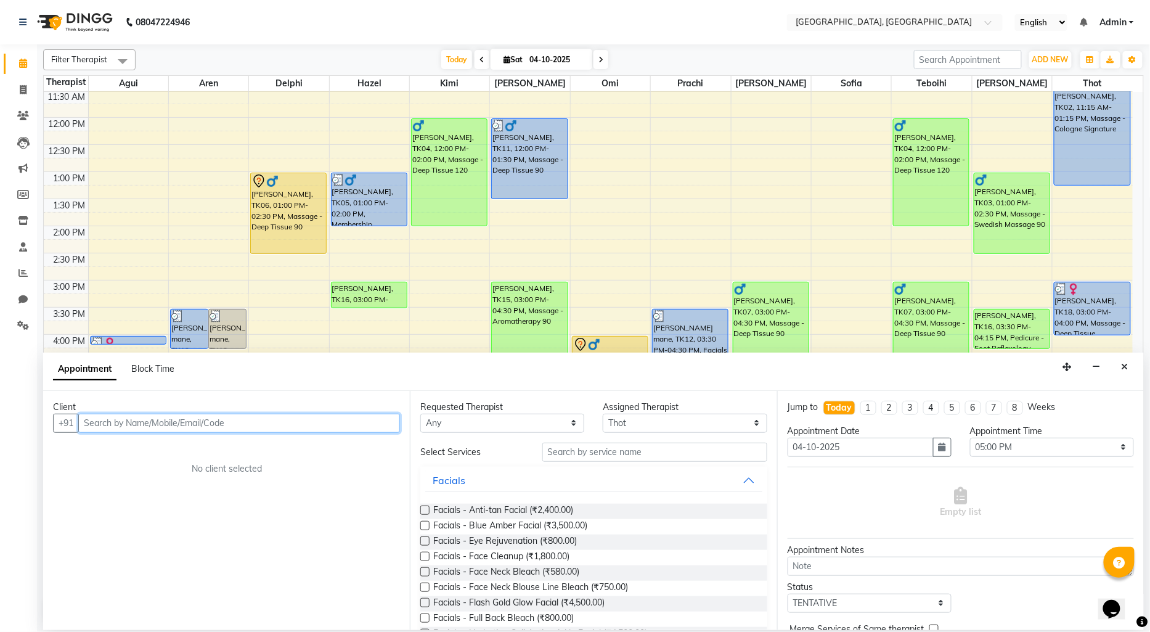
drag, startPoint x: 195, startPoint y: 417, endPoint x: 104, endPoint y: 415, distance: 91.3
click at [104, 415] on input "text" at bounding box center [239, 423] width 322 height 19
click at [109, 425] on input "text" at bounding box center [239, 423] width 322 height 19
click at [177, 444] on ngb-highlight "21354789548" at bounding box center [211, 449] width 68 height 12
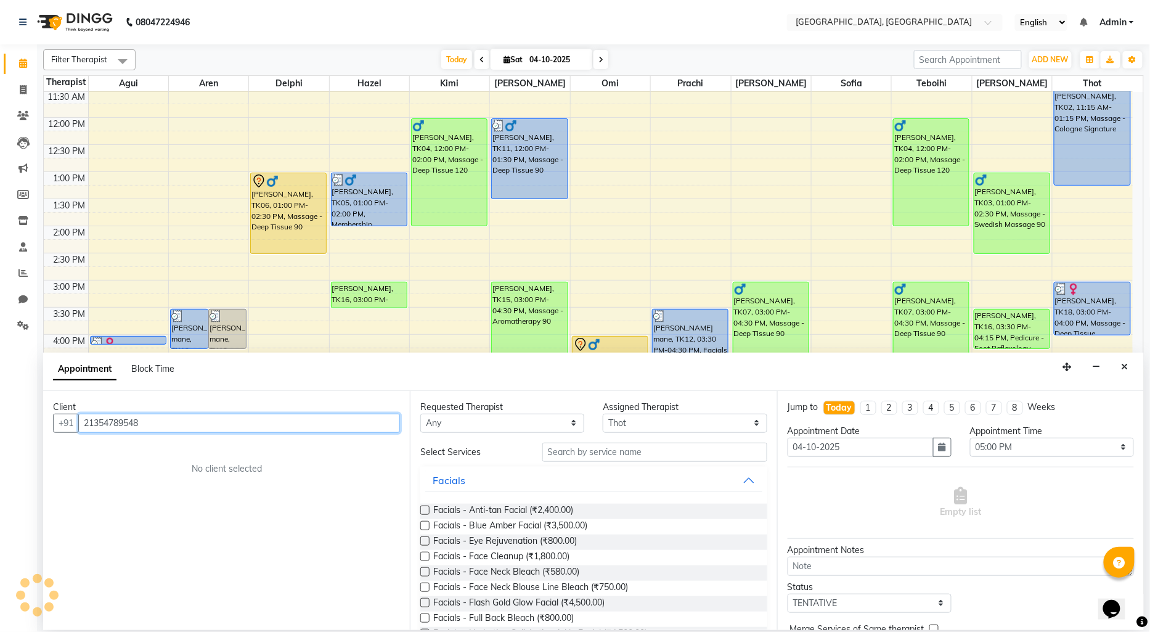
type input "21354789548"
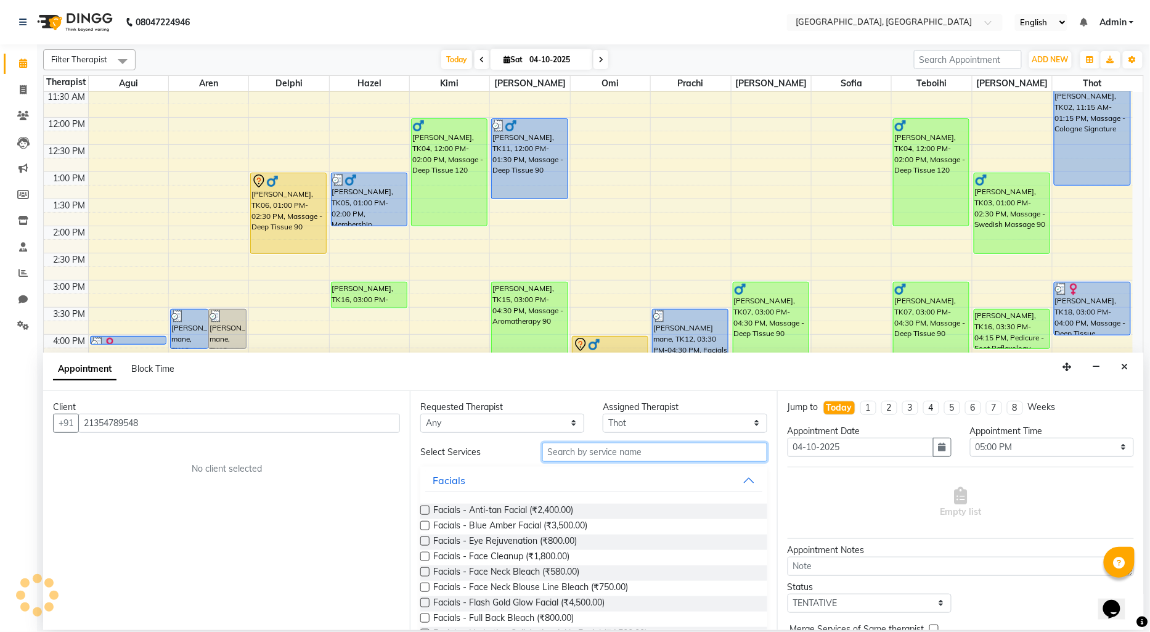
click at [572, 457] on input "text" at bounding box center [654, 452] width 225 height 19
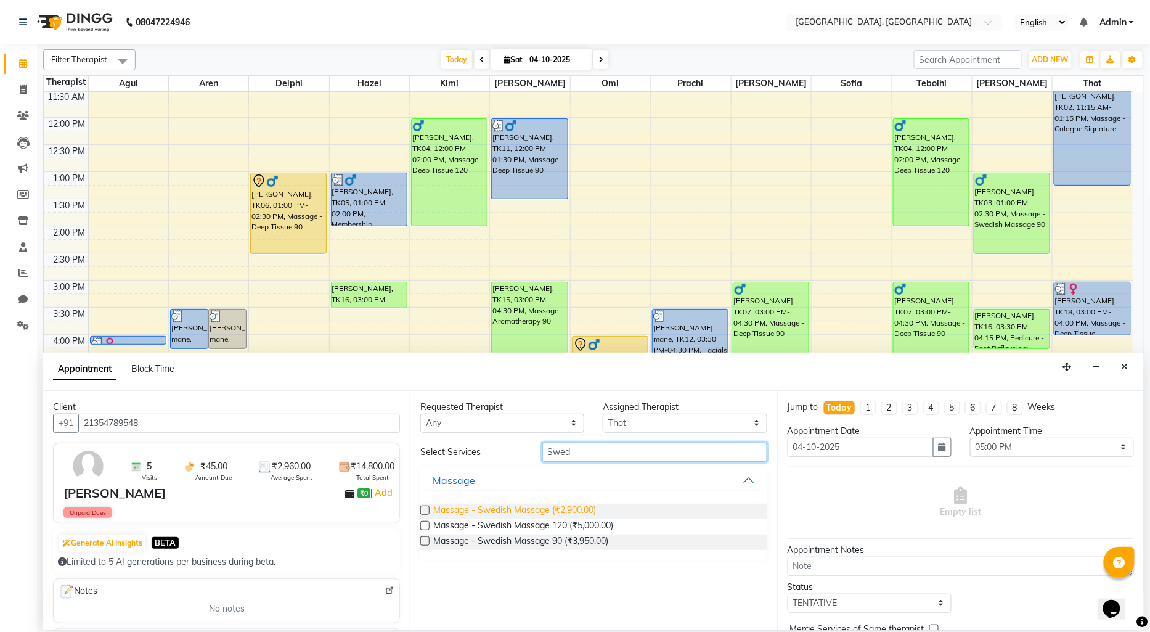
type input "Swed"
click at [568, 508] on span "Massage - Swedish Massage (₹2,900.00)" at bounding box center [514, 511] width 163 height 15
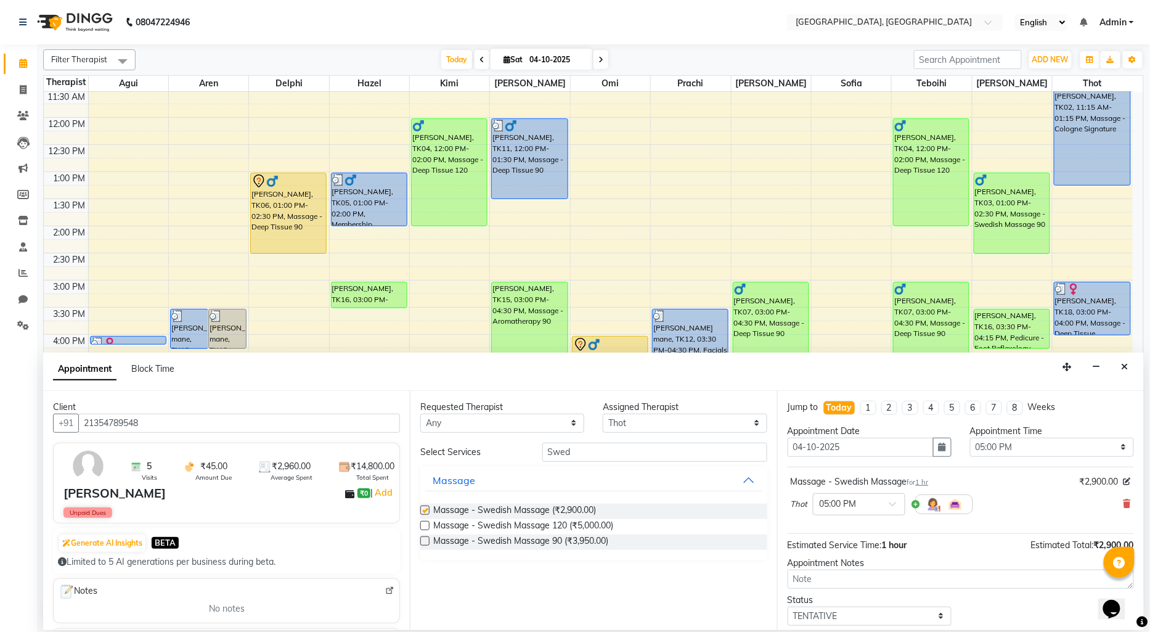
checkbox input "false"
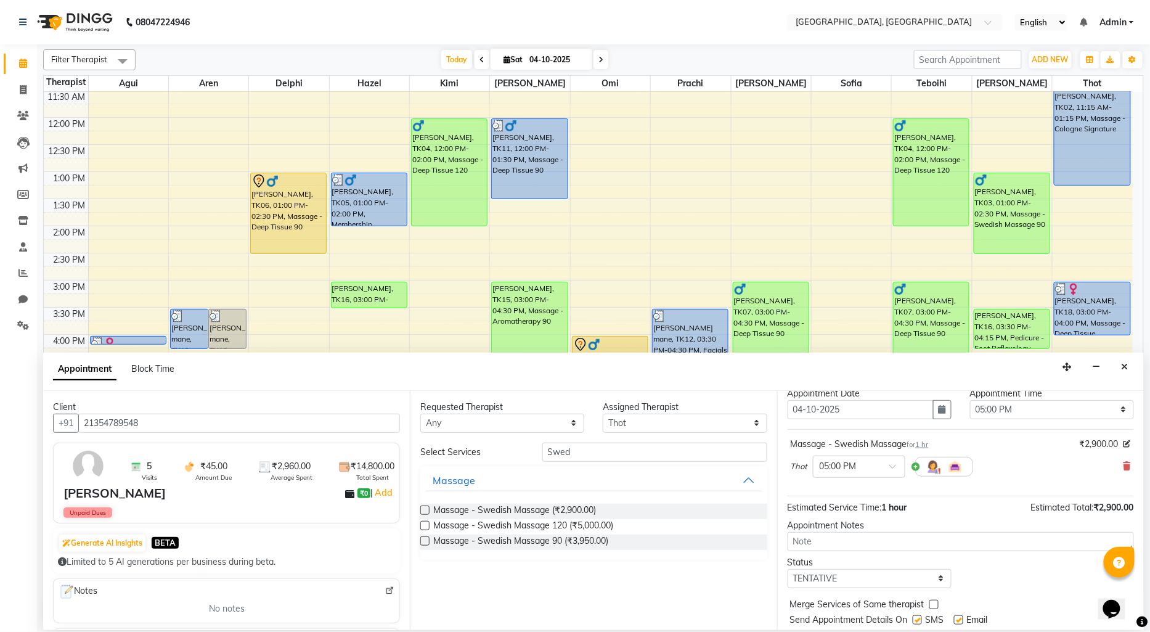
scroll to position [73, 0]
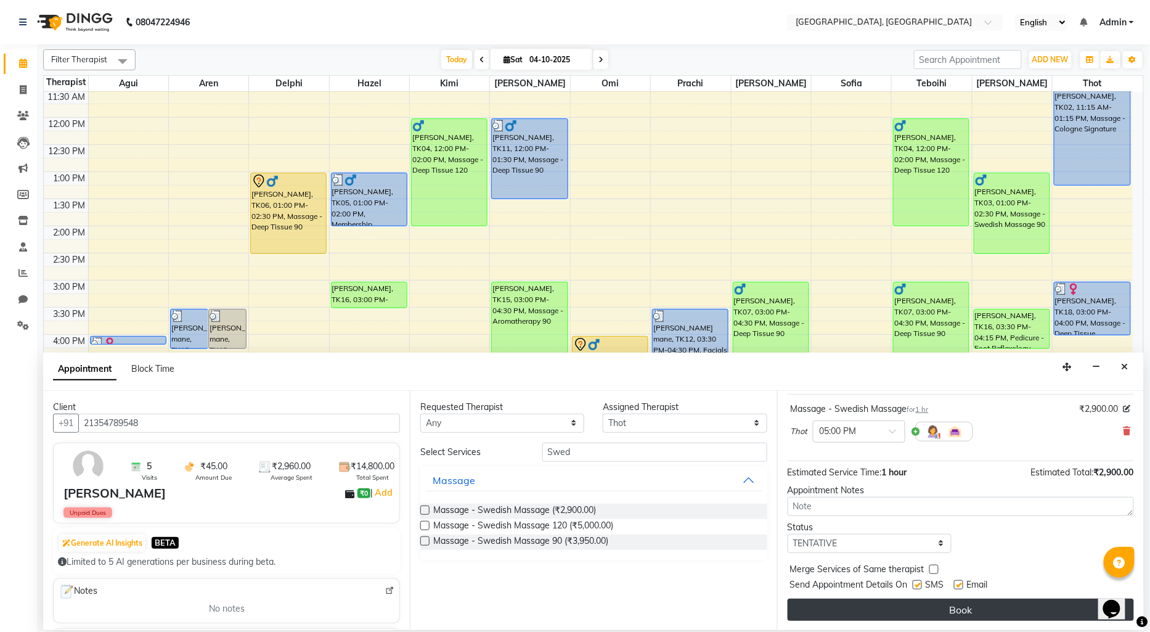
click at [946, 618] on button "Book" at bounding box center [961, 610] width 346 height 22
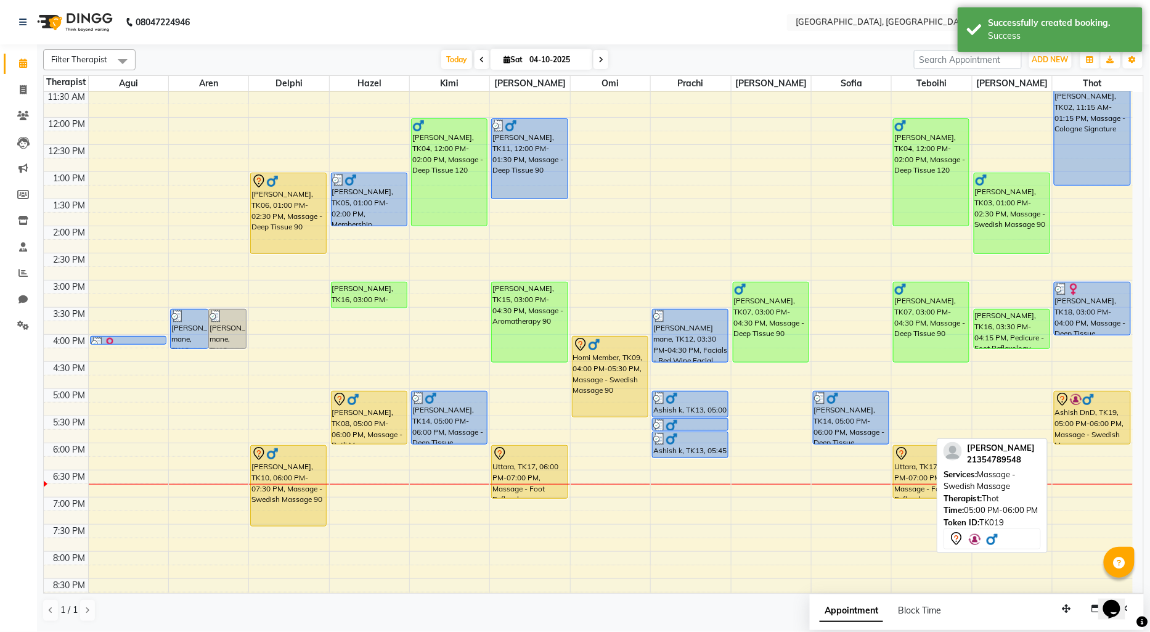
click at [1076, 423] on div "Ashish DnD, TK19, 05:00 PM-06:00 PM, Massage - Swedish Massage" at bounding box center [1093, 417] width 76 height 52
select select "7"
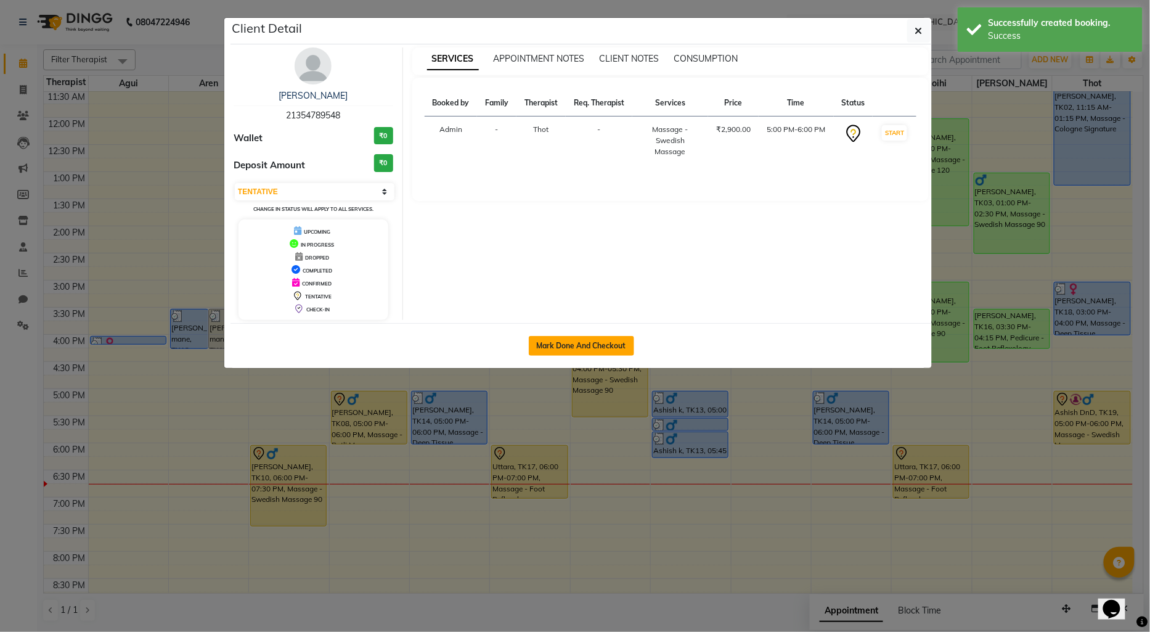
click at [609, 347] on button "Mark Done And Checkout" at bounding box center [581, 346] width 105 height 20
select select "575"
select select "service"
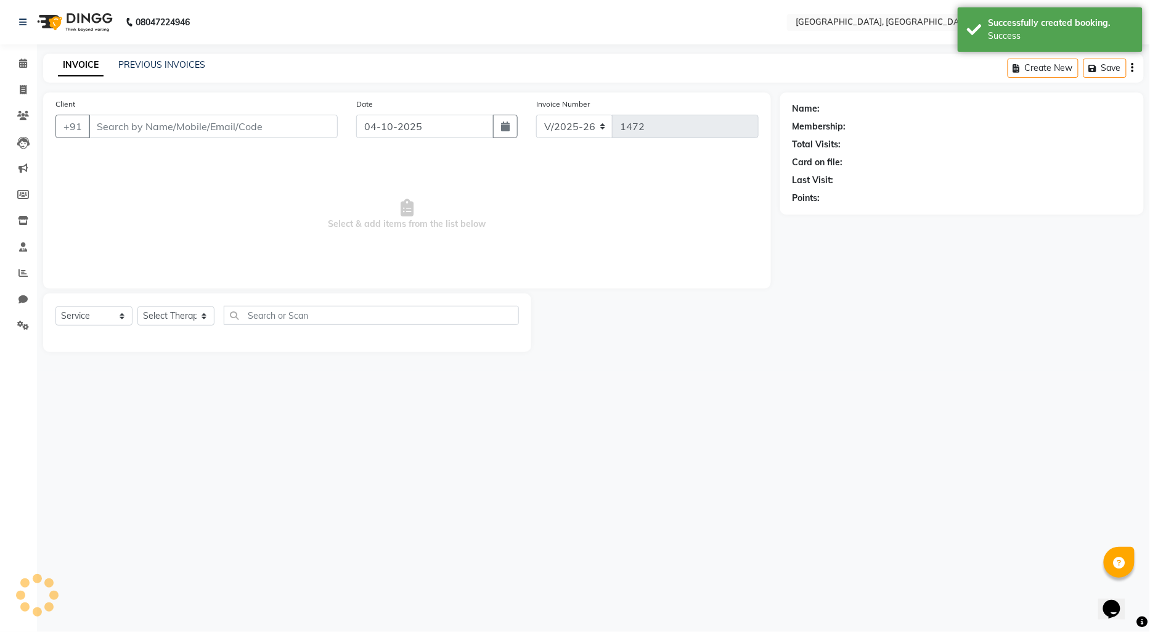
select select "3"
type input "21354789548"
select select "80656"
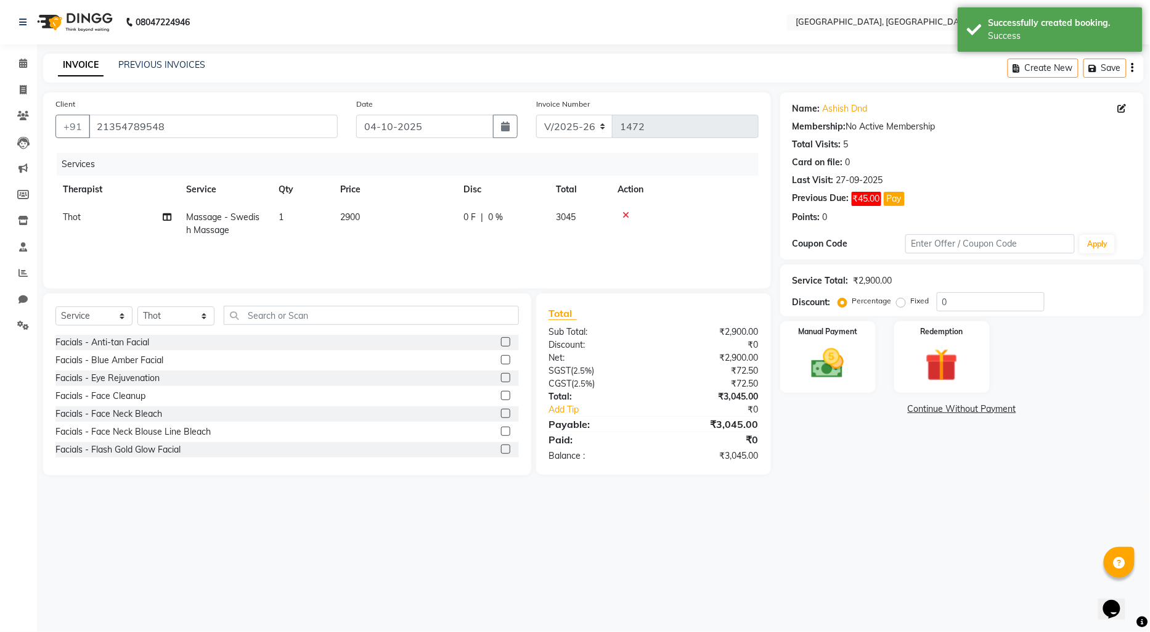
click at [927, 406] on link "Continue Without Payment" at bounding box center [962, 409] width 359 height 13
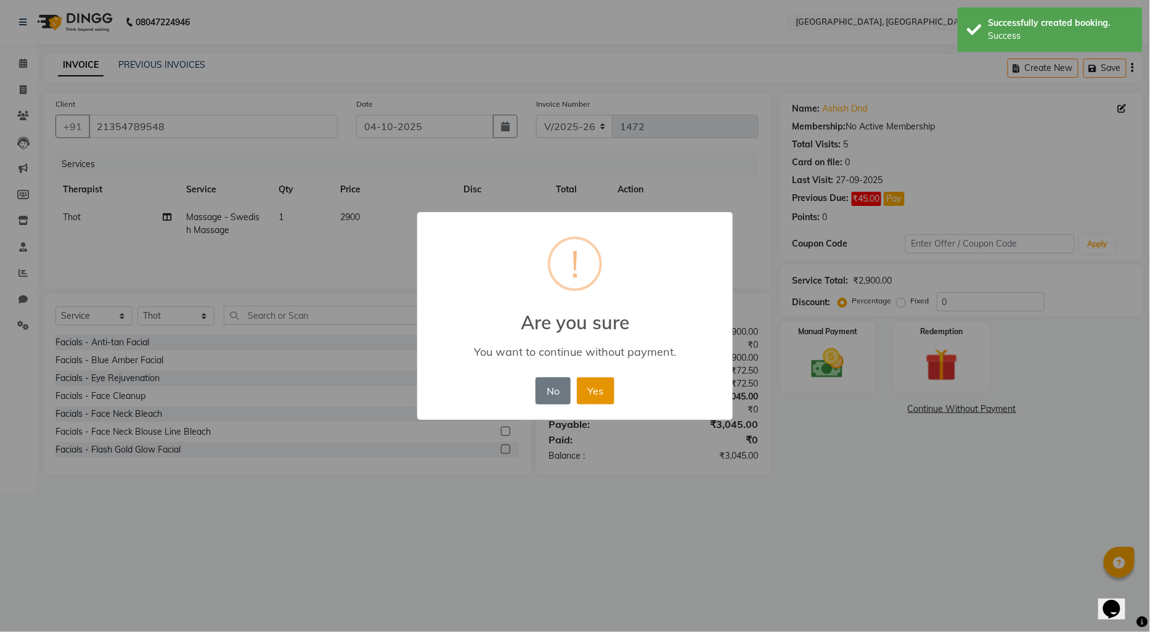
click at [605, 387] on button "Yes" at bounding box center [596, 390] width 38 height 27
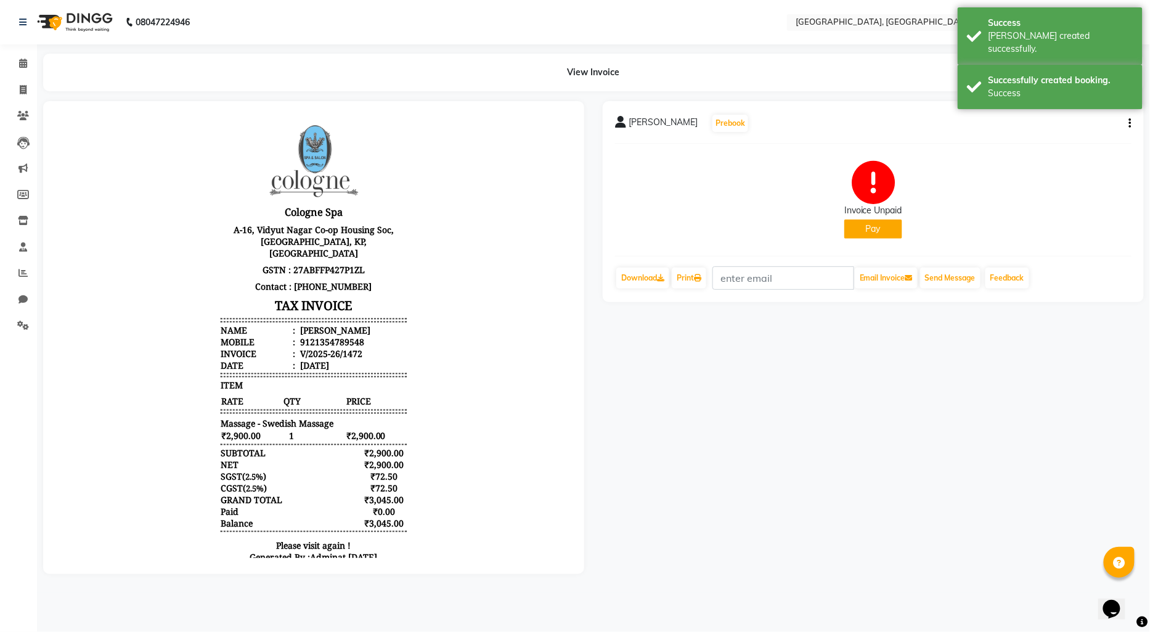
click at [870, 230] on button "Pay" at bounding box center [874, 228] width 58 height 19
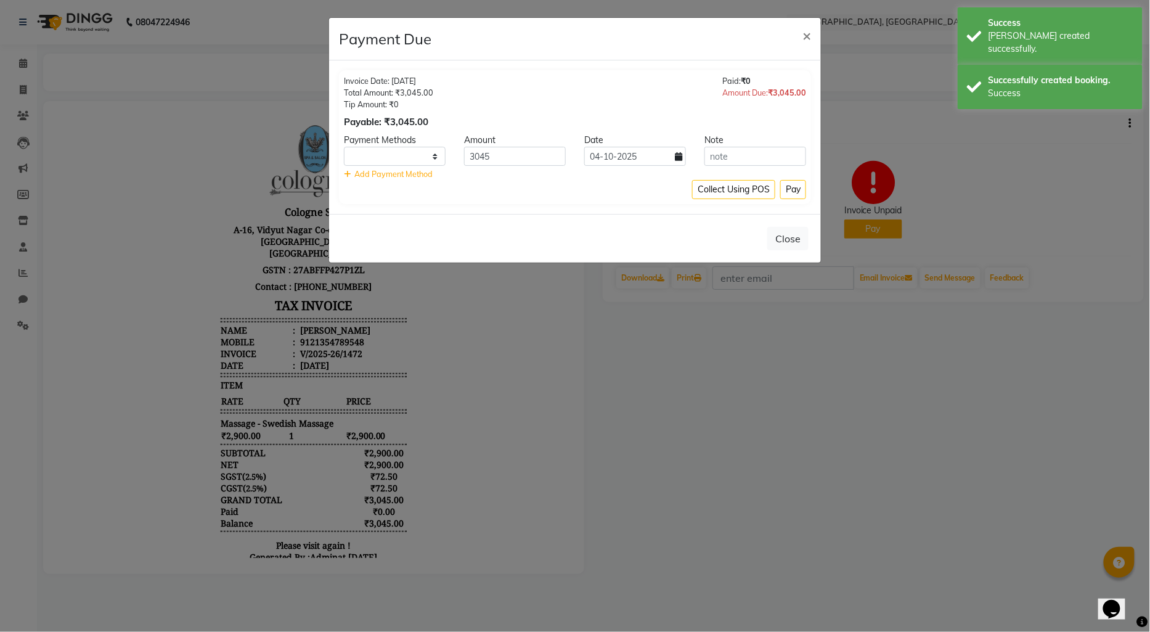
select select "1"
click at [791, 194] on button "Pay" at bounding box center [793, 189] width 26 height 19
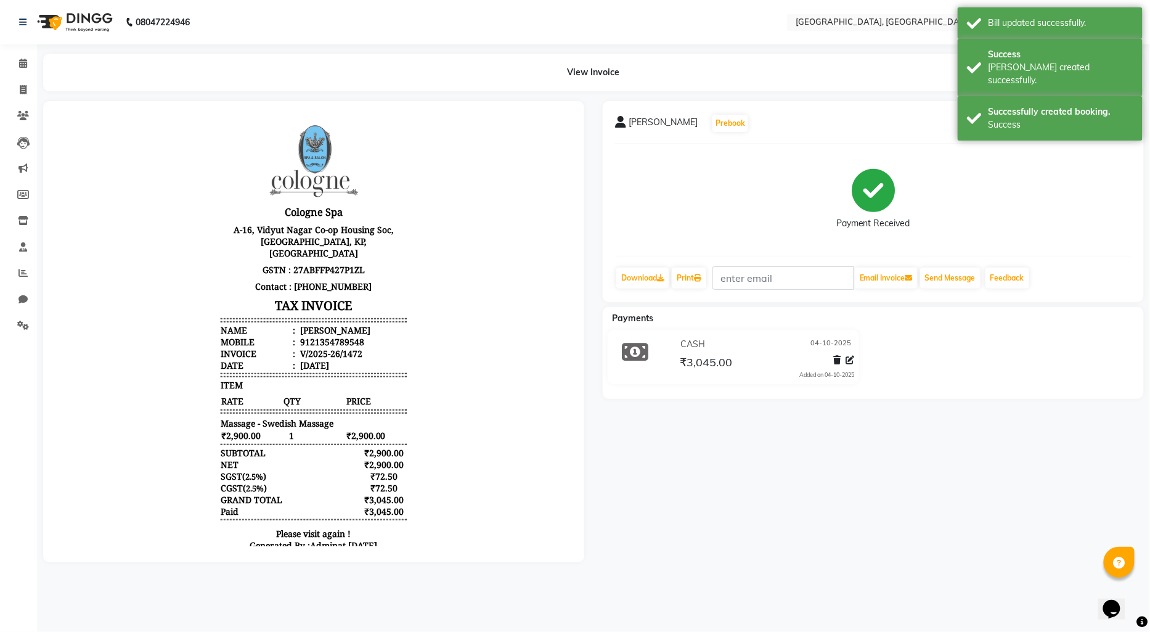
click at [50, 22] on img at bounding box center [73, 22] width 84 height 35
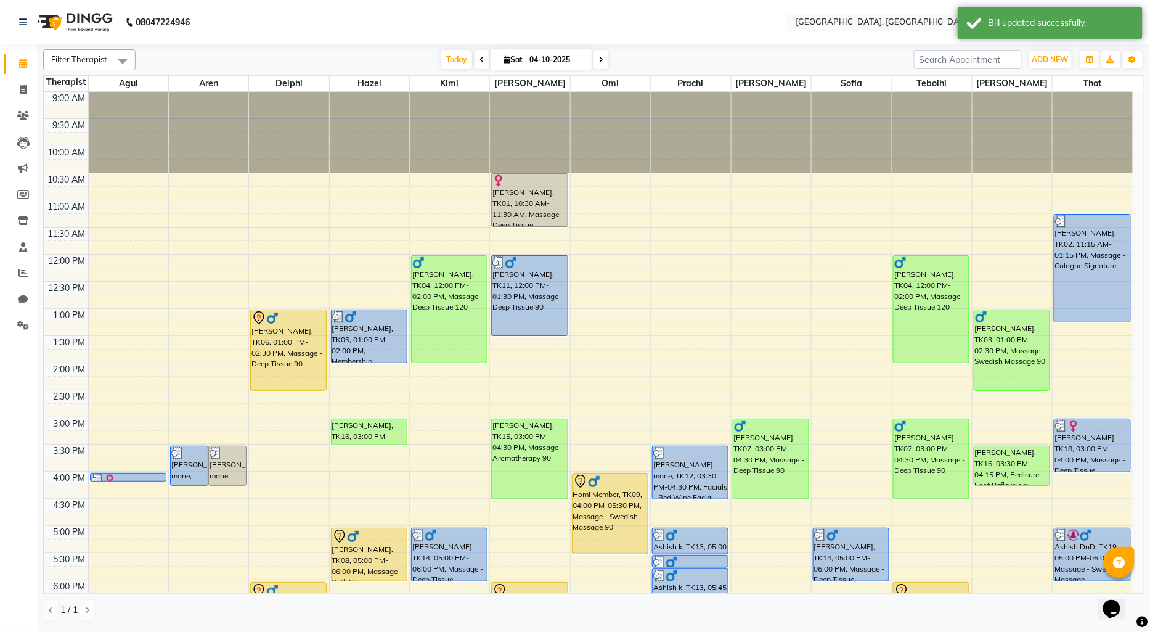
scroll to position [261, 0]
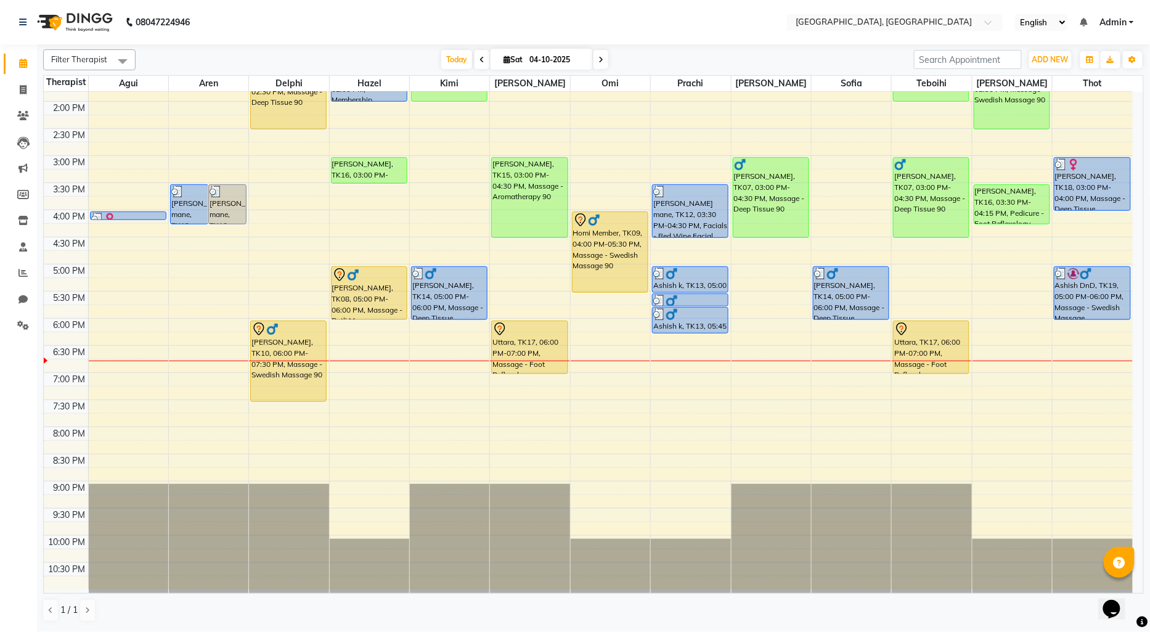
click at [976, 350] on div "9:00 AM 9:30 AM 10:00 AM 10:30 AM 11:00 AM 11:30 AM 12:00 PM 12:30 PM 1:00 PM 1…" at bounding box center [588, 209] width 1089 height 759
select select "90088"
select select "tentative"
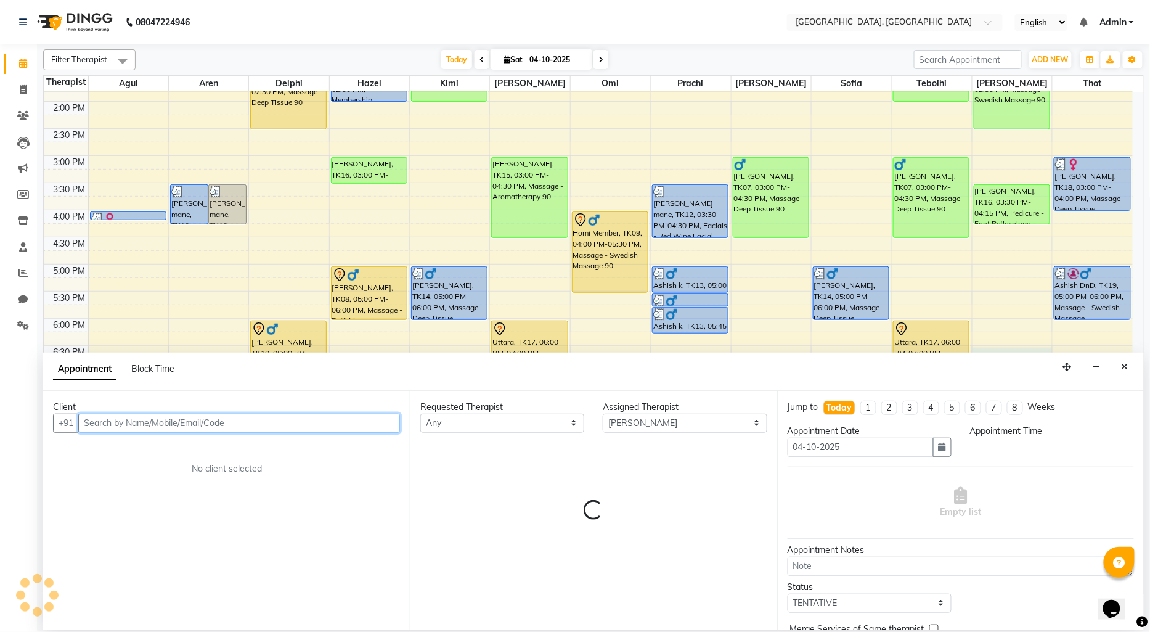
select select "1110"
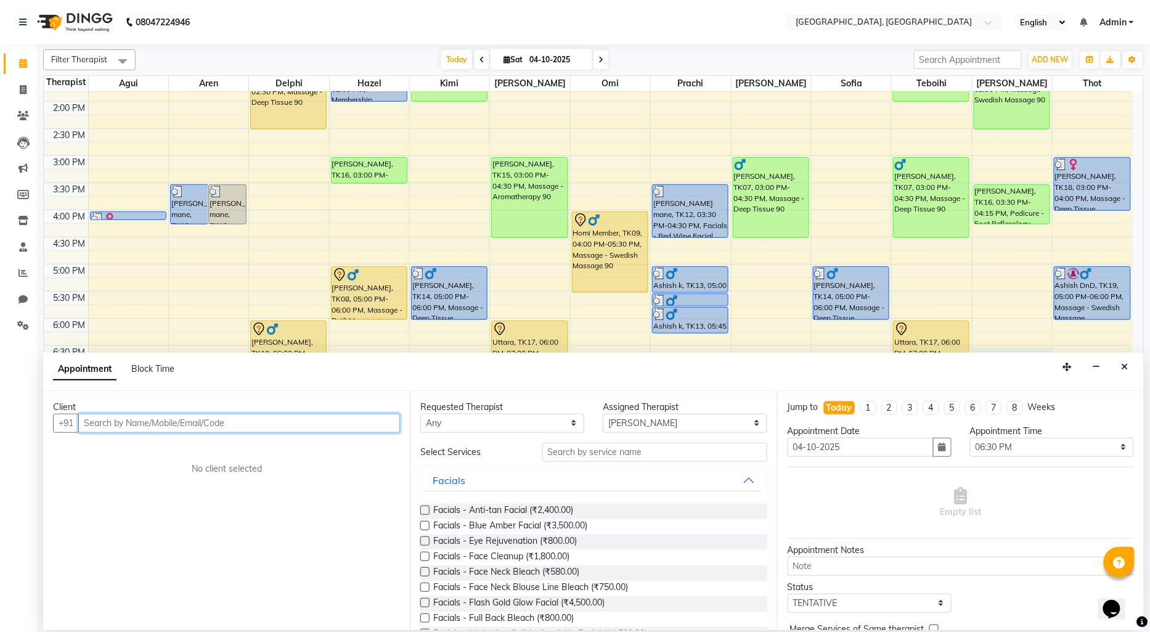
click at [89, 420] on input "text" at bounding box center [239, 423] width 322 height 19
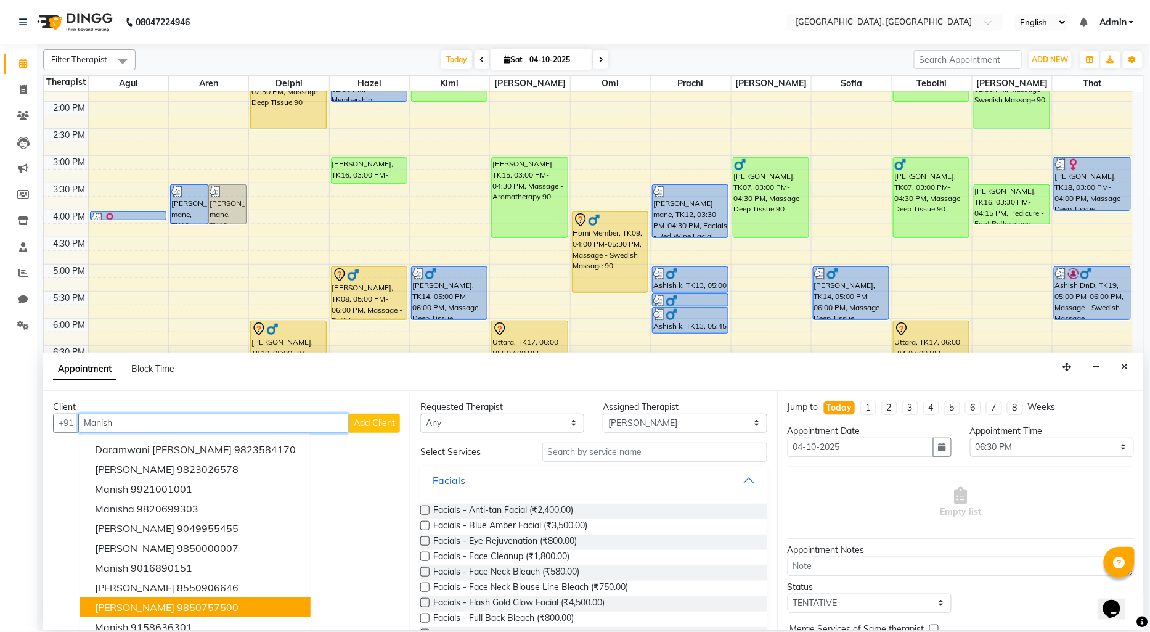
click at [193, 605] on ngb-highlight "9850757500" at bounding box center [208, 607] width 62 height 12
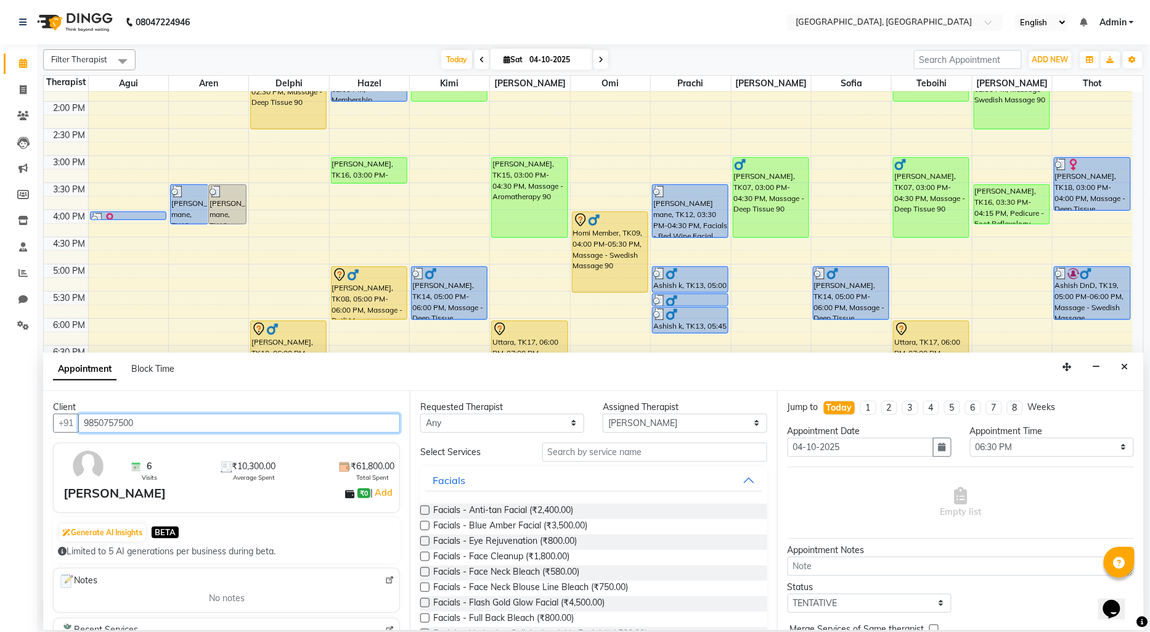
type input "9850757500"
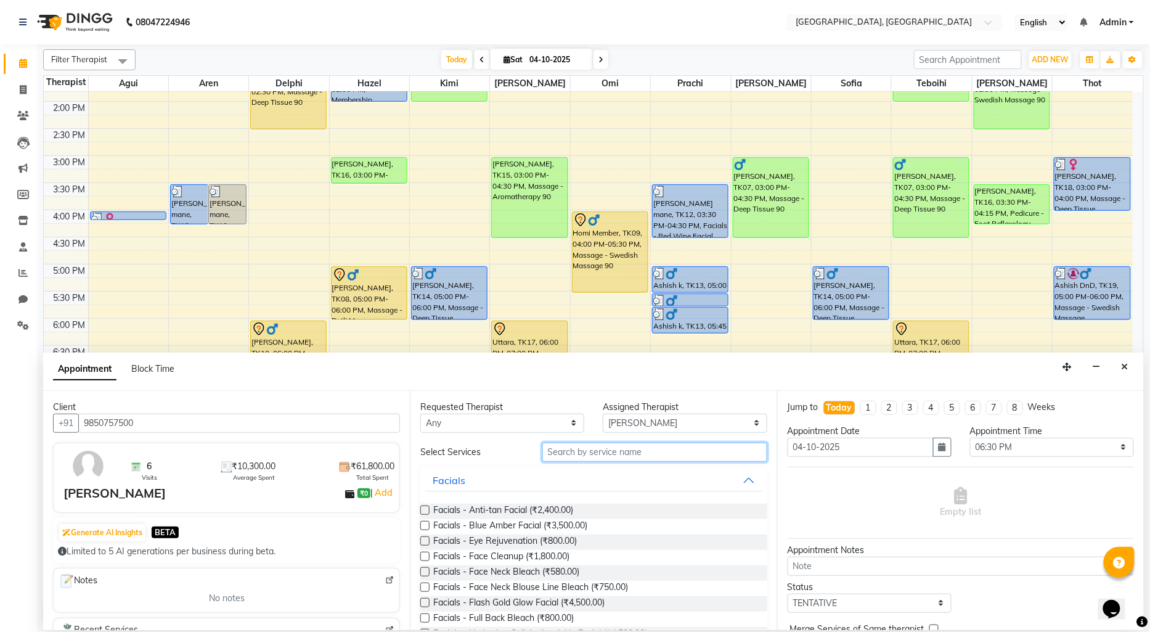
click at [572, 449] on input "text" at bounding box center [654, 452] width 225 height 19
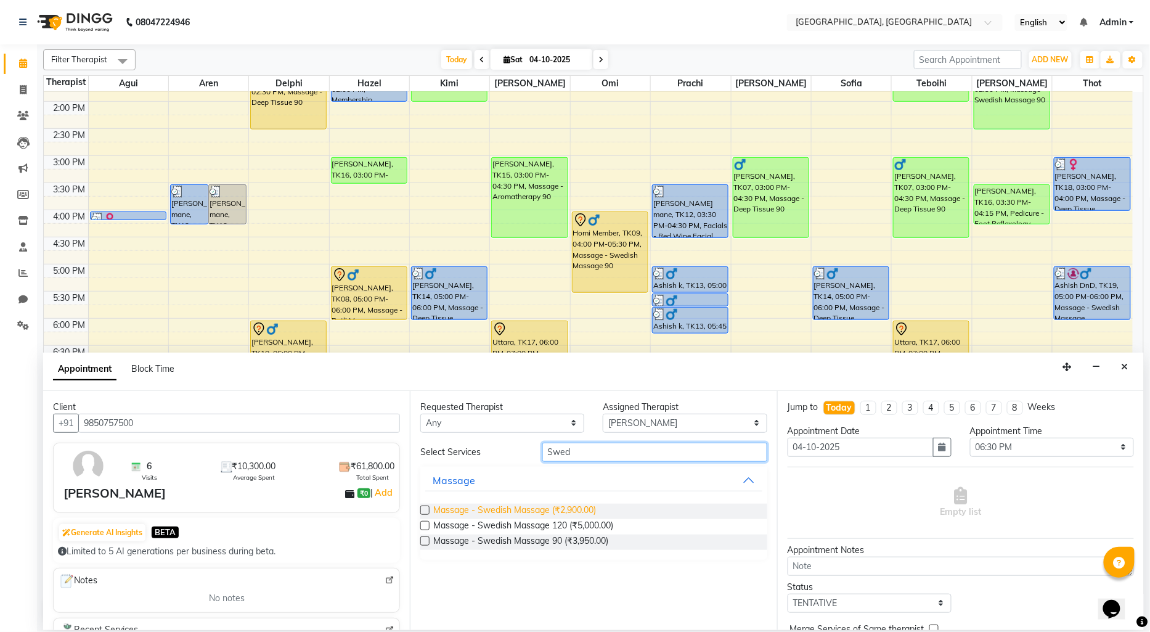
type input "Swed"
click at [587, 510] on span "Massage - Swedish Massage (₹2,900.00)" at bounding box center [514, 511] width 163 height 15
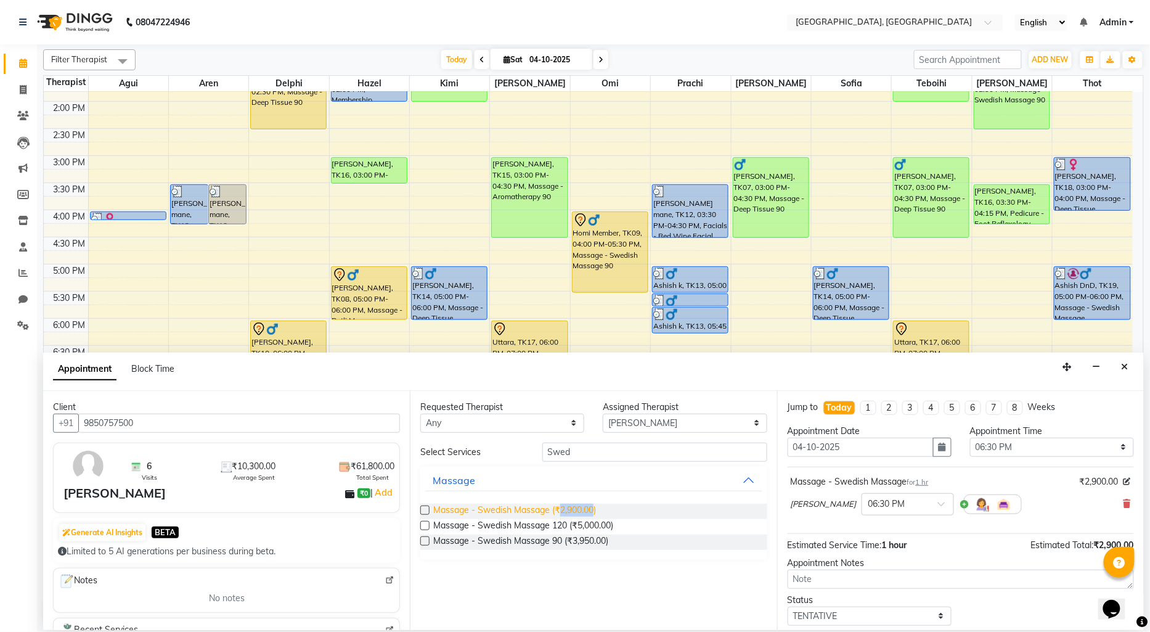
click at [587, 510] on span "Massage - Swedish Massage (₹2,900.00)" at bounding box center [514, 511] width 163 height 15
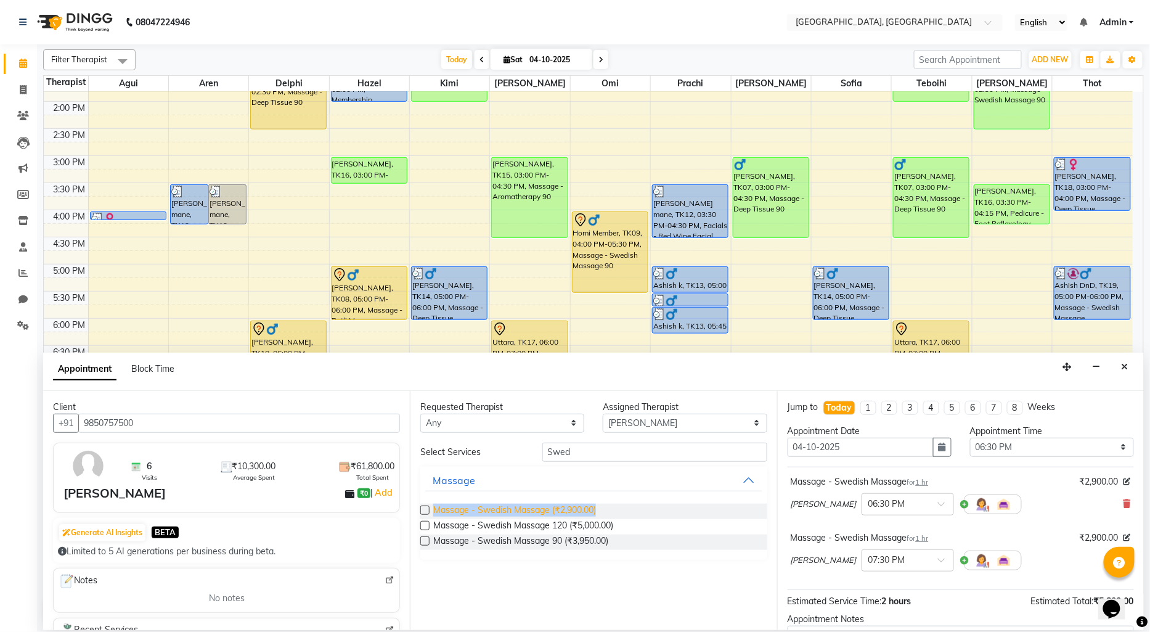
click at [587, 510] on span "Massage - Swedish Massage (₹2,900.00)" at bounding box center [514, 511] width 163 height 15
checkbox input "false"
click at [869, 555] on input "text" at bounding box center [896, 559] width 54 height 13
click at [862, 620] on div "06:30 PM" at bounding box center [907, 628] width 91 height 23
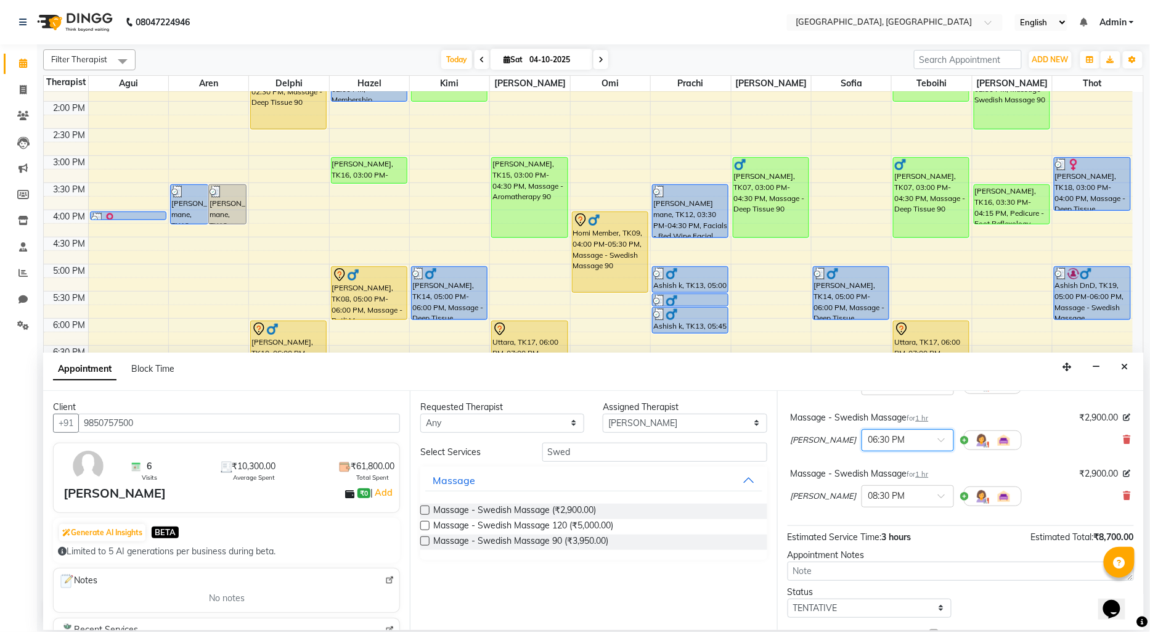
scroll to position [137, 0]
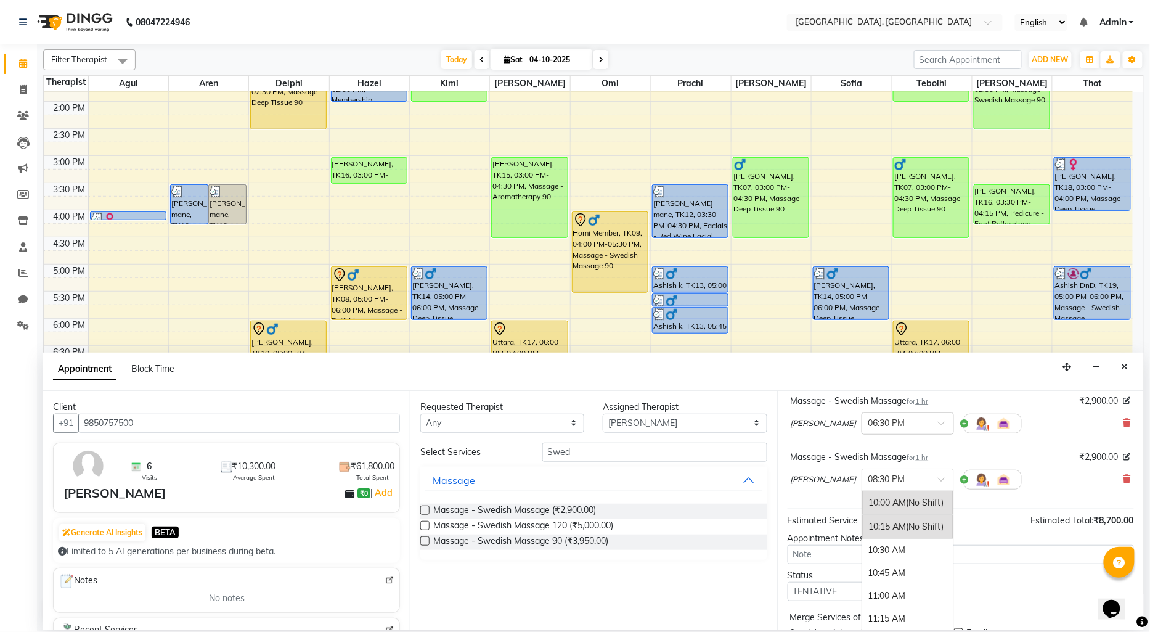
click at [869, 475] on input "text" at bounding box center [896, 478] width 54 height 13
click at [862, 518] on div "06:30 PM" at bounding box center [907, 525] width 91 height 23
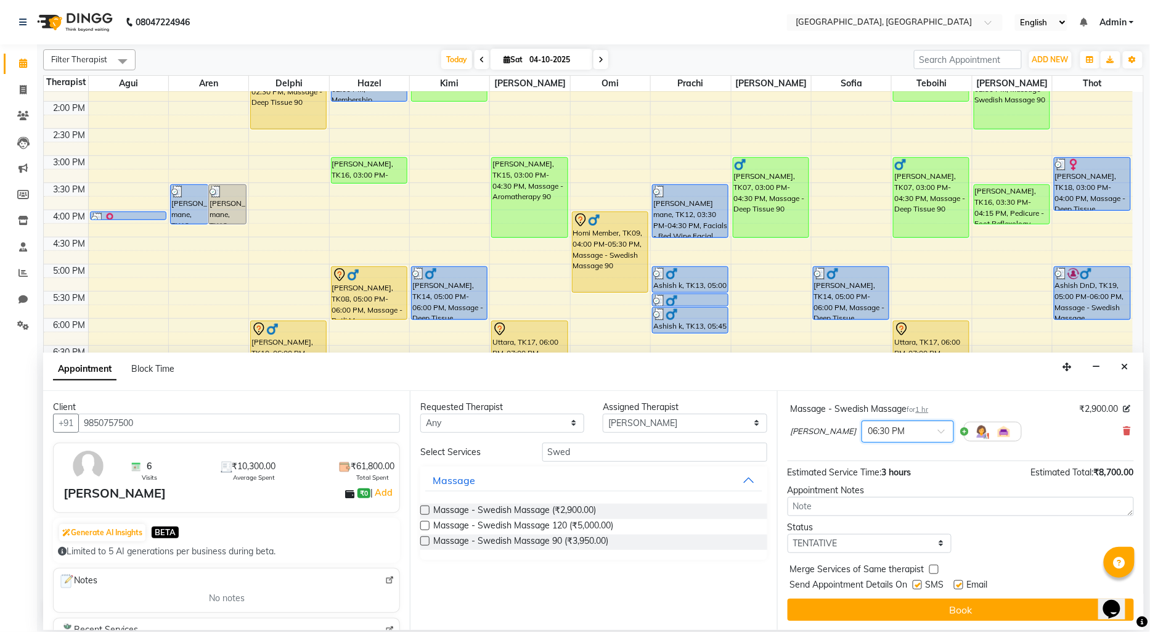
scroll to position [198, 0]
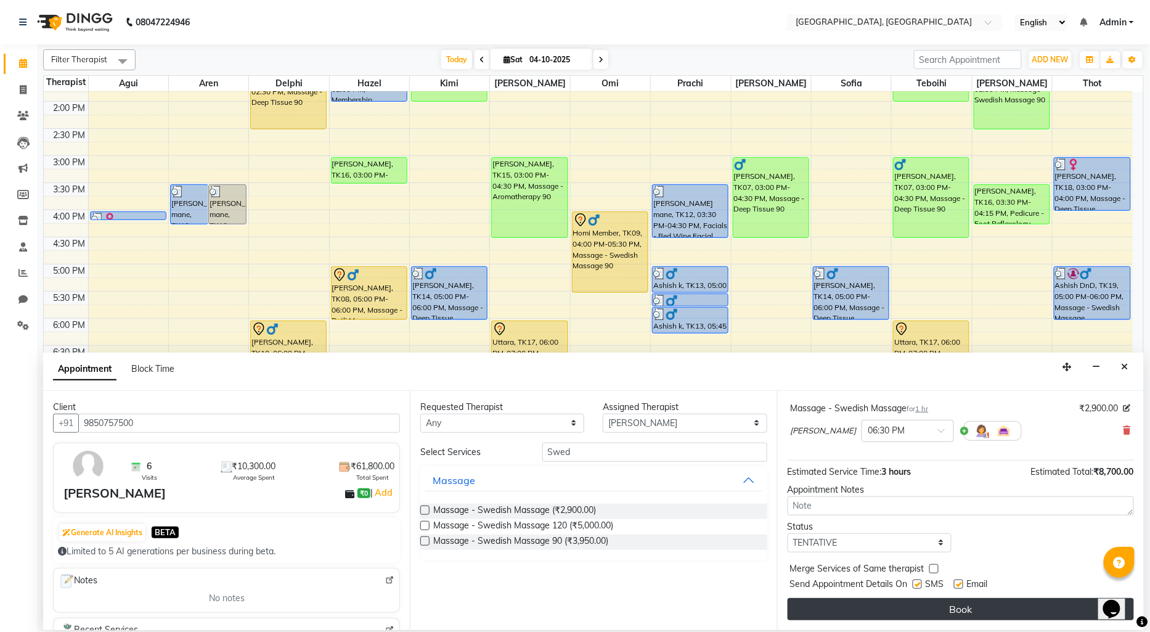
click at [892, 612] on button "Book" at bounding box center [961, 609] width 346 height 22
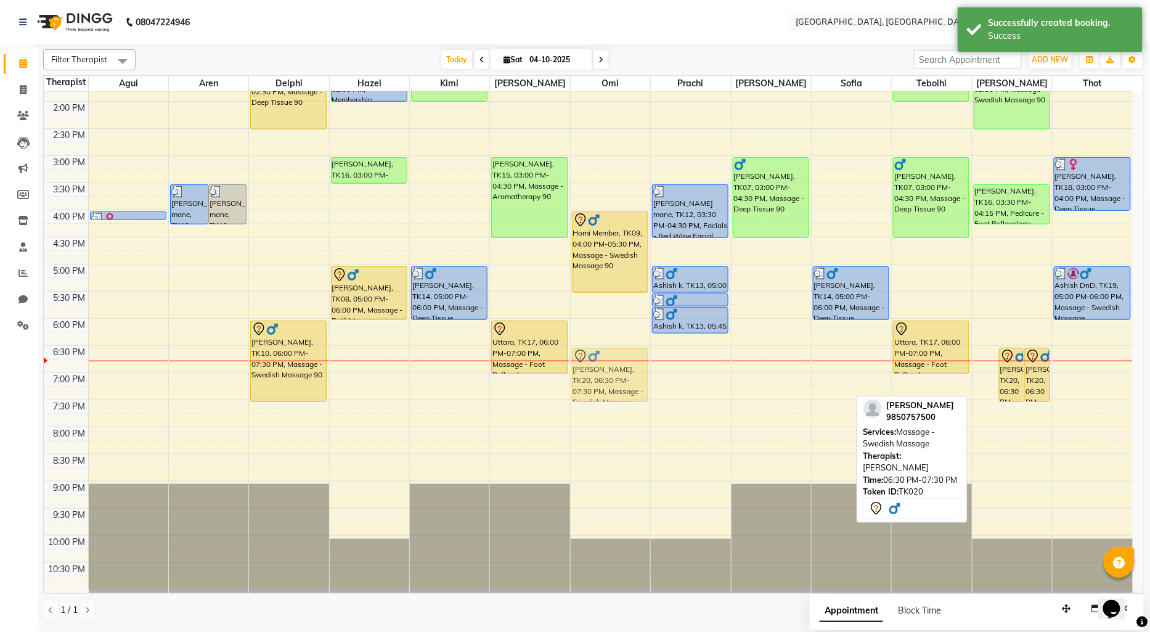
drag, startPoint x: 992, startPoint y: 377, endPoint x: 612, endPoint y: 374, distance: 380.4
click at [612, 374] on tr "[PERSON_NAME], TK18, 04:00 PM-04:10 PM, Threading - Upper Lips [PERSON_NAME] ma…" at bounding box center [588, 209] width 1089 height 759
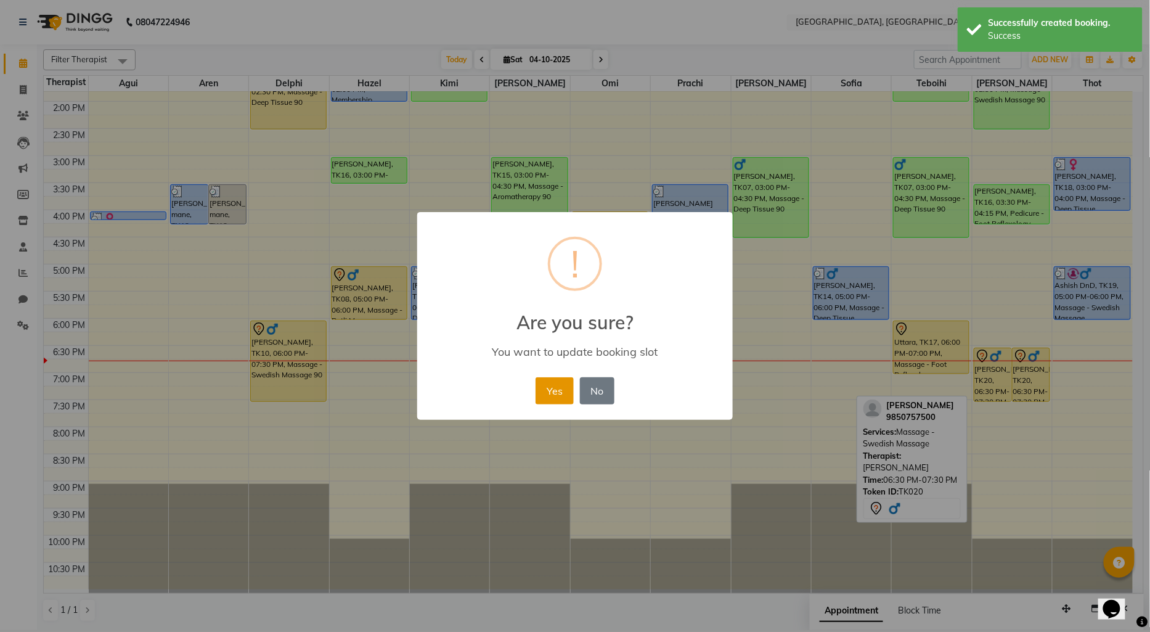
click at [544, 385] on button "Yes" at bounding box center [555, 390] width 38 height 27
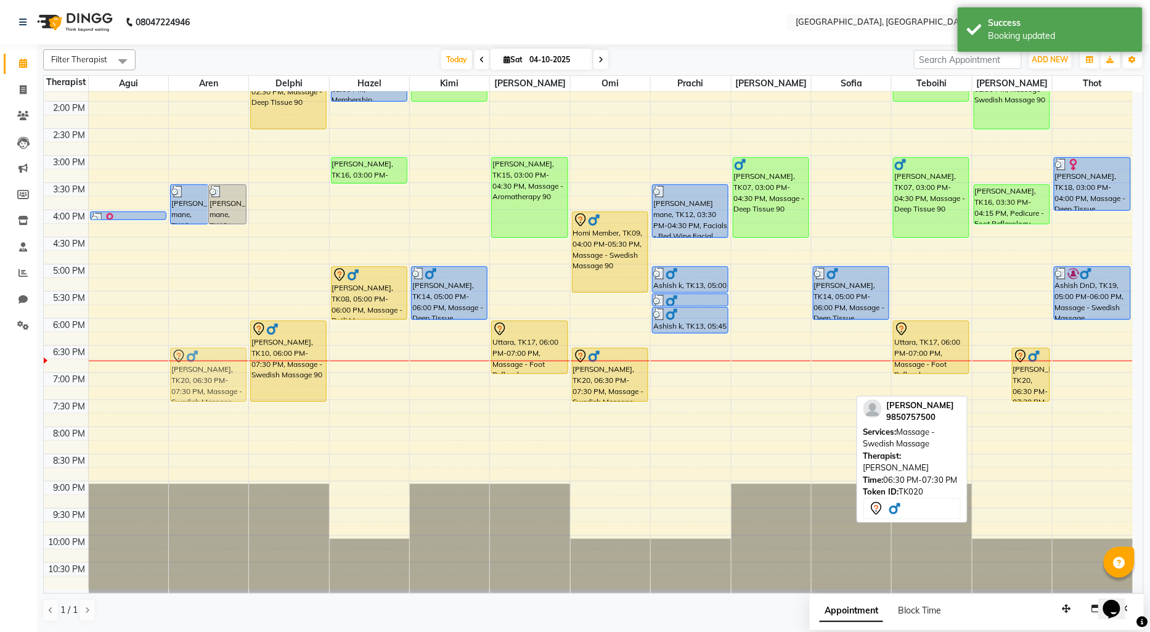
drag, startPoint x: 997, startPoint y: 385, endPoint x: 196, endPoint y: 383, distance: 800.8
click at [196, 383] on tr "[PERSON_NAME], TK18, 04:00 PM-04:10 PM, Threading - Upper Lips [PERSON_NAME] ma…" at bounding box center [588, 209] width 1089 height 759
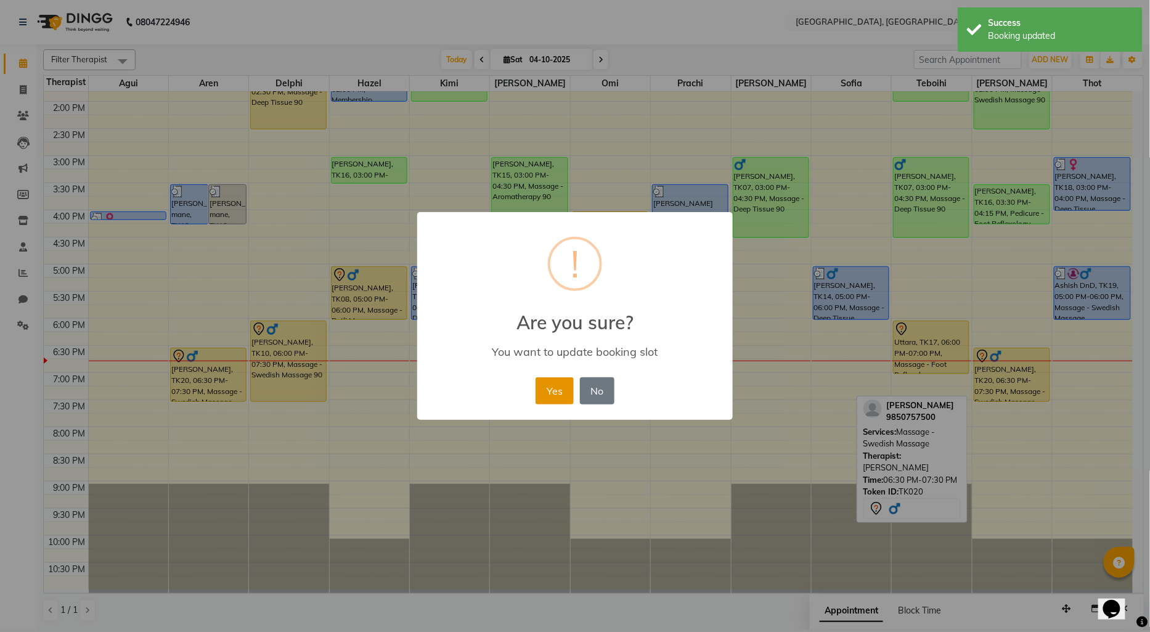
click at [544, 385] on button "Yes" at bounding box center [555, 390] width 38 height 27
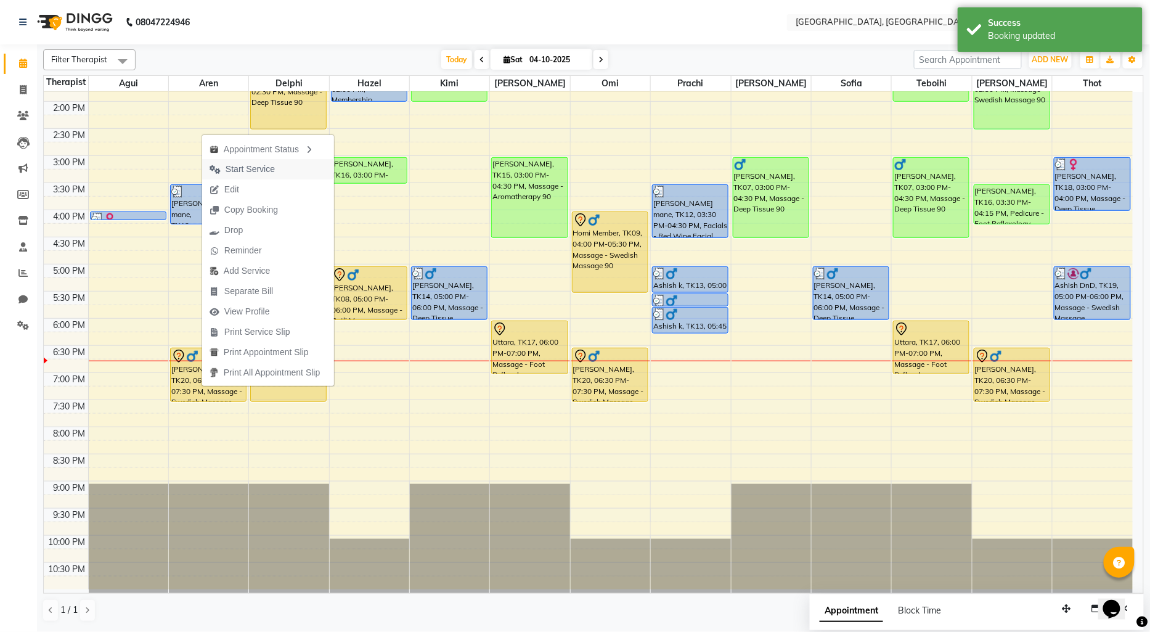
click at [279, 171] on span "Start Service" at bounding box center [242, 169] width 80 height 20
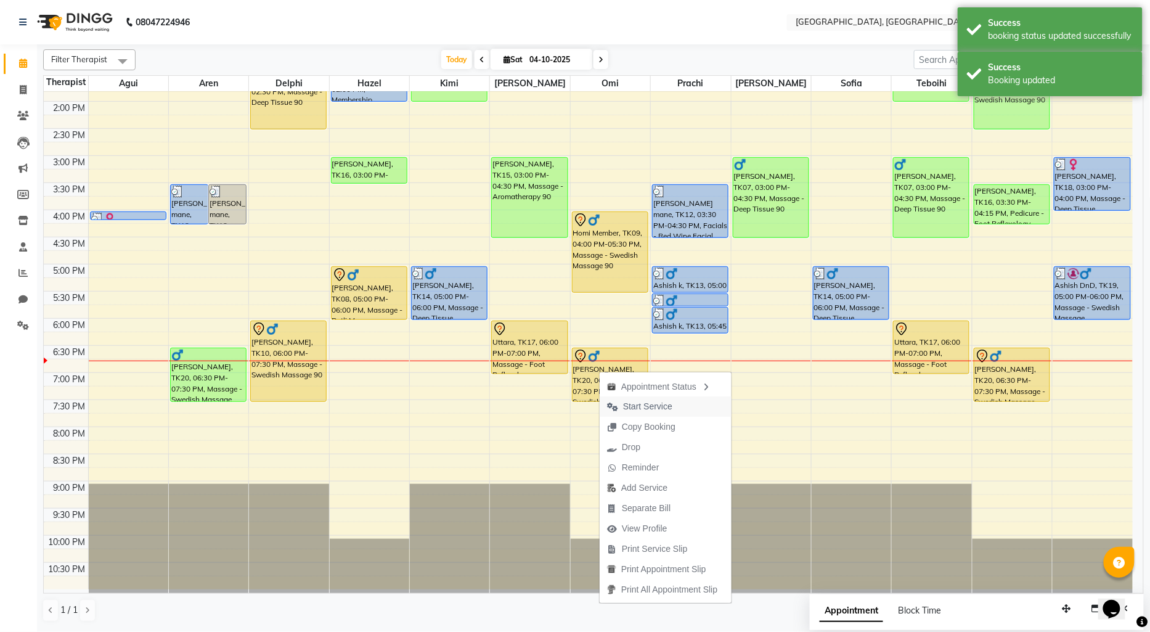
click at [660, 404] on span "Start Service" at bounding box center [647, 406] width 49 height 13
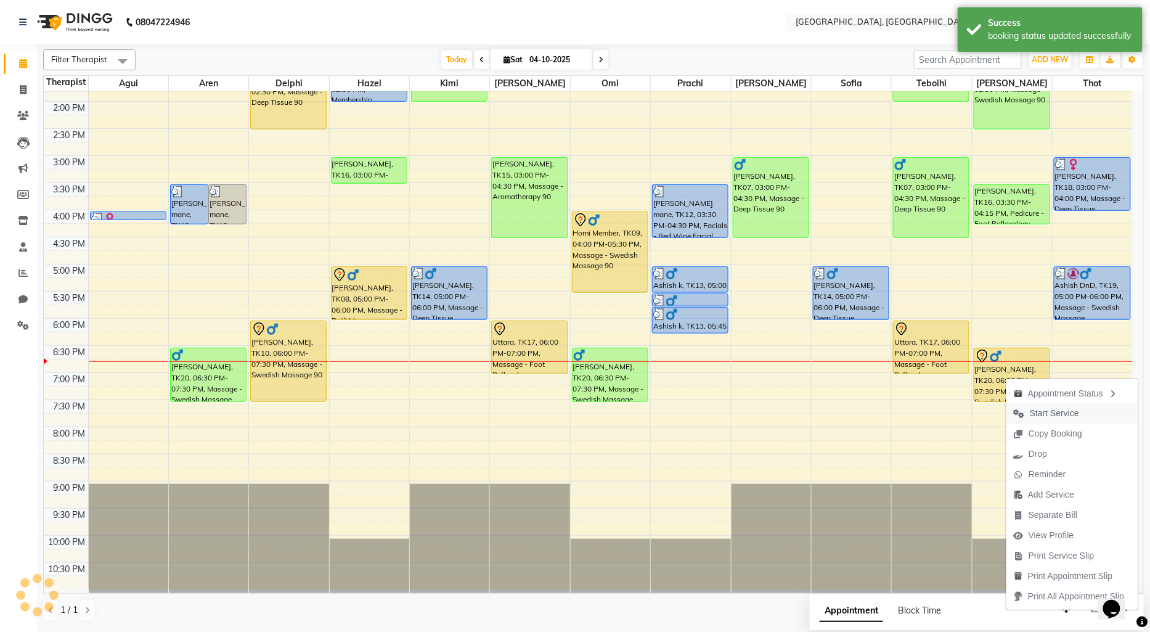
click at [1036, 411] on span "Start Service" at bounding box center [1054, 413] width 49 height 13
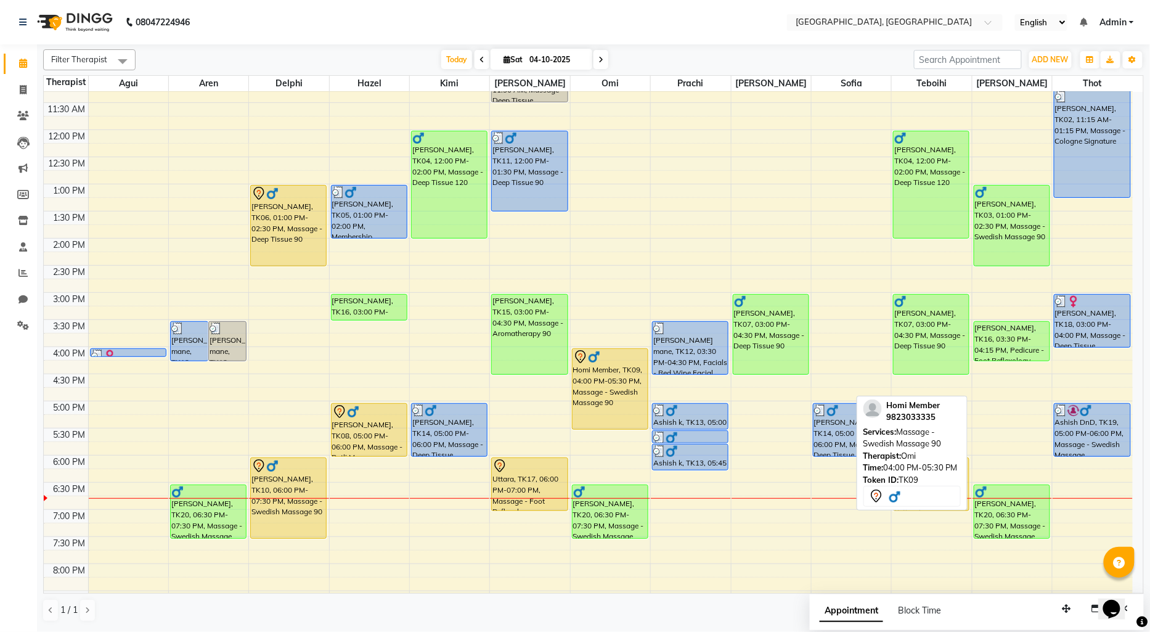
scroll to position [137, 0]
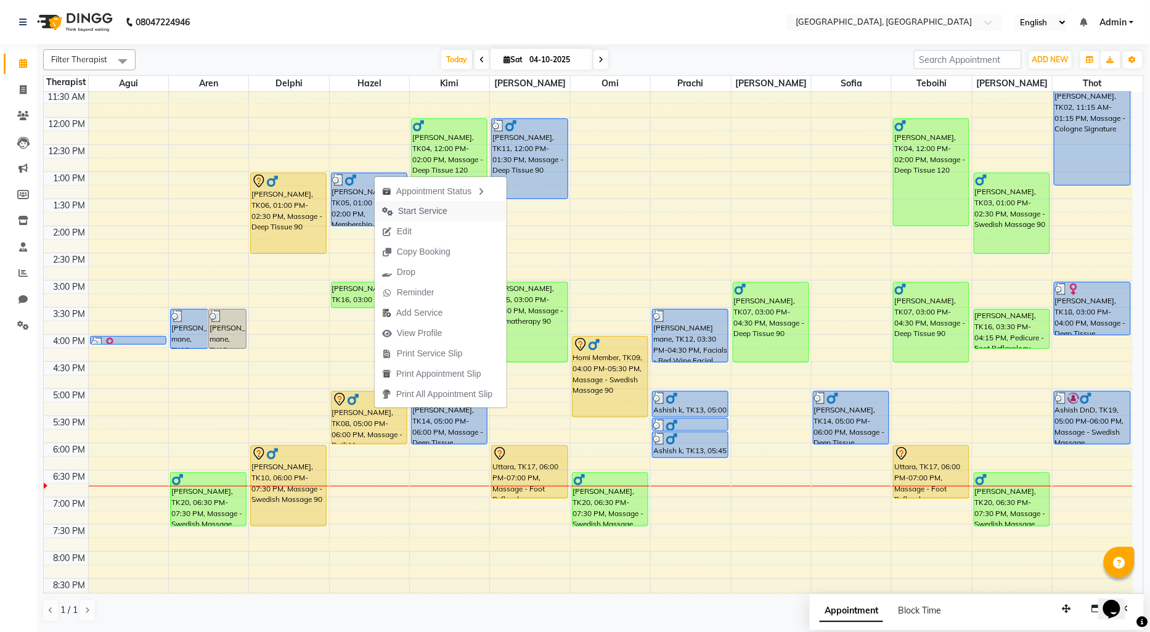
click at [422, 211] on span "Start Service" at bounding box center [422, 211] width 49 height 13
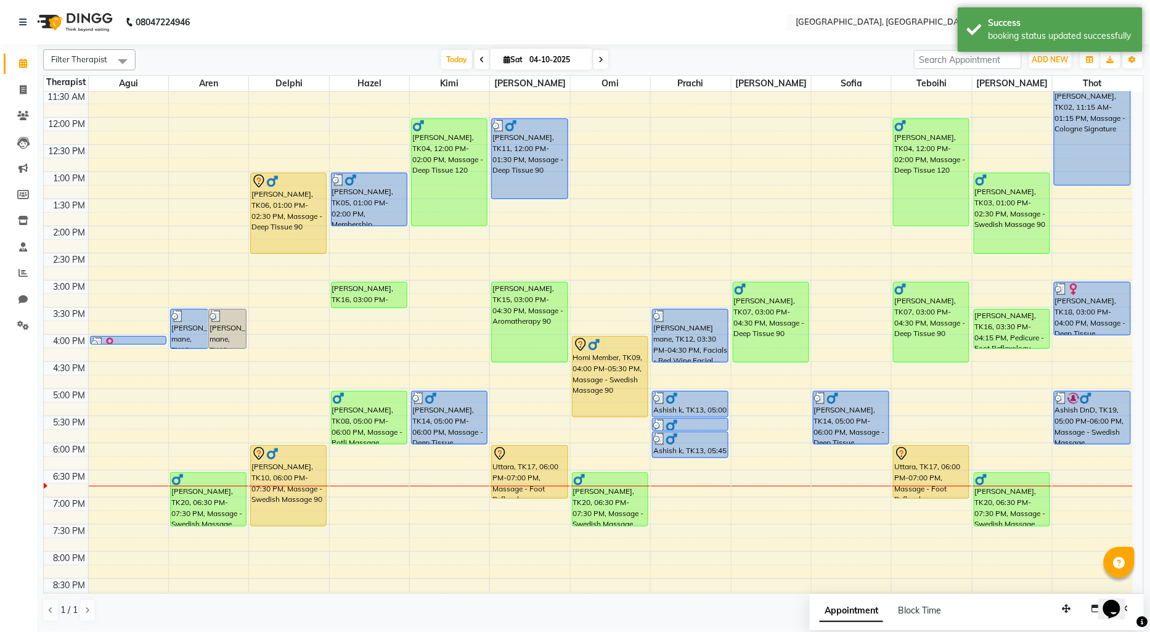
click at [346, 506] on div "9:00 AM 9:30 AM 10:00 AM 10:30 AM 11:00 AM 11:30 AM 12:00 PM 12:30 PM 1:00 PM 1…" at bounding box center [588, 334] width 1089 height 759
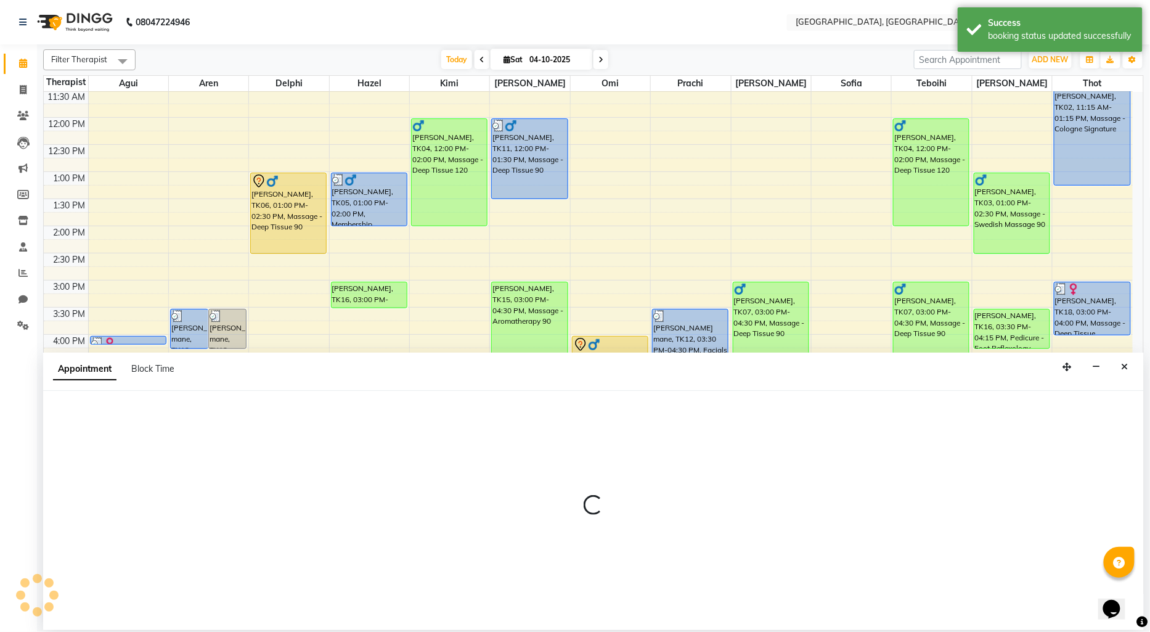
select select "43726"
select select "1140"
select select "tentative"
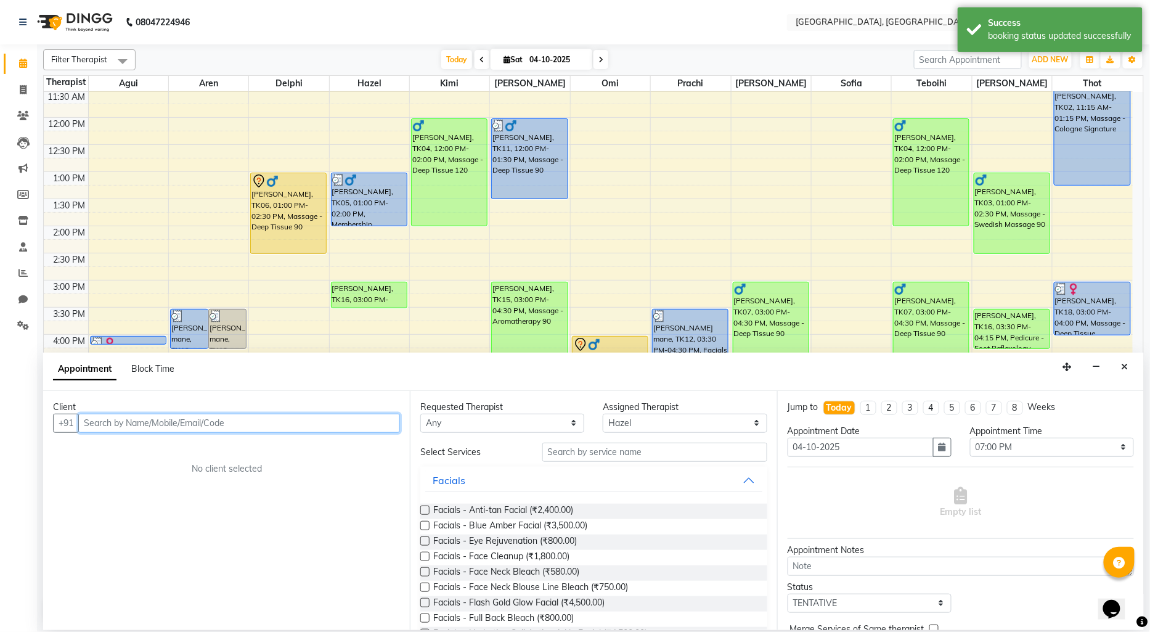
paste input "8219118087"
click at [181, 445] on span "8219118087" at bounding box center [210, 449] width 62 height 12
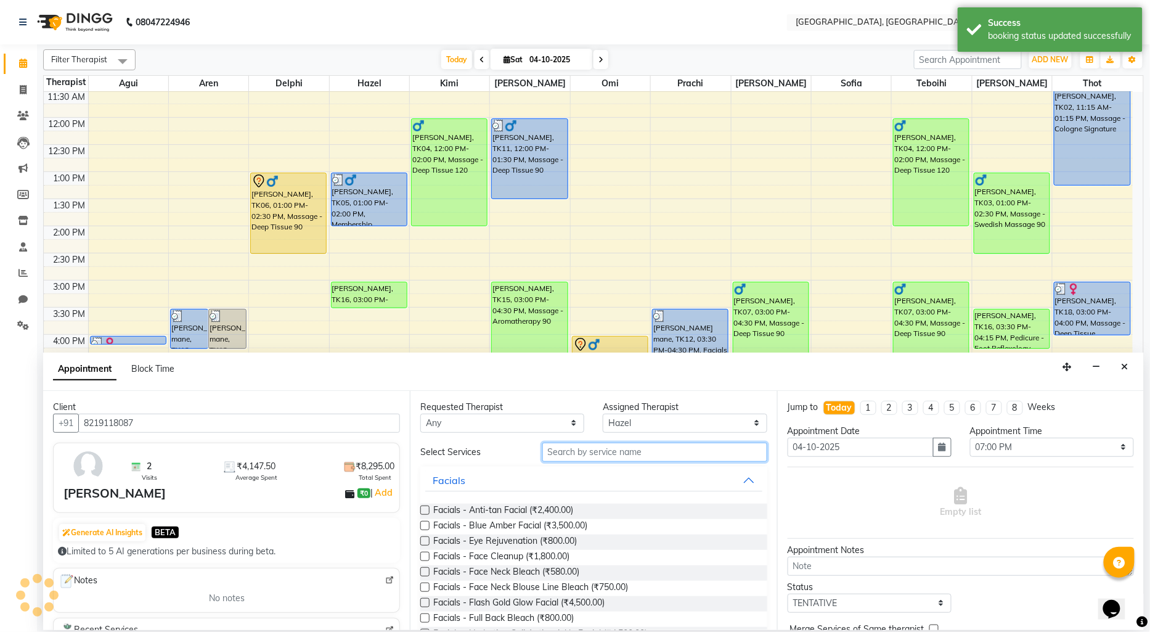
click at [673, 452] on input "text" at bounding box center [654, 452] width 225 height 19
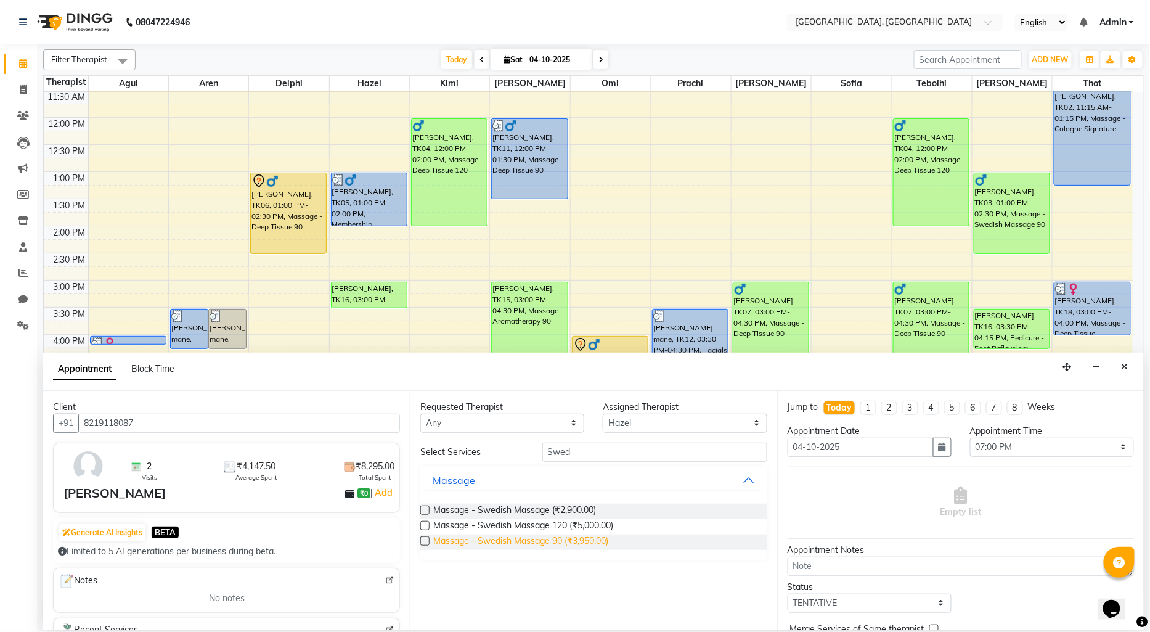
click at [589, 543] on span "Massage - Swedish Massage 90 (₹3,950.00)" at bounding box center [520, 541] width 175 height 15
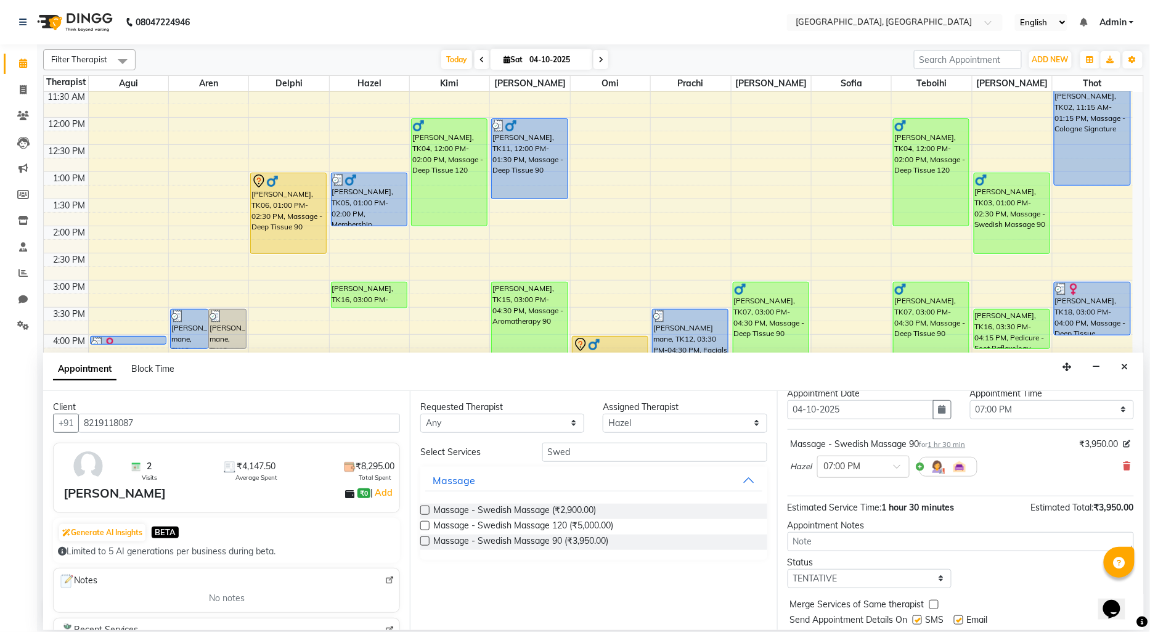
scroll to position [73, 0]
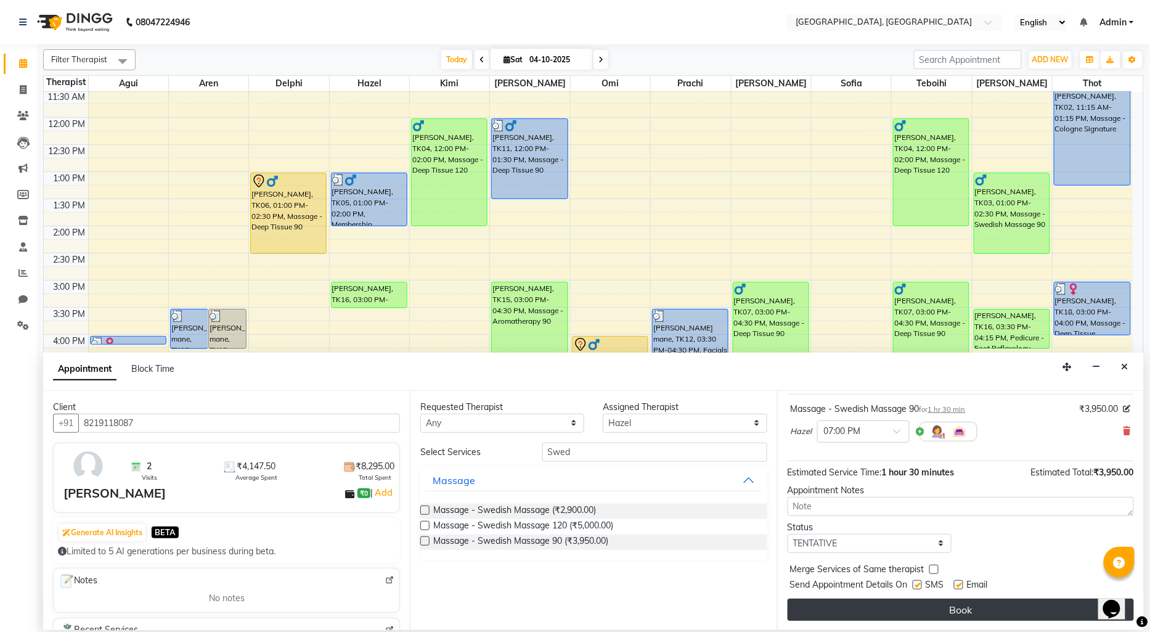
click at [904, 611] on button "Book" at bounding box center [961, 610] width 346 height 22
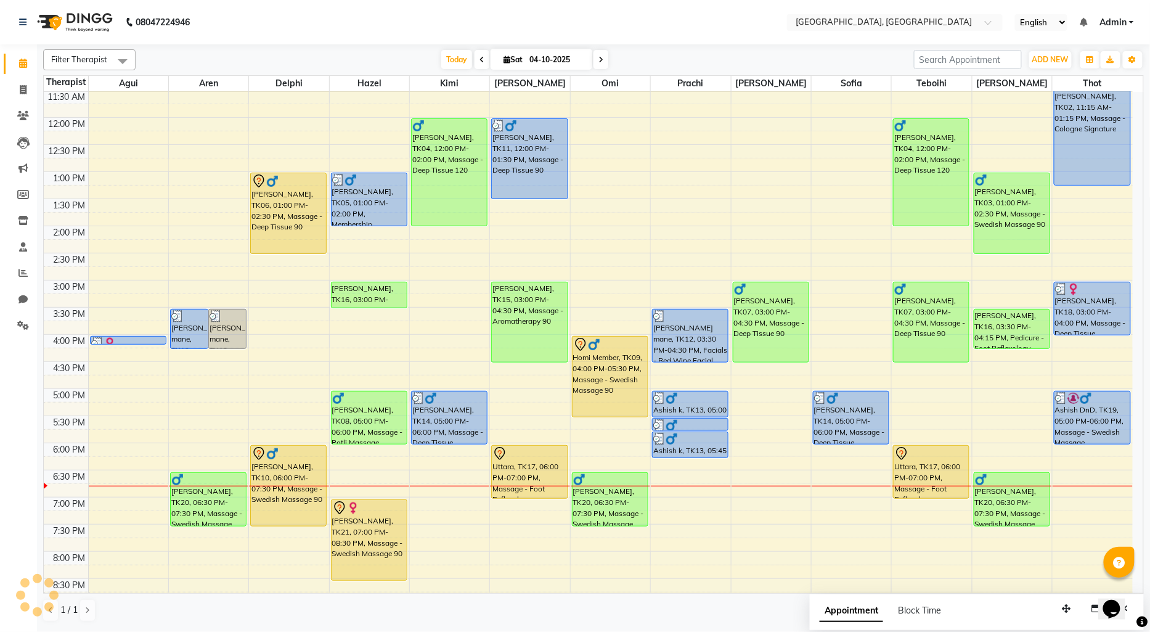
click at [100, 366] on div "9:00 AM 9:30 AM 10:00 AM 10:30 AM 11:00 AM 11:30 AM 12:00 PM 12:30 PM 1:00 PM 1…" at bounding box center [588, 334] width 1089 height 759
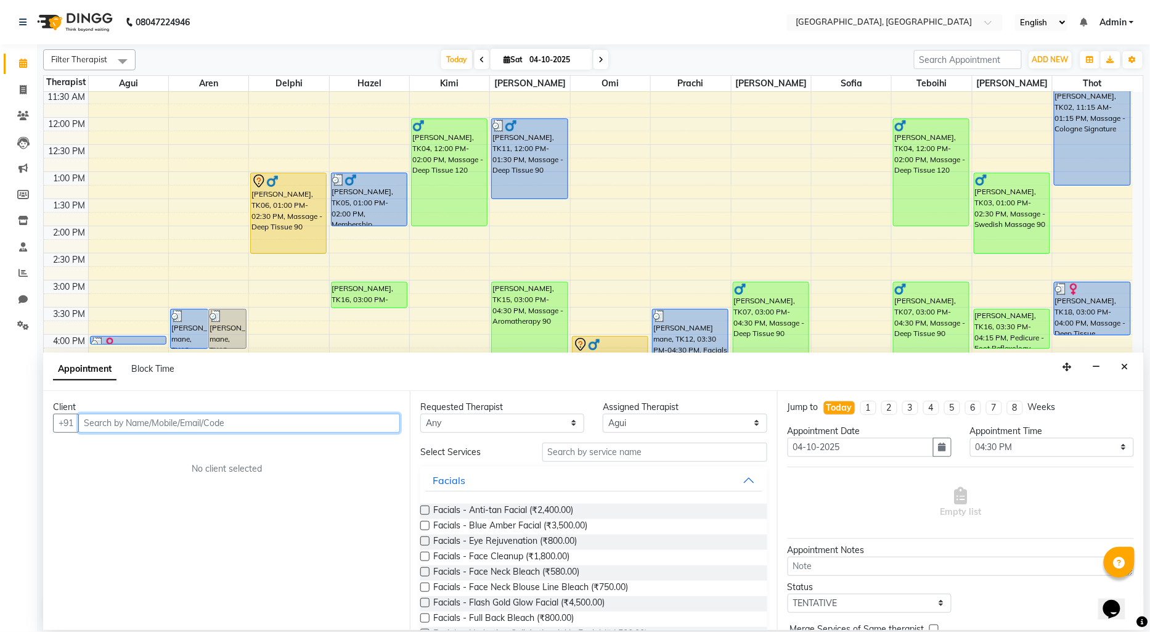
click at [92, 421] on input "text" at bounding box center [239, 423] width 322 height 19
click at [128, 453] on span "[PERSON_NAME]" at bounding box center [135, 449] width 80 height 12
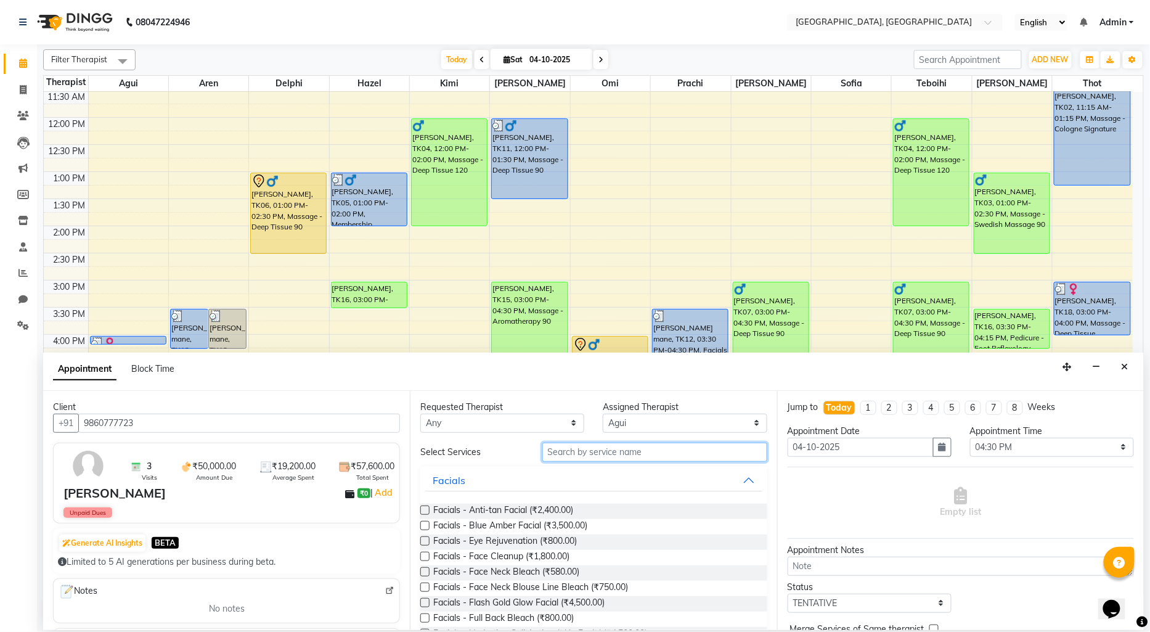
click at [600, 460] on input "text" at bounding box center [654, 452] width 225 height 19
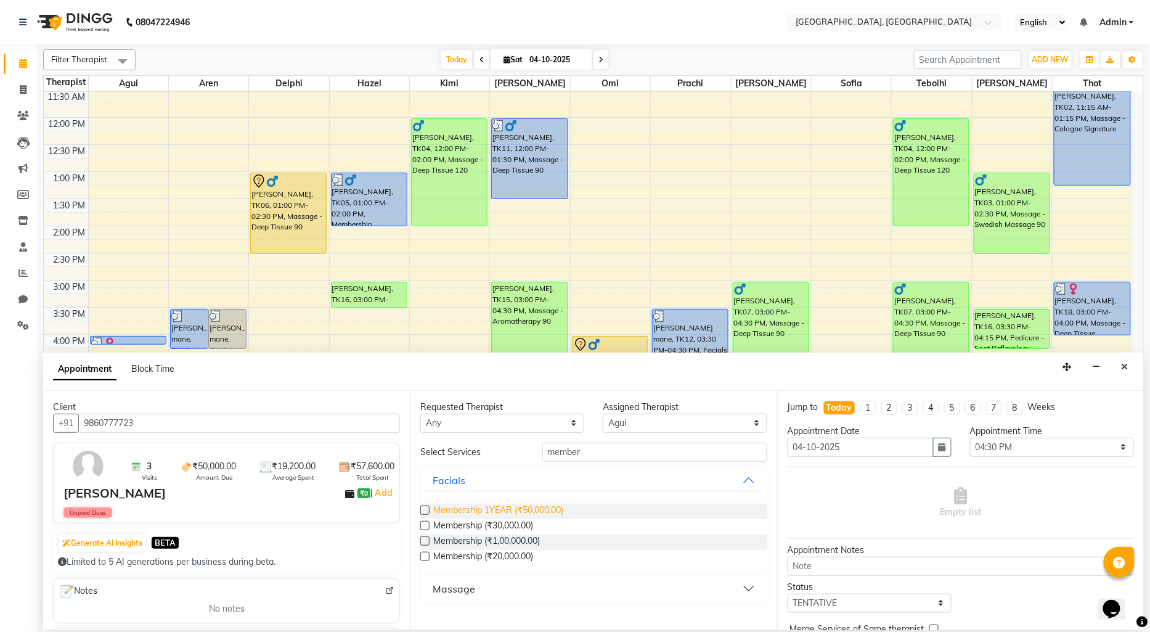
click at [536, 508] on span "Membership 1YEAR (₹50,000.00)" at bounding box center [498, 511] width 130 height 15
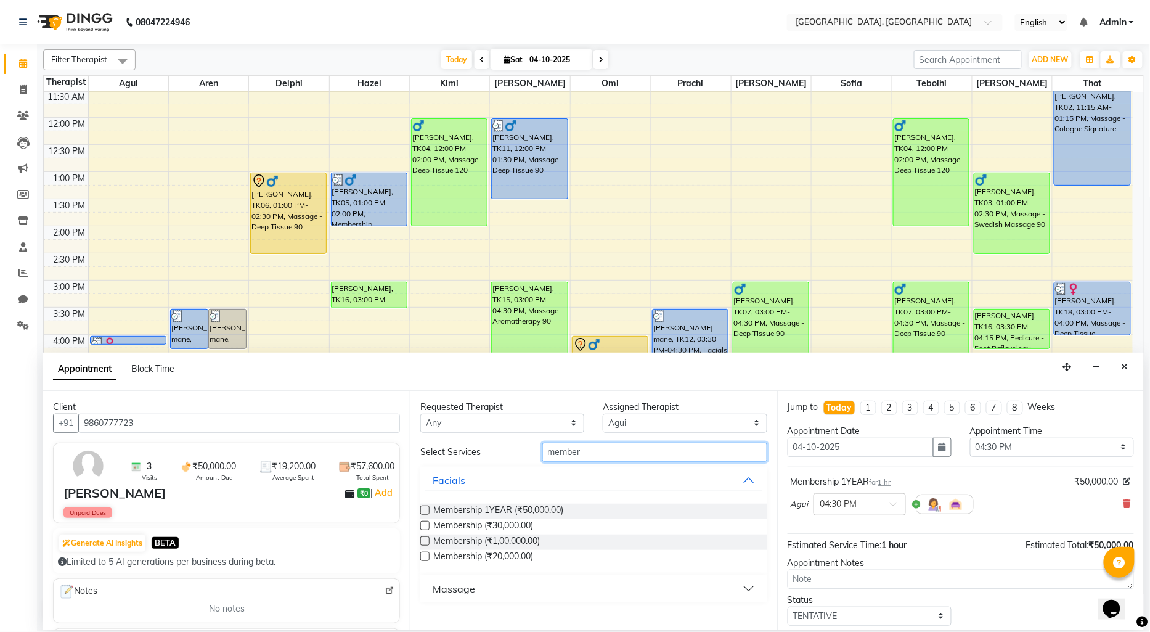
click at [626, 456] on input "member" at bounding box center [654, 452] width 225 height 19
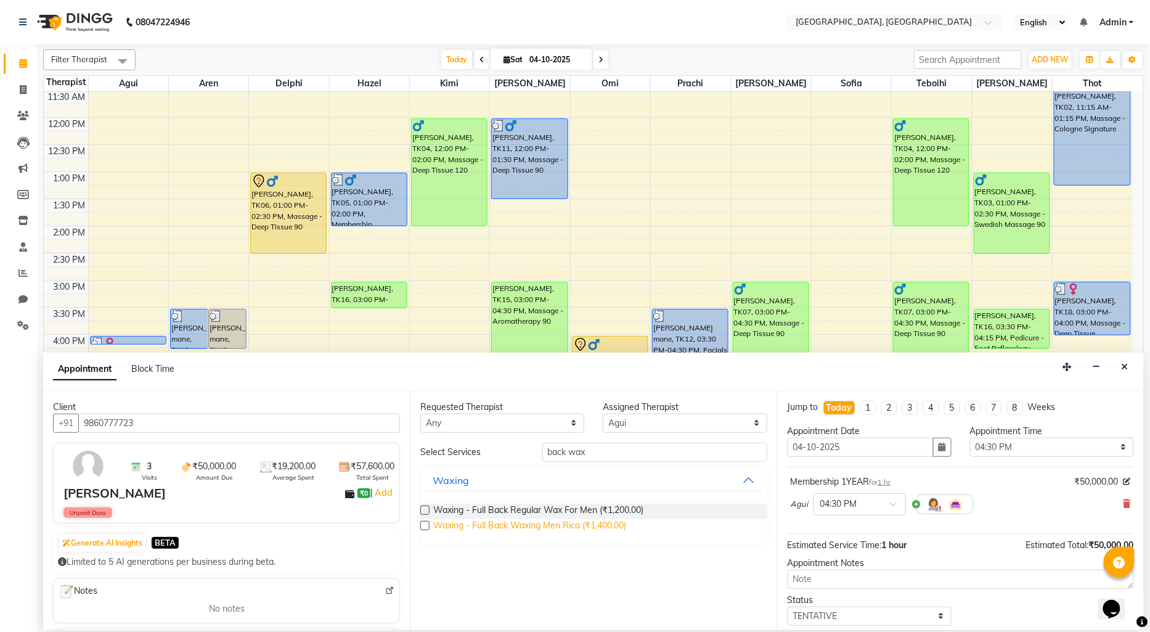
click at [600, 526] on span "Waxing - Full Back Waxing Men Rica (₹1,400.00)" at bounding box center [529, 526] width 193 height 15
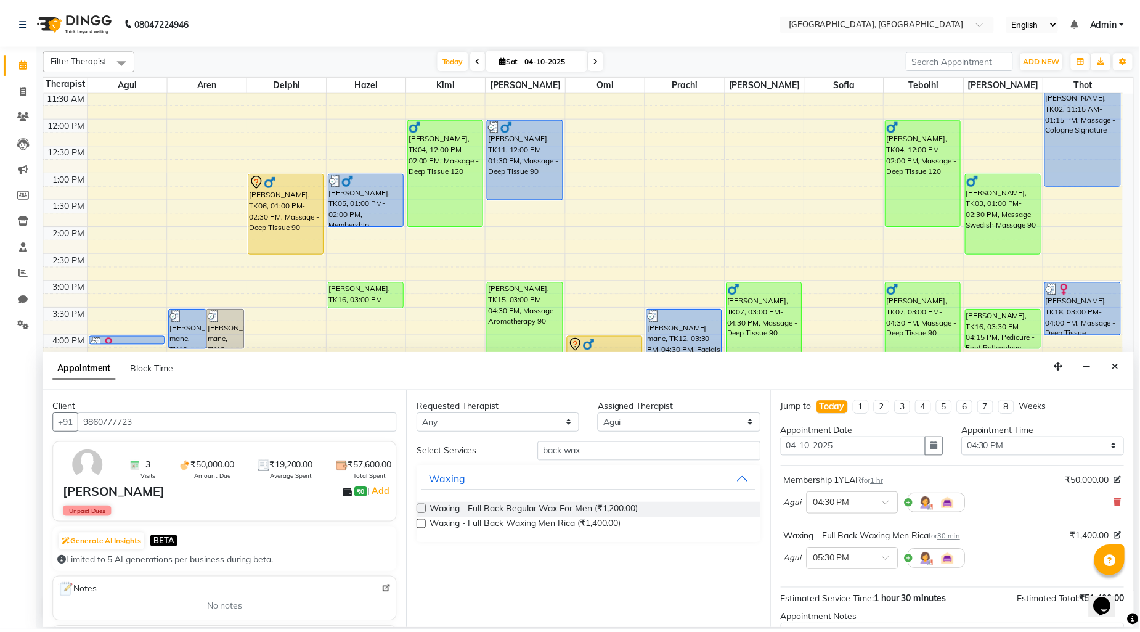
scroll to position [129, 0]
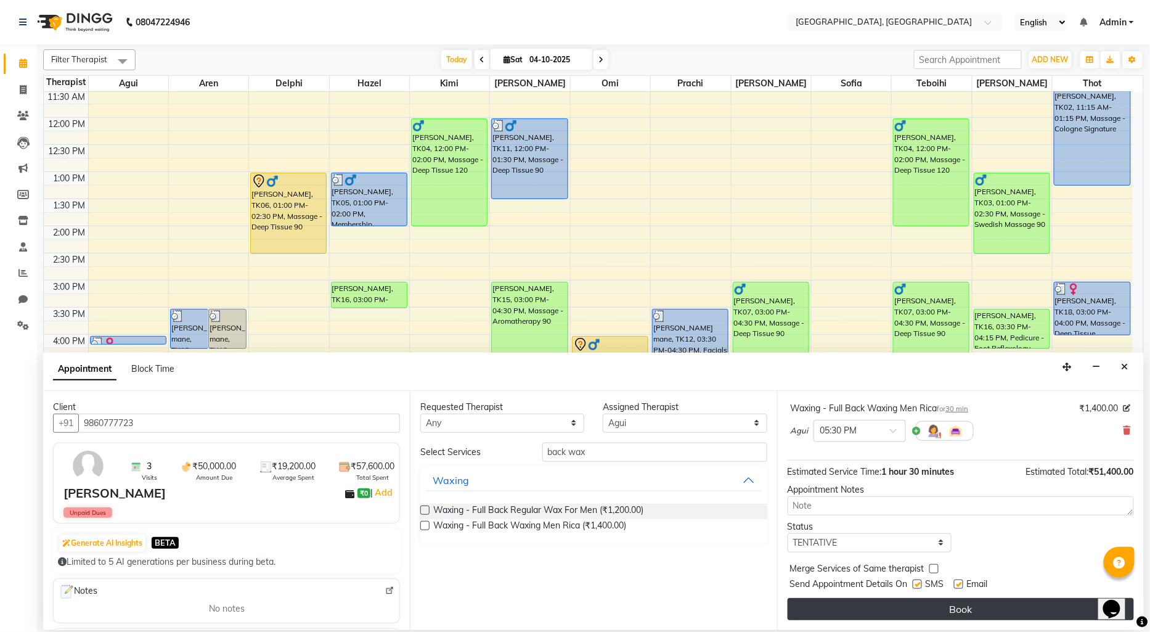
click at [952, 609] on button "Book" at bounding box center [961, 609] width 346 height 22
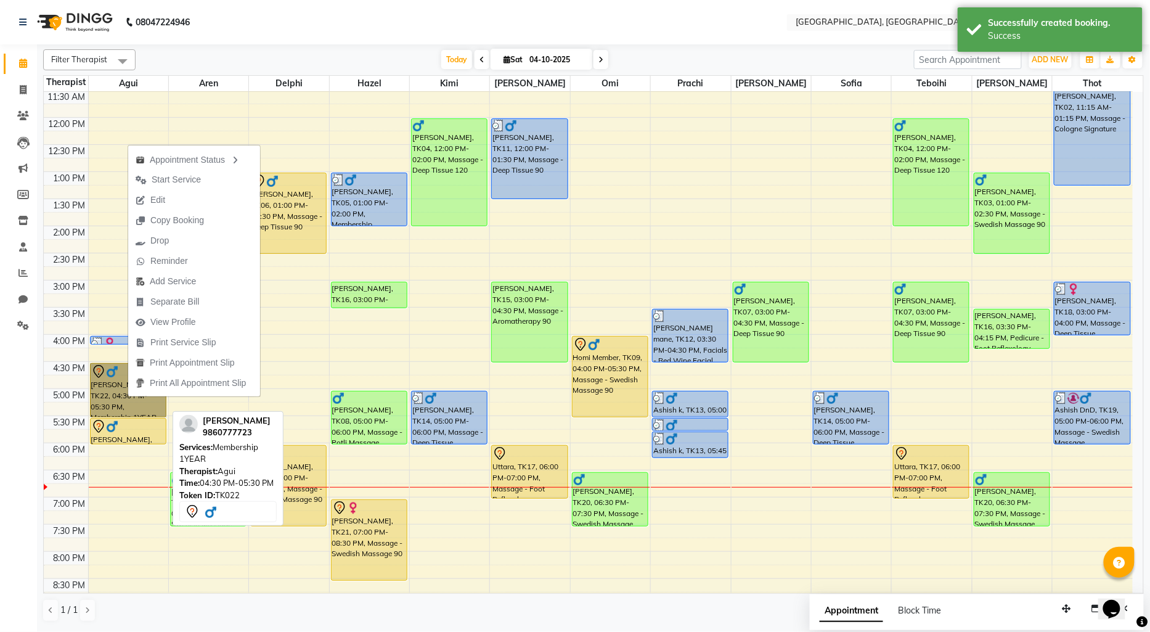
click at [110, 387] on link "[PERSON_NAME], TK22, 04:30 PM-05:30 PM, Membership 1YEAR" at bounding box center [128, 390] width 76 height 54
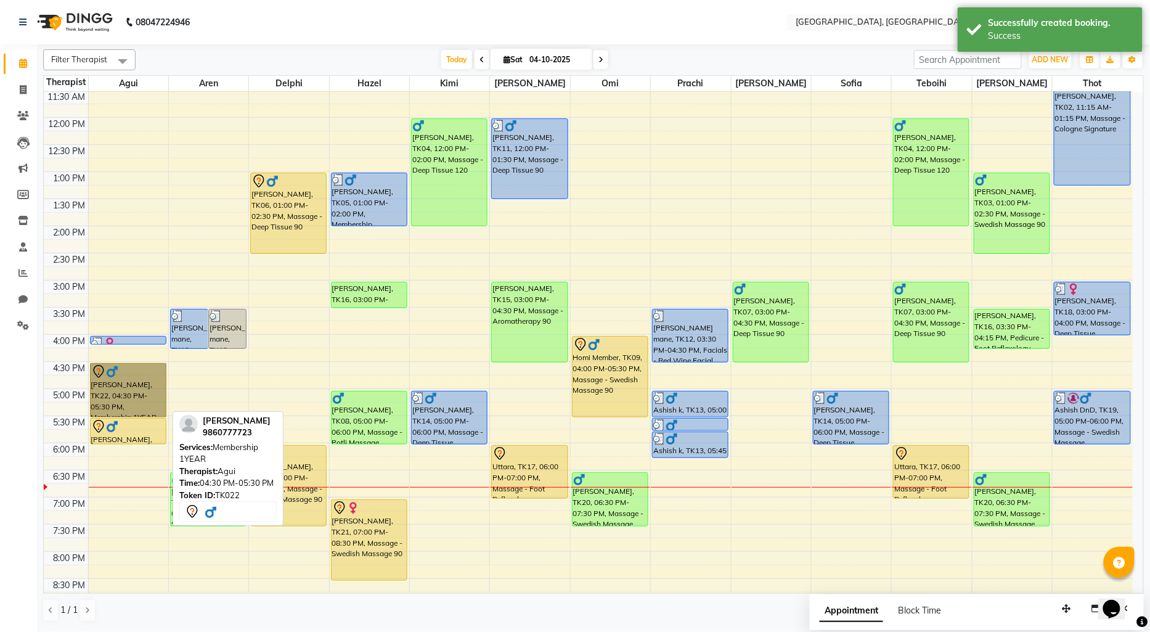
click at [110, 387] on link "[PERSON_NAME], TK22, 04:30 PM-05:30 PM, Membership 1YEAR" at bounding box center [128, 390] width 76 height 54
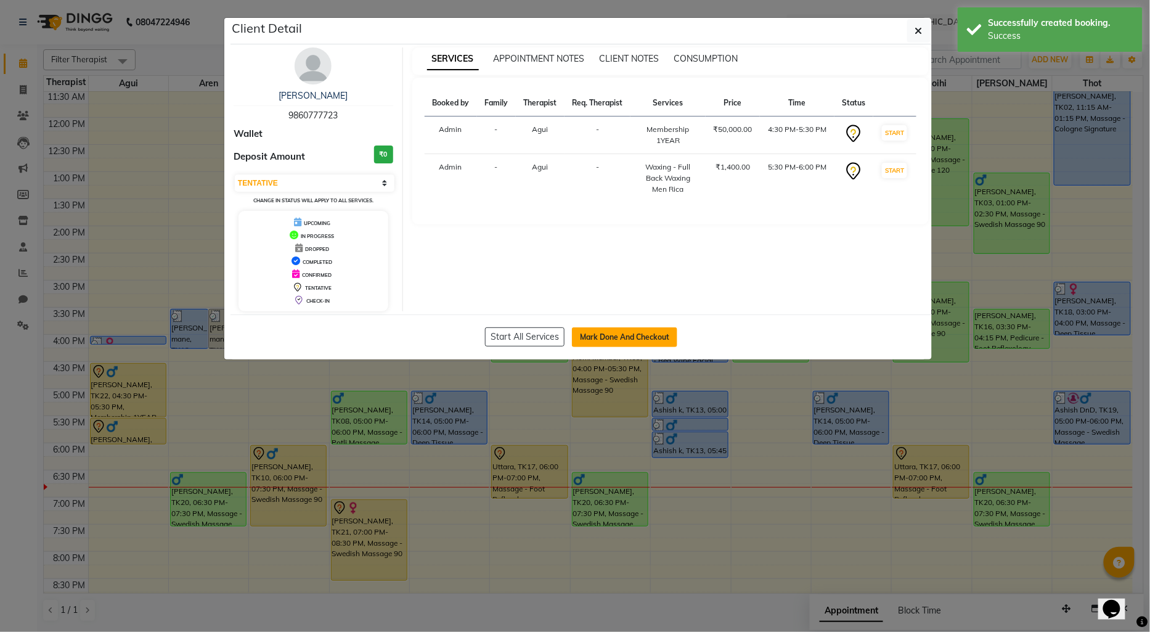
click at [605, 330] on button "Mark Done And Checkout" at bounding box center [624, 337] width 105 height 20
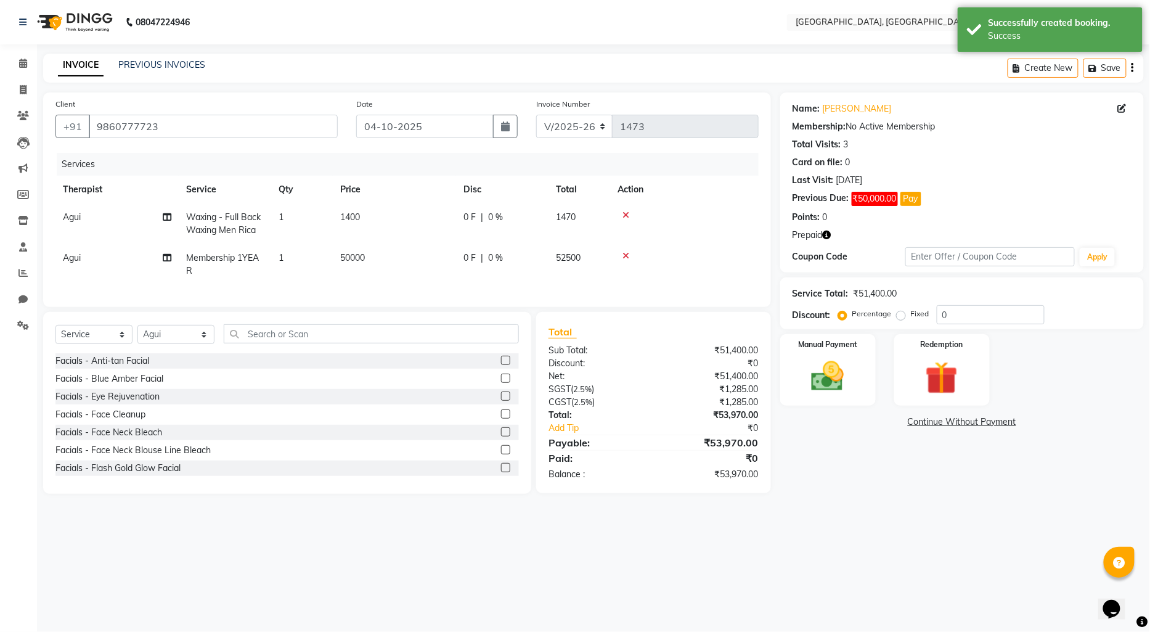
click at [488, 255] on span "0 %" at bounding box center [495, 258] width 15 height 13
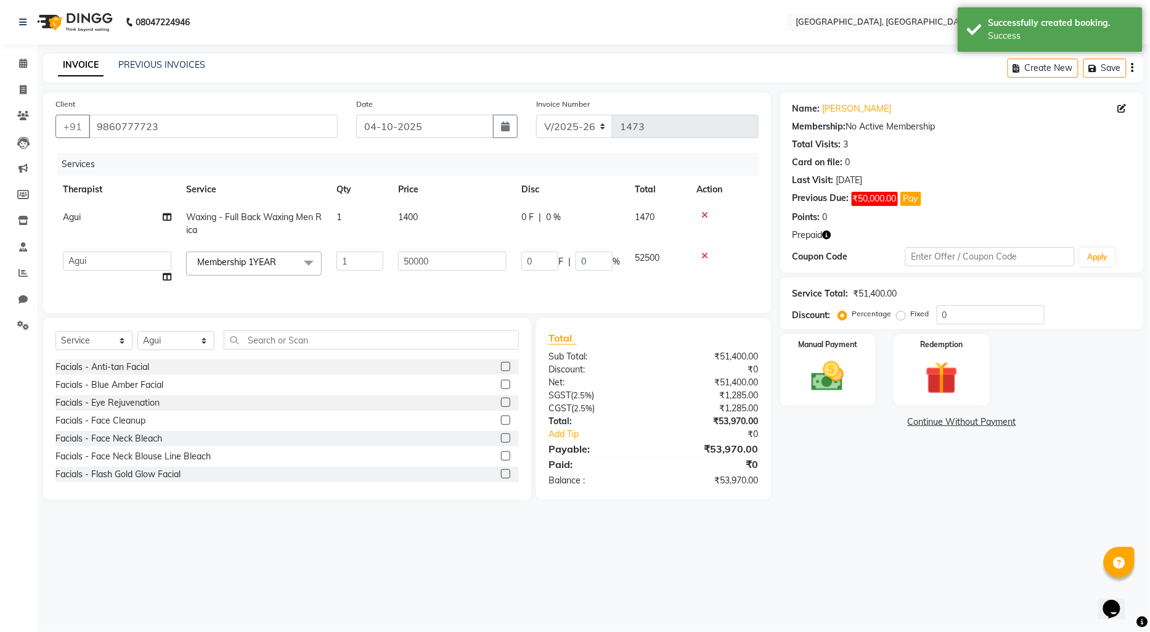
click at [542, 213] on div "0 F | 0 %" at bounding box center [571, 217] width 99 height 13
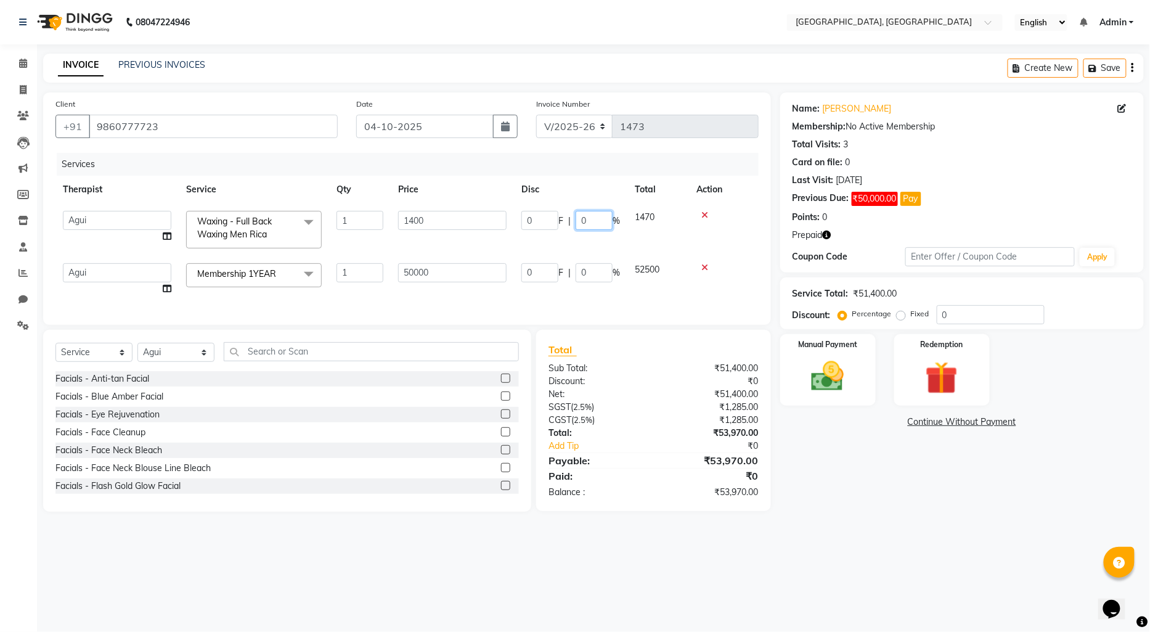
click at [582, 218] on input "0" at bounding box center [594, 220] width 37 height 19
click at [912, 493] on div "Name: [PERSON_NAME] Membership: No Active Membership Total Visits: 3 Card on fi…" at bounding box center [966, 301] width 373 height 419
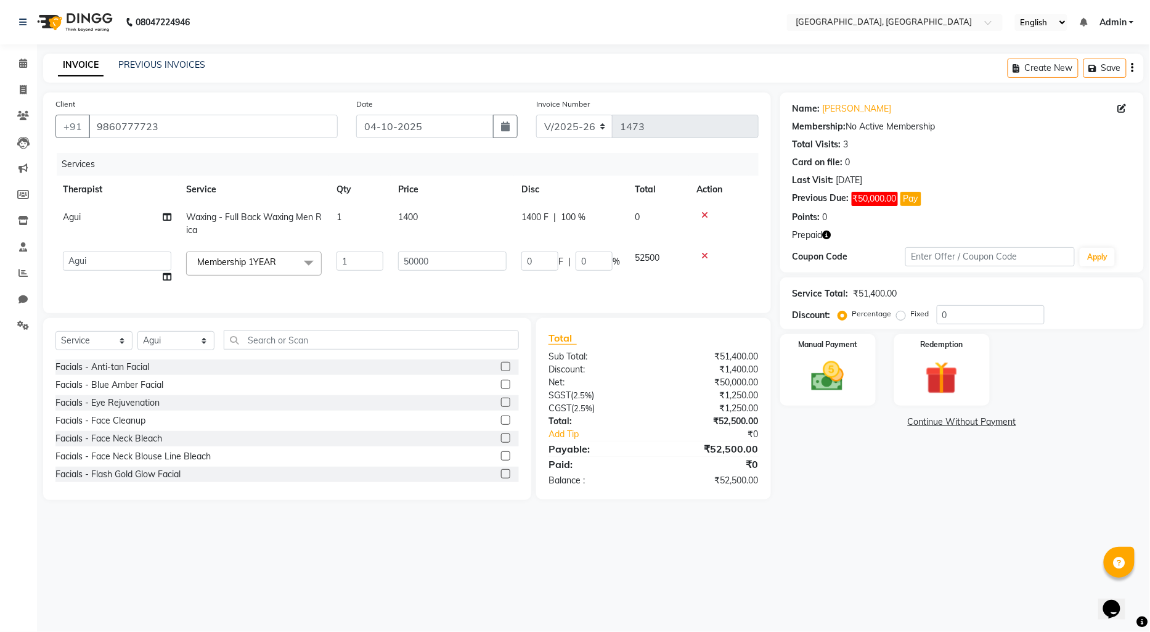
click at [945, 419] on link "Continue Without Payment" at bounding box center [962, 421] width 359 height 13
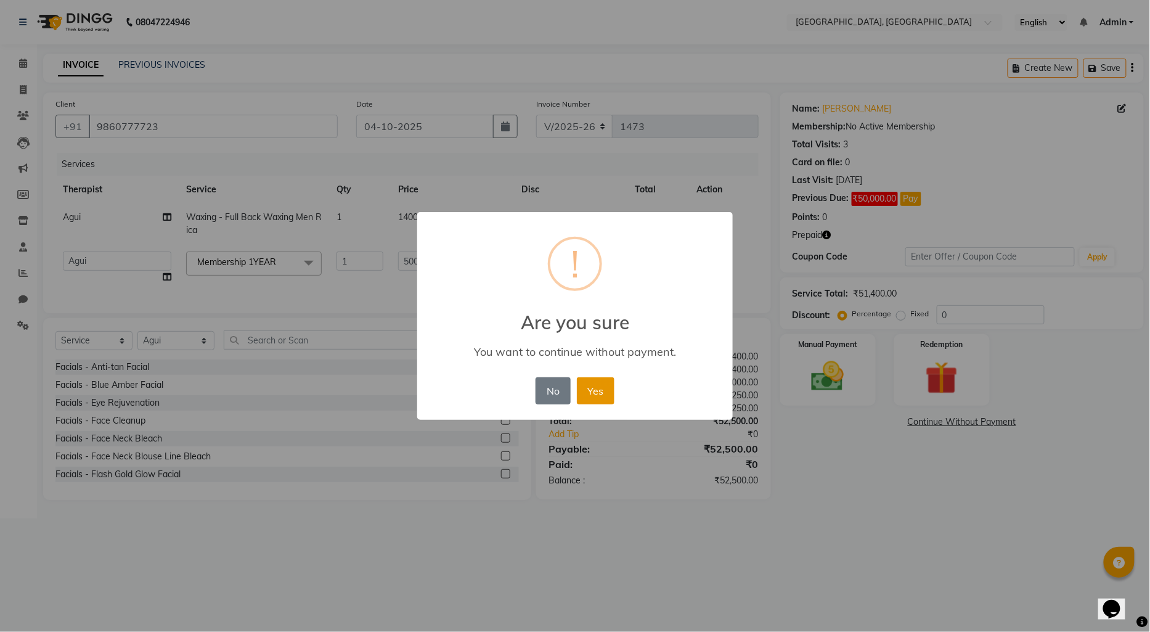
click at [611, 395] on button "Yes" at bounding box center [596, 390] width 38 height 27
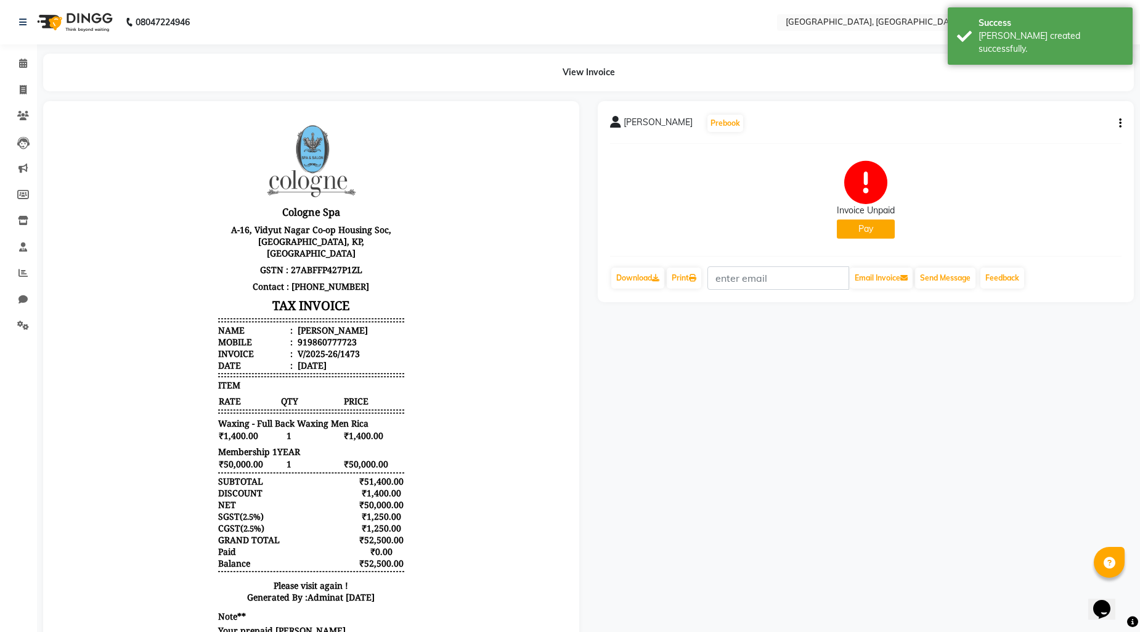
click at [849, 236] on button "Pay" at bounding box center [866, 228] width 58 height 19
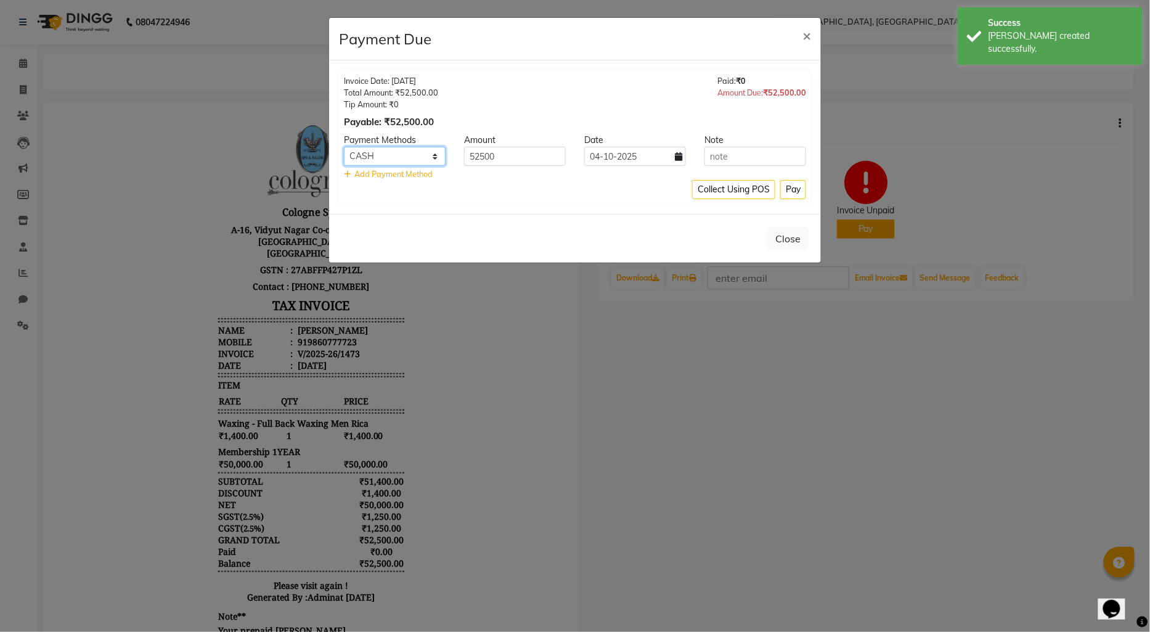
click at [402, 153] on select "CASH CARD ONLINE CUSTOM GPay PayTM PhonePe UPI NearBuy Loan BharatPay Cheque Mo…" at bounding box center [395, 156] width 102 height 19
click at [344, 147] on select "CASH CARD ONLINE CUSTOM GPay PayTM PhonePe UPI NearBuy Loan BharatPay Cheque Mo…" at bounding box center [395, 156] width 102 height 19
click at [798, 180] on button "Pay" at bounding box center [793, 189] width 26 height 19
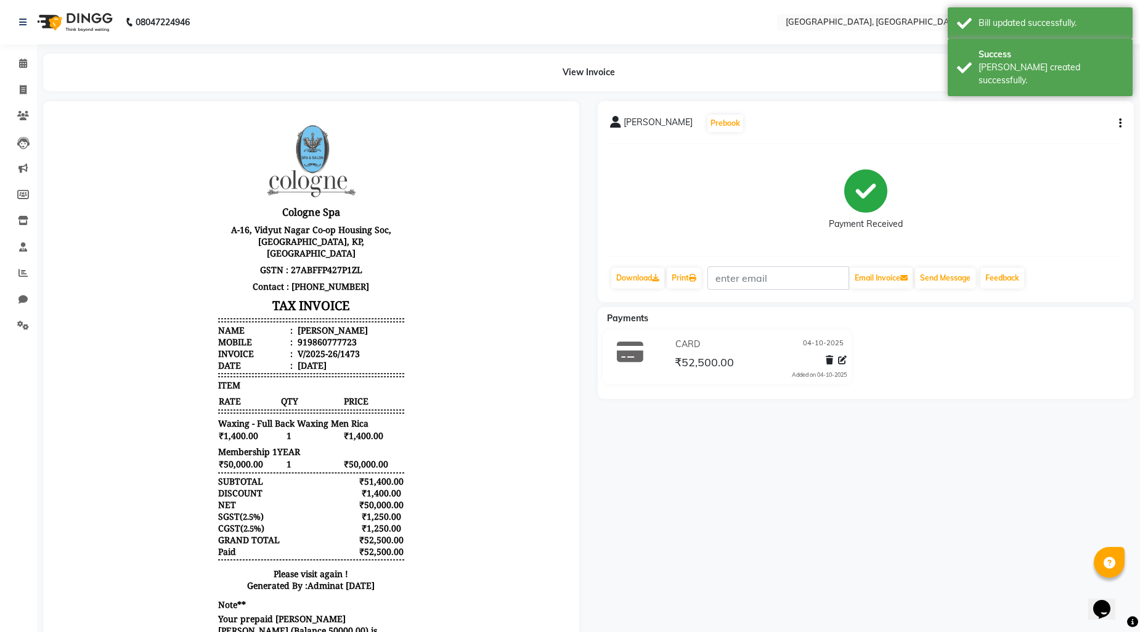
click at [83, 17] on img at bounding box center [73, 22] width 84 height 35
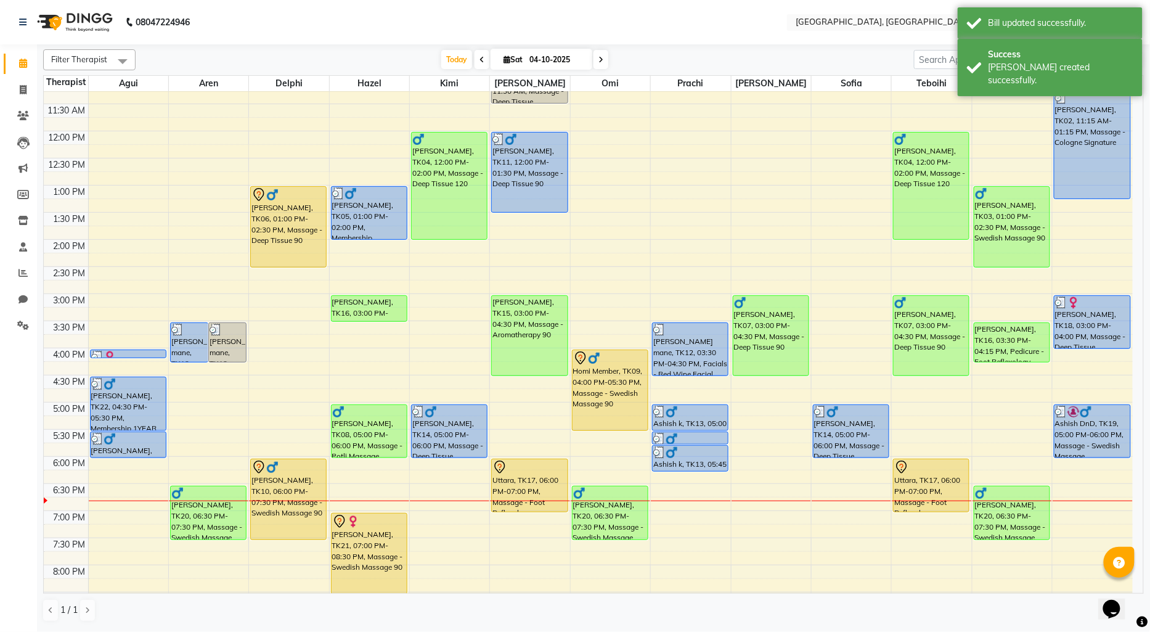
scroll to position [137, 0]
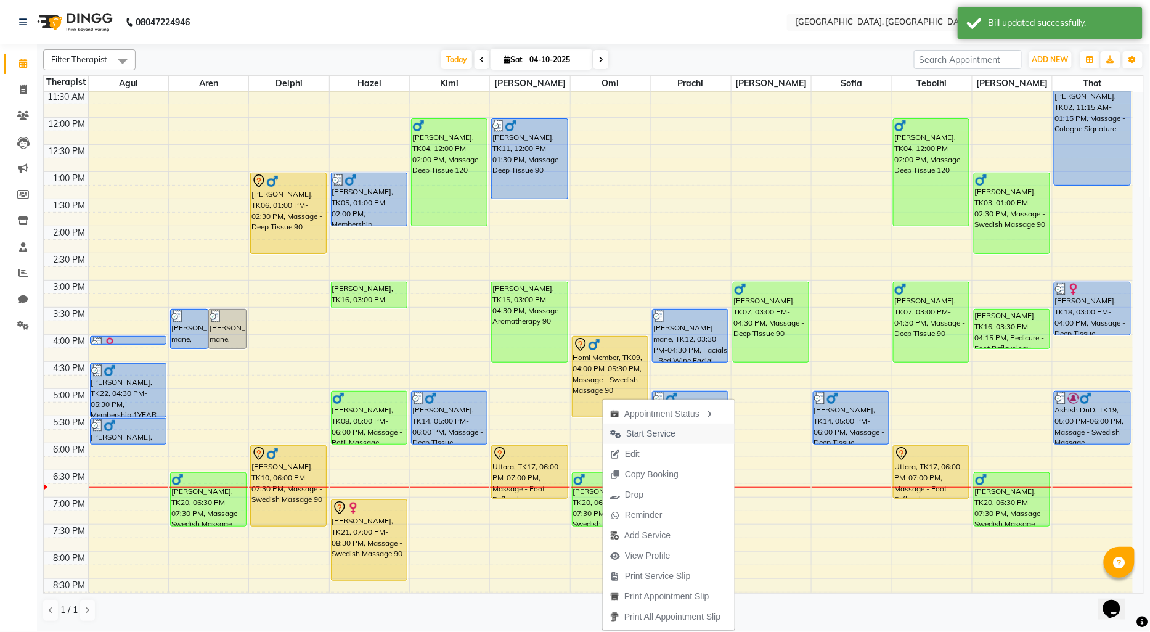
click at [632, 427] on span "Start Service" at bounding box center [650, 433] width 49 height 13
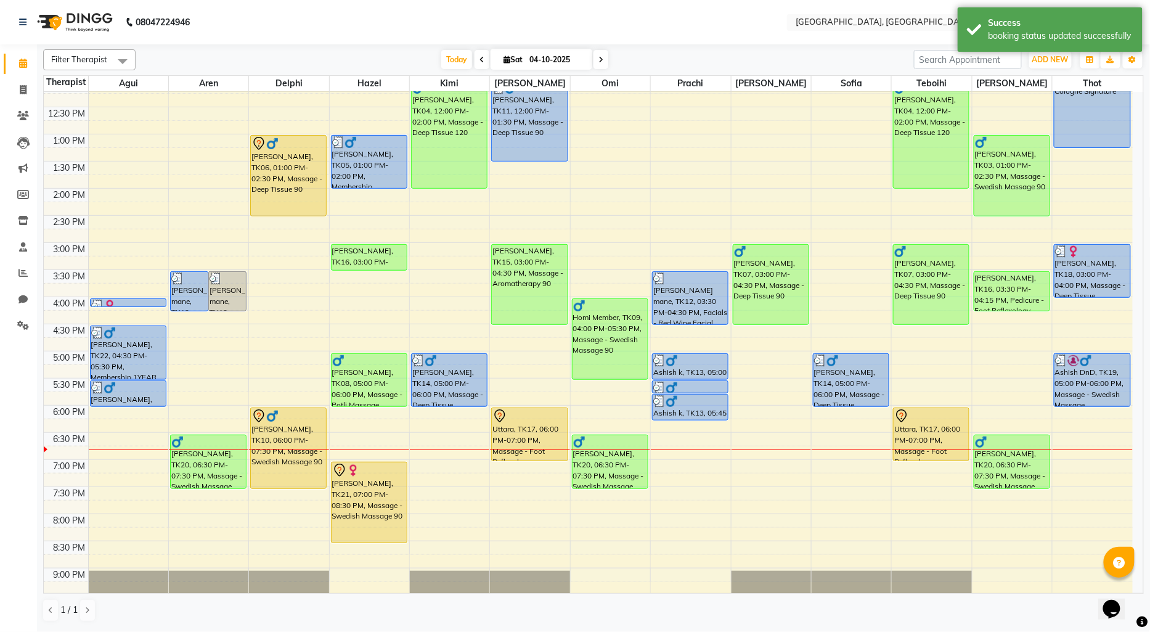
scroll to position [205, 0]
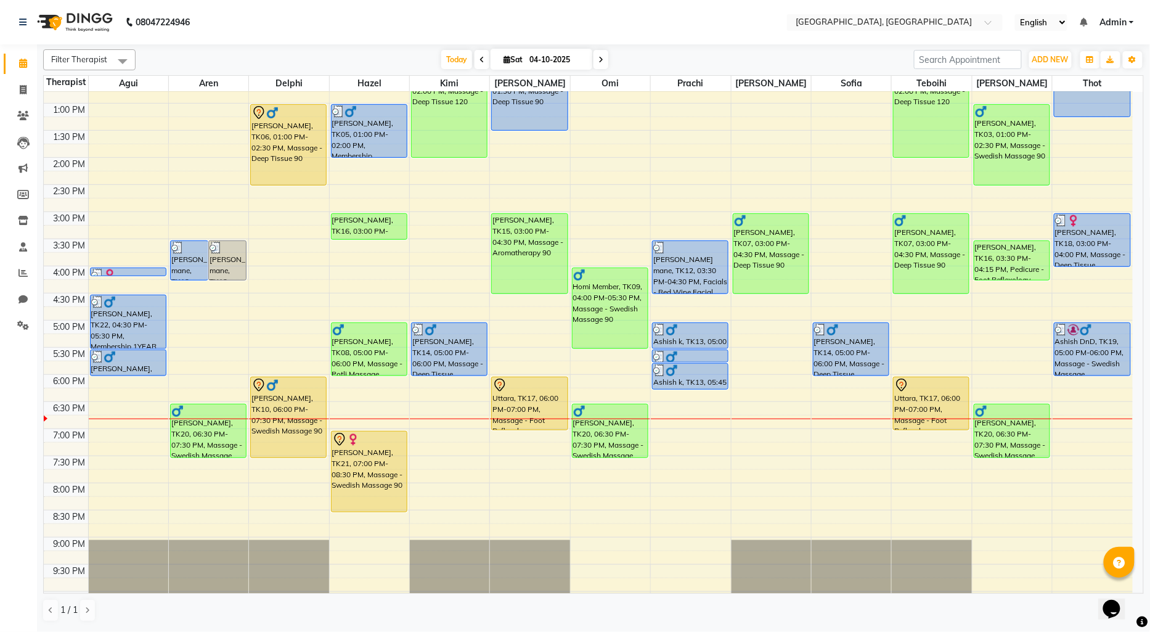
click at [743, 379] on div "9:00 AM 9:30 AM 10:00 AM 10:30 AM 11:00 AM 11:30 AM 12:00 PM 12:30 PM 1:00 PM 1…" at bounding box center [588, 266] width 1089 height 759
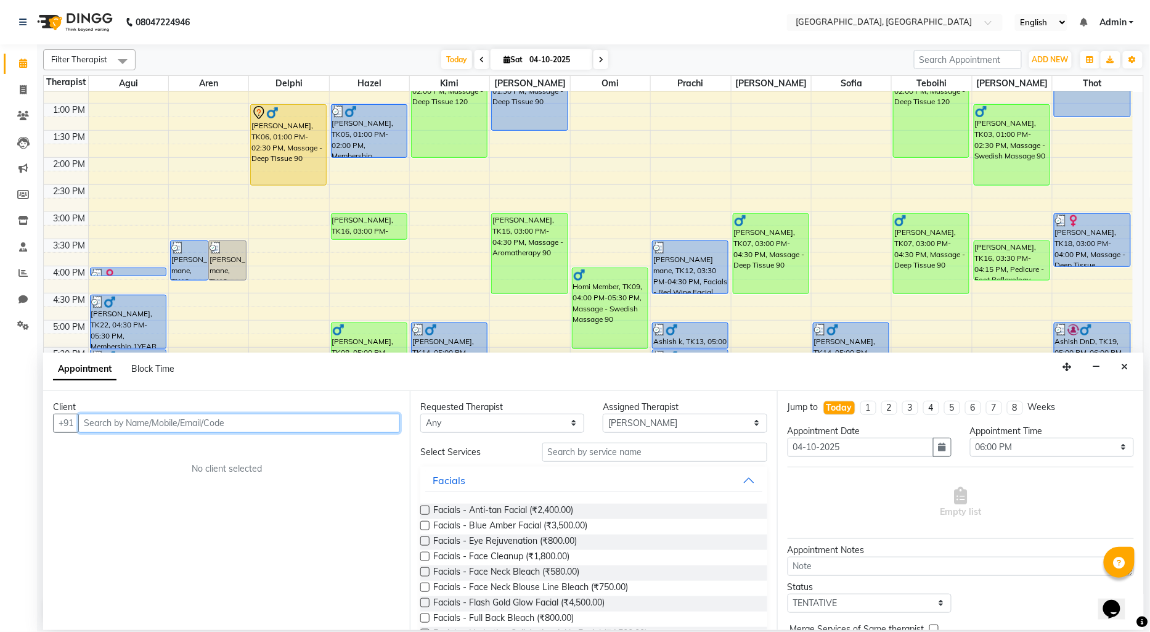
click at [137, 425] on input "text" at bounding box center [239, 423] width 322 height 19
click at [155, 452] on span "9823124" at bounding box center [165, 449] width 43 height 12
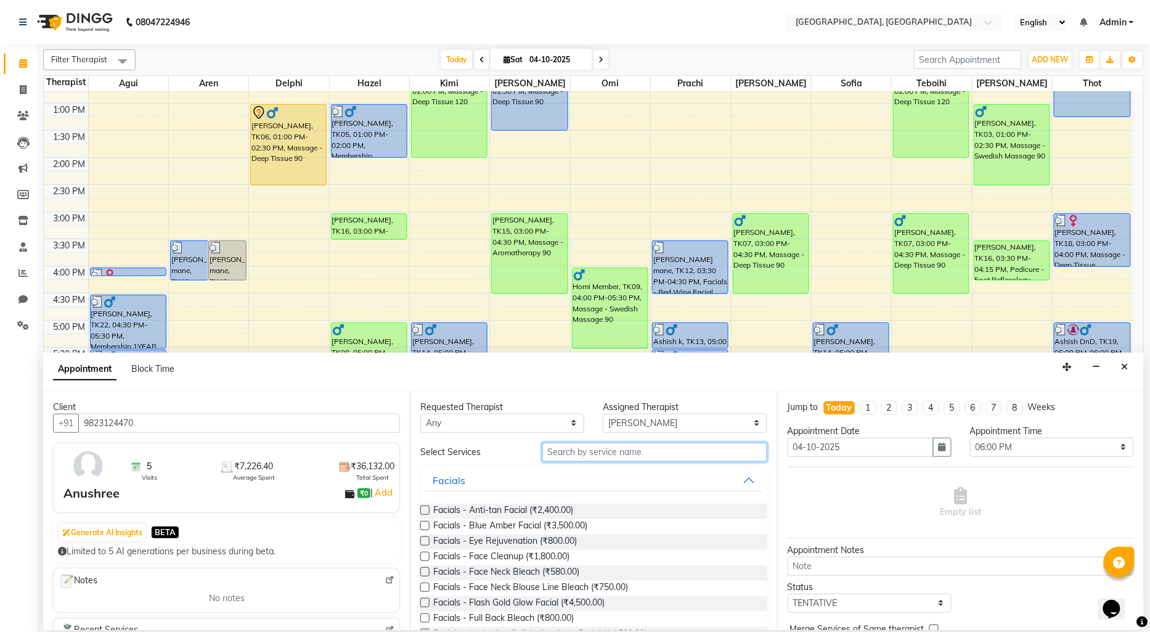
click at [612, 447] on input "text" at bounding box center [654, 452] width 225 height 19
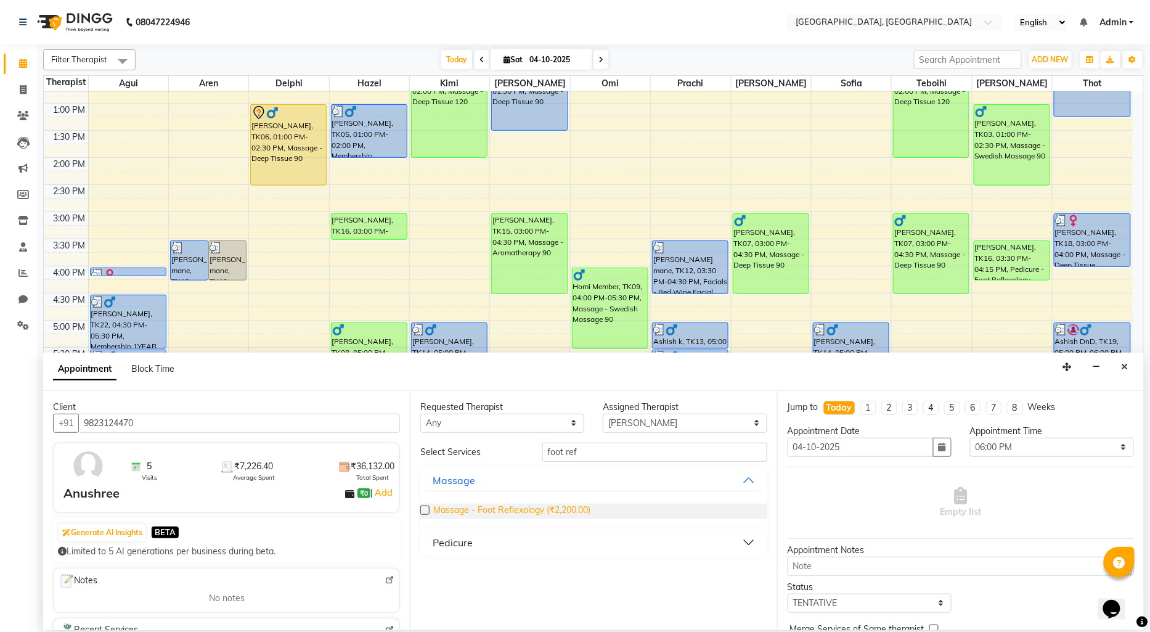
click at [571, 506] on span "Massage - Foot Reflexology (₹2,200.00)" at bounding box center [511, 511] width 157 height 15
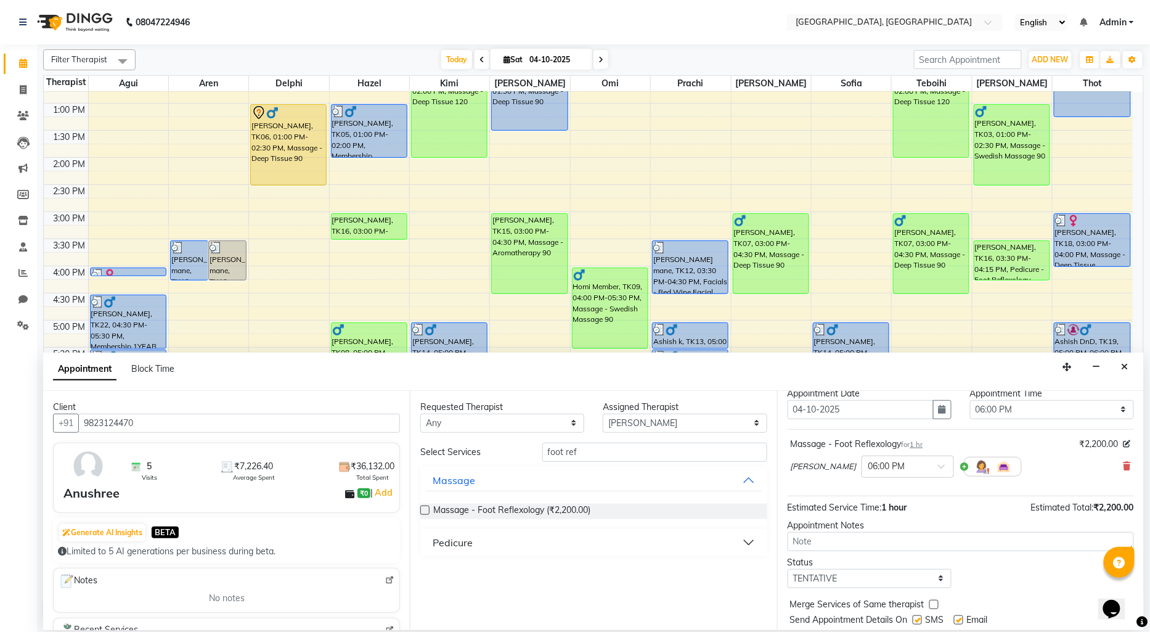
scroll to position [73, 0]
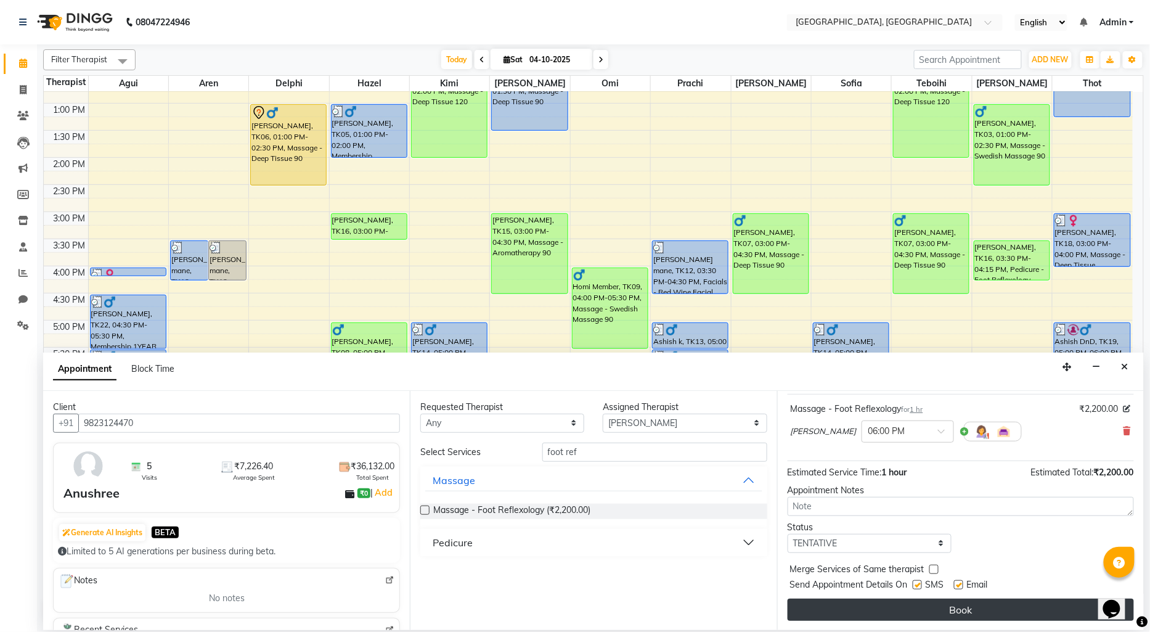
click at [929, 603] on button "Book" at bounding box center [961, 610] width 346 height 22
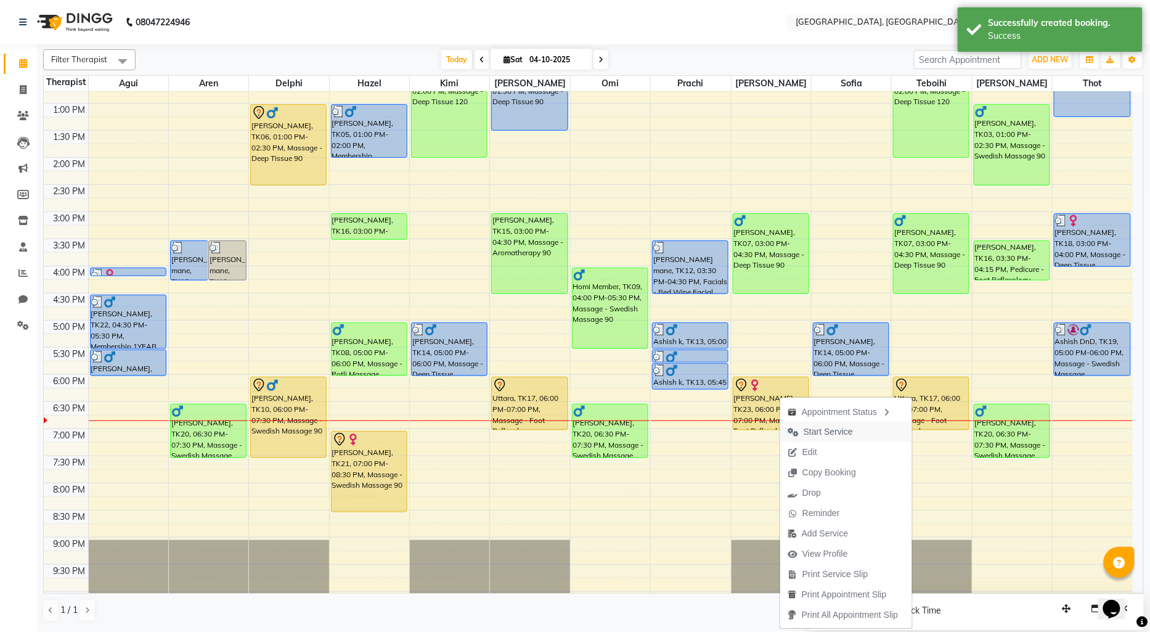
click at [816, 433] on span "Start Service" at bounding box center [828, 431] width 49 height 13
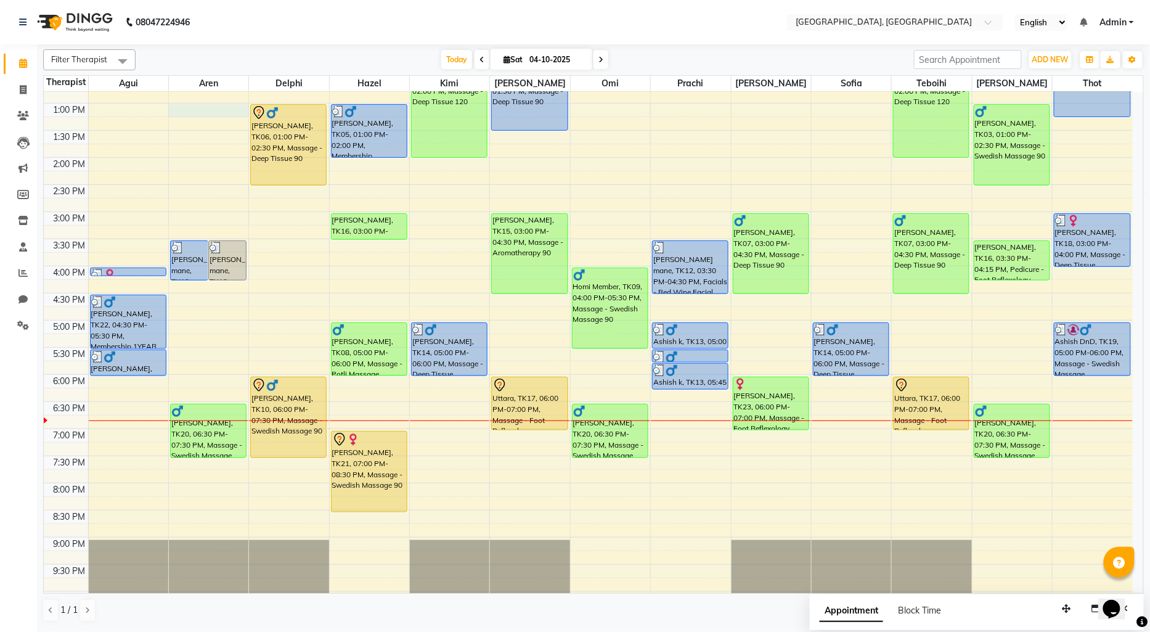
click at [179, 112] on div "9:00 AM 9:30 AM 10:00 AM 10:30 AM 11:00 AM 11:30 AM 12:00 PM 12:30 PM 1:00 PM 1…" at bounding box center [588, 266] width 1089 height 759
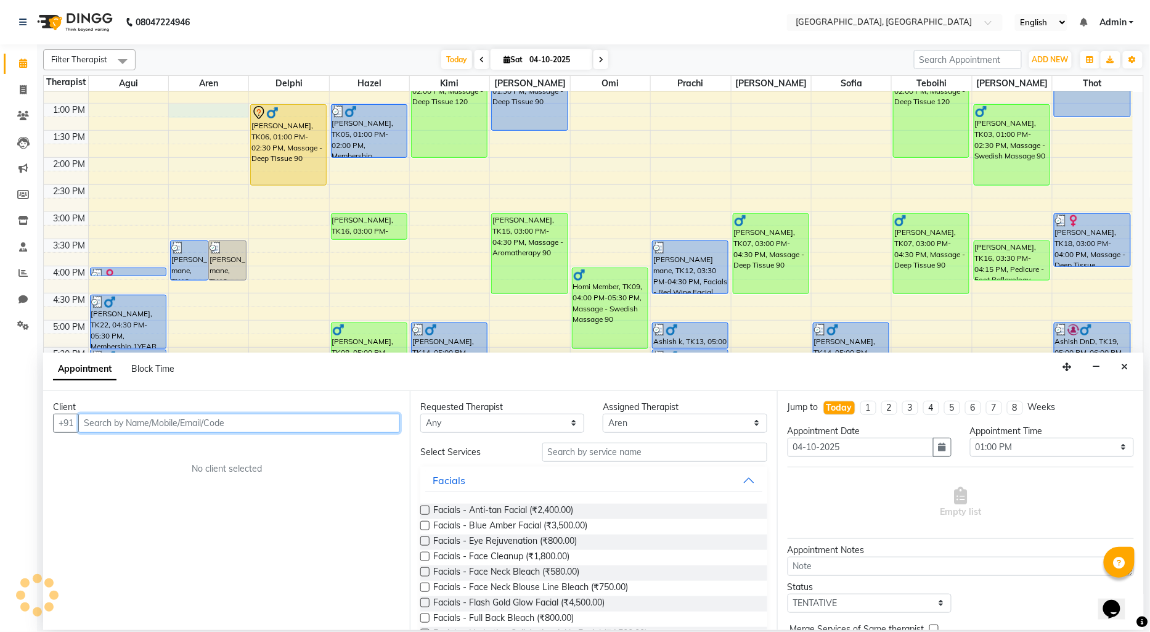
paste input "9150728882"
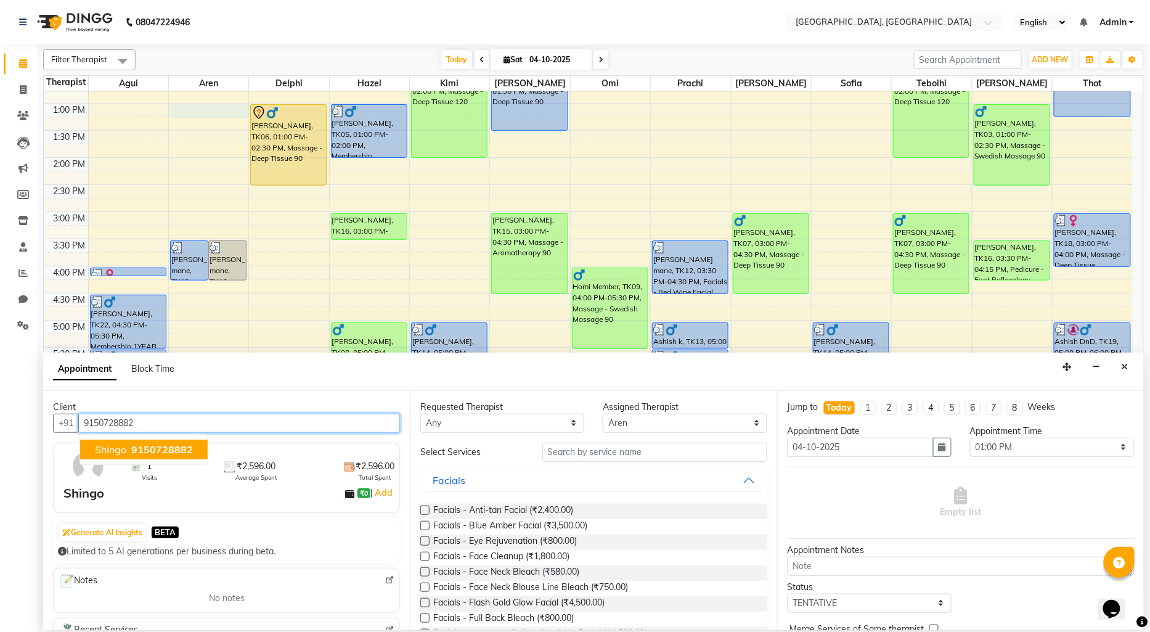
click at [186, 444] on span "9150728882" at bounding box center [162, 449] width 62 height 12
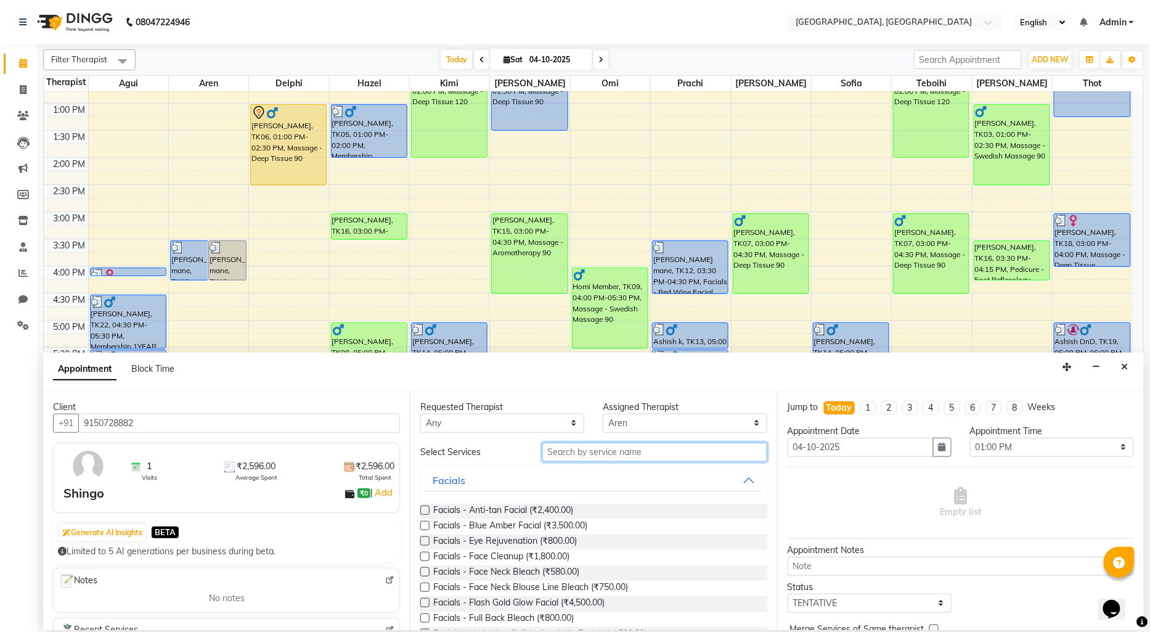
click at [559, 451] on input "text" at bounding box center [654, 452] width 225 height 19
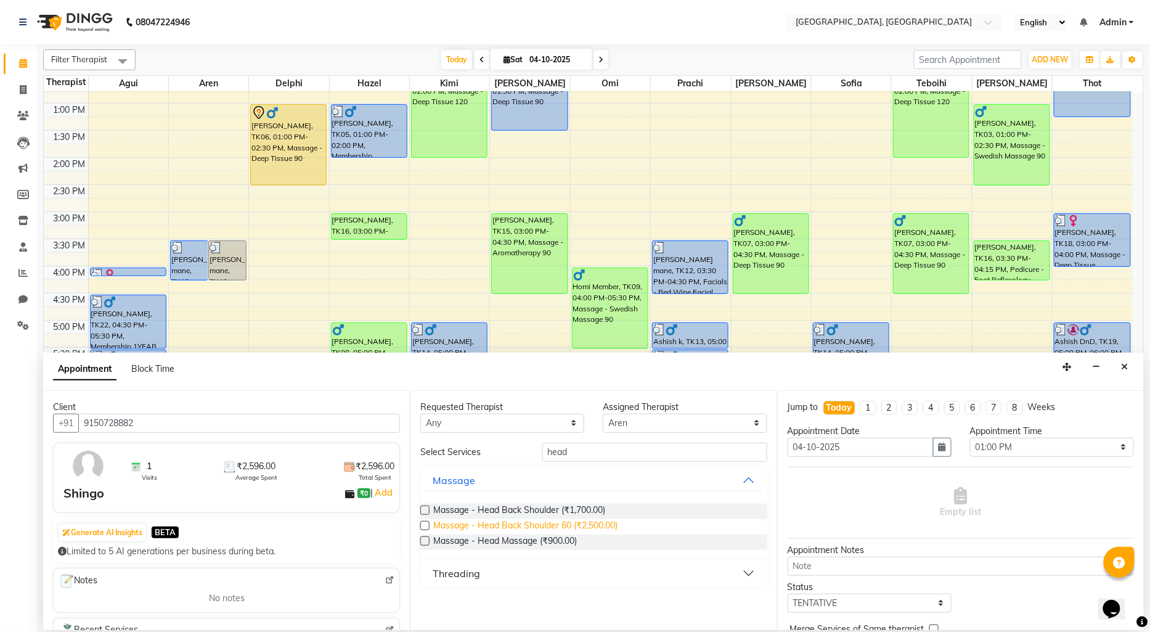
click at [576, 528] on span "Massage - Head Back Shoulder 60 (₹2,500.00)" at bounding box center [525, 526] width 184 height 15
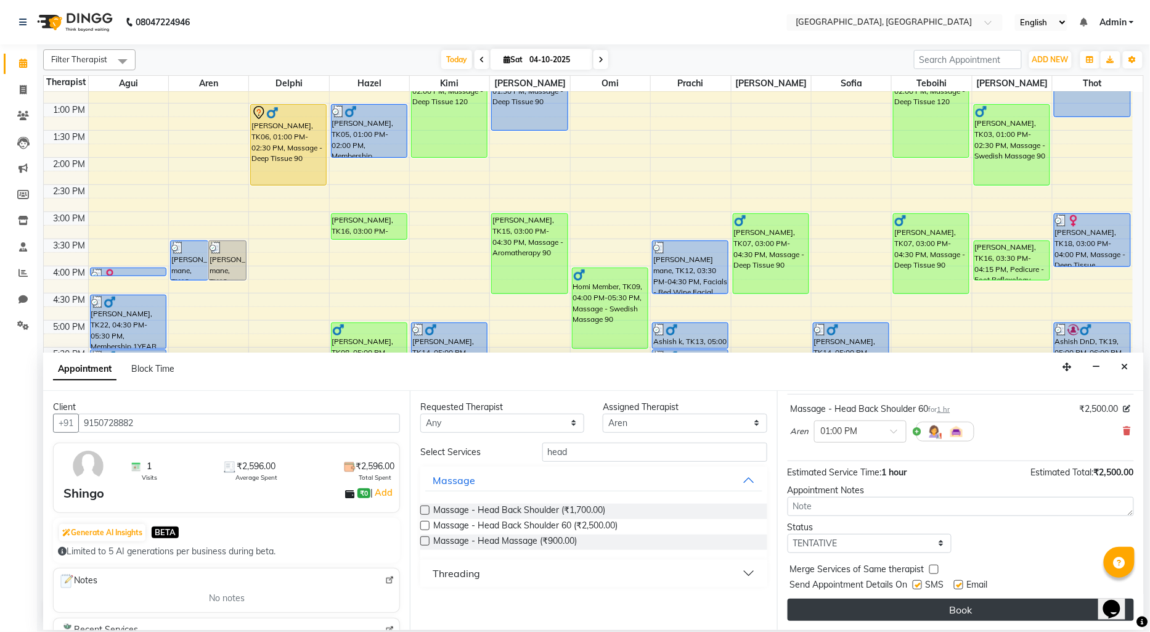
click at [888, 605] on button "Book" at bounding box center [961, 610] width 346 height 22
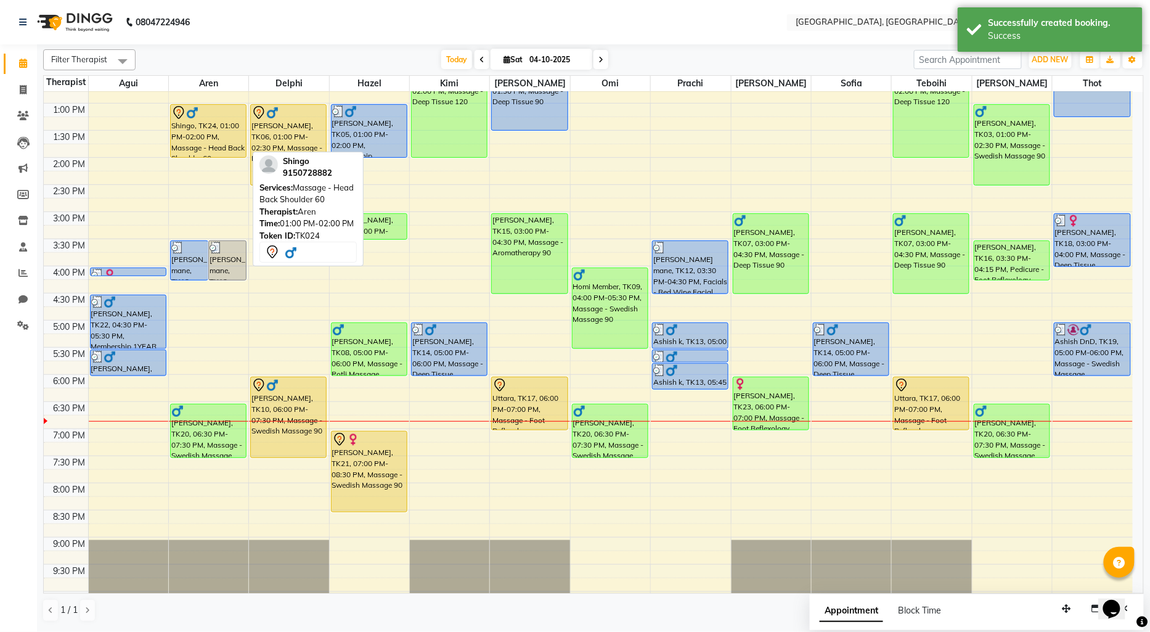
click at [217, 140] on div "Shingo, TK24, 01:00 PM-02:00 PM, Massage - Head Back Shoulder 60" at bounding box center [208, 131] width 75 height 52
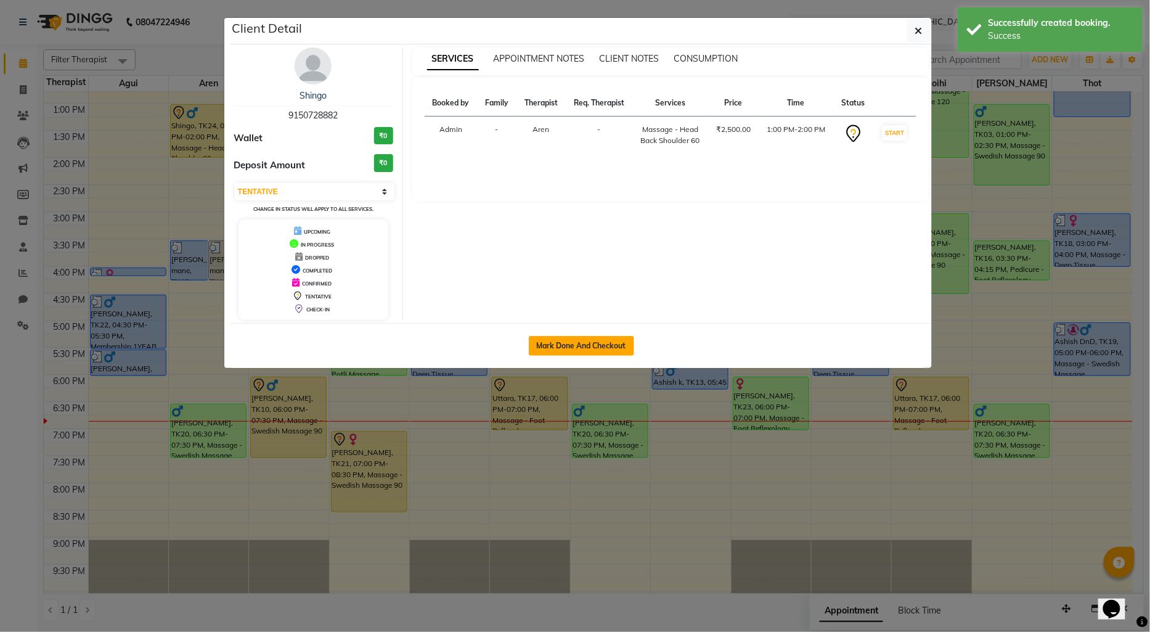
click at [579, 343] on button "Mark Done And Checkout" at bounding box center [581, 346] width 105 height 20
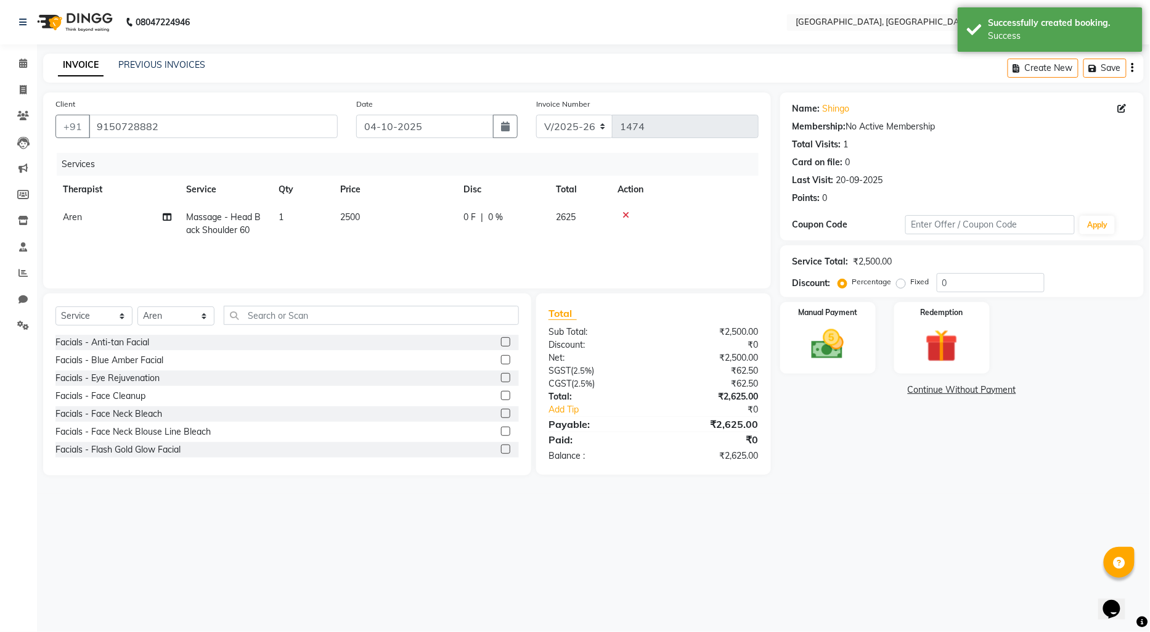
click at [939, 392] on link "Continue Without Payment" at bounding box center [962, 389] width 359 height 13
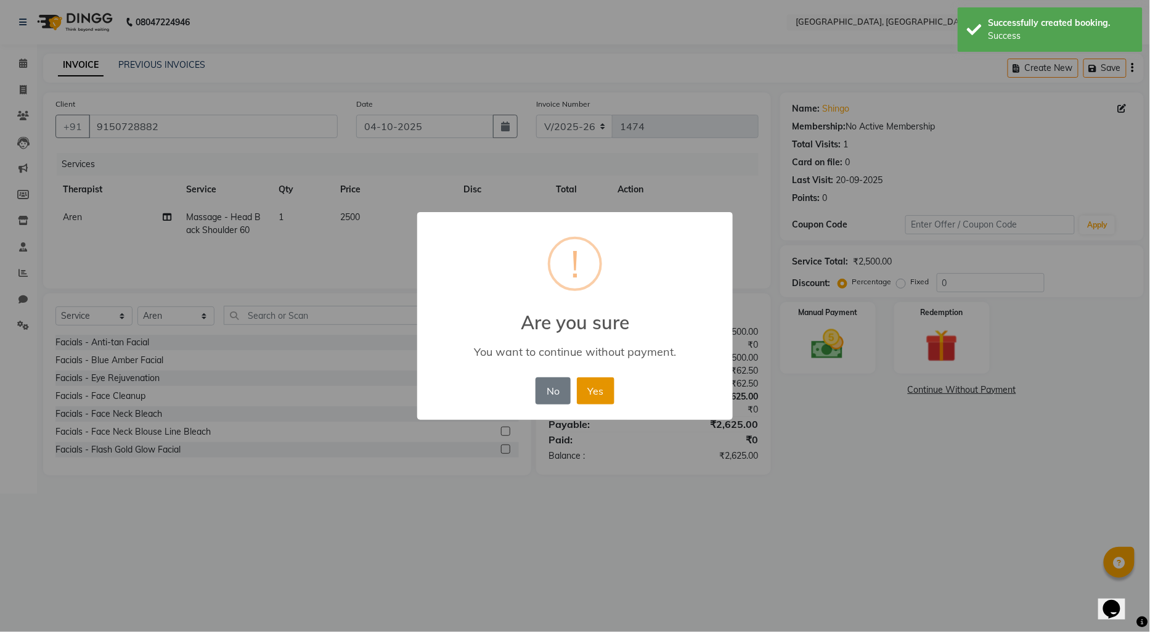
click at [602, 387] on button "Yes" at bounding box center [596, 390] width 38 height 27
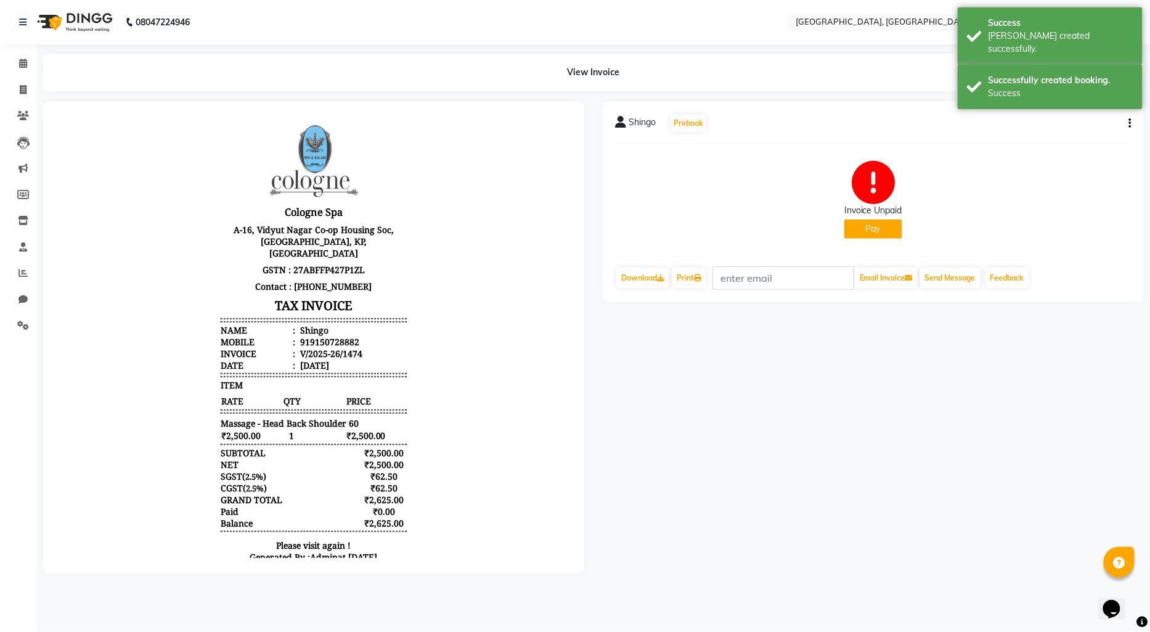
click at [874, 220] on button "Pay" at bounding box center [874, 228] width 58 height 19
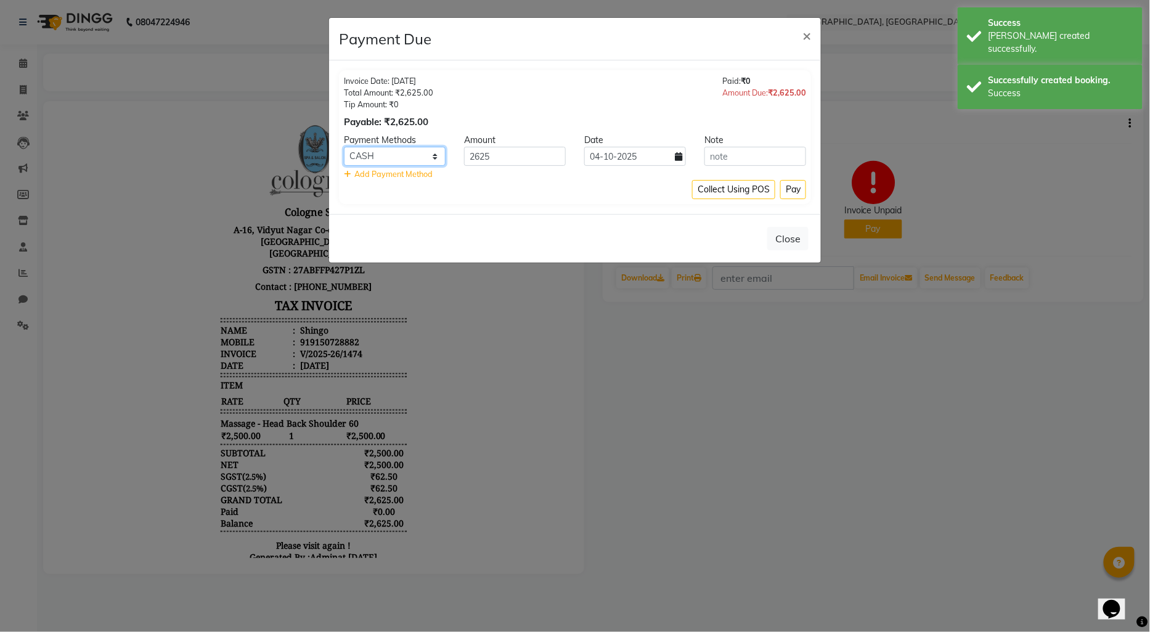
click at [405, 159] on select "CASH CARD ONLINE CUSTOM GPay PayTM PhonePe UPI NearBuy Loan BharatPay Cheque Mo…" at bounding box center [395, 156] width 102 height 19
click at [344, 147] on select "CASH CARD ONLINE CUSTOM GPay PayTM PhonePe UPI NearBuy Loan BharatPay Cheque Mo…" at bounding box center [395, 156] width 102 height 19
click at [784, 182] on button "Pay" at bounding box center [793, 189] width 26 height 19
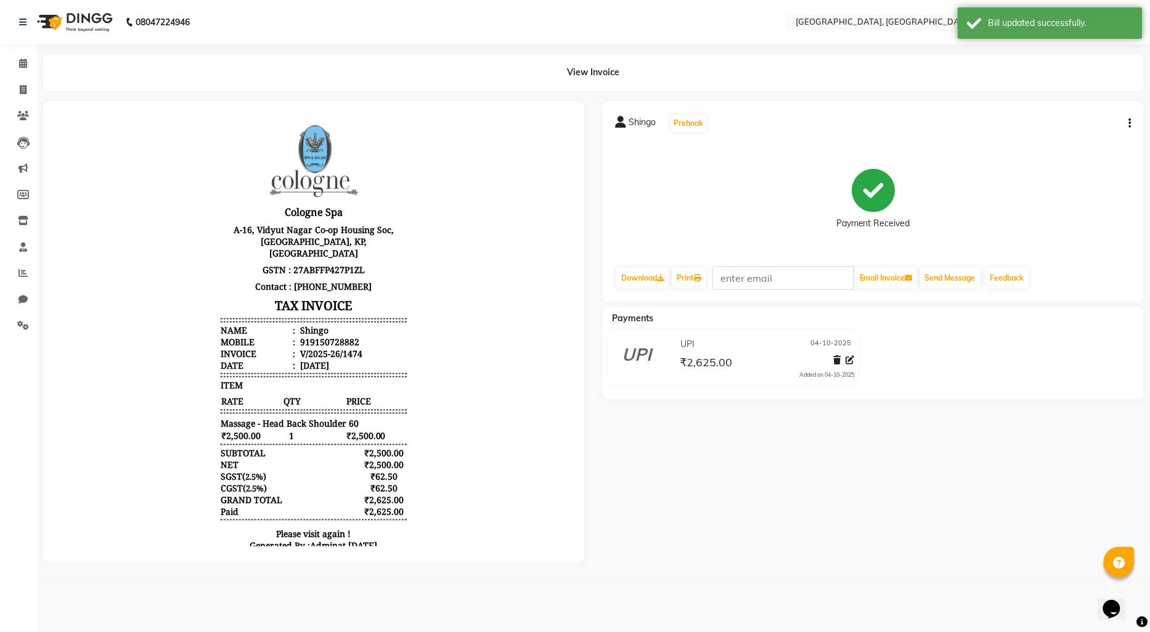
click at [54, 18] on img at bounding box center [73, 22] width 84 height 35
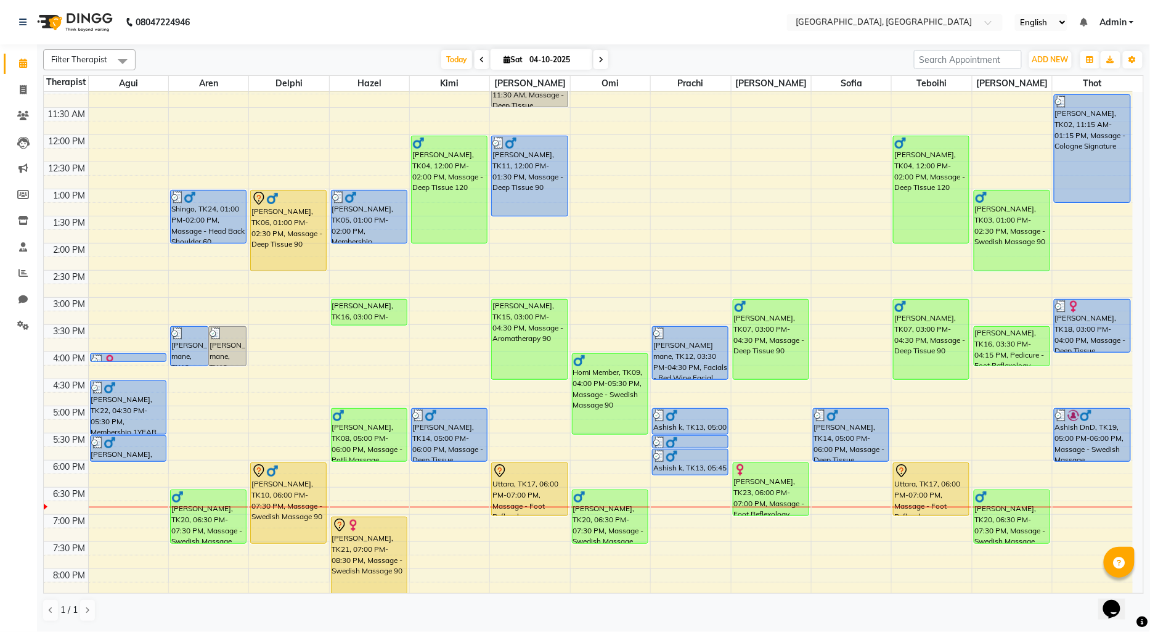
scroll to position [100, 0]
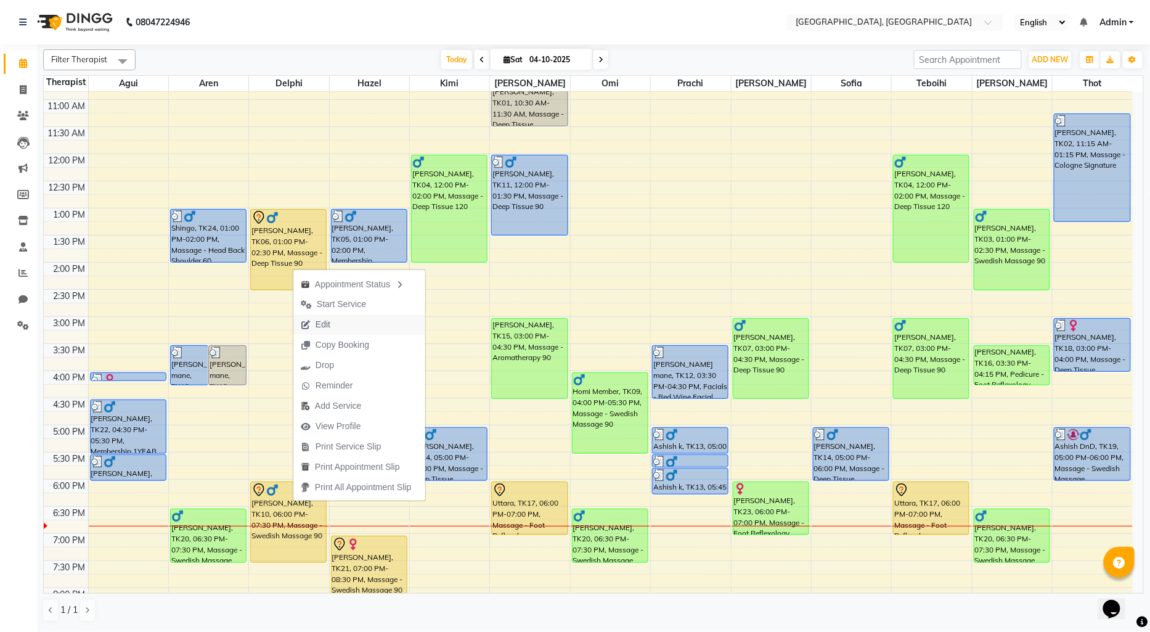
click at [322, 319] on span "Edit" at bounding box center [323, 324] width 15 height 13
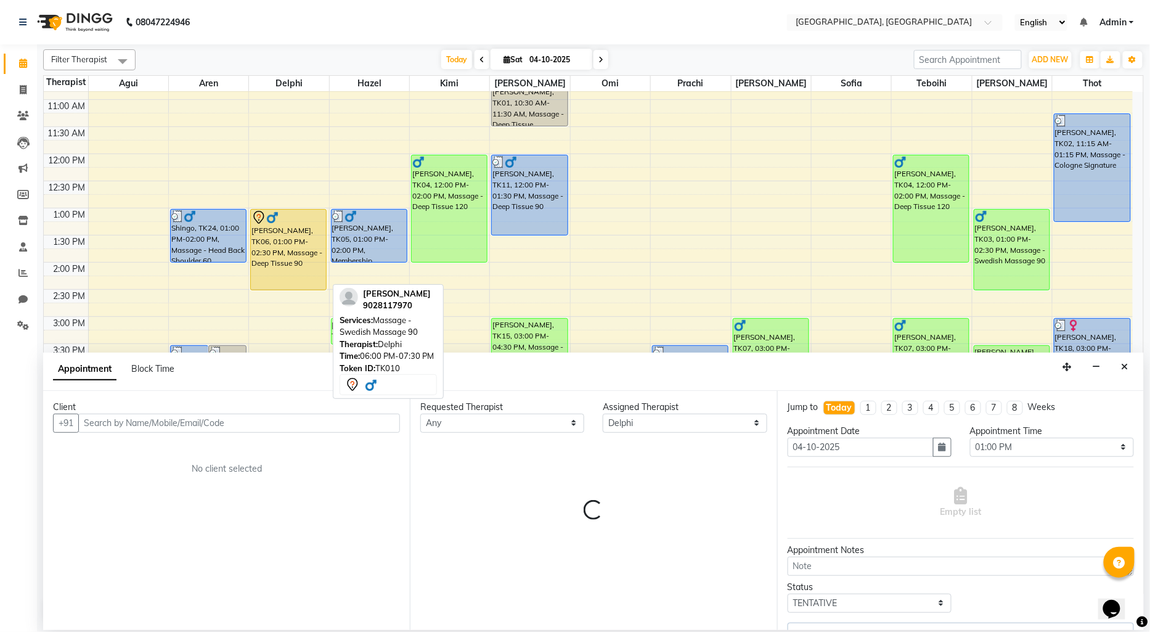
scroll to position [261, 0]
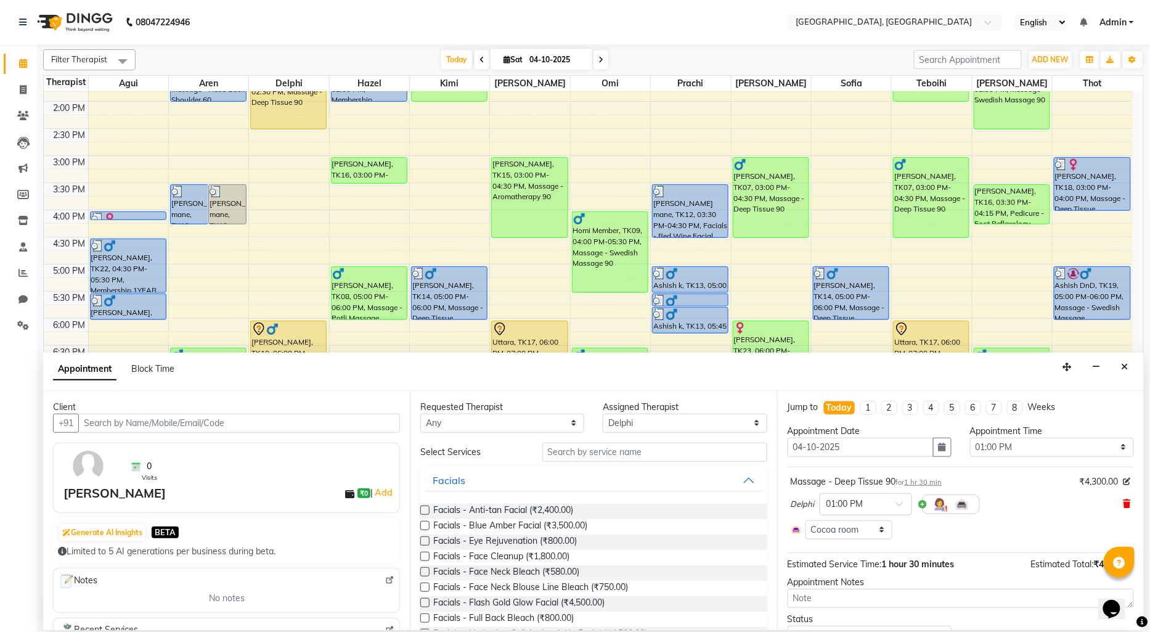
click at [1124, 500] on icon at bounding box center [1127, 503] width 7 height 9
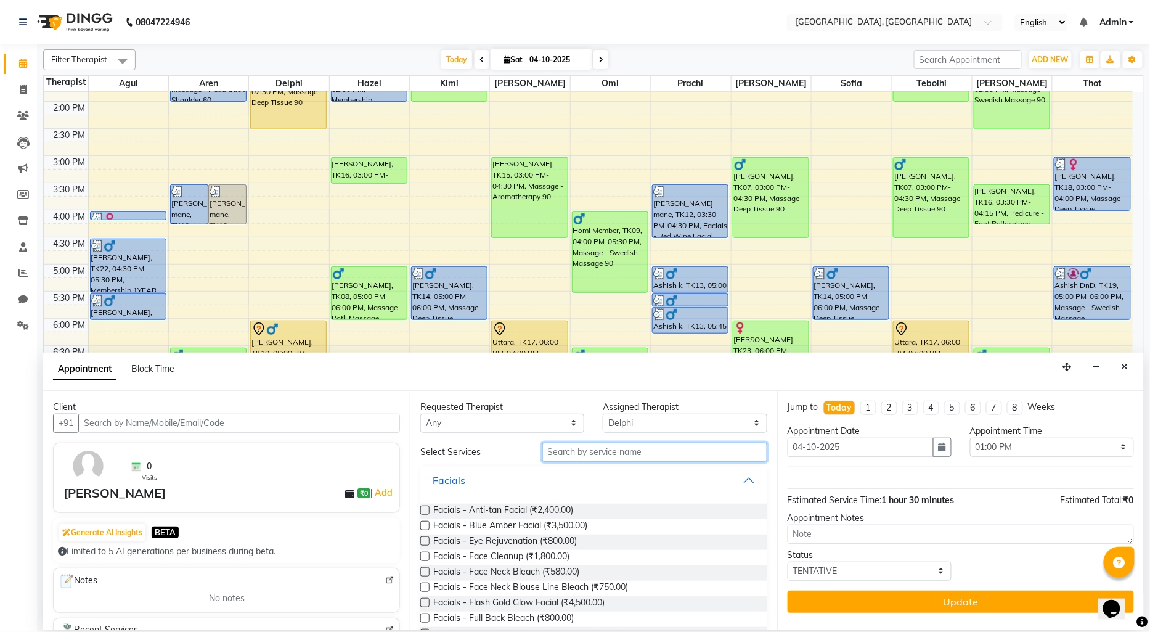
click at [571, 459] on input "text" at bounding box center [654, 452] width 225 height 19
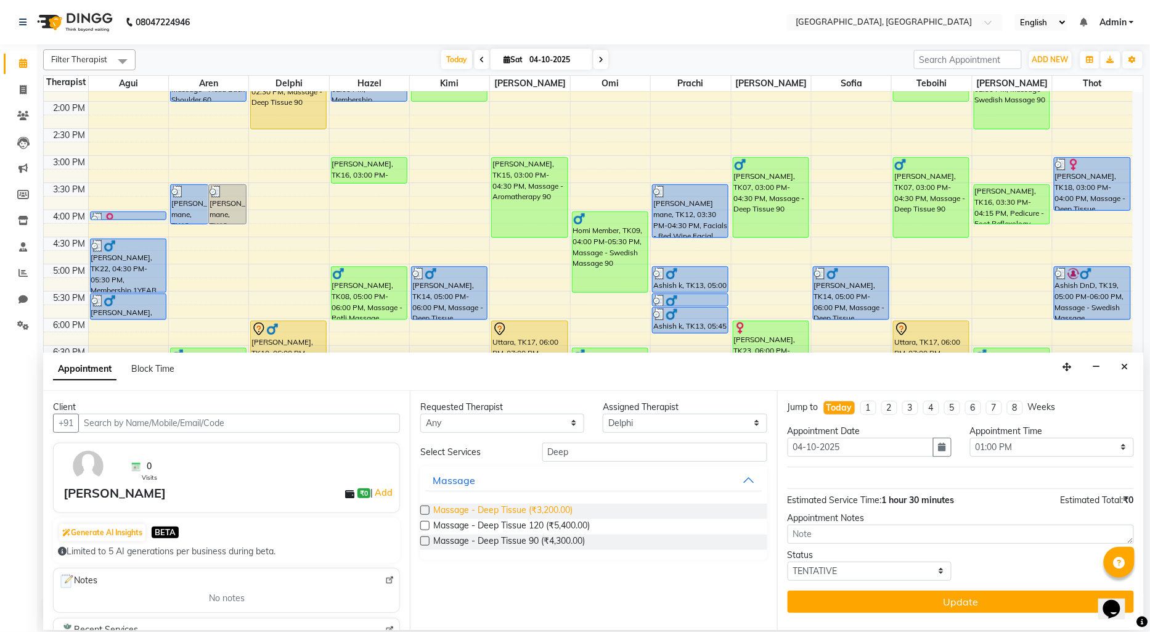
click at [553, 507] on span "Massage - Deep Tissue (₹3,200.00)" at bounding box center [502, 511] width 139 height 15
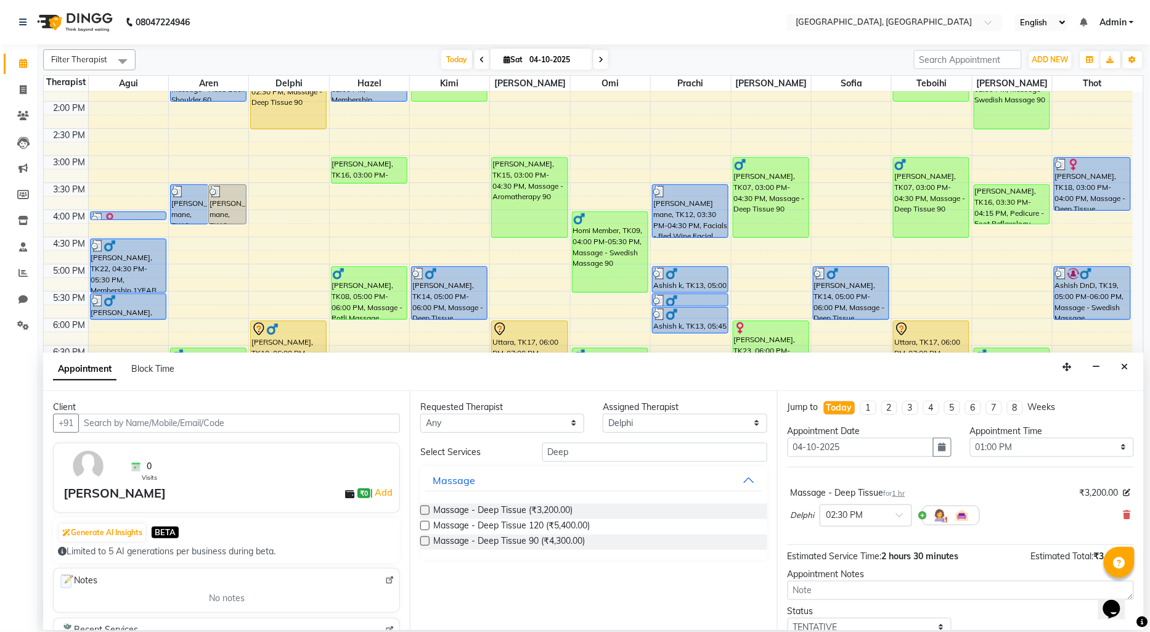
scroll to position [48, 0]
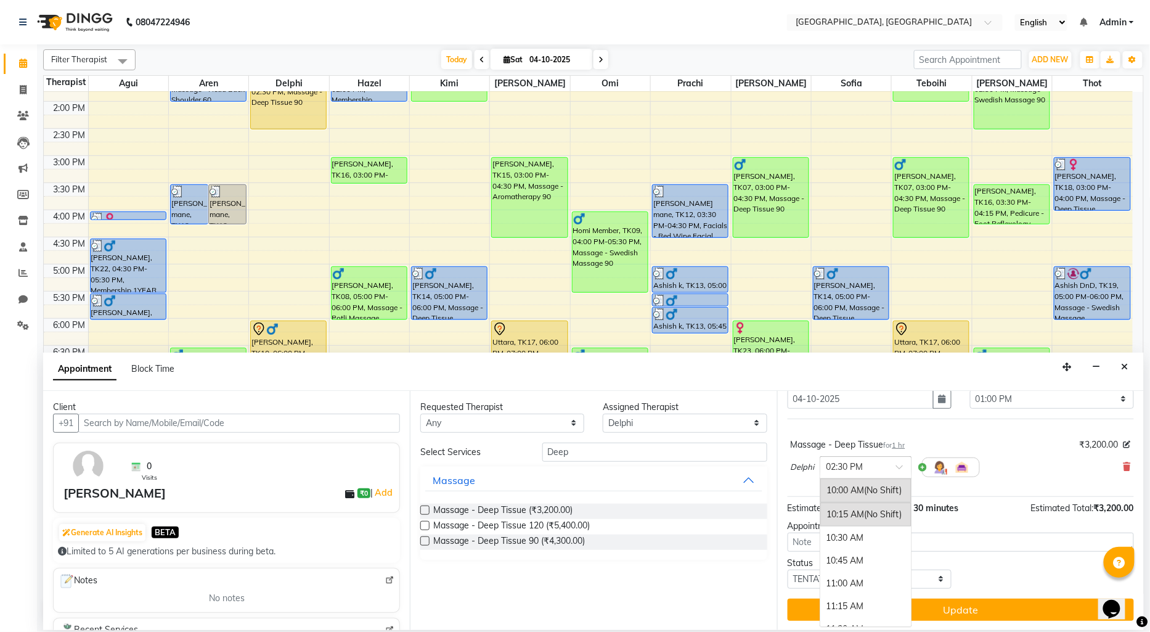
click at [855, 464] on input "text" at bounding box center [854, 466] width 54 height 13
click at [843, 512] on div "02:00 PM" at bounding box center [866, 513] width 91 height 23
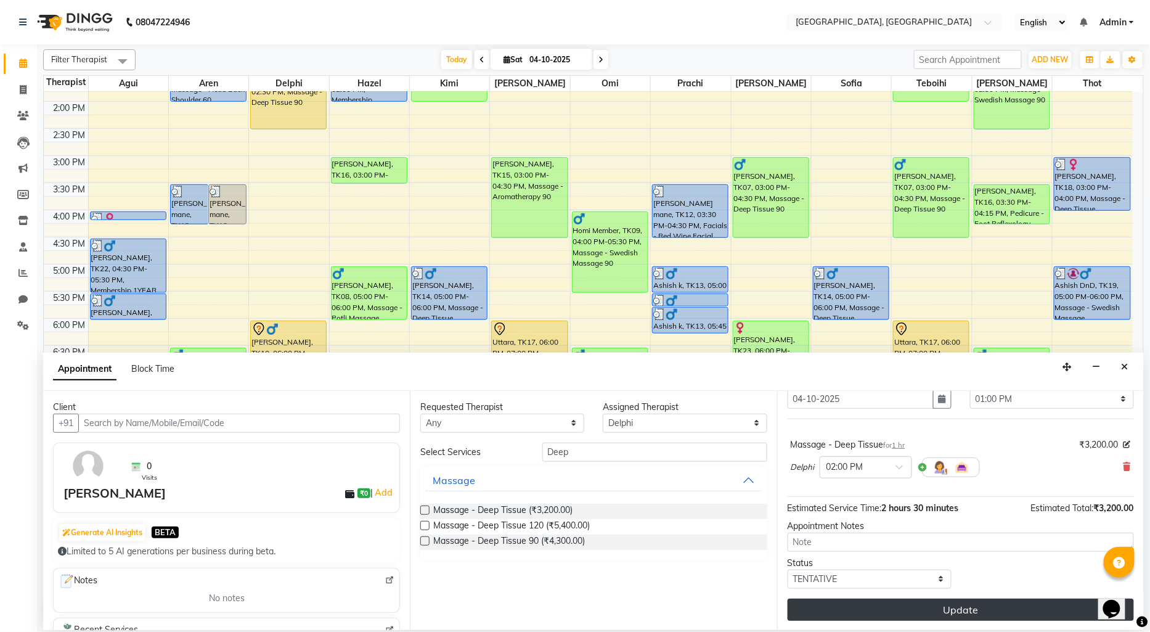
click at [931, 605] on button "Update" at bounding box center [961, 610] width 346 height 22
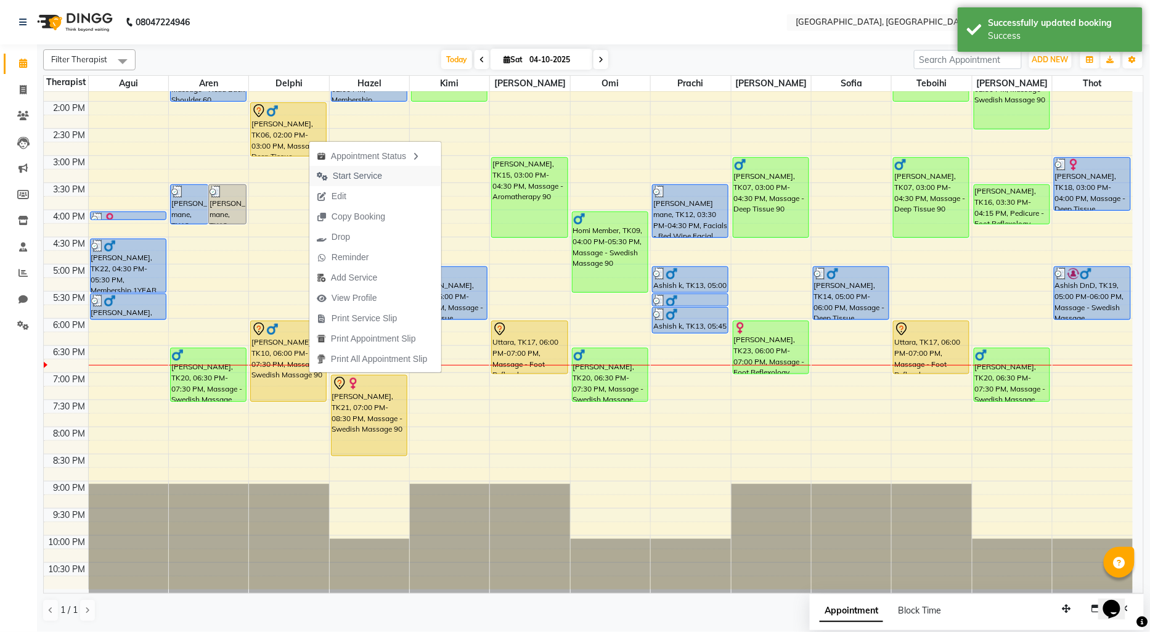
click at [350, 175] on span "Start Service" at bounding box center [357, 176] width 49 height 13
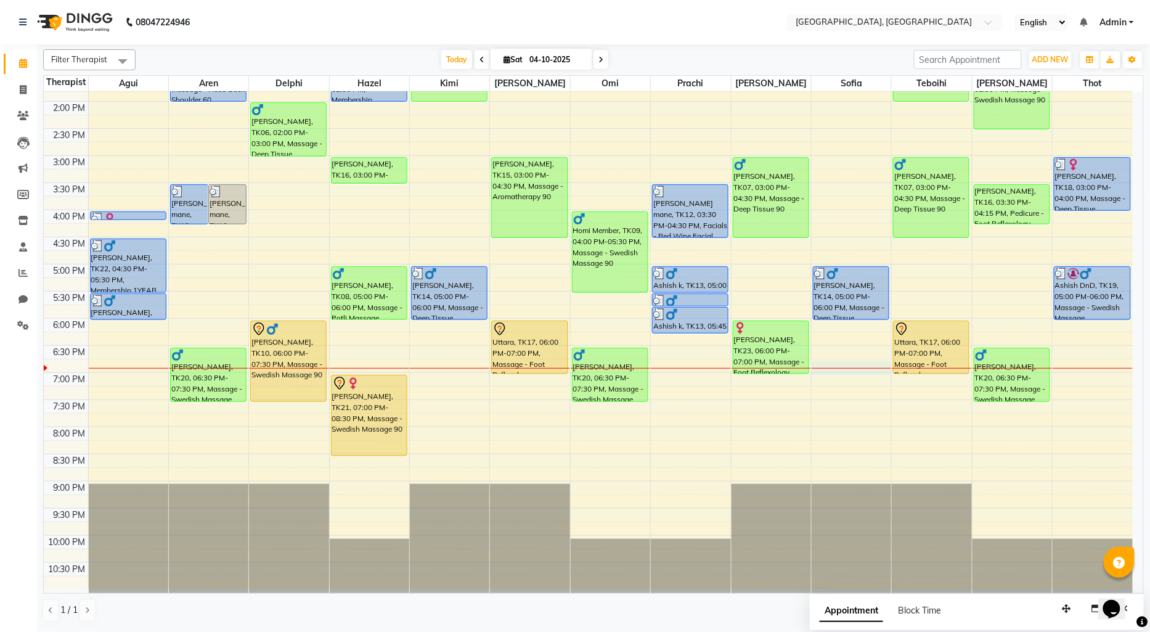
click at [818, 372] on div "9:00 AM 9:30 AM 10:00 AM 10:30 AM 11:00 AM 11:30 AM 12:00 PM 12:30 PM 1:00 PM 1…" at bounding box center [588, 209] width 1089 height 759
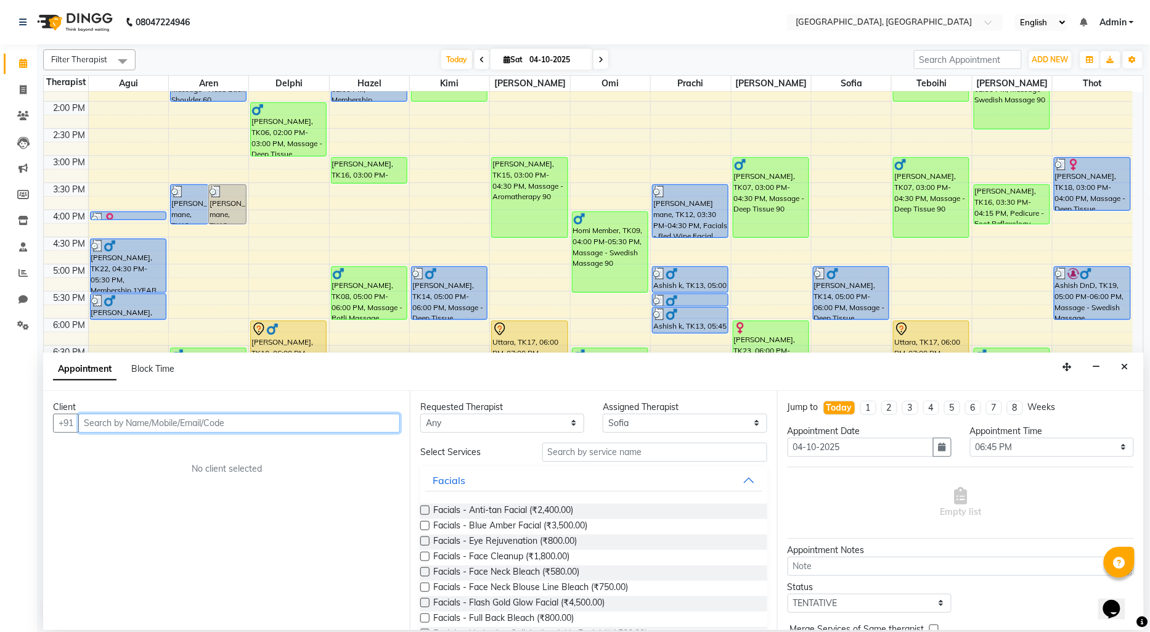
paste input "7083071907"
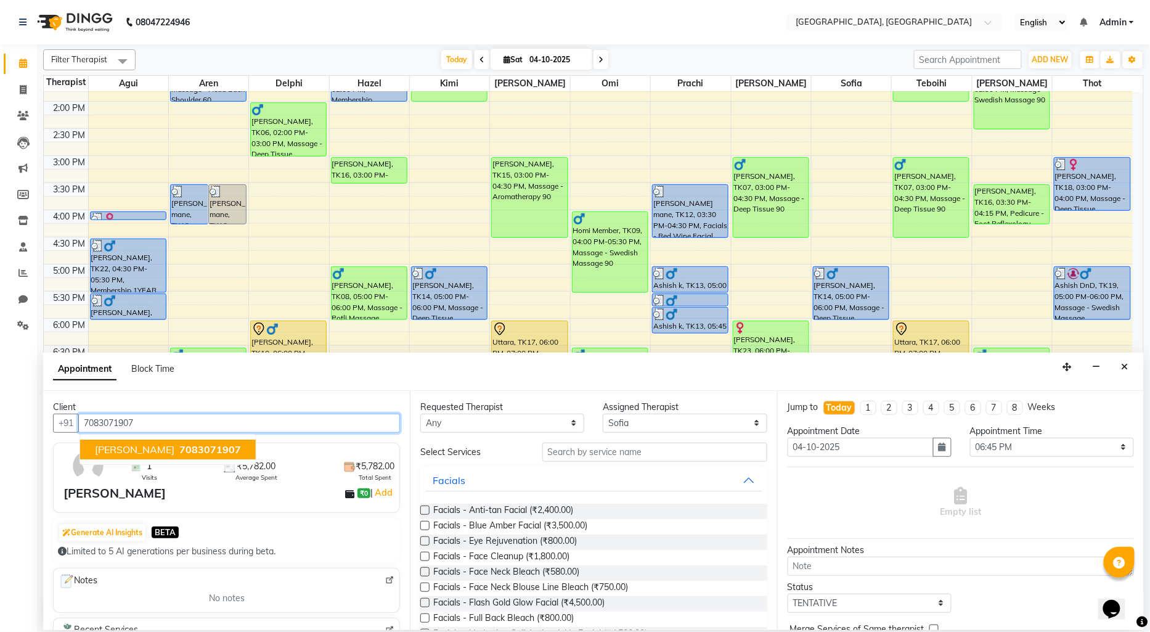
click at [162, 441] on button "[PERSON_NAME] 7083071907" at bounding box center [168, 450] width 176 height 20
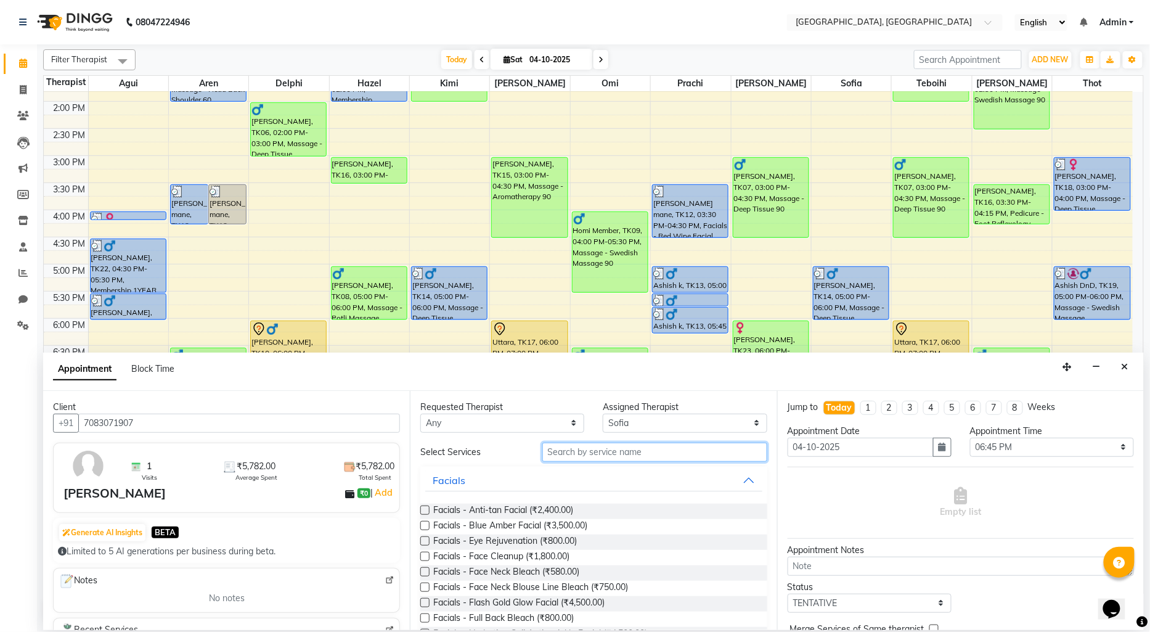
click at [573, 448] on input "text" at bounding box center [654, 452] width 225 height 19
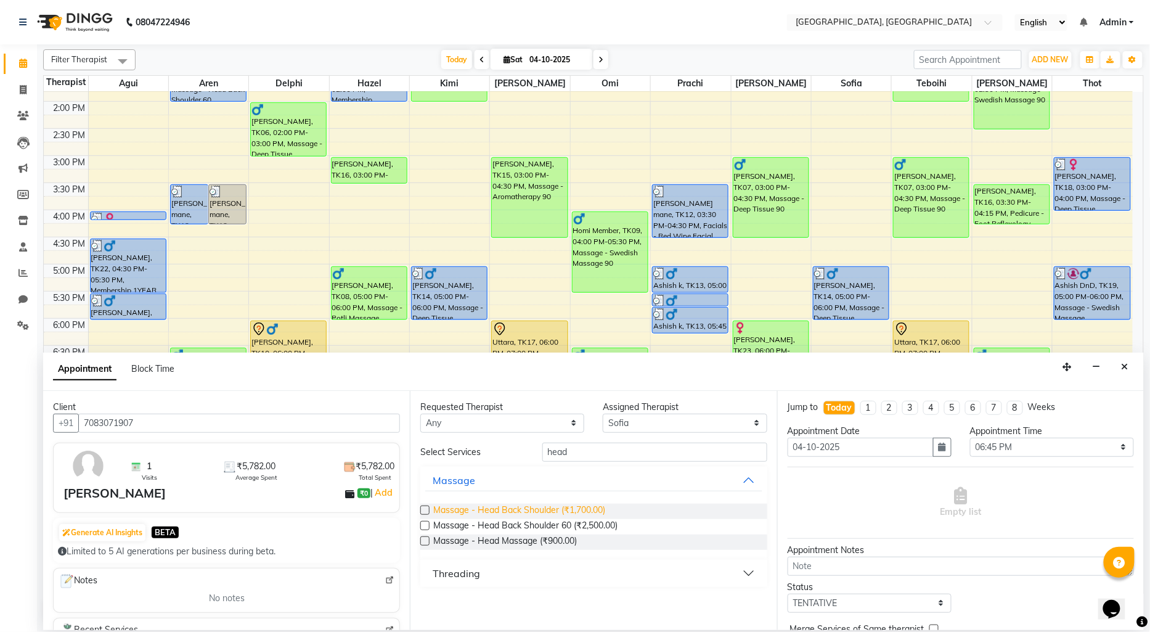
click at [579, 506] on span "Massage - Head Back Shoulder (₹1,700.00)" at bounding box center [519, 511] width 172 height 15
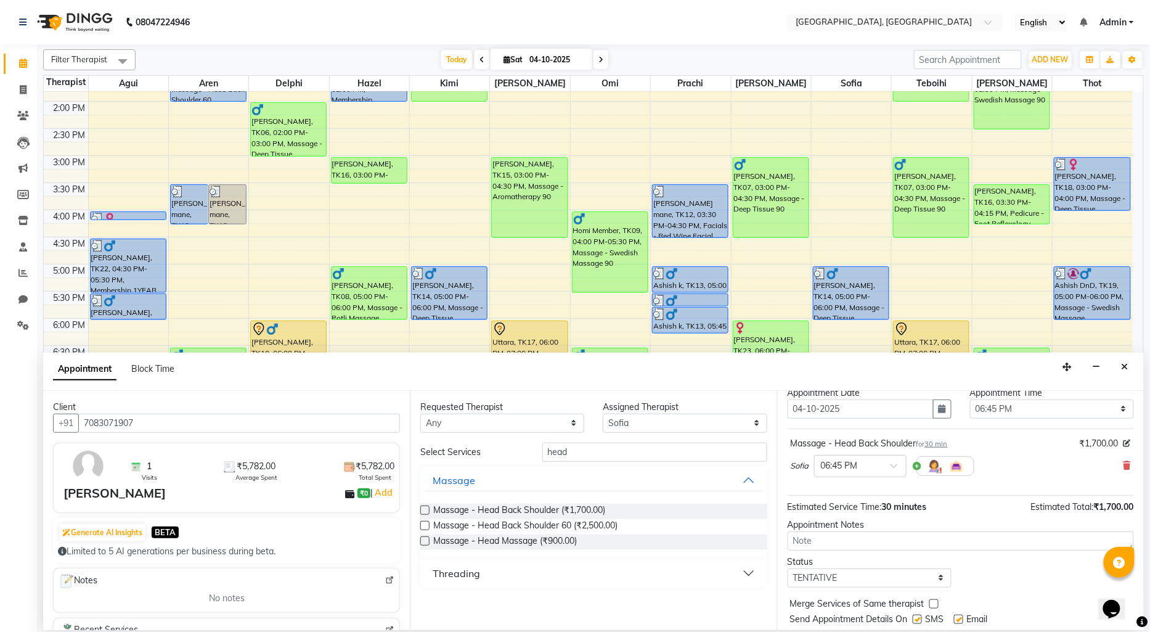
scroll to position [73, 0]
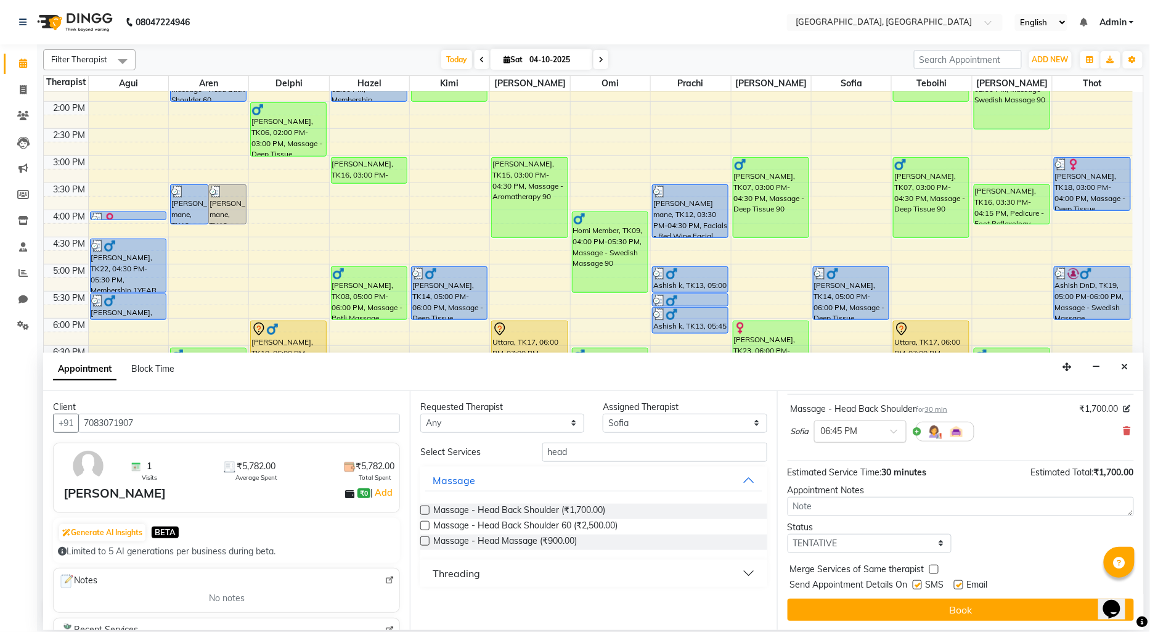
click at [846, 428] on input "text" at bounding box center [848, 430] width 54 height 13
click at [842, 475] on div "07:00 PM" at bounding box center [860, 477] width 91 height 23
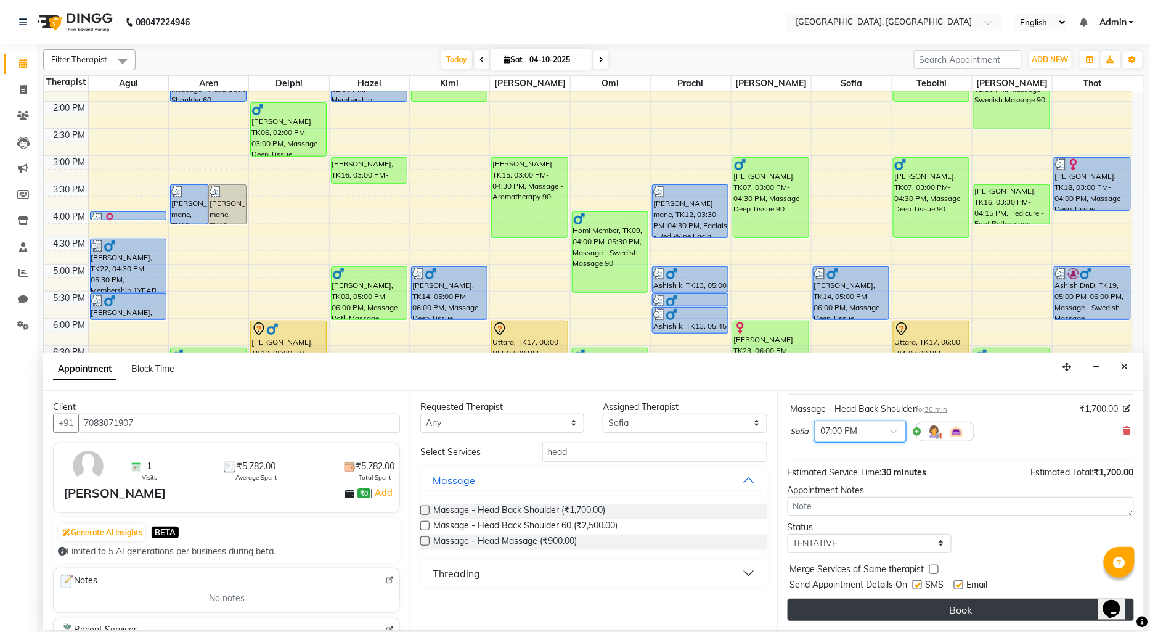
click at [895, 609] on button "Book" at bounding box center [961, 610] width 346 height 22
